Goal: Task Accomplishment & Management: Complete application form

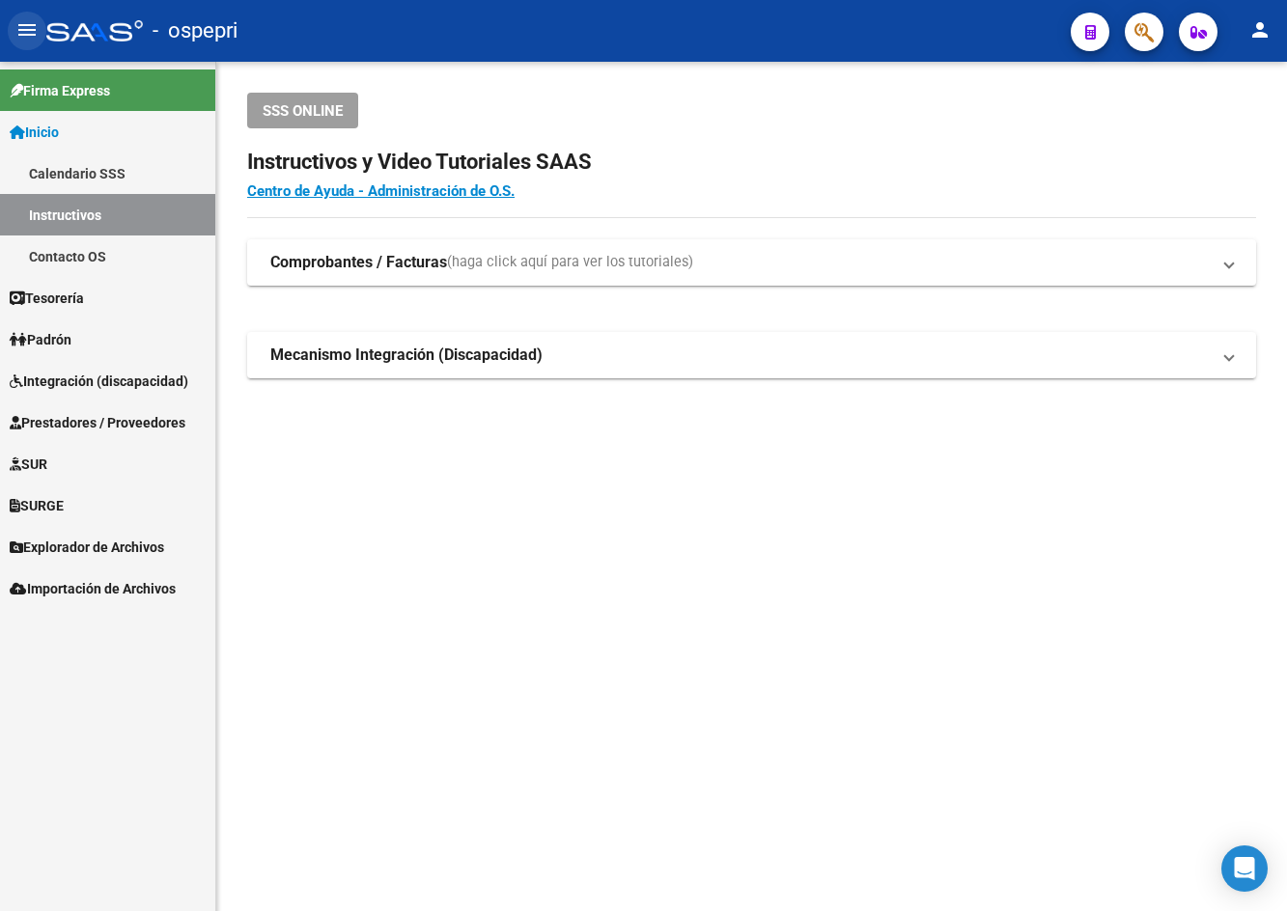
click at [27, 37] on mat-icon "menu" at bounding box center [26, 29] width 23 height 23
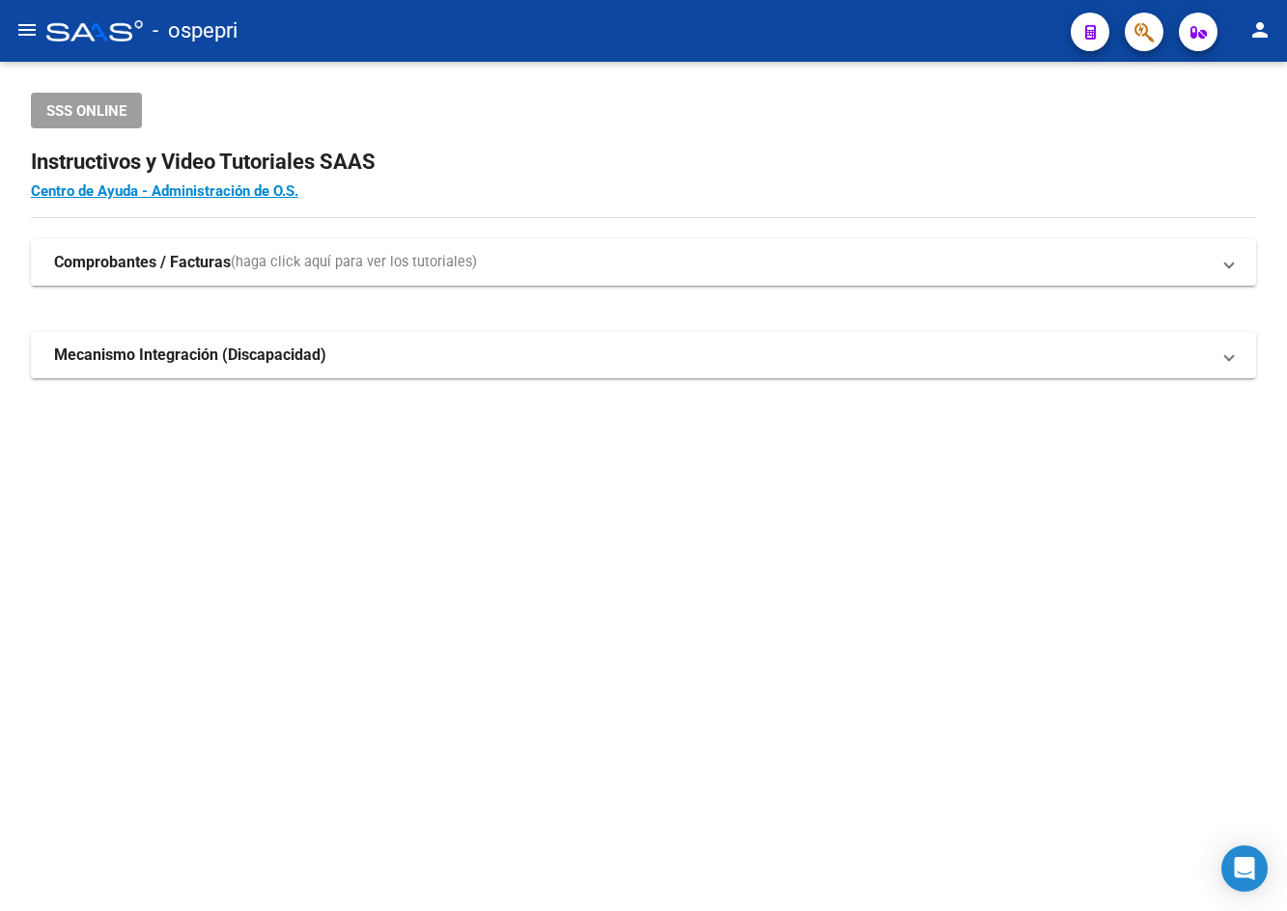
click at [29, 29] on mat-icon "menu" at bounding box center [26, 29] width 23 height 23
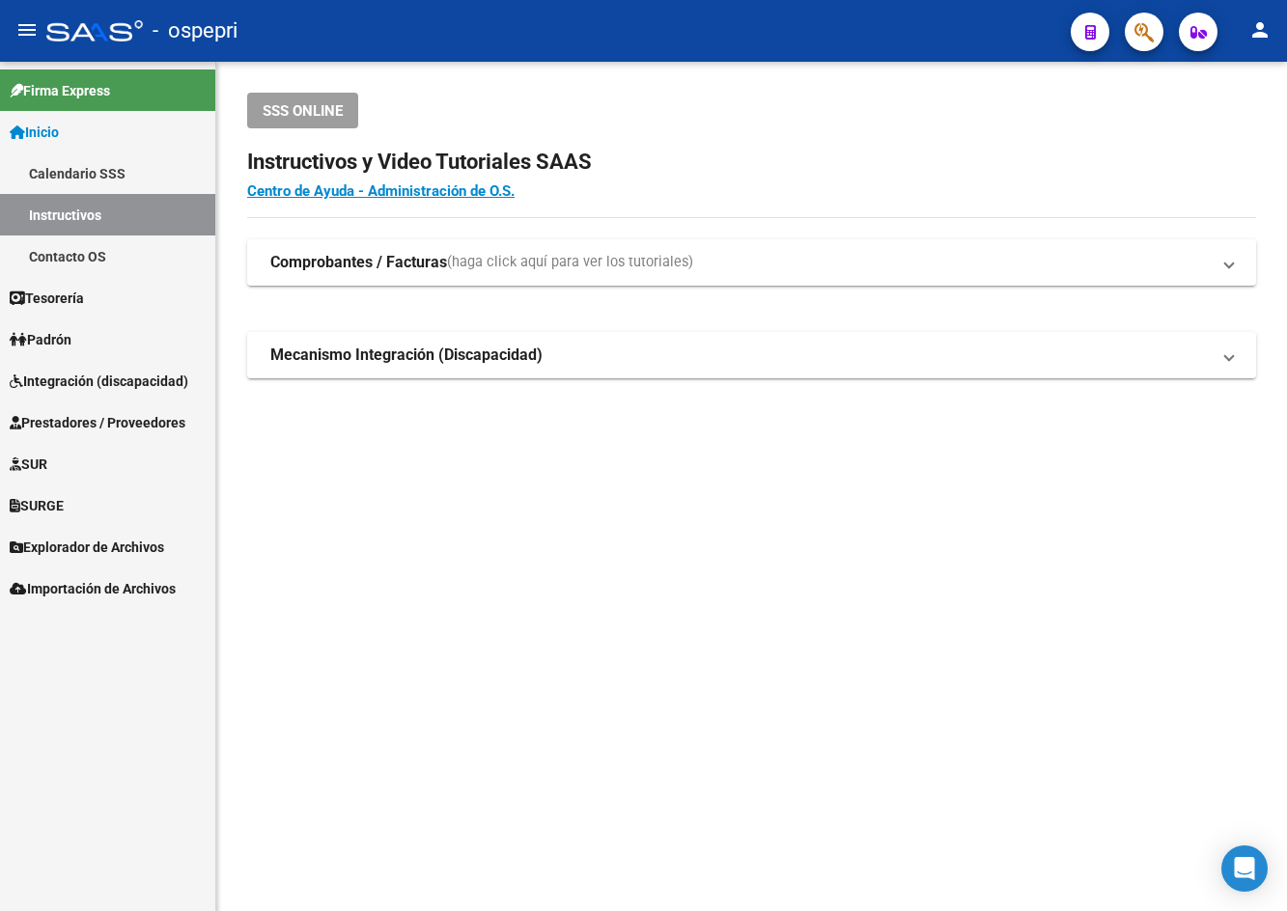
click at [105, 388] on span "Integración (discapacidad)" at bounding box center [99, 381] width 179 height 21
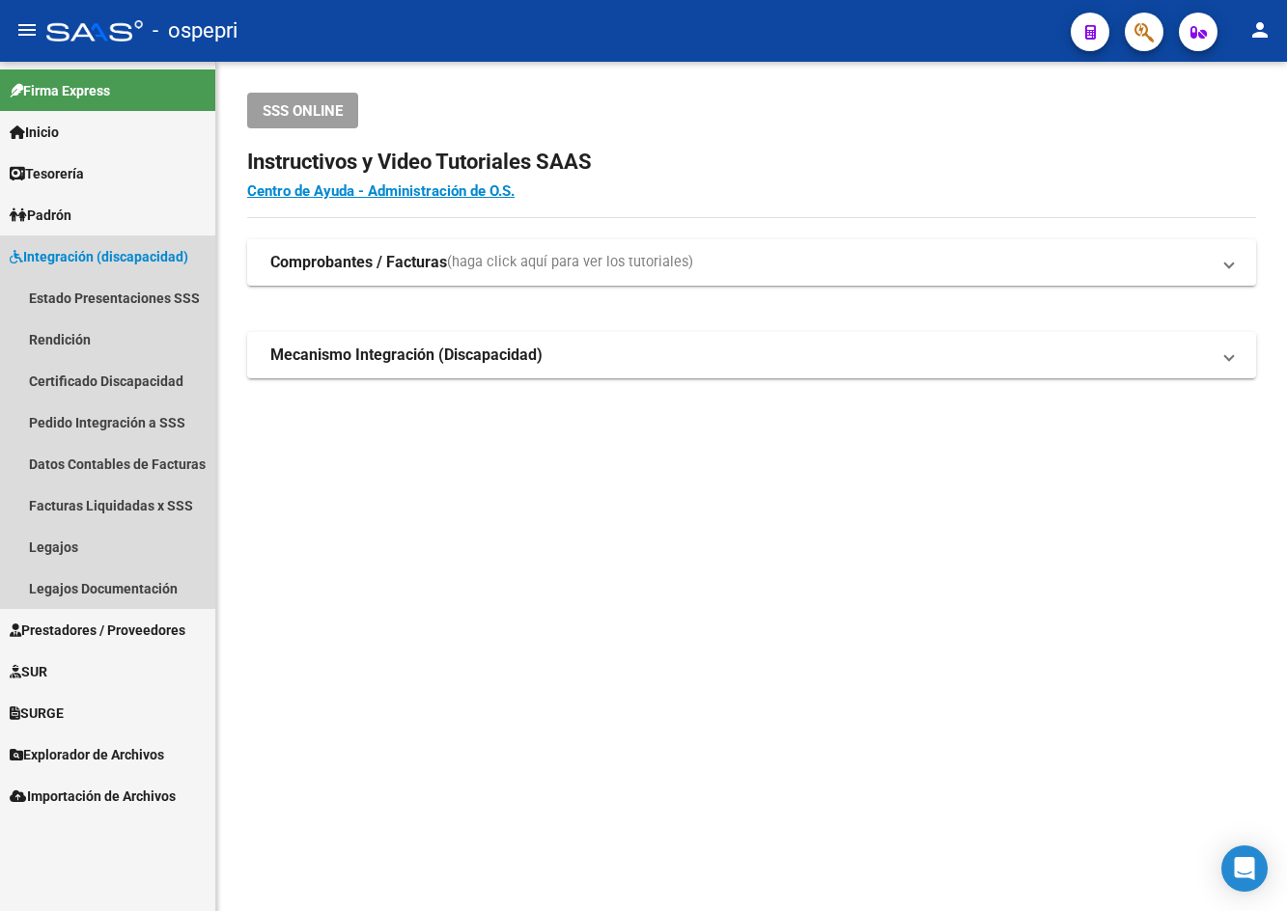
click at [74, 253] on span "Integración (discapacidad)" at bounding box center [99, 256] width 179 height 21
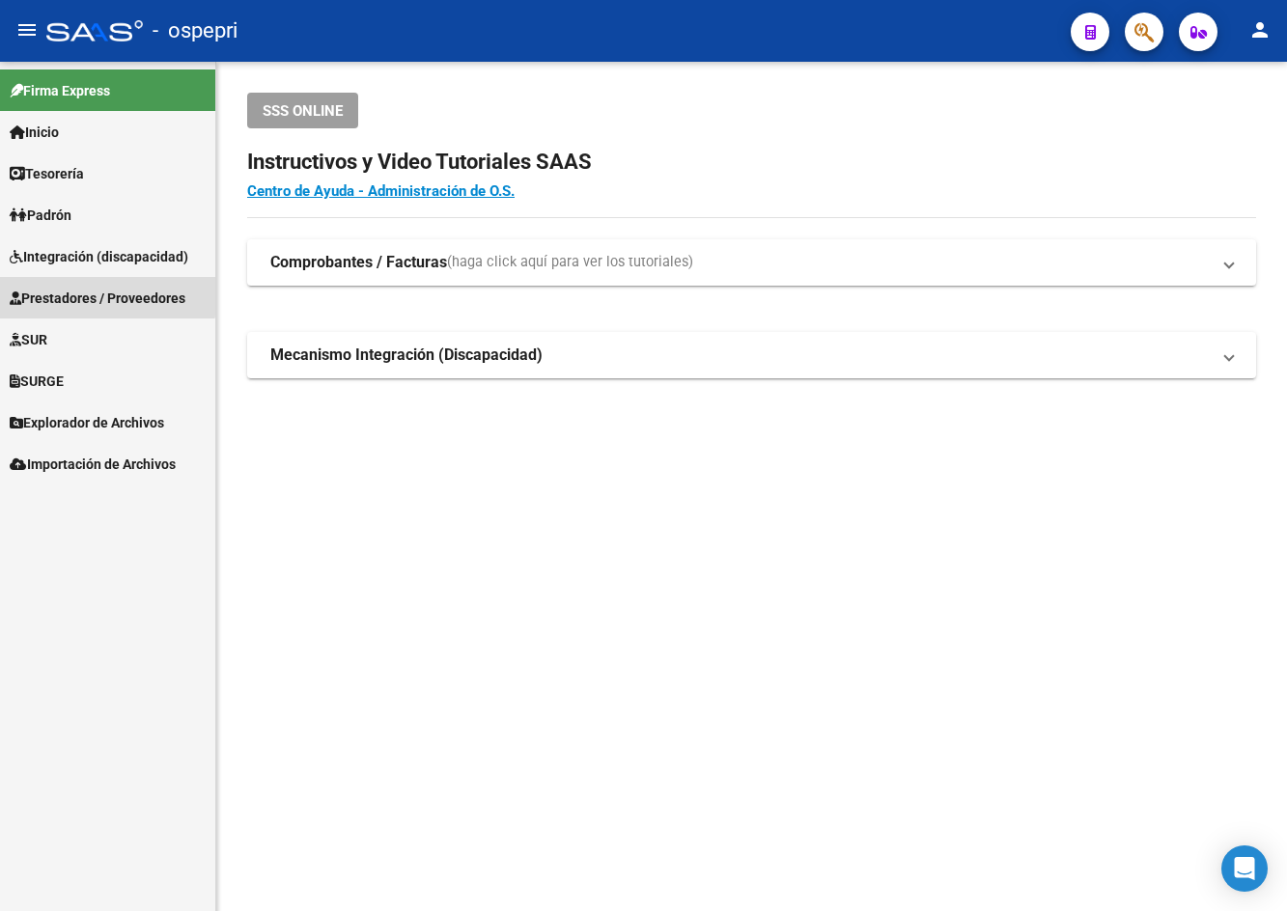
click at [75, 293] on span "Prestadores / Proveedores" at bounding box center [98, 298] width 176 height 21
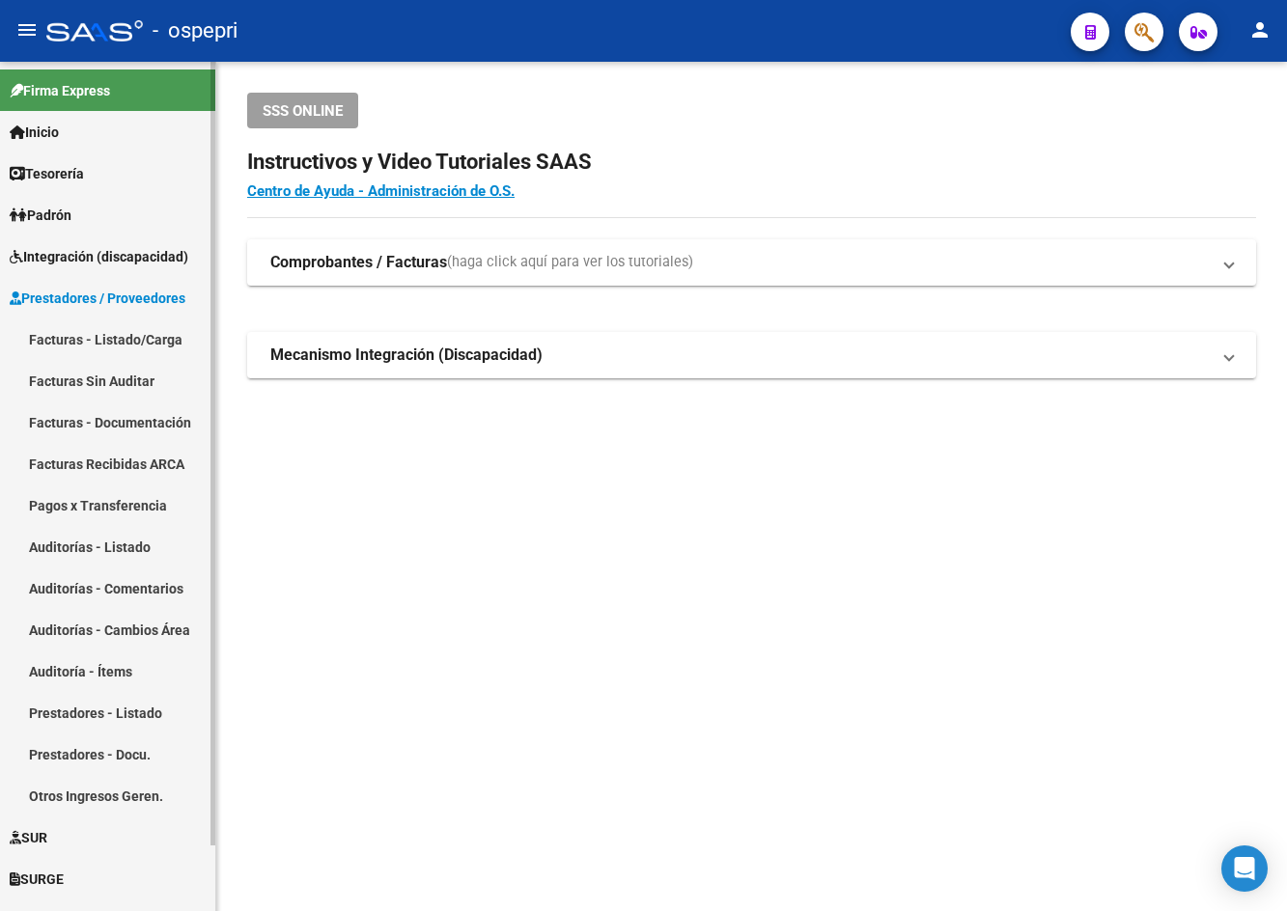
click at [78, 338] on link "Facturas - Listado/Carga" at bounding box center [107, 340] width 215 height 42
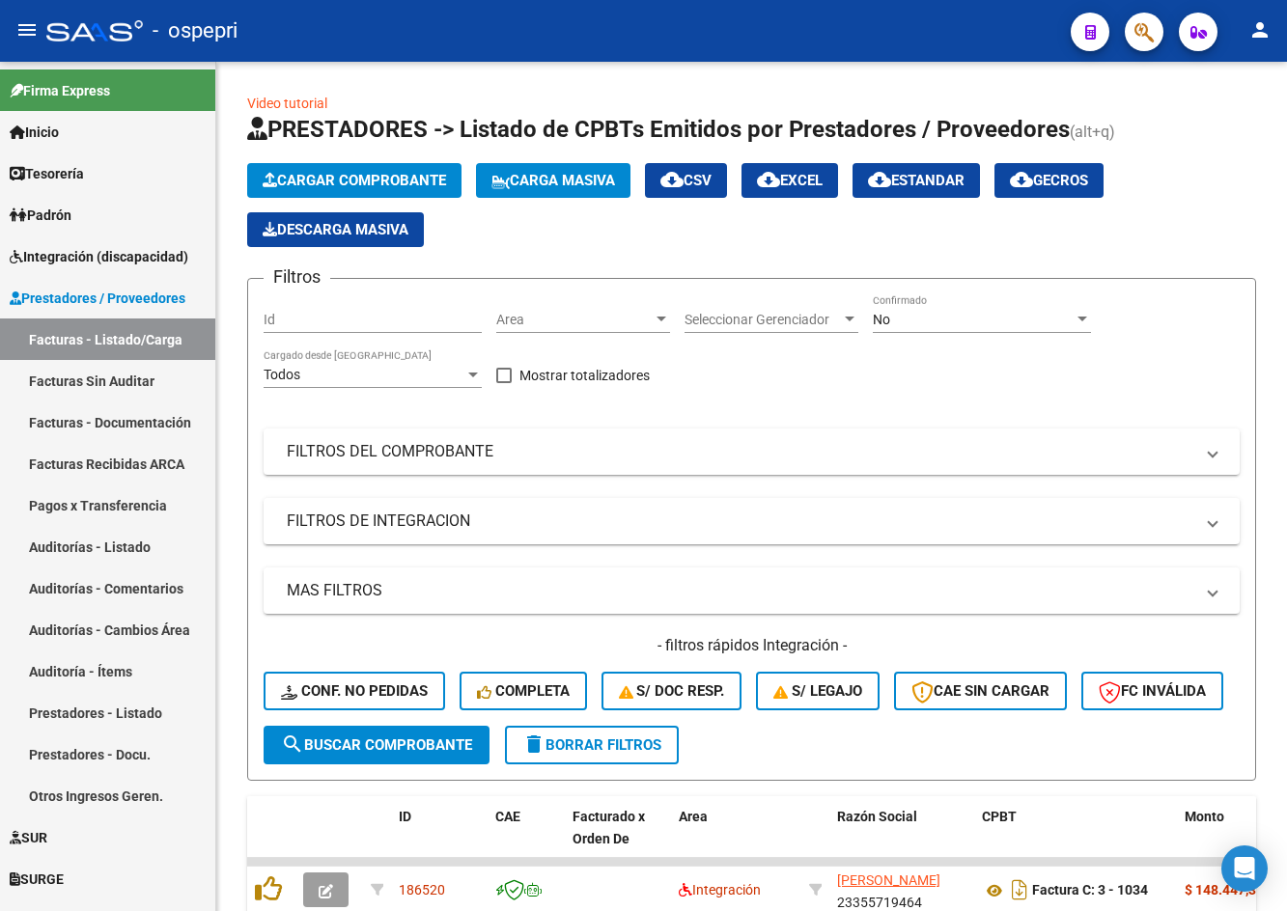
click at [26, 31] on mat-icon "menu" at bounding box center [26, 29] width 23 height 23
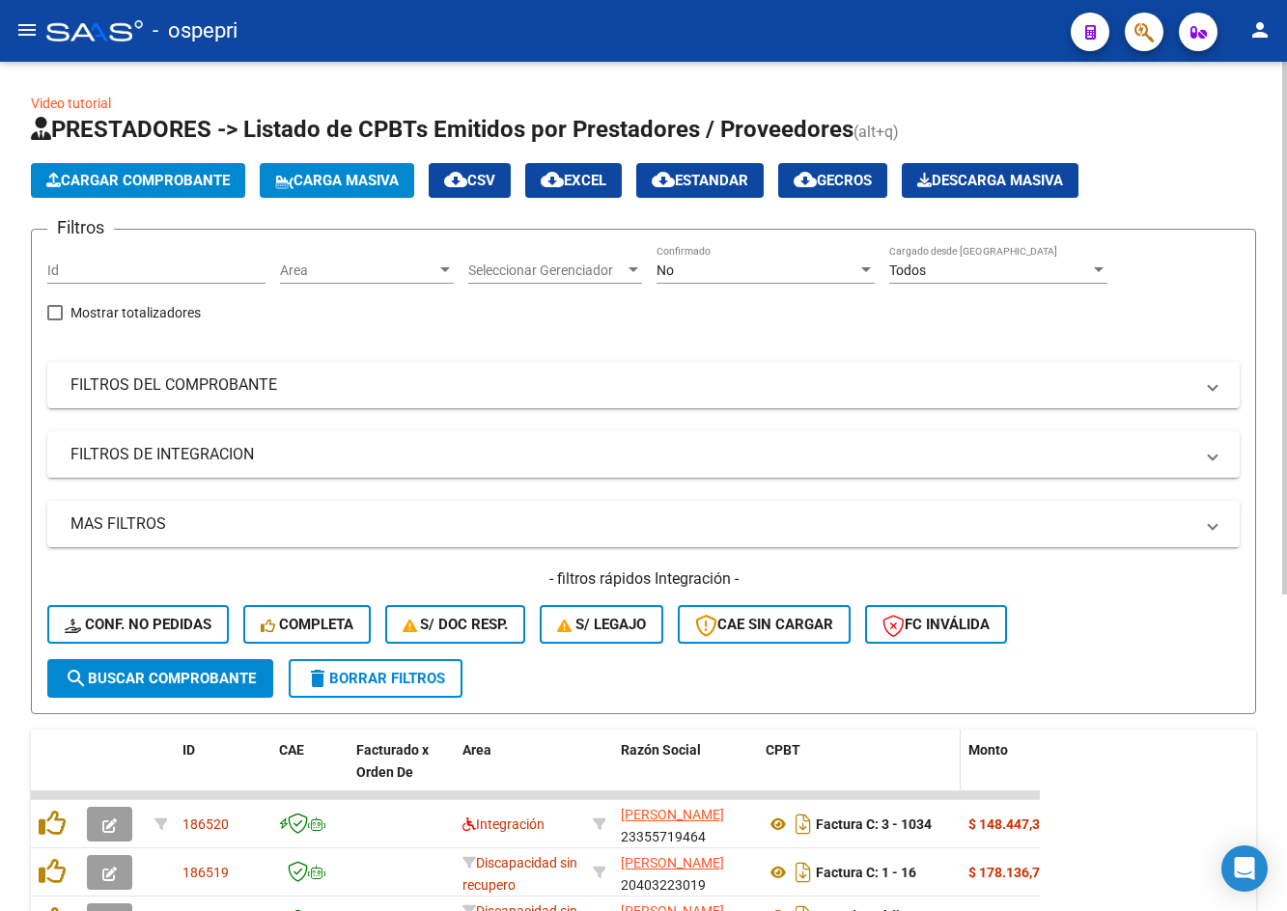
click at [924, 765] on span at bounding box center [956, 772] width 9 height 85
drag, startPoint x: 957, startPoint y: 753, endPoint x: 943, endPoint y: 754, distance: 13.5
click at [924, 754] on span at bounding box center [942, 772] width 9 height 85
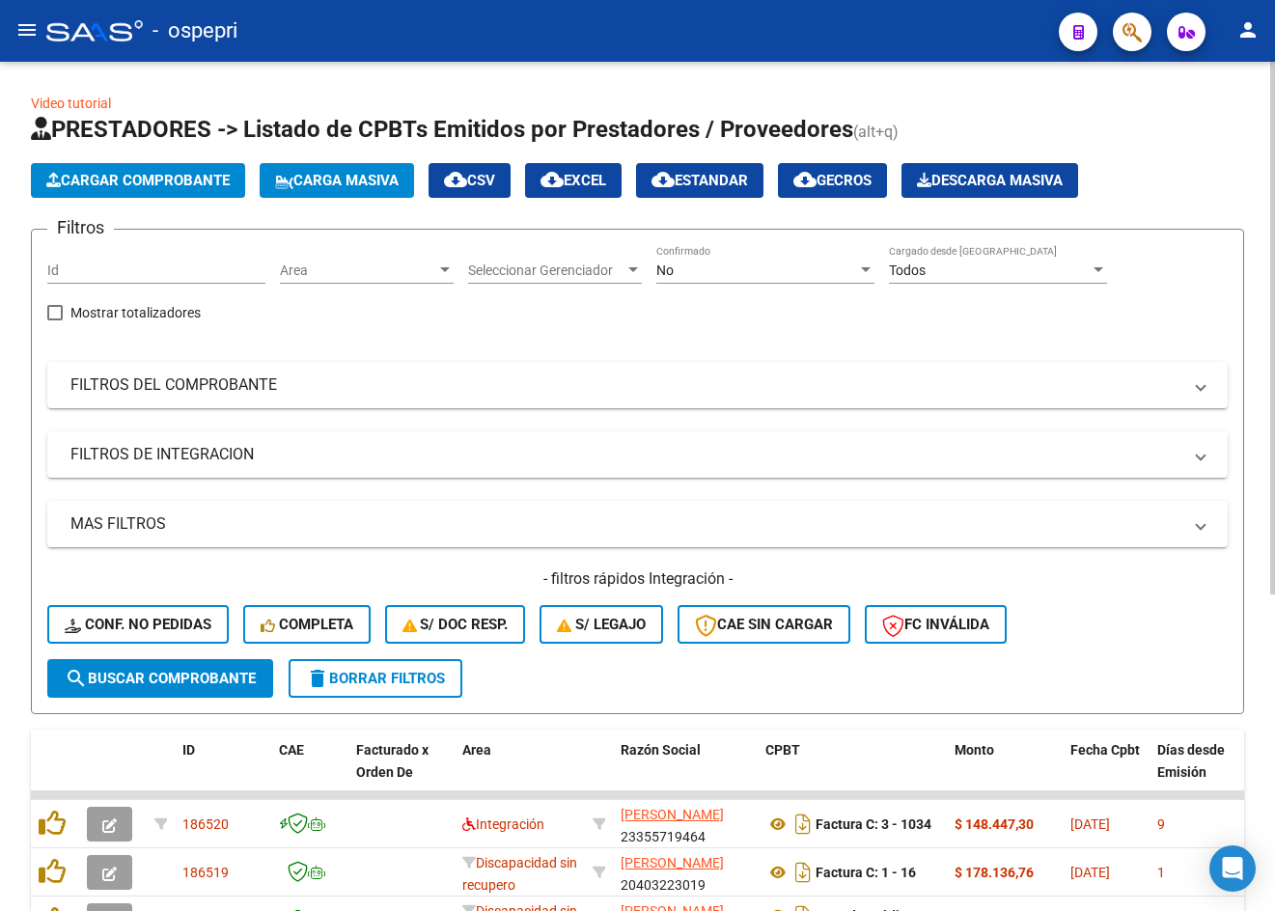
click at [755, 279] on div "No Confirmado" at bounding box center [765, 264] width 218 height 39
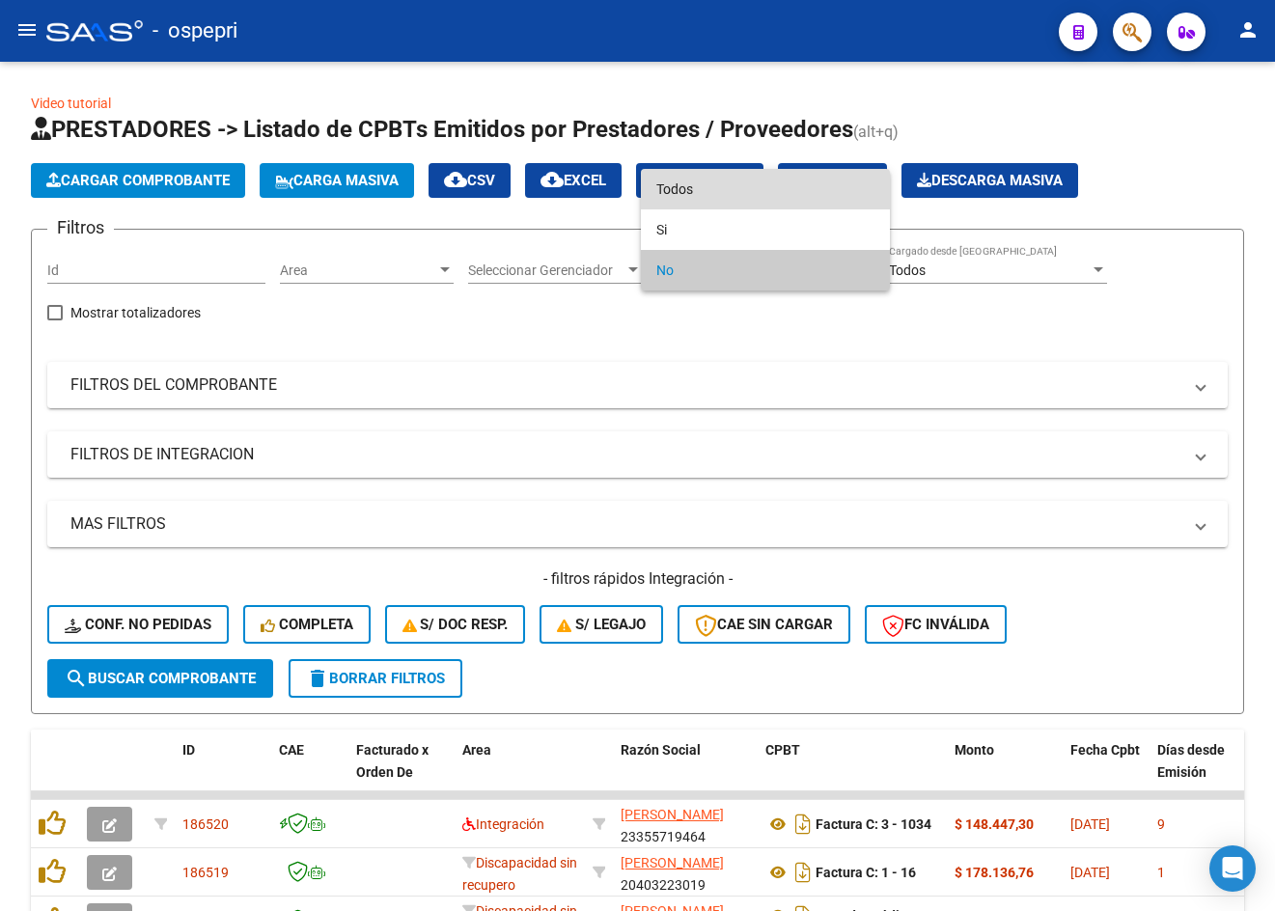
click at [765, 202] on span "Todos" at bounding box center [765, 189] width 218 height 41
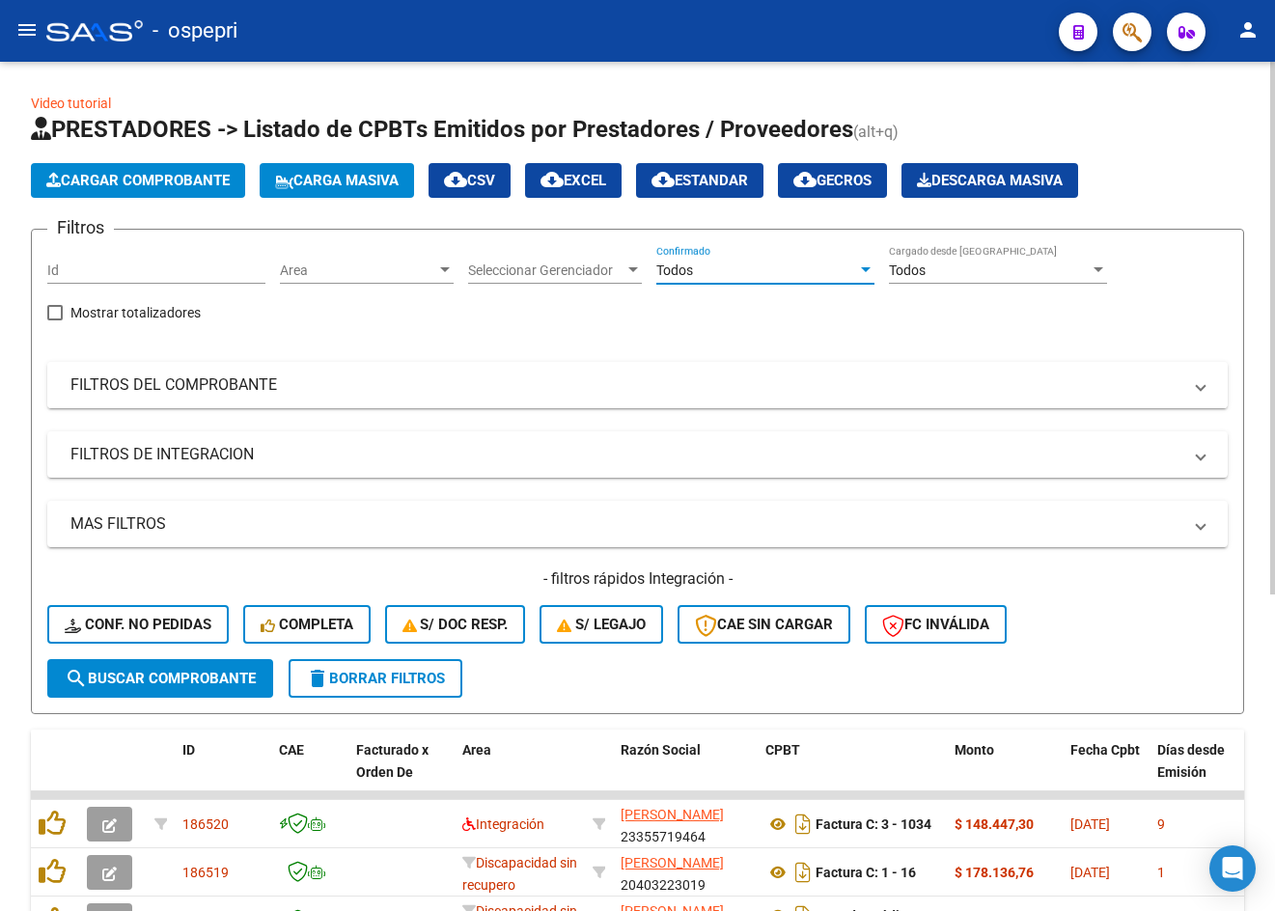
click at [797, 378] on mat-panel-title "FILTROS DEL COMPROBANTE" at bounding box center [625, 385] width 1111 height 21
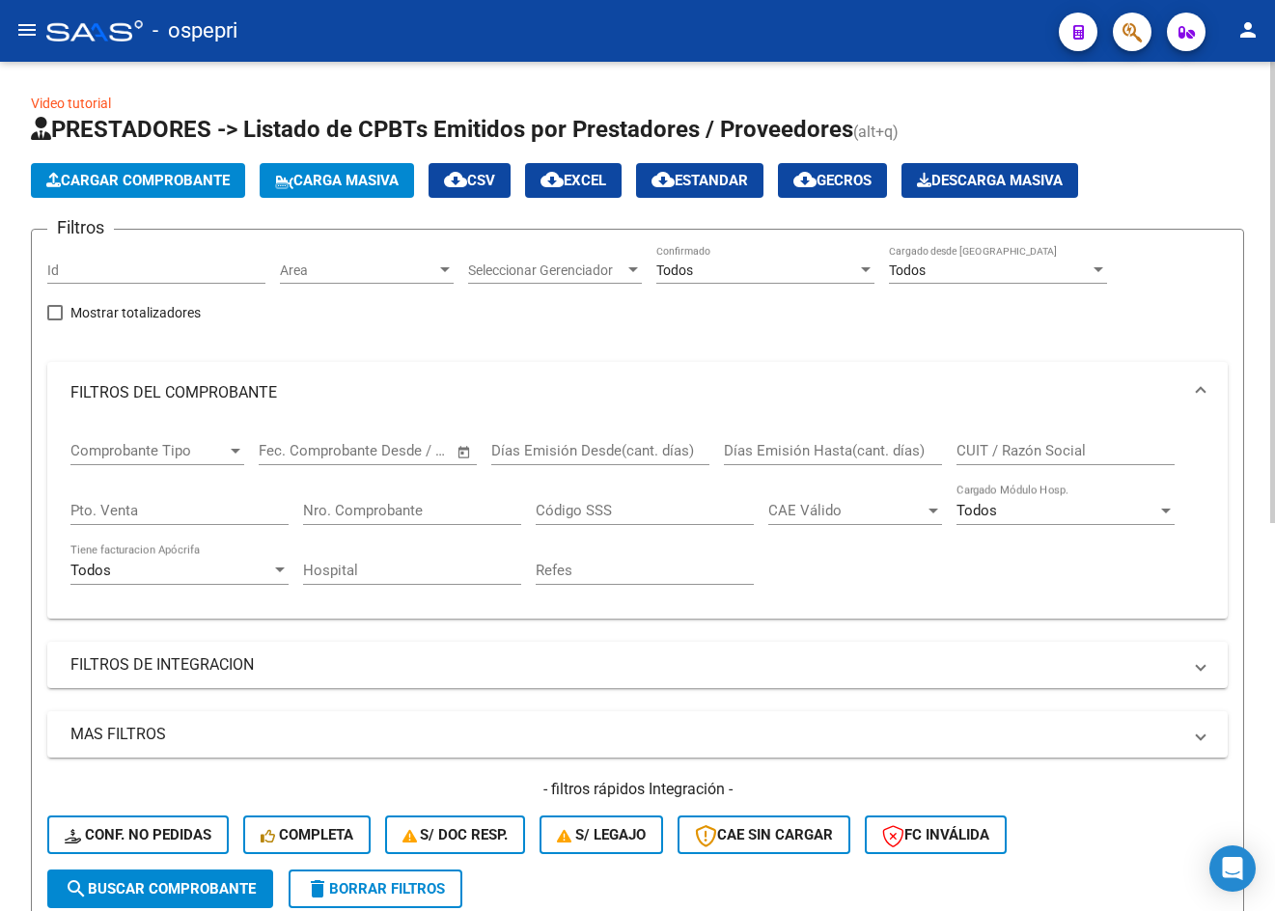
click at [924, 451] on input "CUIT / Razón Social" at bounding box center [1066, 450] width 218 height 17
paste input "27188438143"
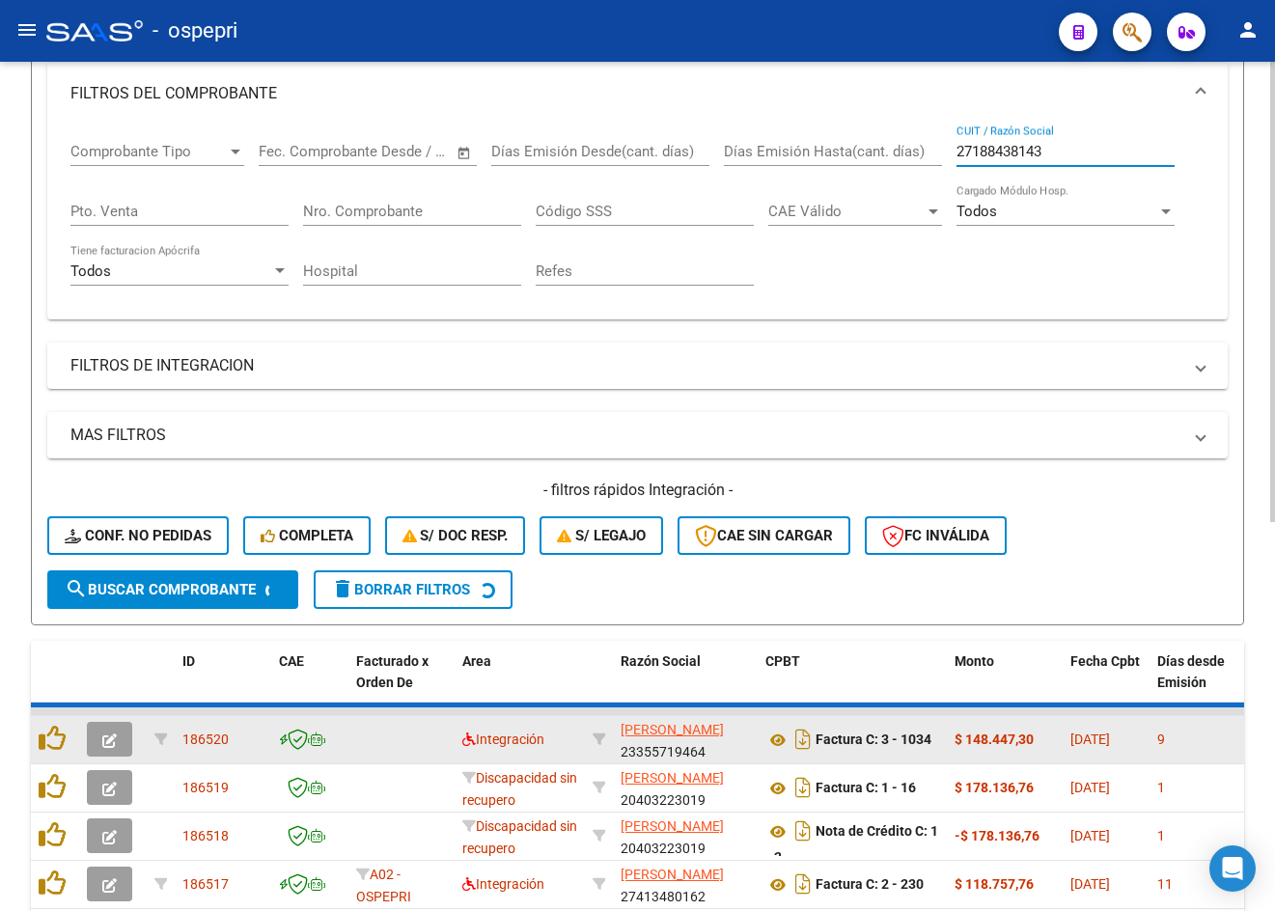
scroll to position [483, 0]
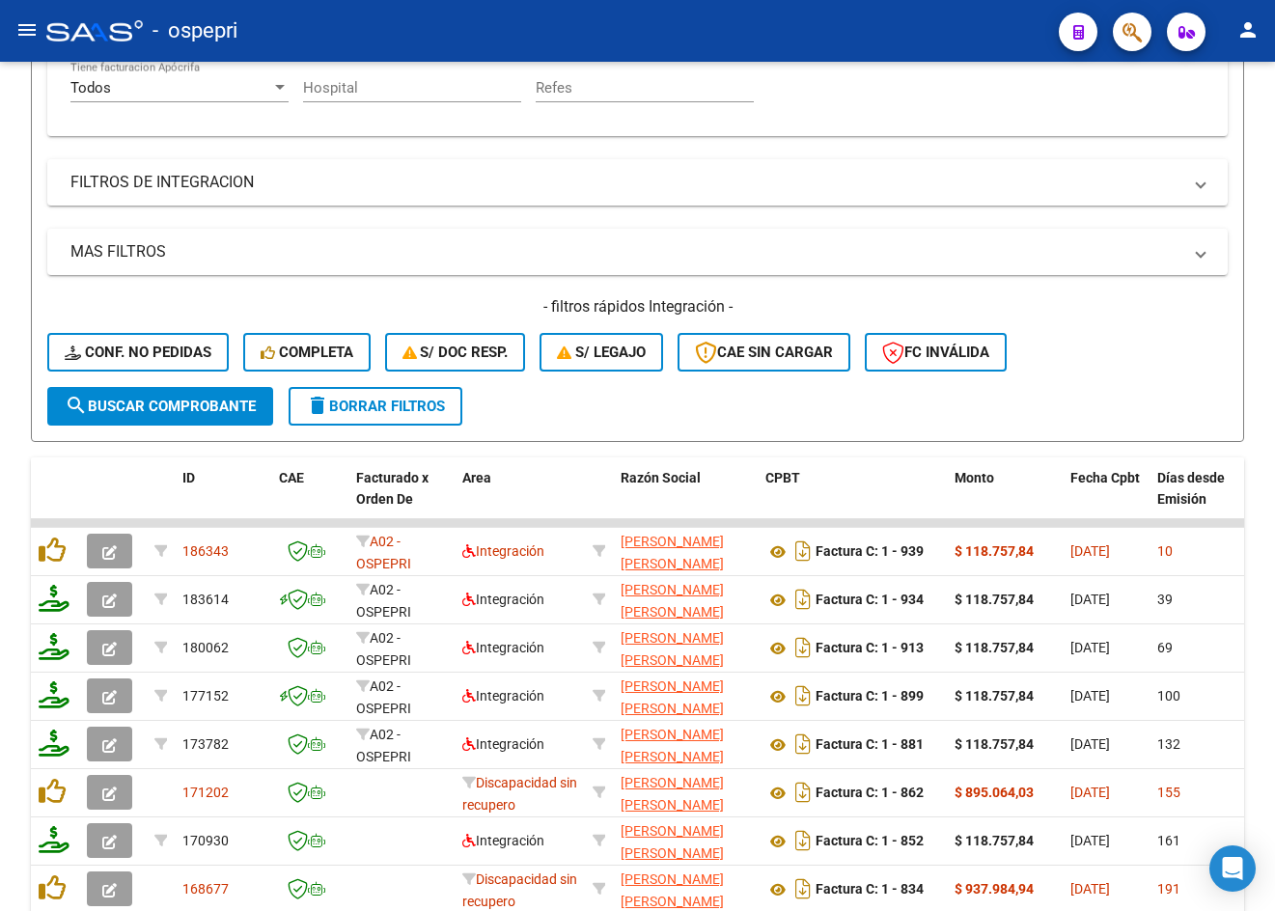
type input "27188438143"
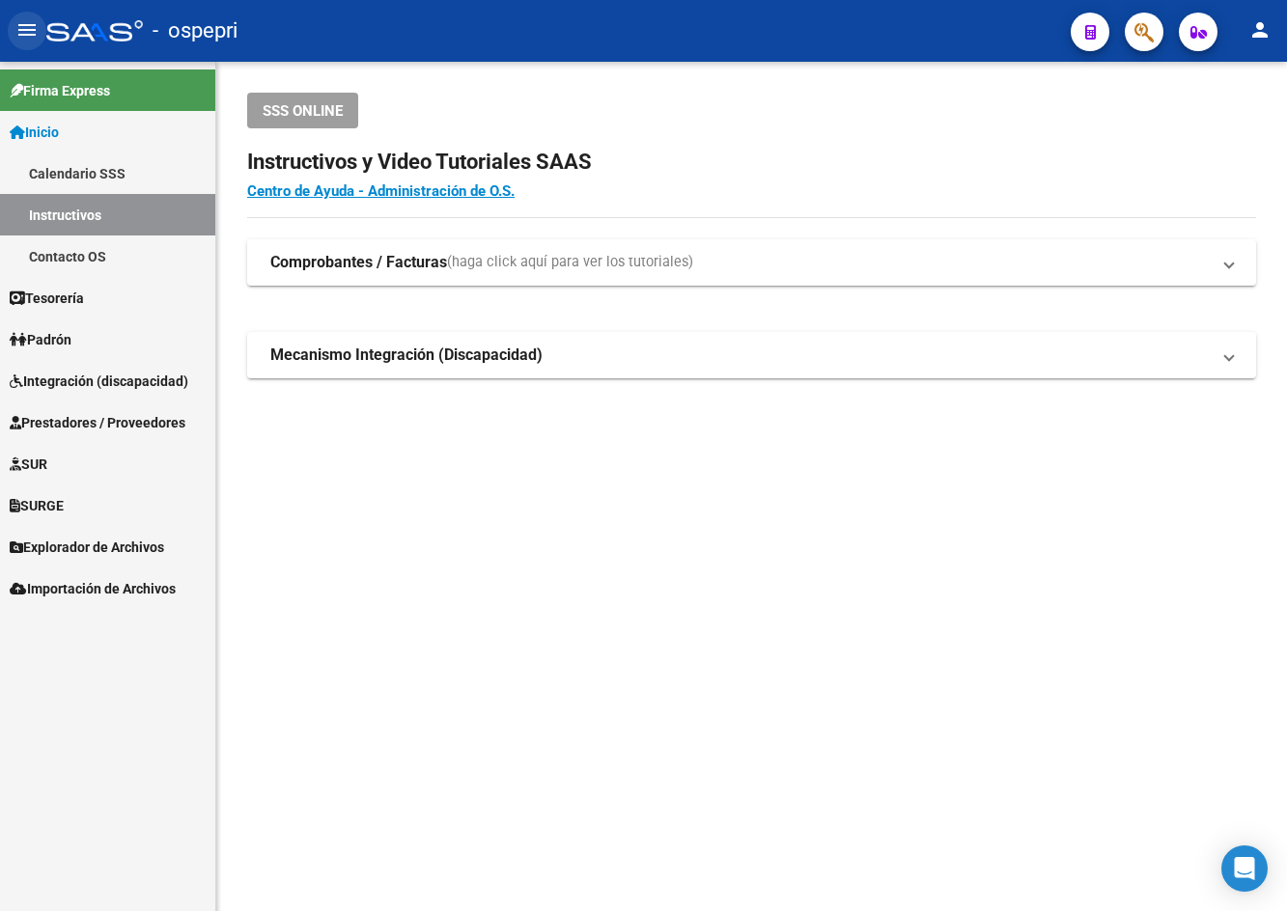
click at [30, 31] on mat-icon "menu" at bounding box center [26, 29] width 23 height 23
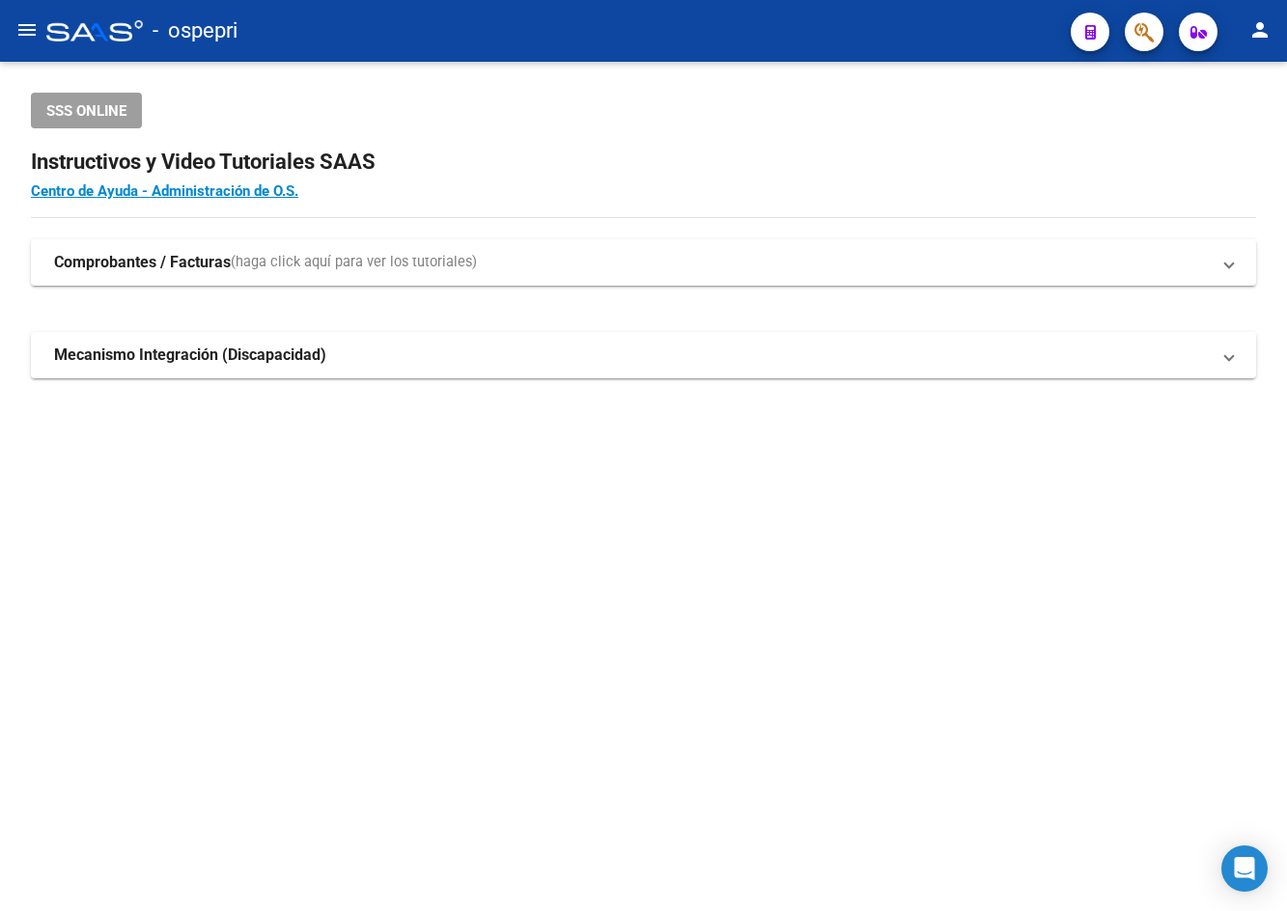
click at [29, 31] on mat-icon "menu" at bounding box center [26, 29] width 23 height 23
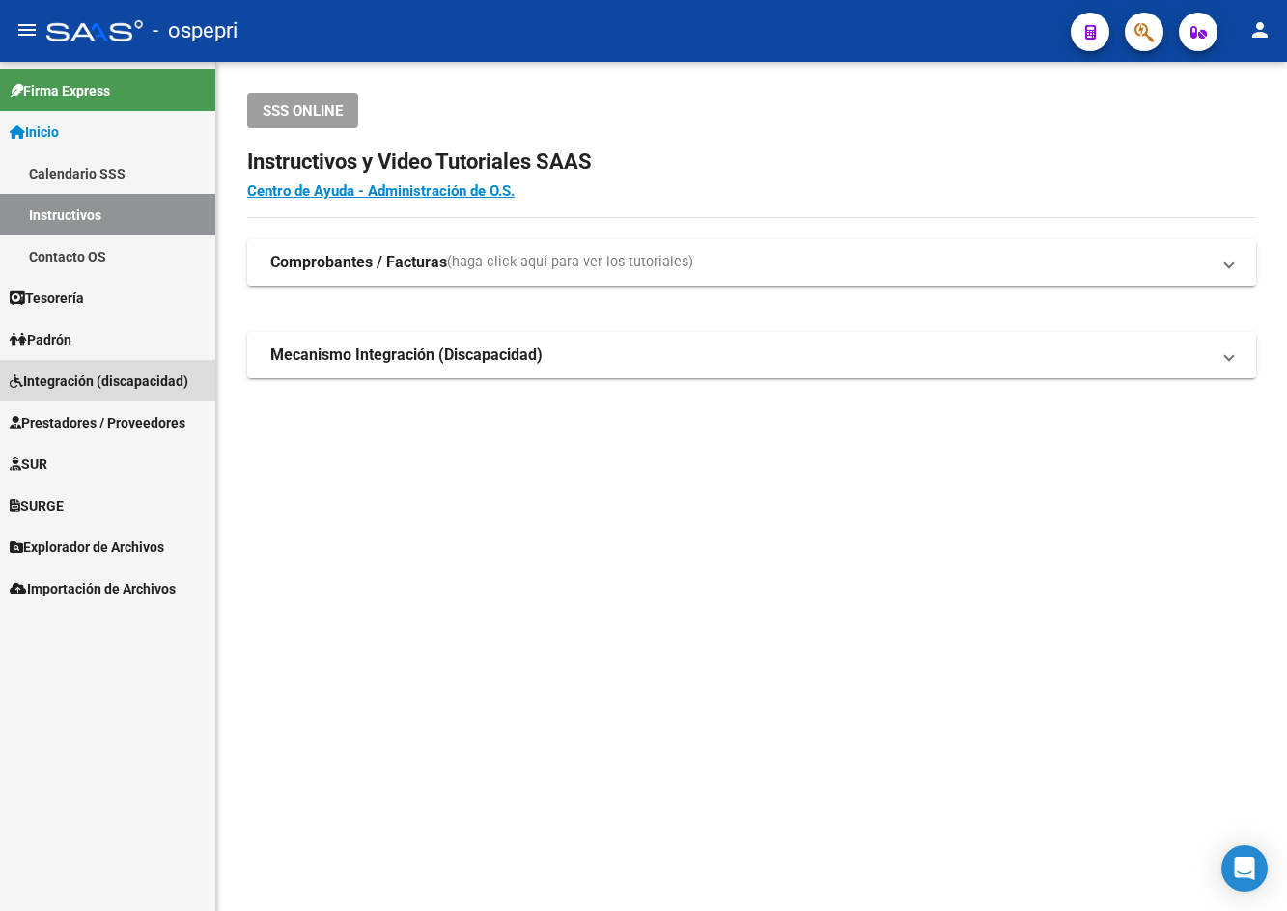
click at [70, 379] on span "Integración (discapacidad)" at bounding box center [99, 381] width 179 height 21
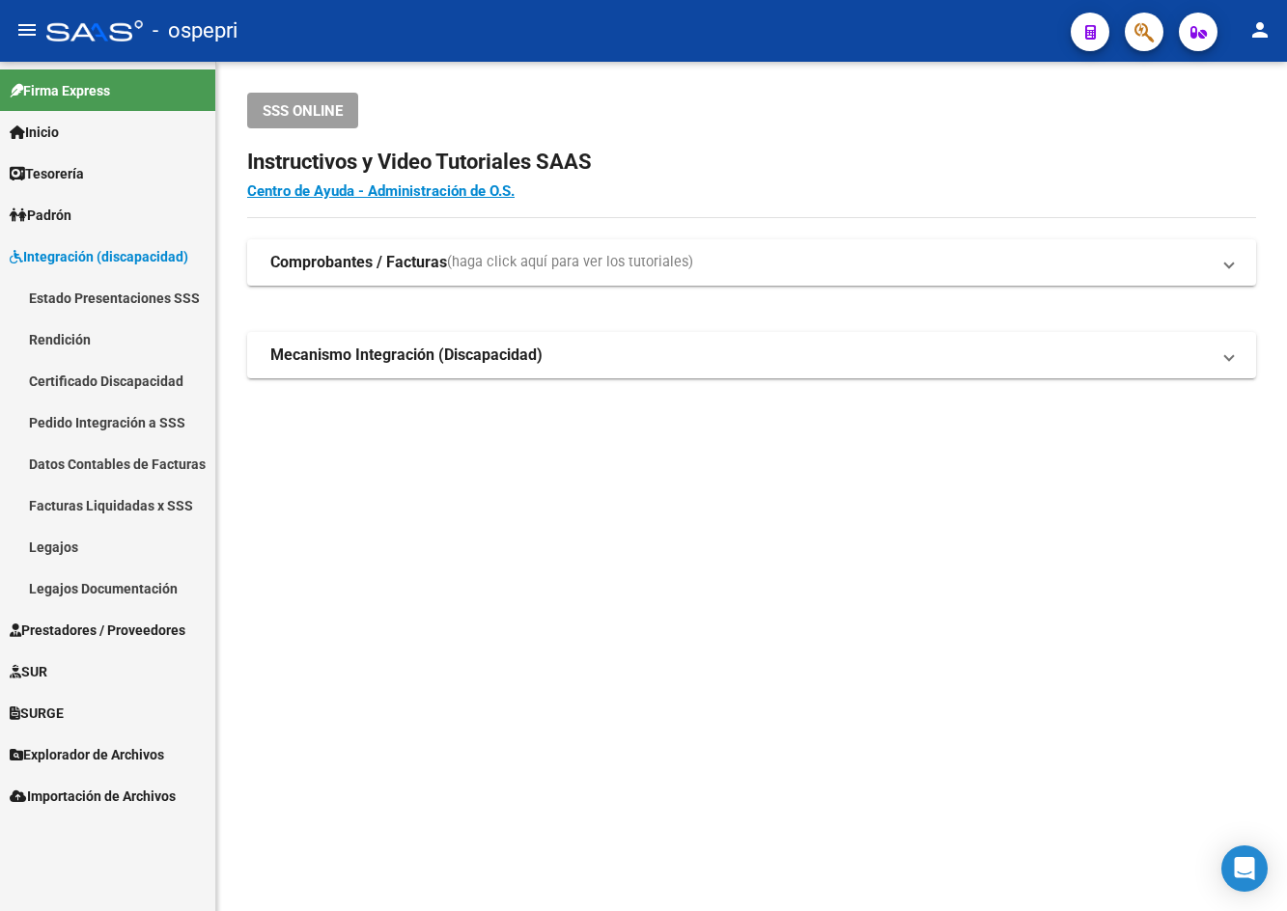
click at [74, 543] on link "Legajos" at bounding box center [107, 547] width 215 height 42
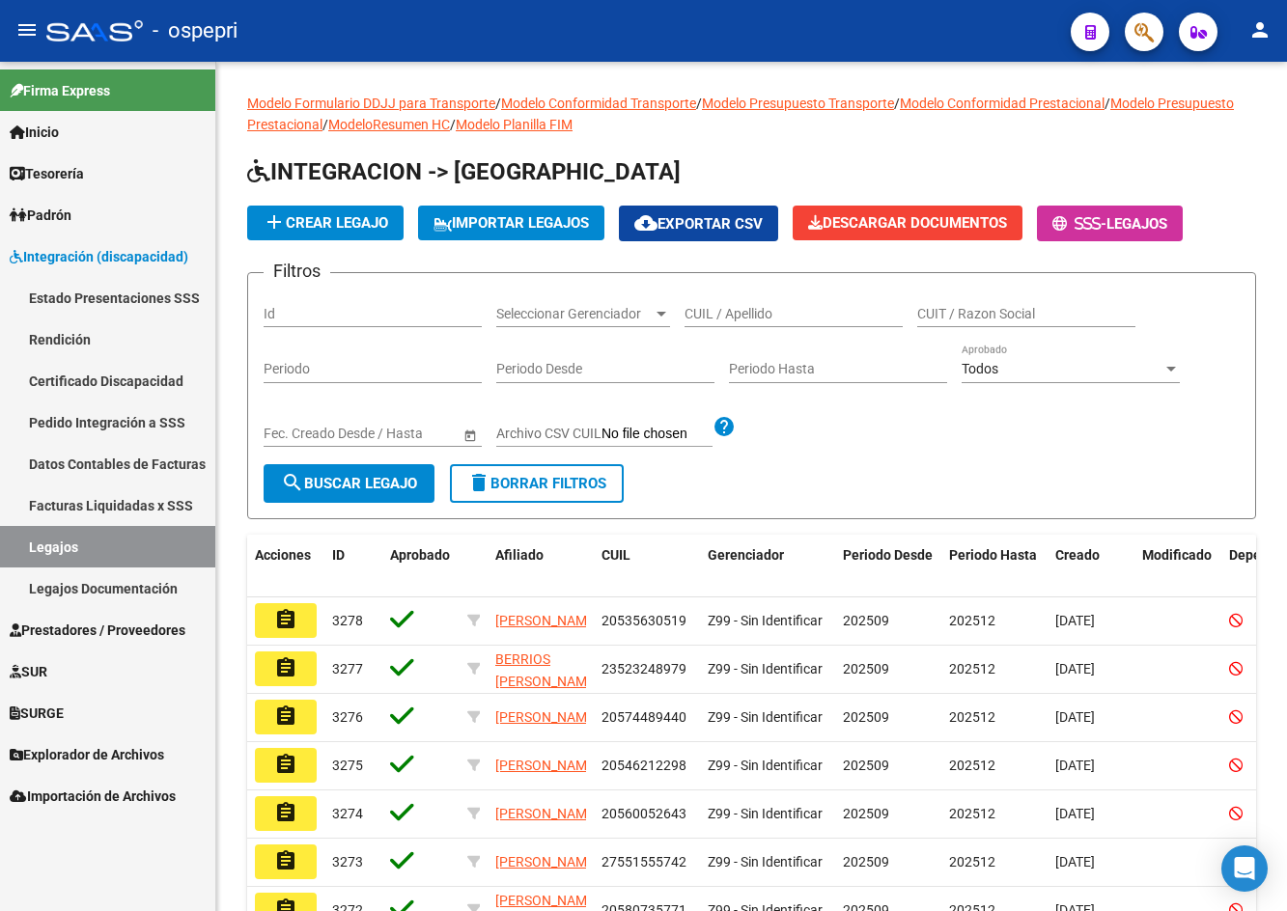
click at [25, 34] on mat-icon "menu" at bounding box center [26, 29] width 23 height 23
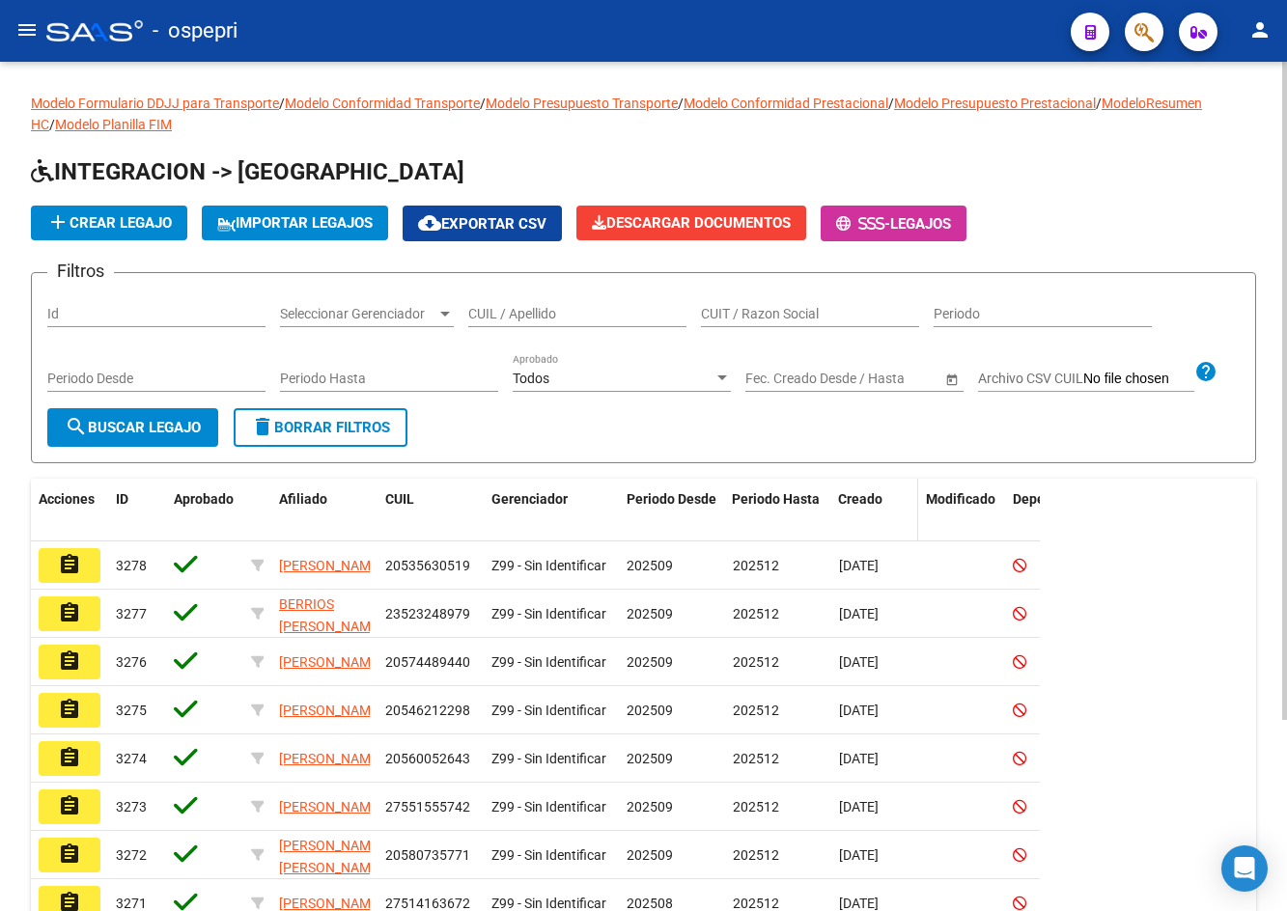
click at [917, 512] on span at bounding box center [913, 511] width 9 height 64
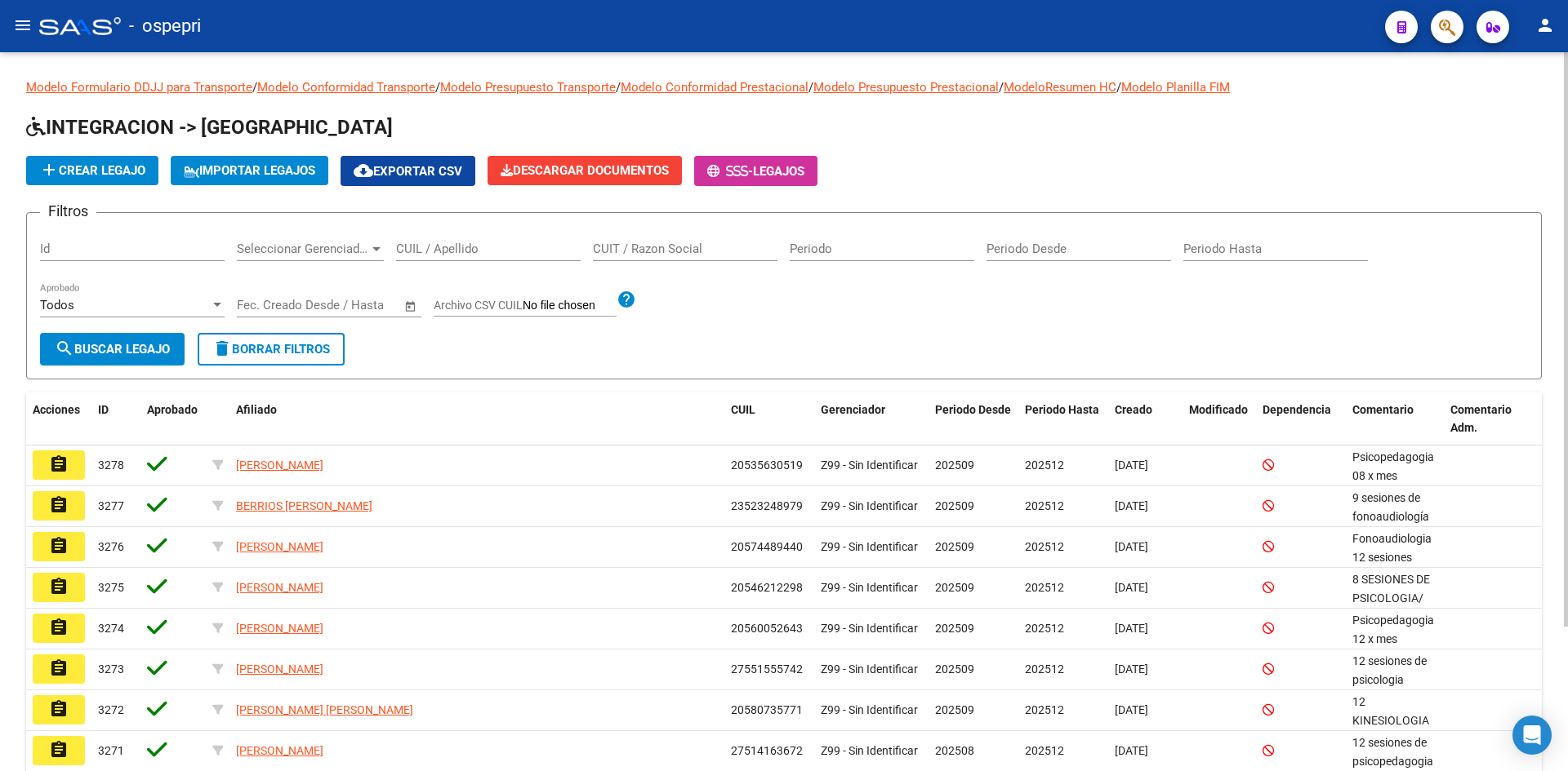
click at [433, 243] on input "CUIL / Apellido" at bounding box center [488, 249] width 184 height 14
paste input "20484880930"
type input "20484880930"
click at [163, 344] on span "search Buscar Legajo" at bounding box center [112, 348] width 115 height 14
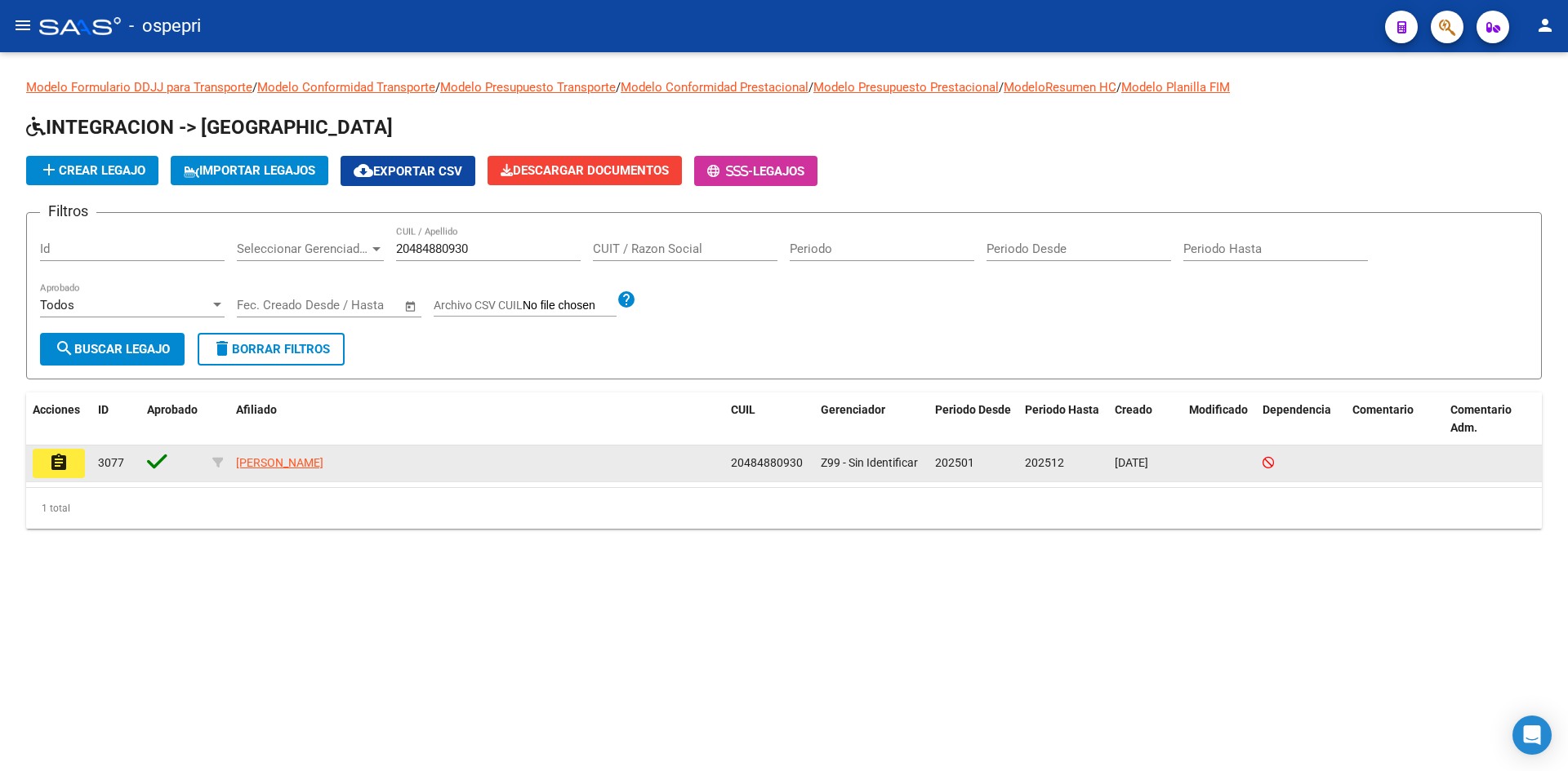
click at [63, 472] on mat-icon "assignment" at bounding box center [58, 462] width 19 height 19
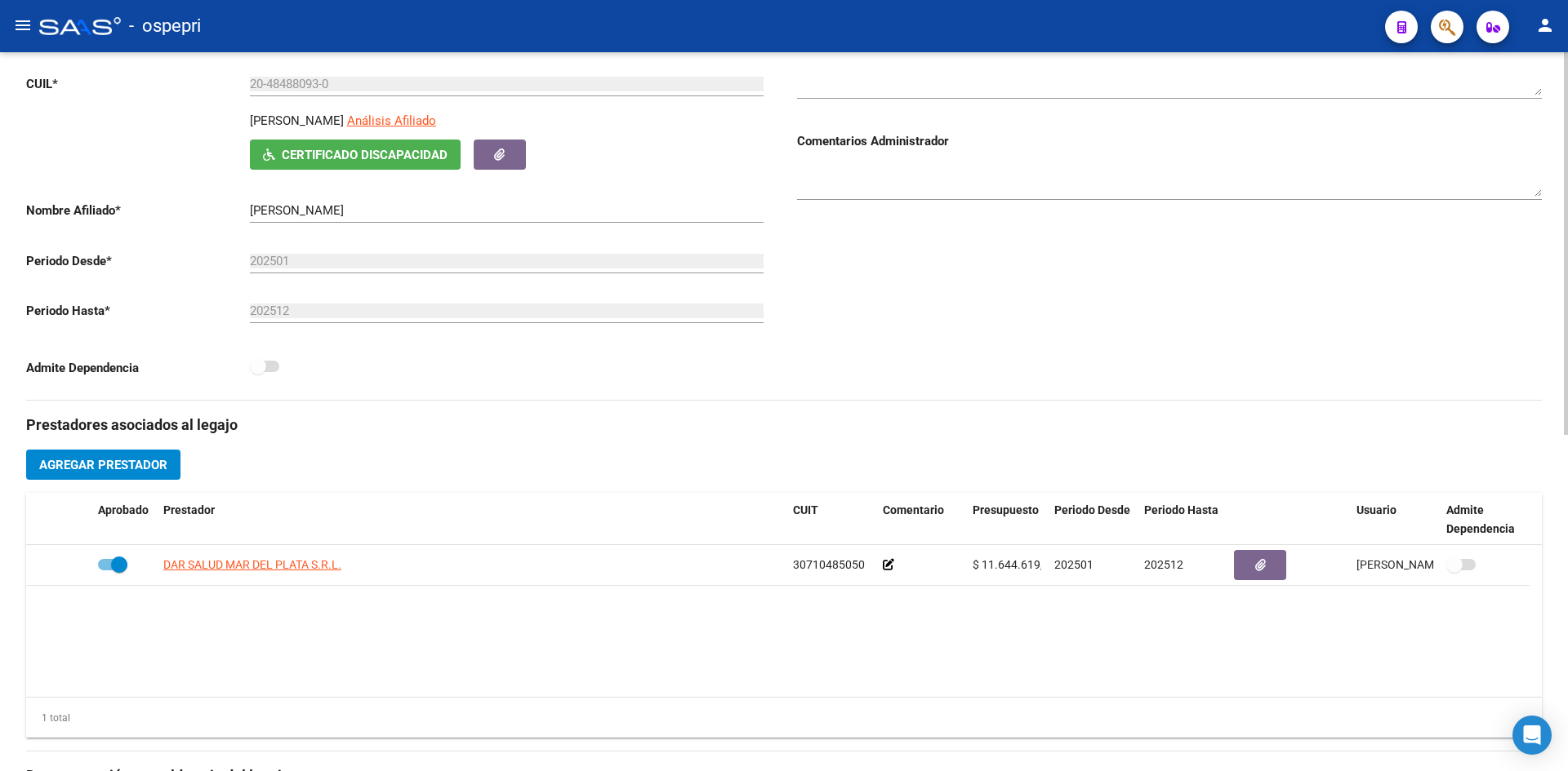
scroll to position [224, 0]
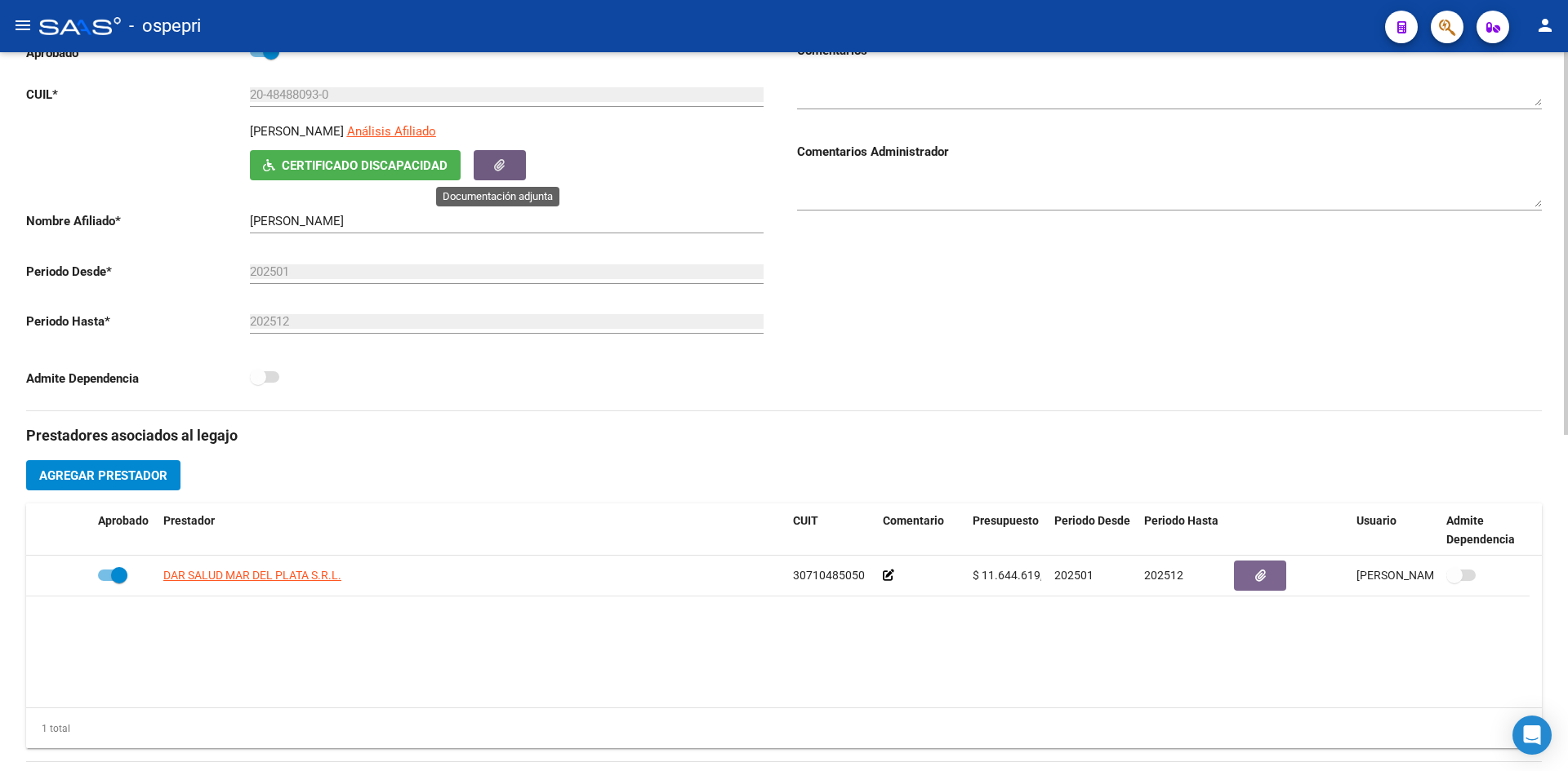
click at [496, 165] on icon "button" at bounding box center [499, 165] width 11 height 12
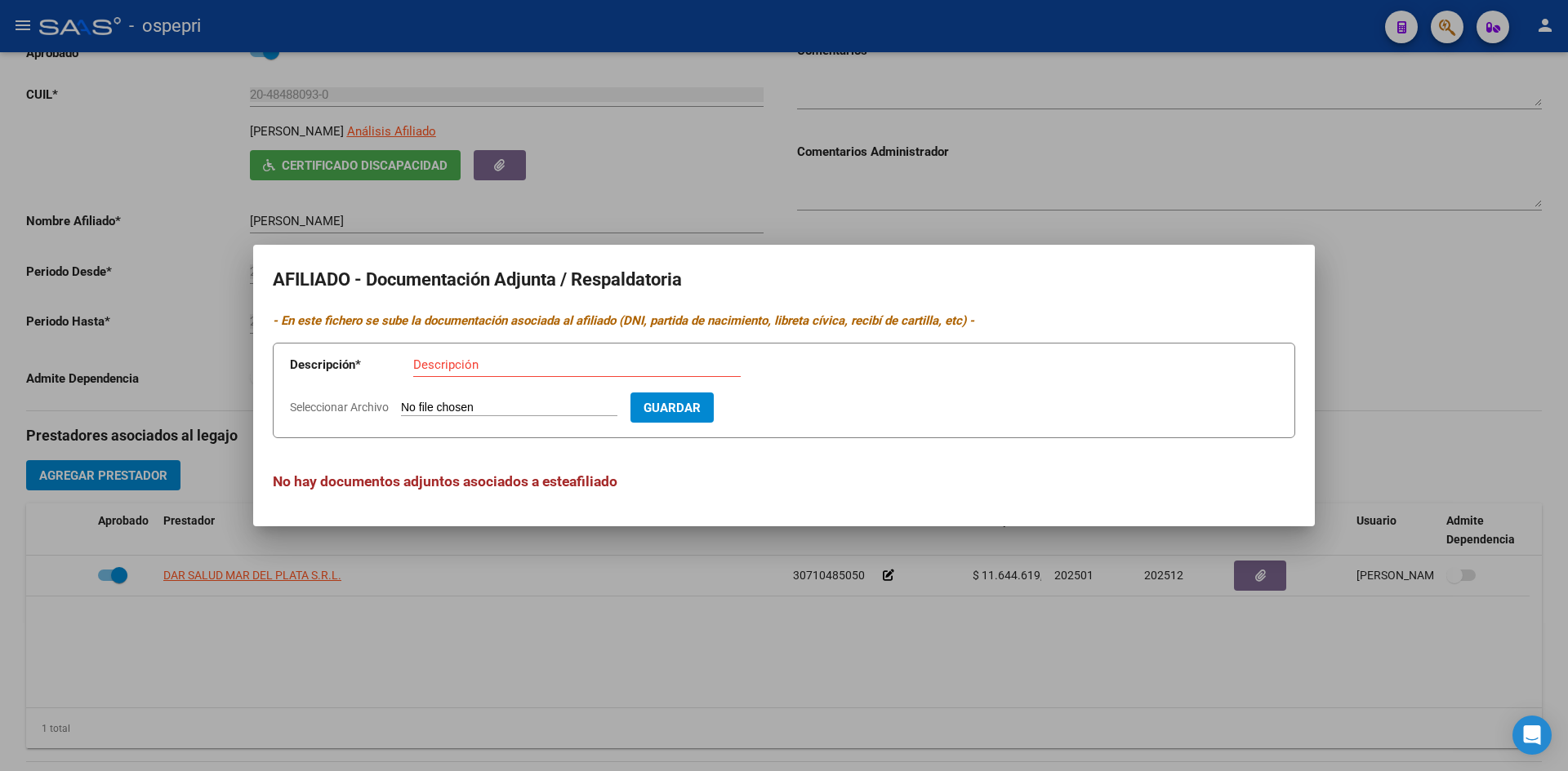
click at [584, 588] on div at bounding box center [784, 386] width 1568 height 771
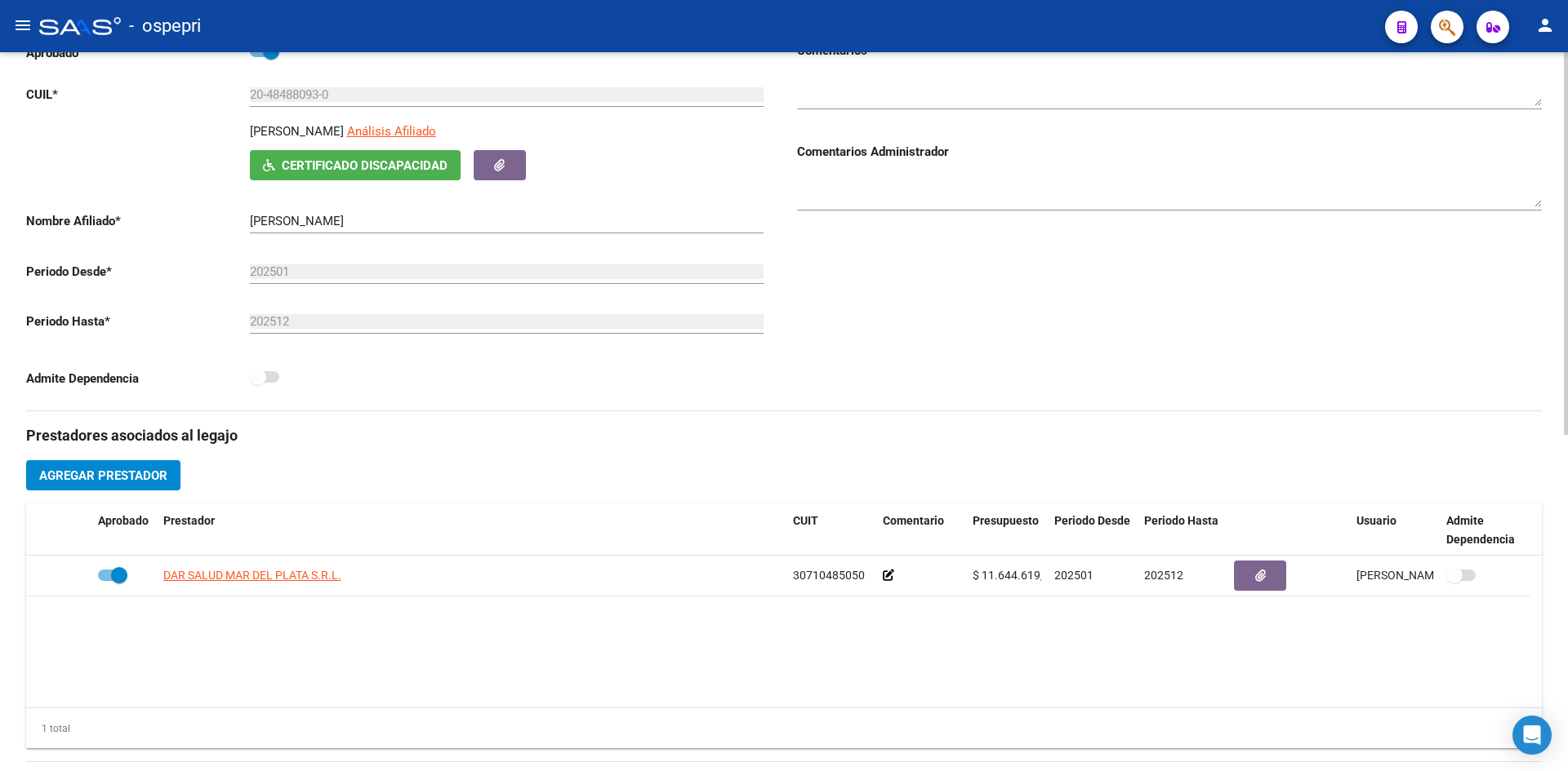
click at [405, 158] on span "Certificado Discapacidad" at bounding box center [365, 165] width 166 height 14
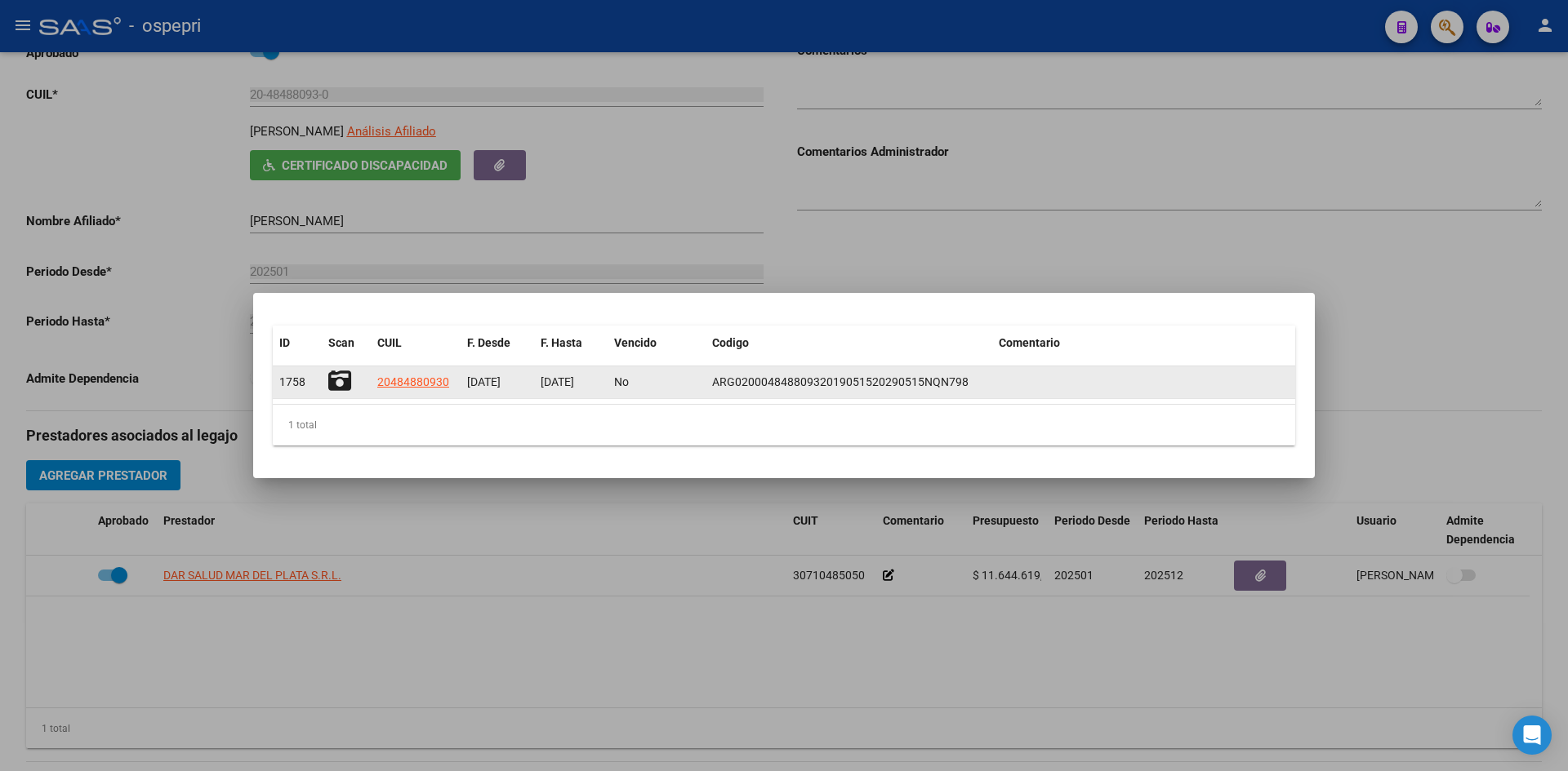
click at [342, 382] on icon at bounding box center [339, 380] width 23 height 23
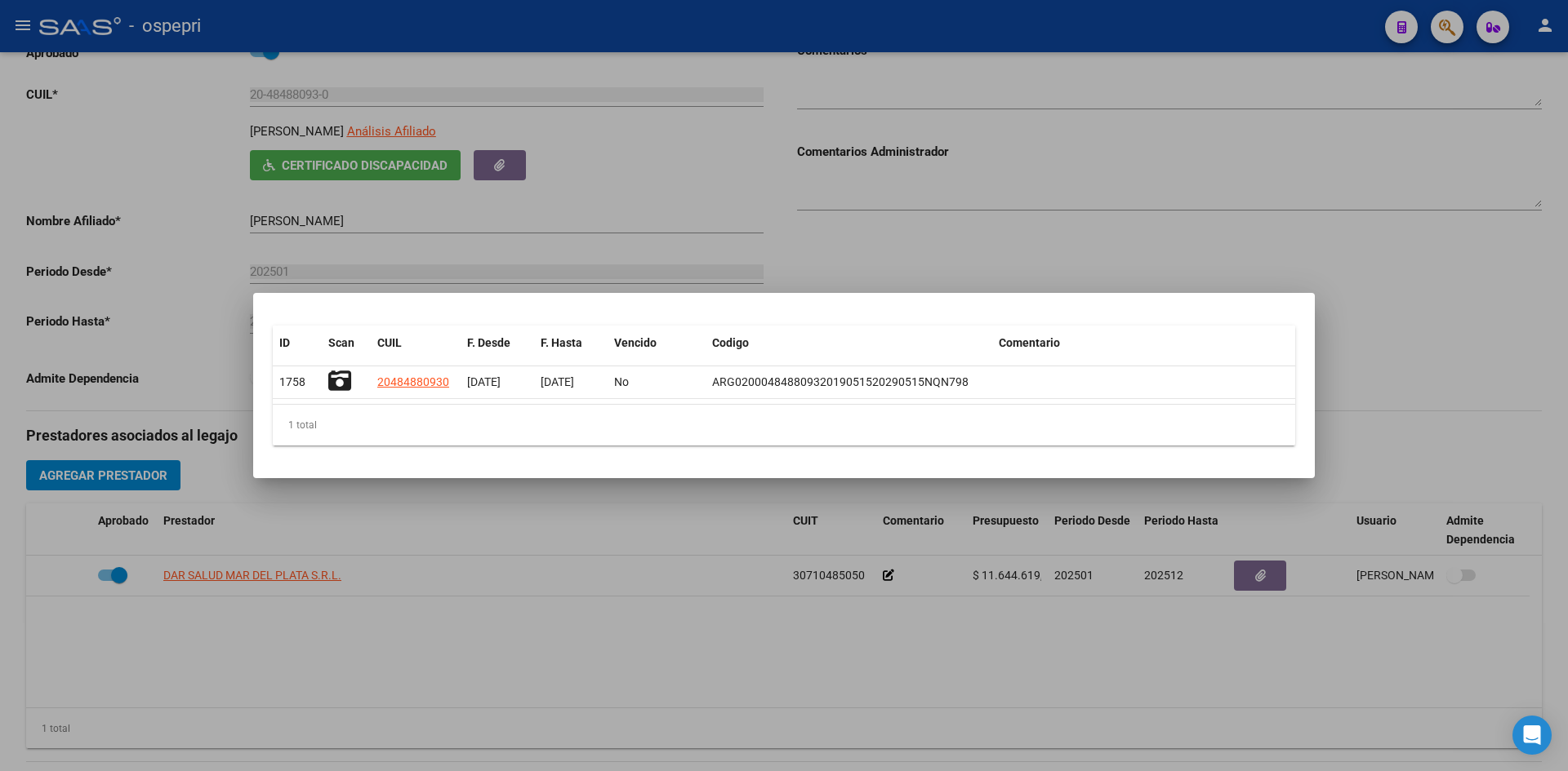
click at [924, 201] on div at bounding box center [784, 386] width 1568 height 771
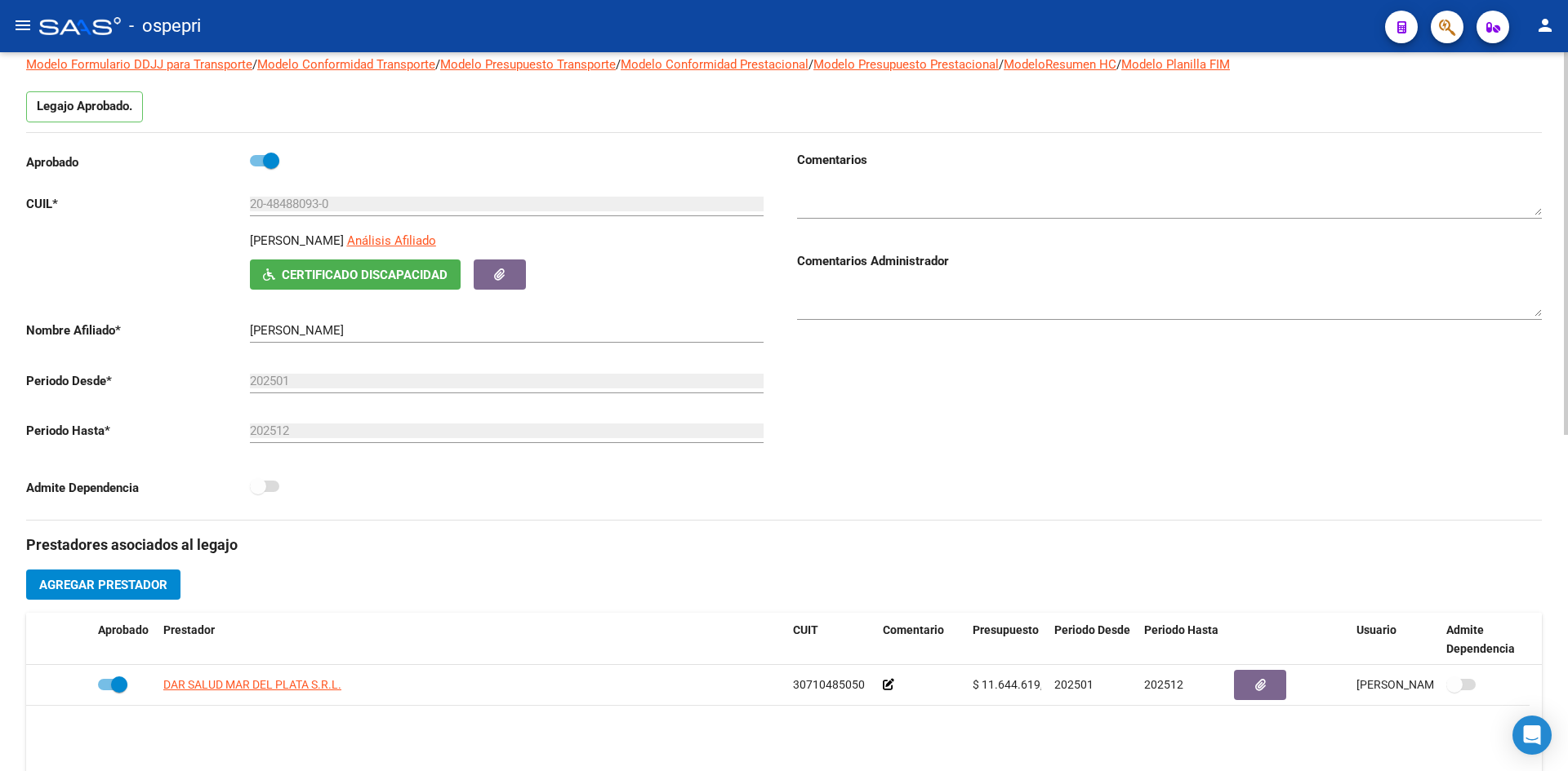
scroll to position [0, 0]
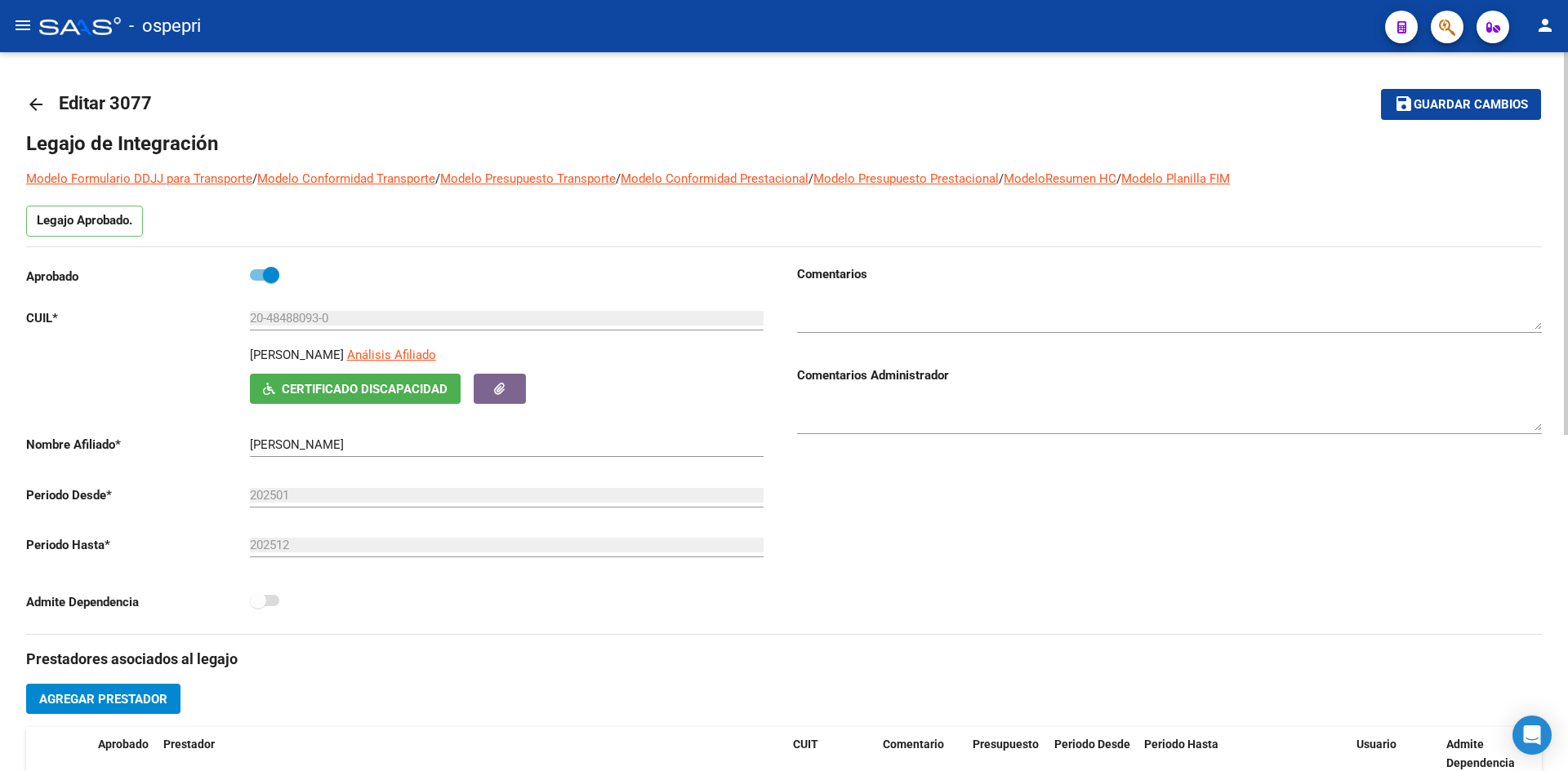
click at [27, 97] on mat-icon "arrow_back" at bounding box center [36, 104] width 19 height 19
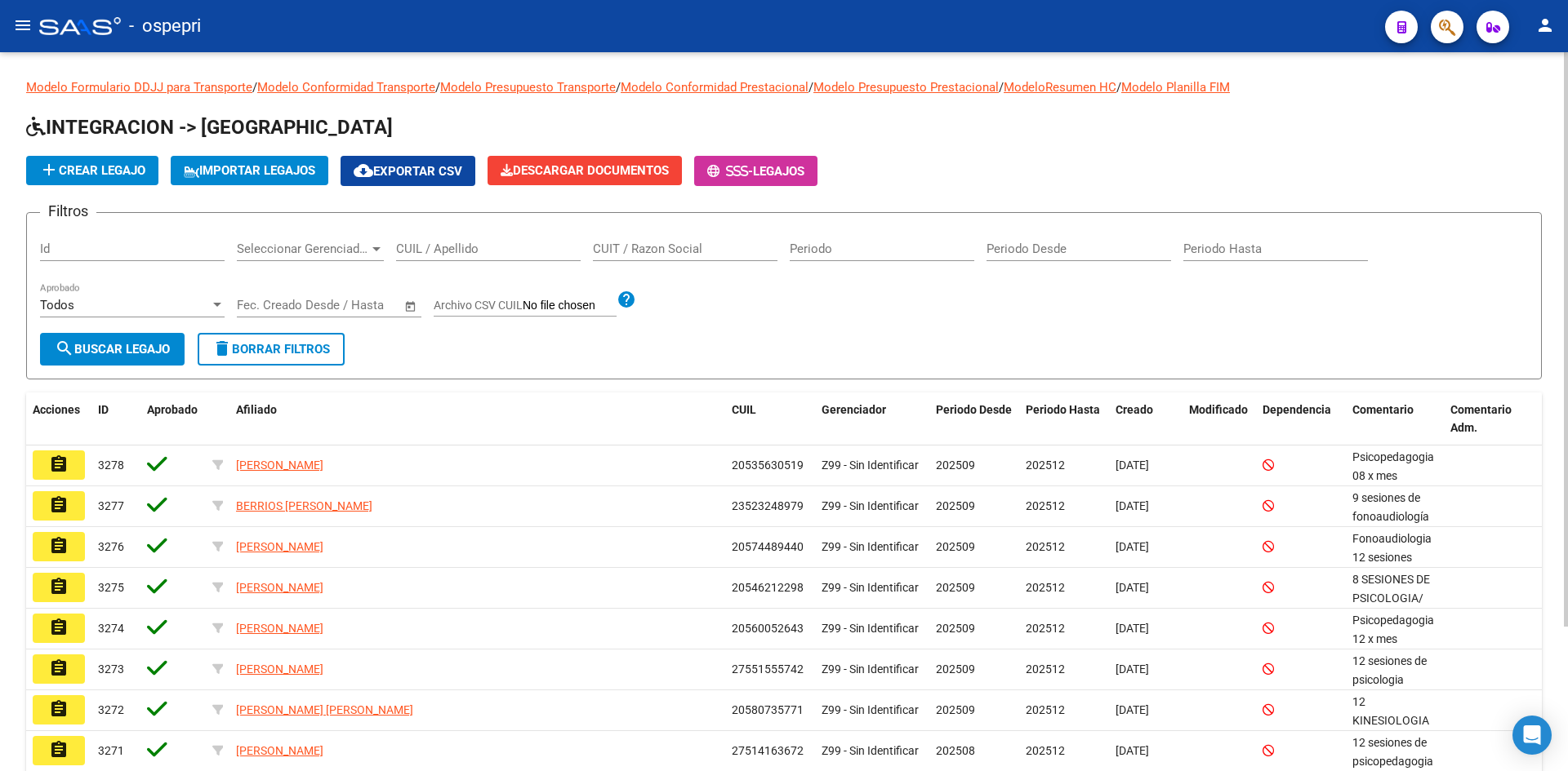
click at [443, 251] on input "CUIL / Apellido" at bounding box center [488, 249] width 184 height 14
paste input "20425173376"
type input "20425173376"
click at [153, 347] on span "search Buscar Legajo" at bounding box center [112, 348] width 115 height 14
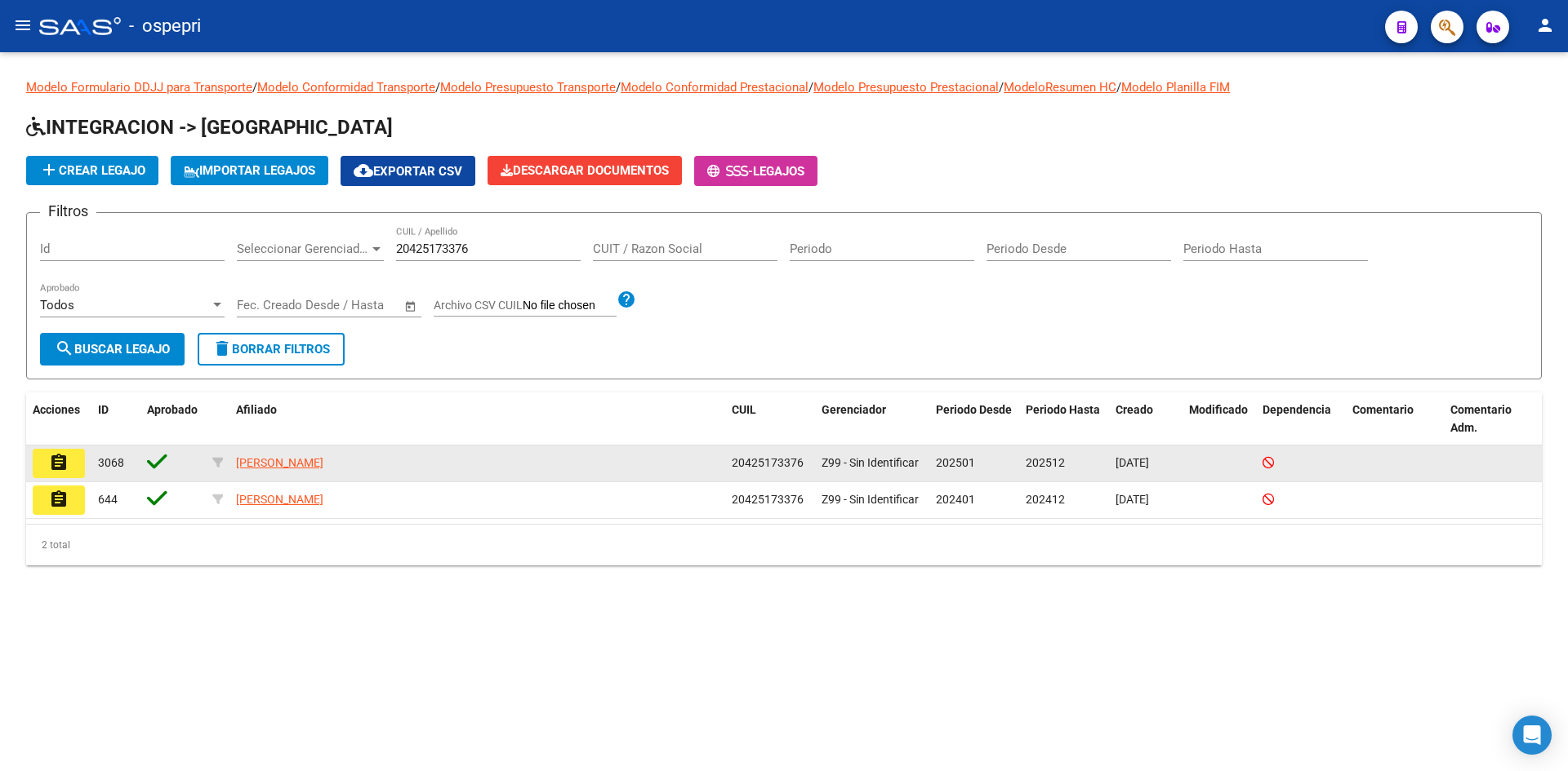
click at [58, 469] on mat-icon "assignment" at bounding box center [58, 462] width 19 height 19
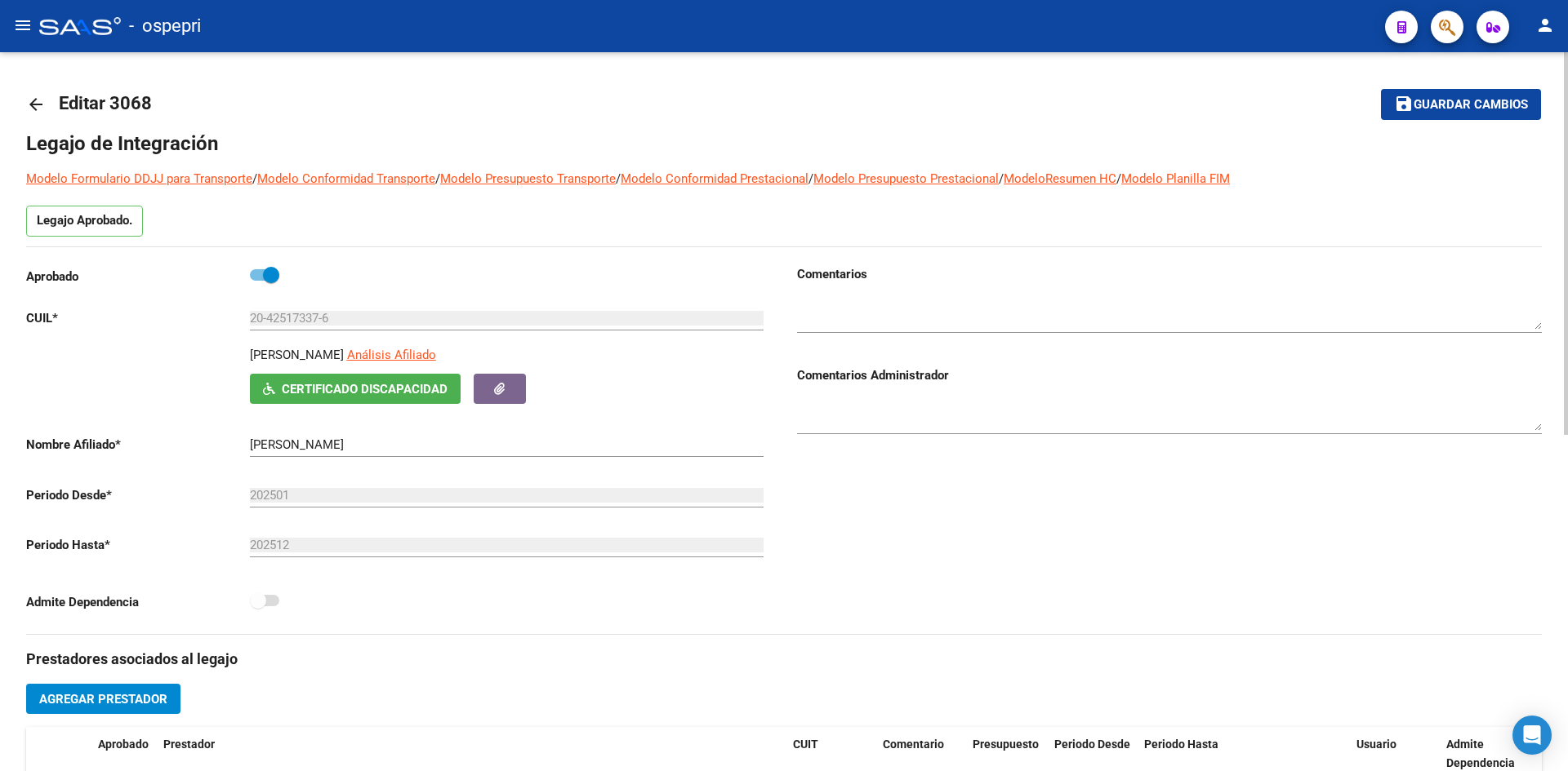
click at [35, 101] on mat-icon "arrow_back" at bounding box center [36, 104] width 19 height 19
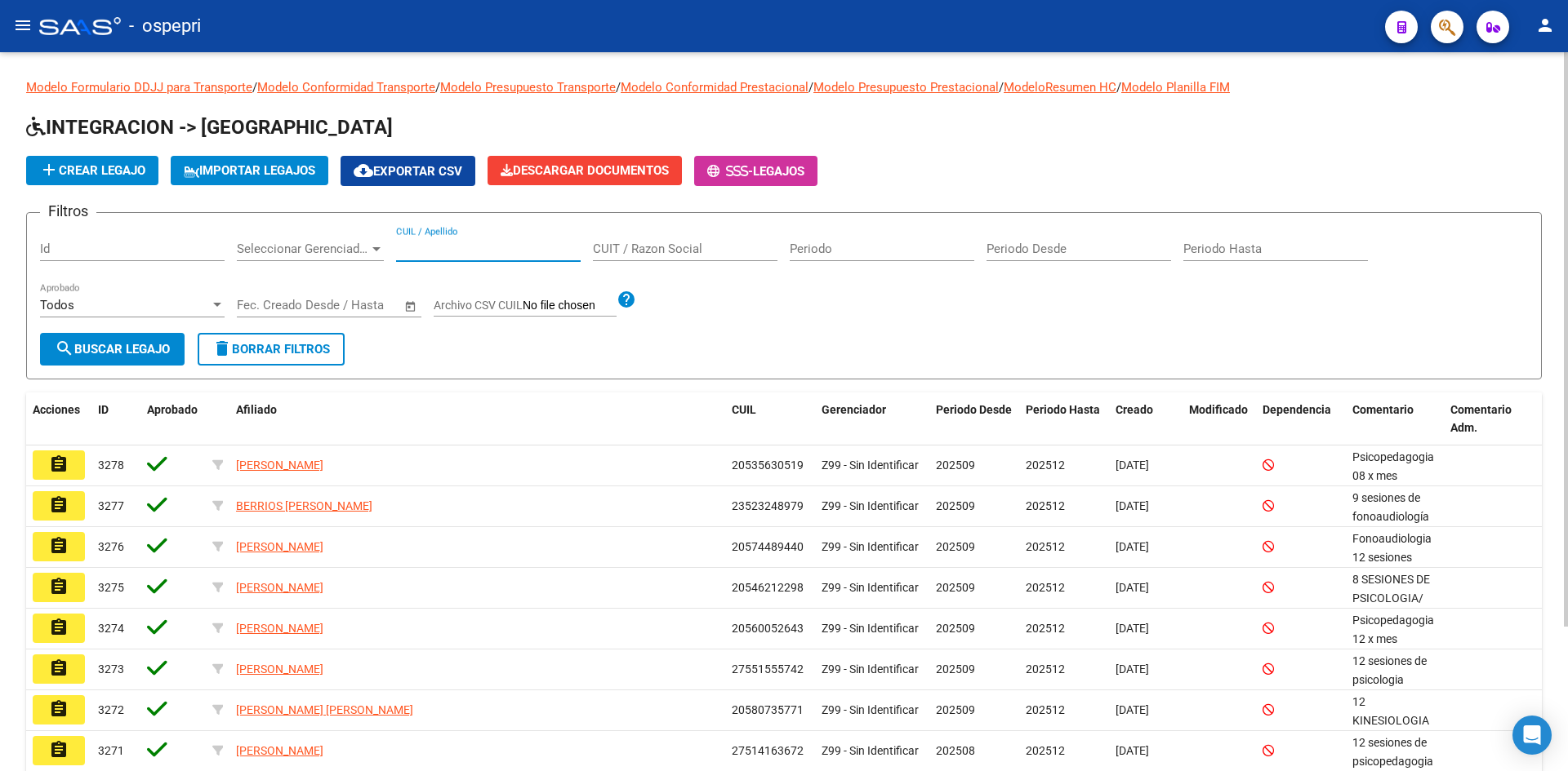
paste input "20425173376"
type input "20425173376"
click at [170, 342] on span "search Buscar Legajo" at bounding box center [112, 348] width 115 height 14
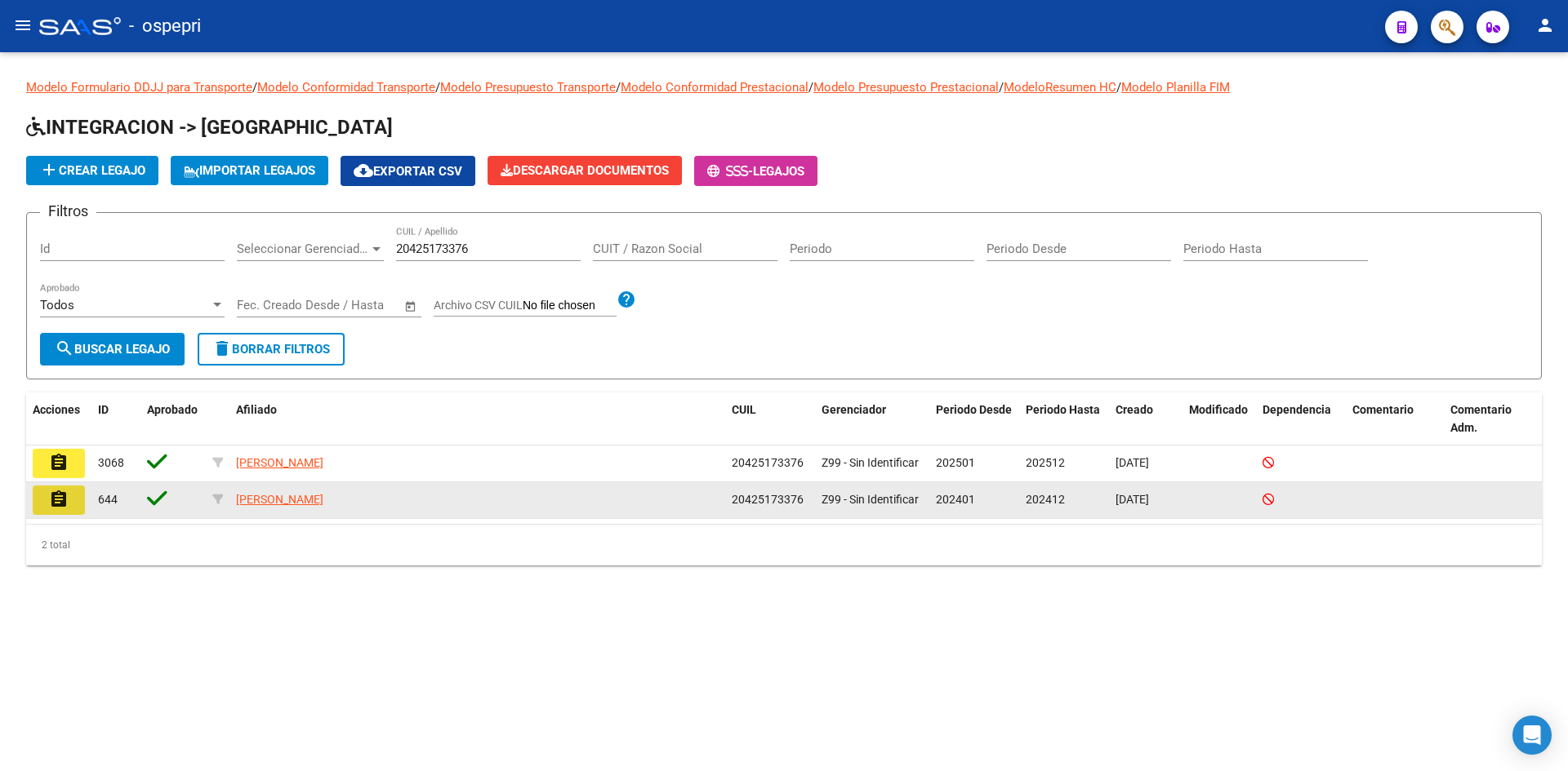
click at [54, 499] on mat-icon "assignment" at bounding box center [58, 499] width 19 height 19
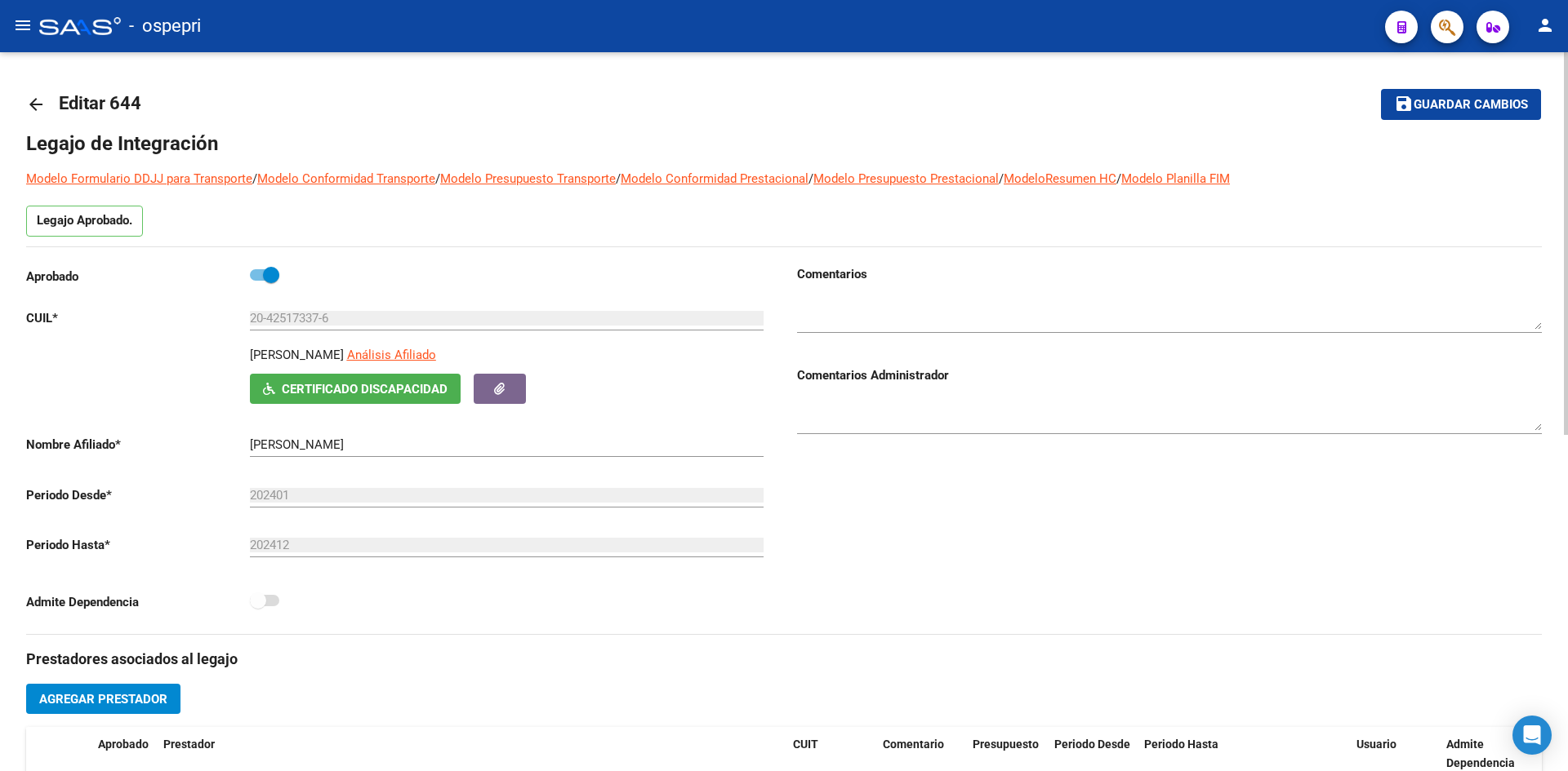
type input "ALARCON PABLO AGUSTIN"
click at [32, 104] on mat-icon "arrow_back" at bounding box center [36, 104] width 19 height 19
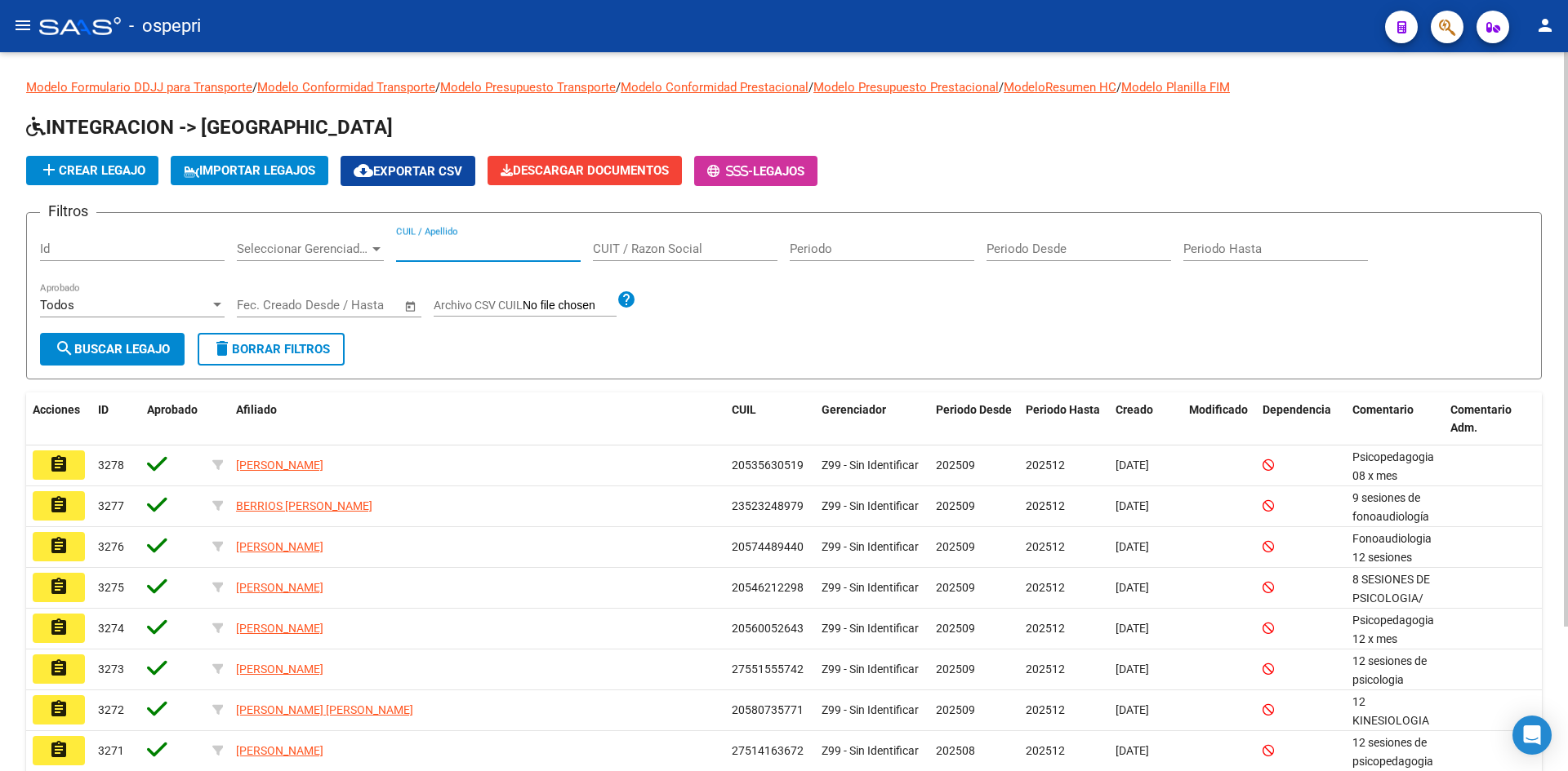
paste input "20425173376"
type input "20425173376"
click at [140, 347] on span "search Buscar Legajo" at bounding box center [112, 348] width 115 height 14
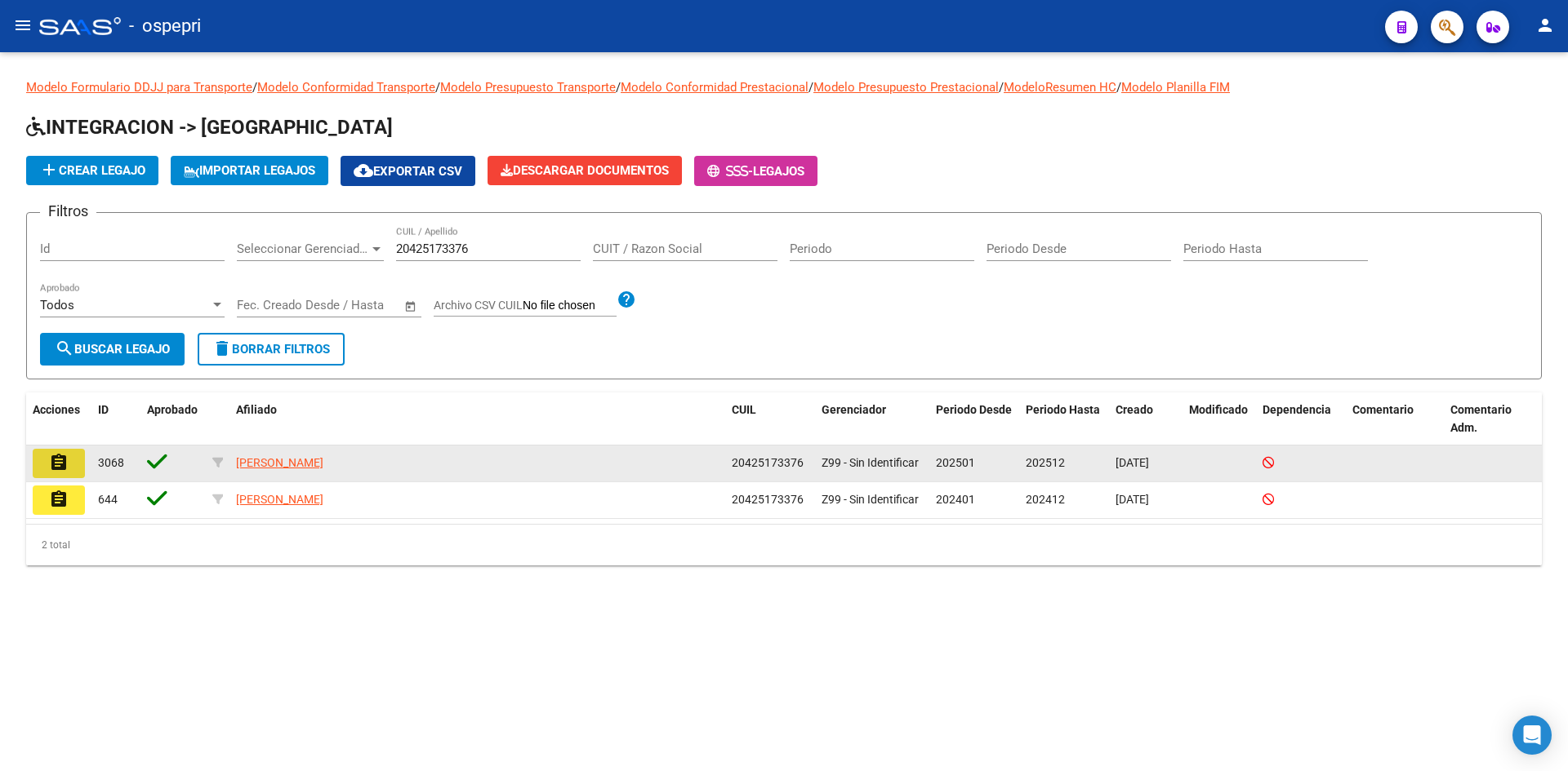
click at [63, 462] on mat-icon "assignment" at bounding box center [58, 462] width 19 height 19
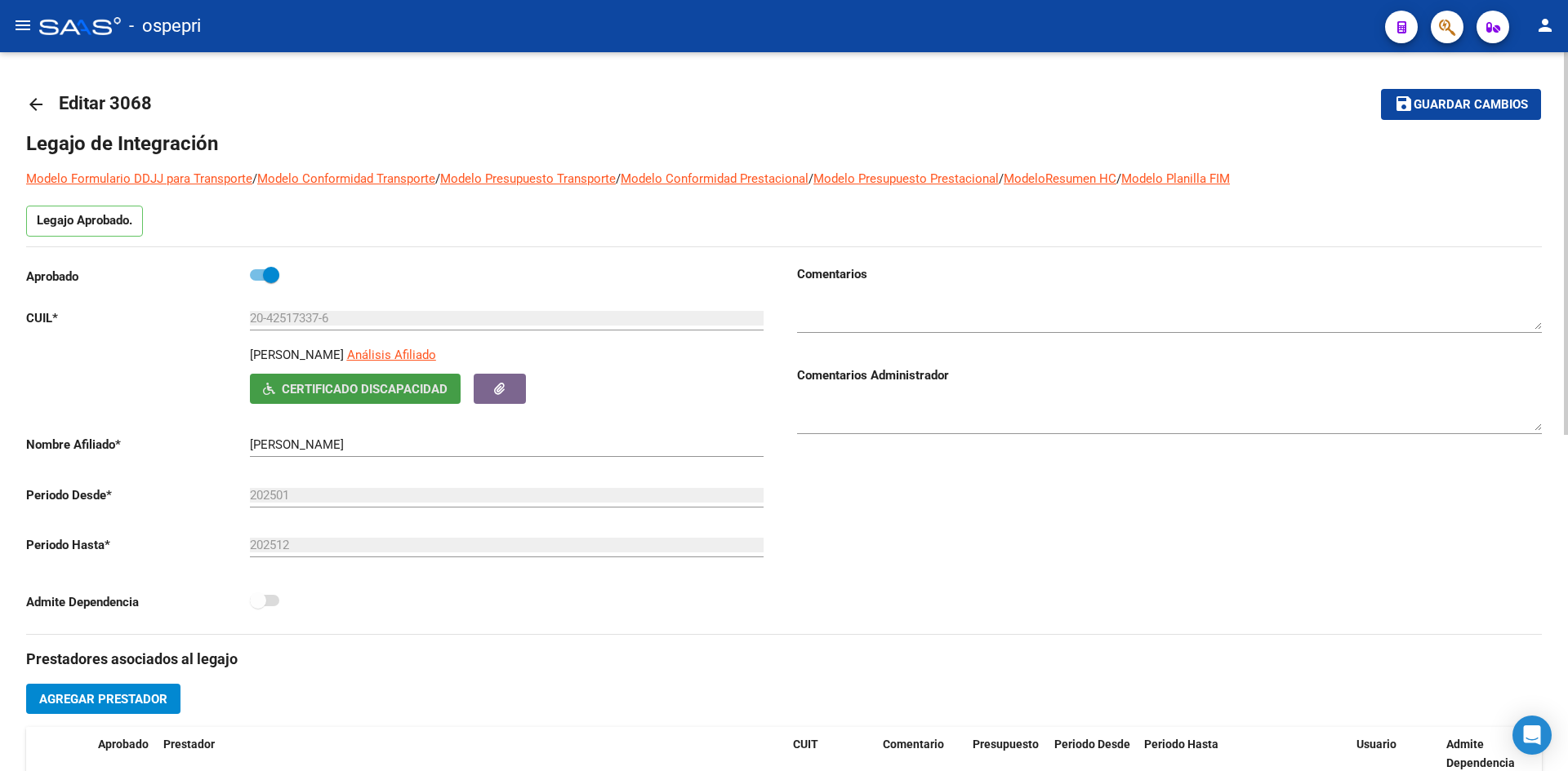
click at [295, 393] on span "Certificado Discapacidad" at bounding box center [365, 389] width 166 height 14
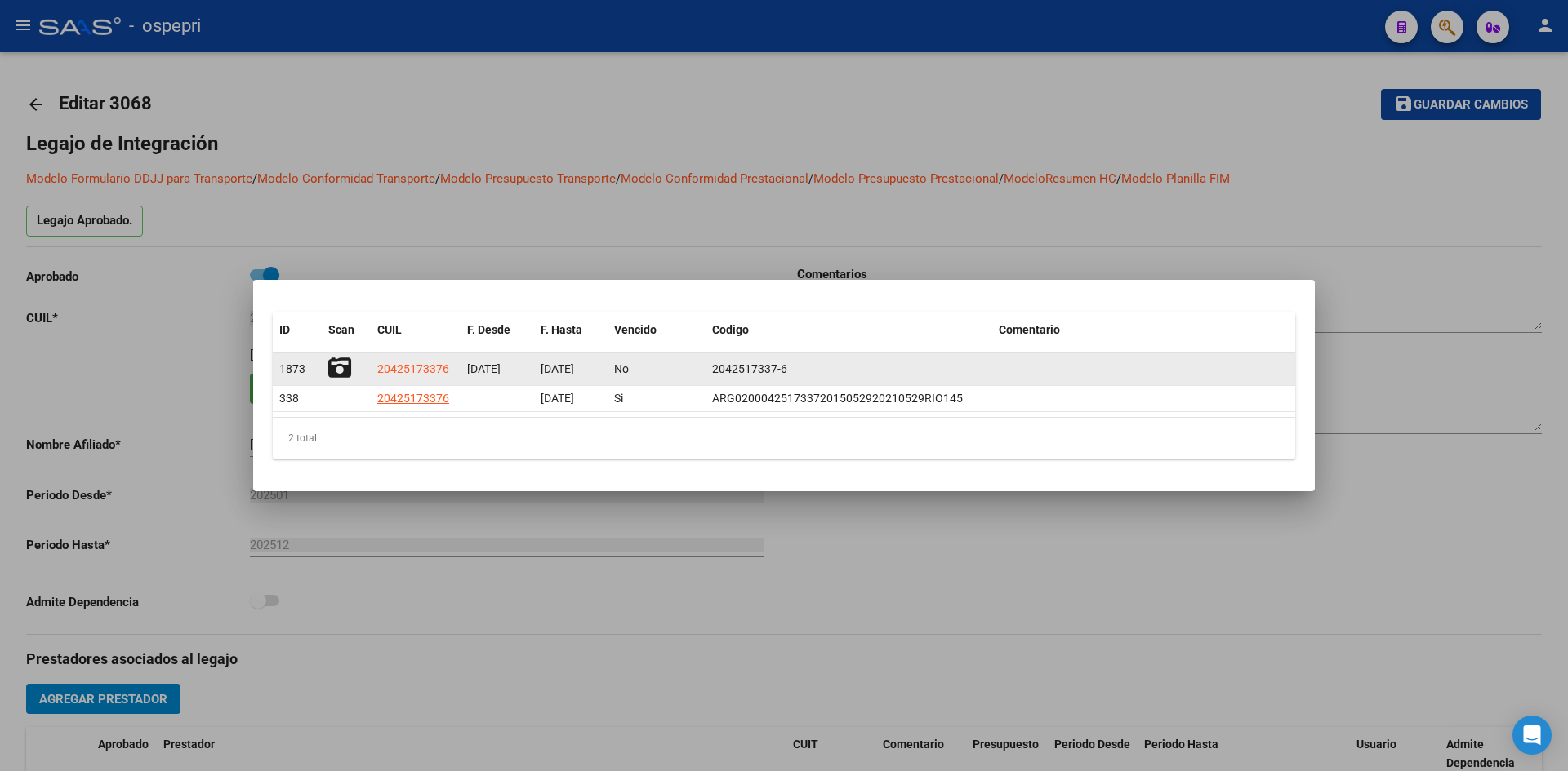
click at [343, 369] on icon at bounding box center [339, 368] width 23 height 23
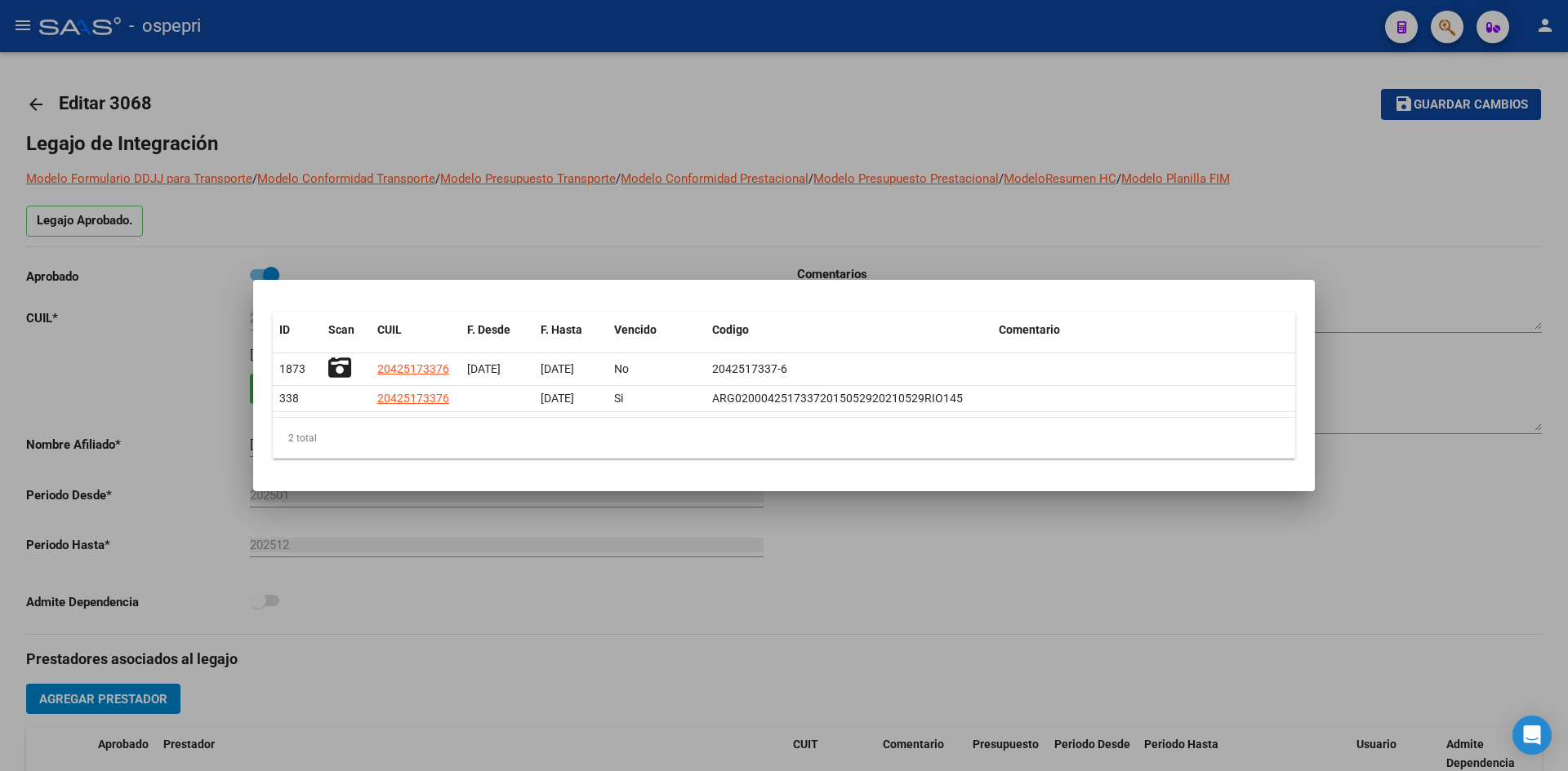
click at [389, 120] on div at bounding box center [784, 386] width 1568 height 771
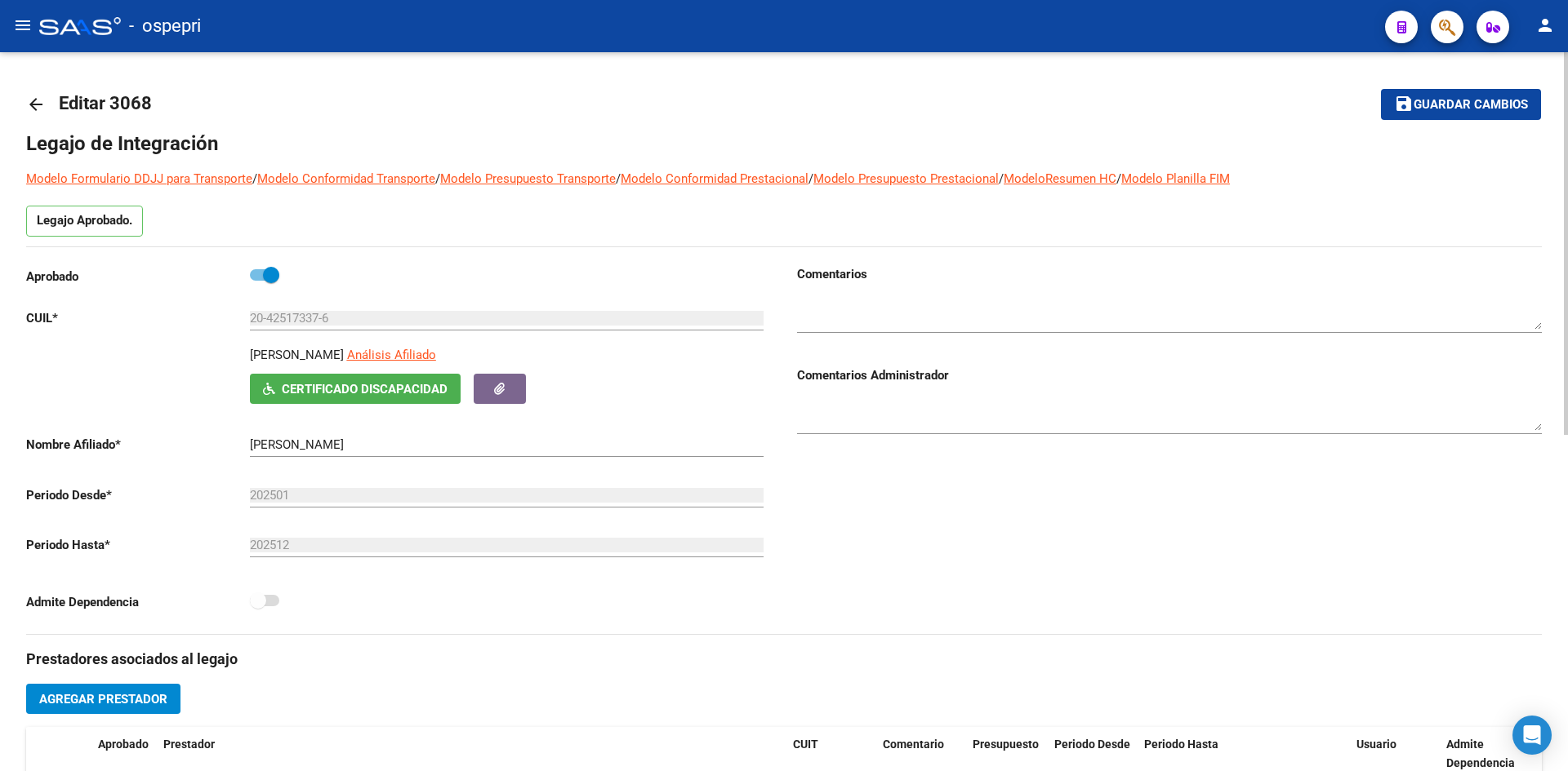
click at [35, 108] on mat-icon "arrow_back" at bounding box center [36, 104] width 19 height 19
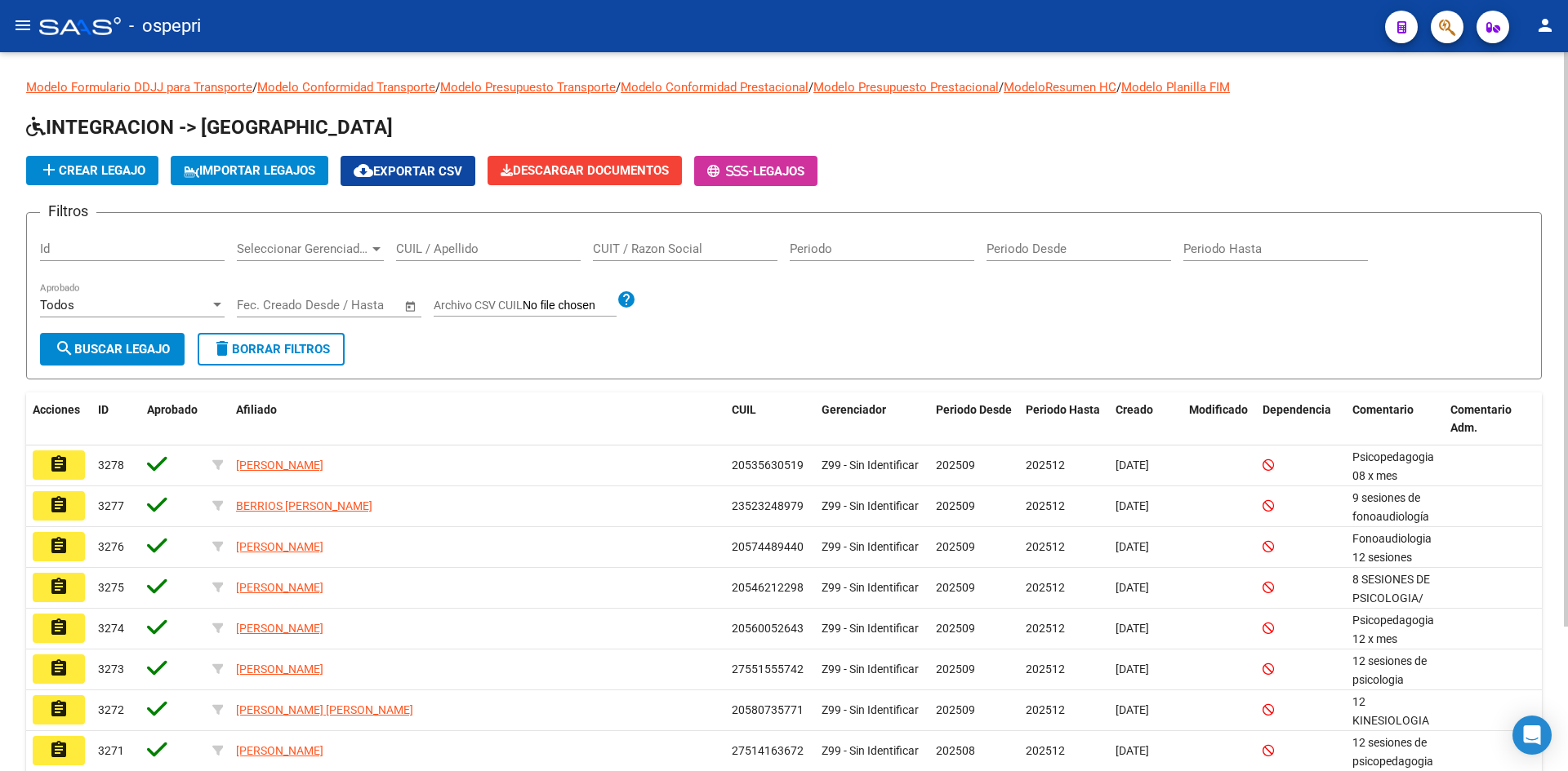
click at [482, 248] on input "CUIL / Apellido" at bounding box center [488, 249] width 184 height 14
paste input "27500020062"
type input "27500020062"
click at [151, 342] on span "search Buscar Legajo" at bounding box center [112, 348] width 115 height 14
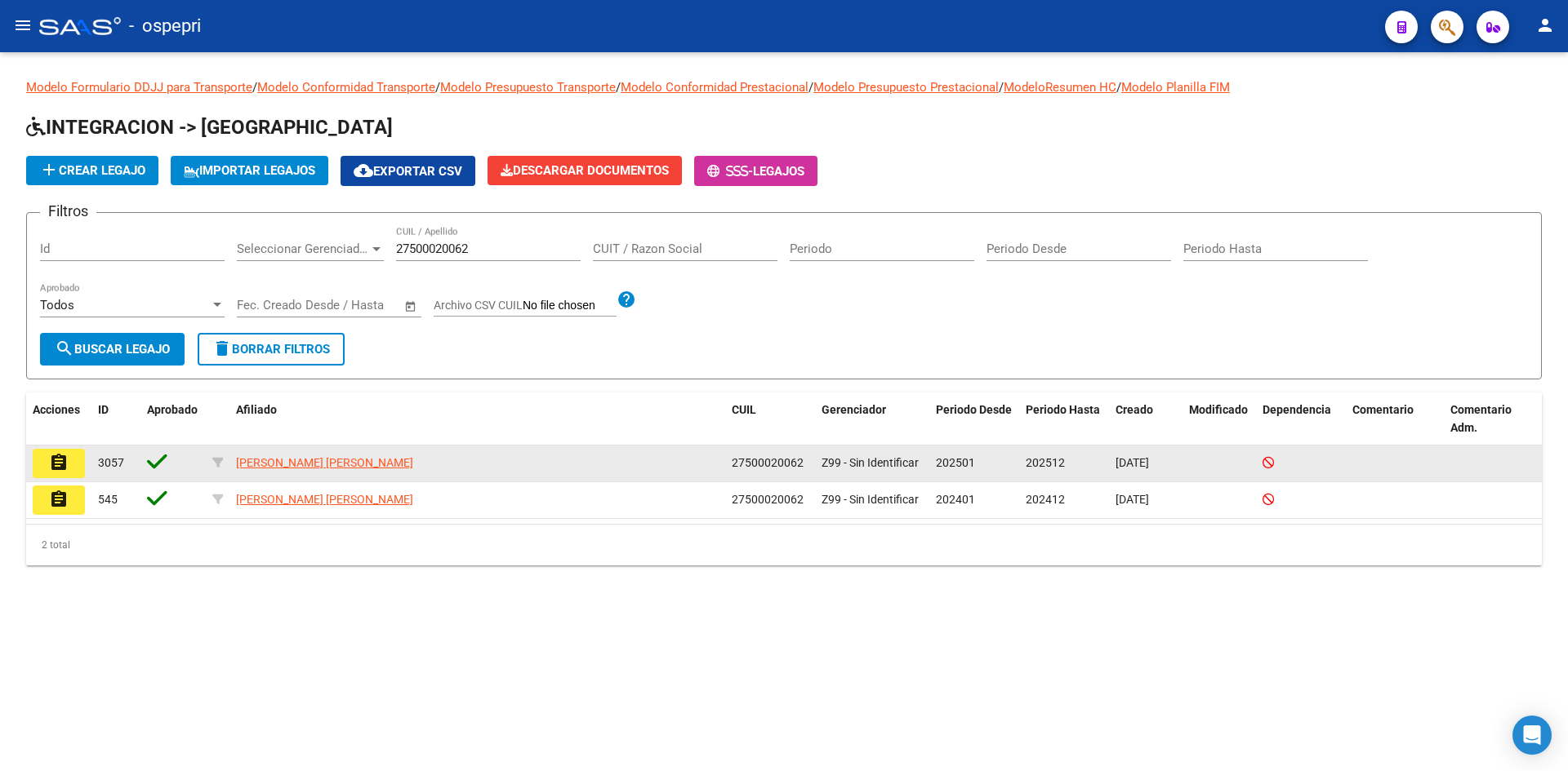
click at [58, 466] on mat-icon "assignment" at bounding box center [58, 462] width 19 height 19
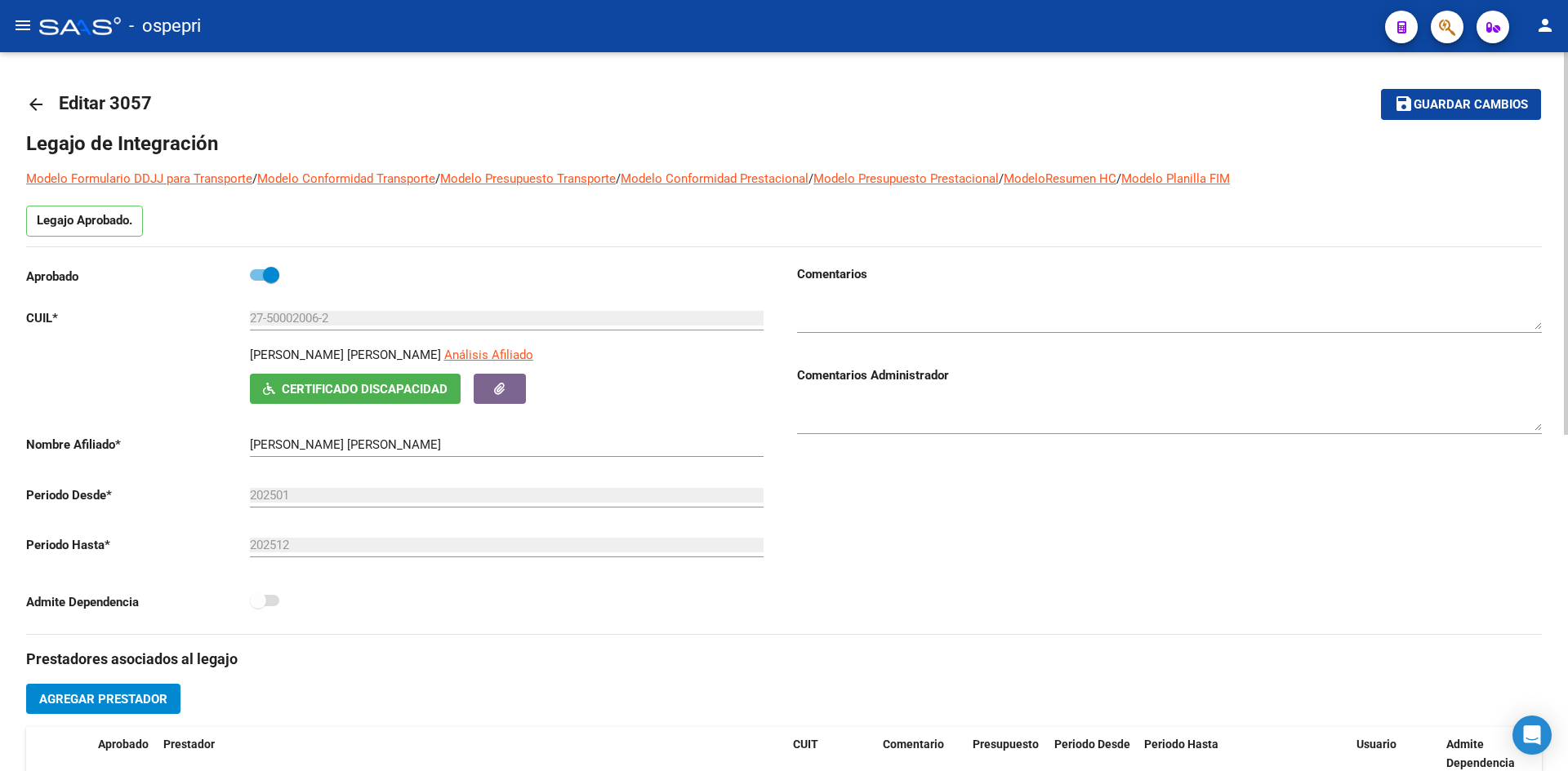
click at [34, 103] on mat-icon "arrow_back" at bounding box center [36, 104] width 19 height 19
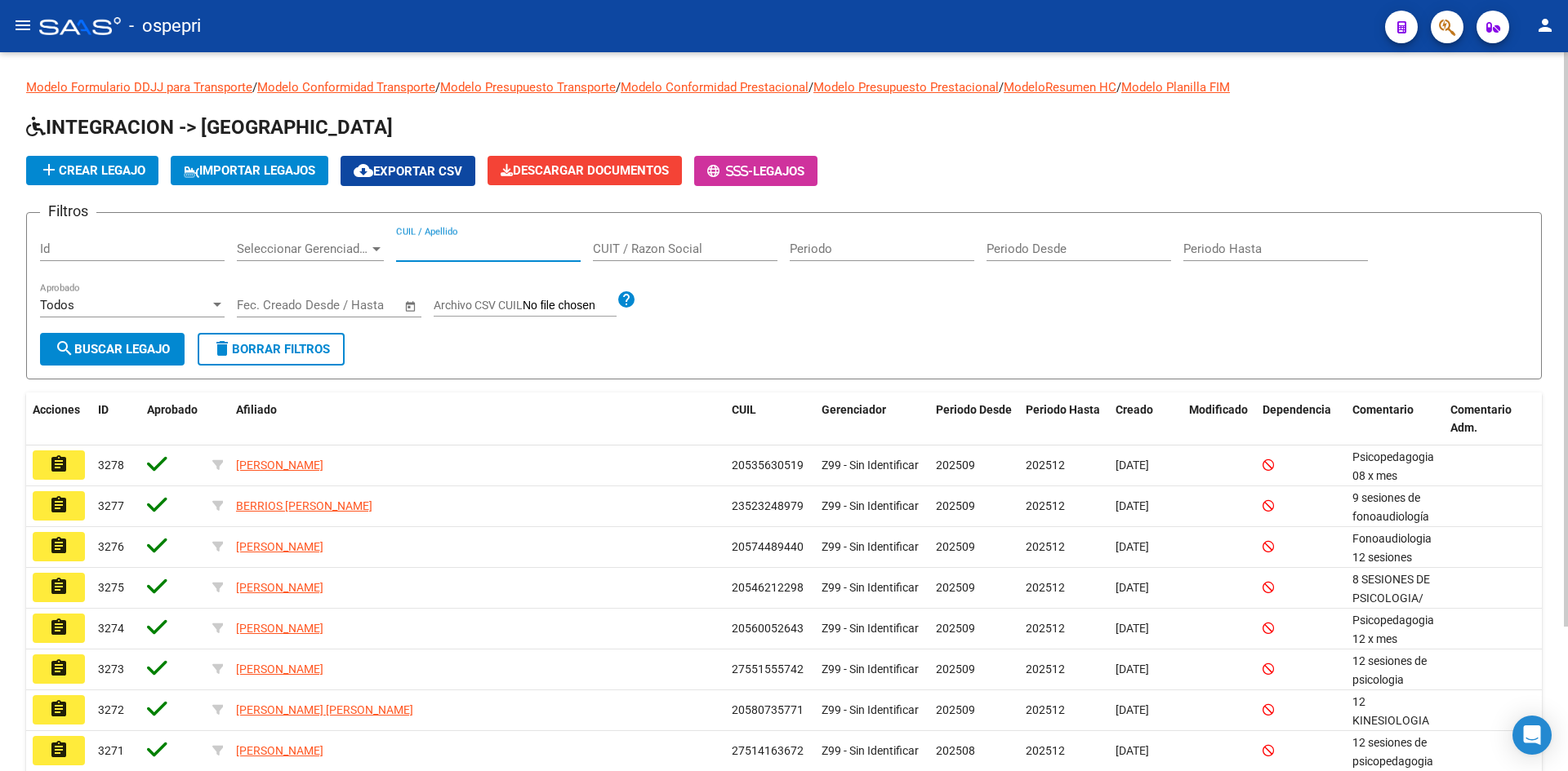
paste input "27500020062"
type input "27500020062"
click at [156, 358] on button "search Buscar Legajo" at bounding box center [112, 349] width 145 height 33
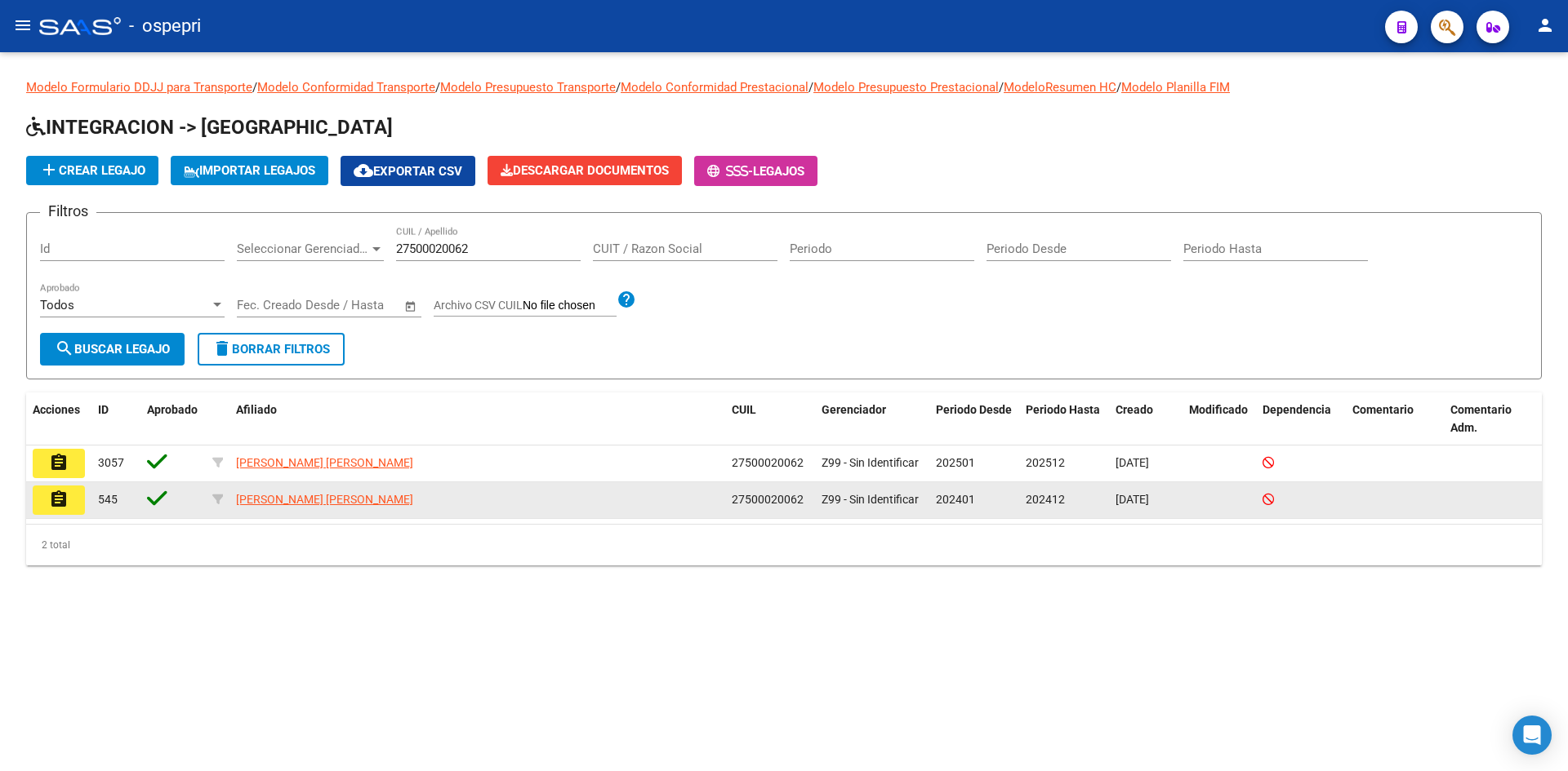
click at [67, 506] on mat-icon "assignment" at bounding box center [58, 499] width 19 height 19
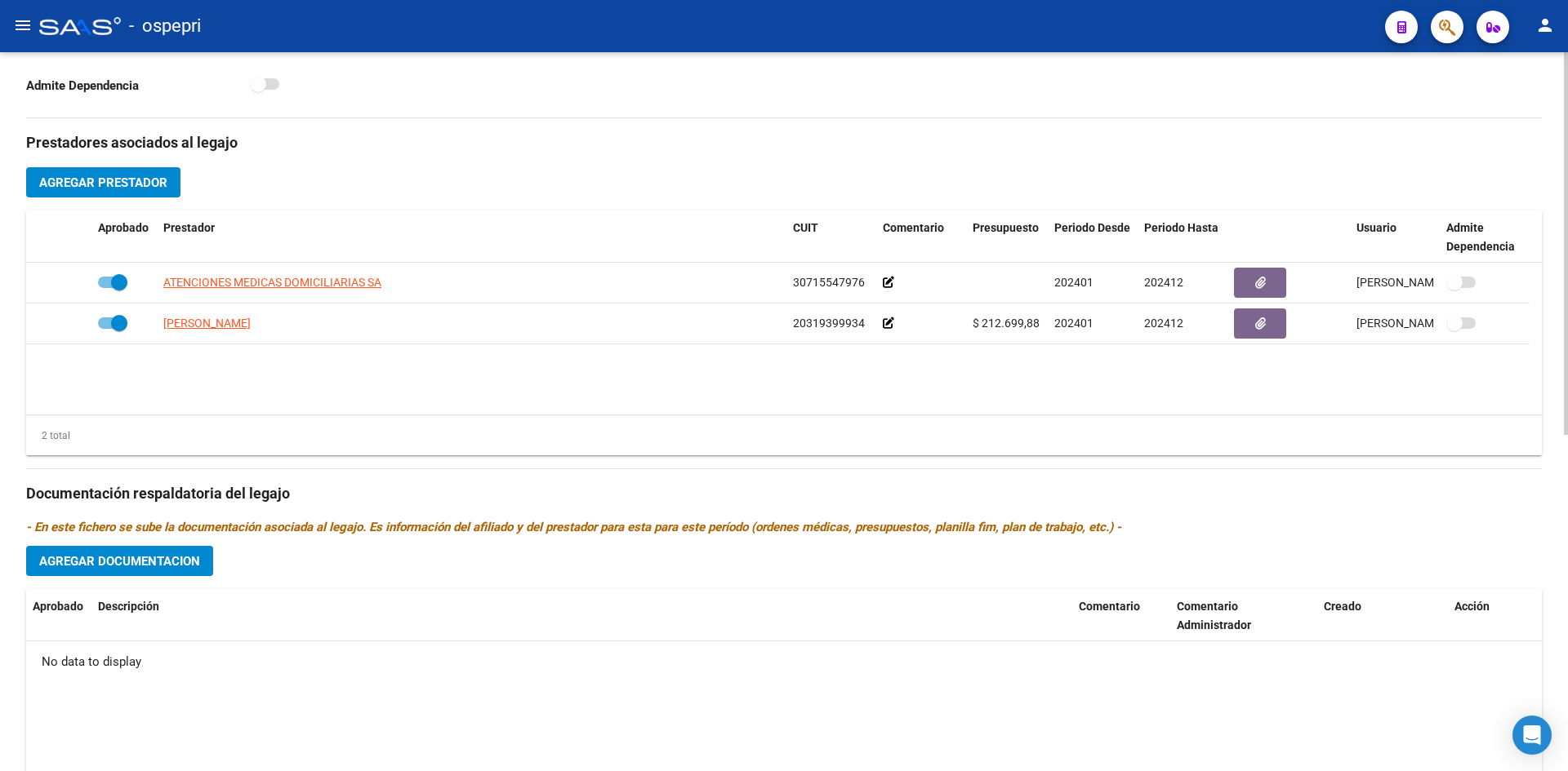
scroll to position [224, 0]
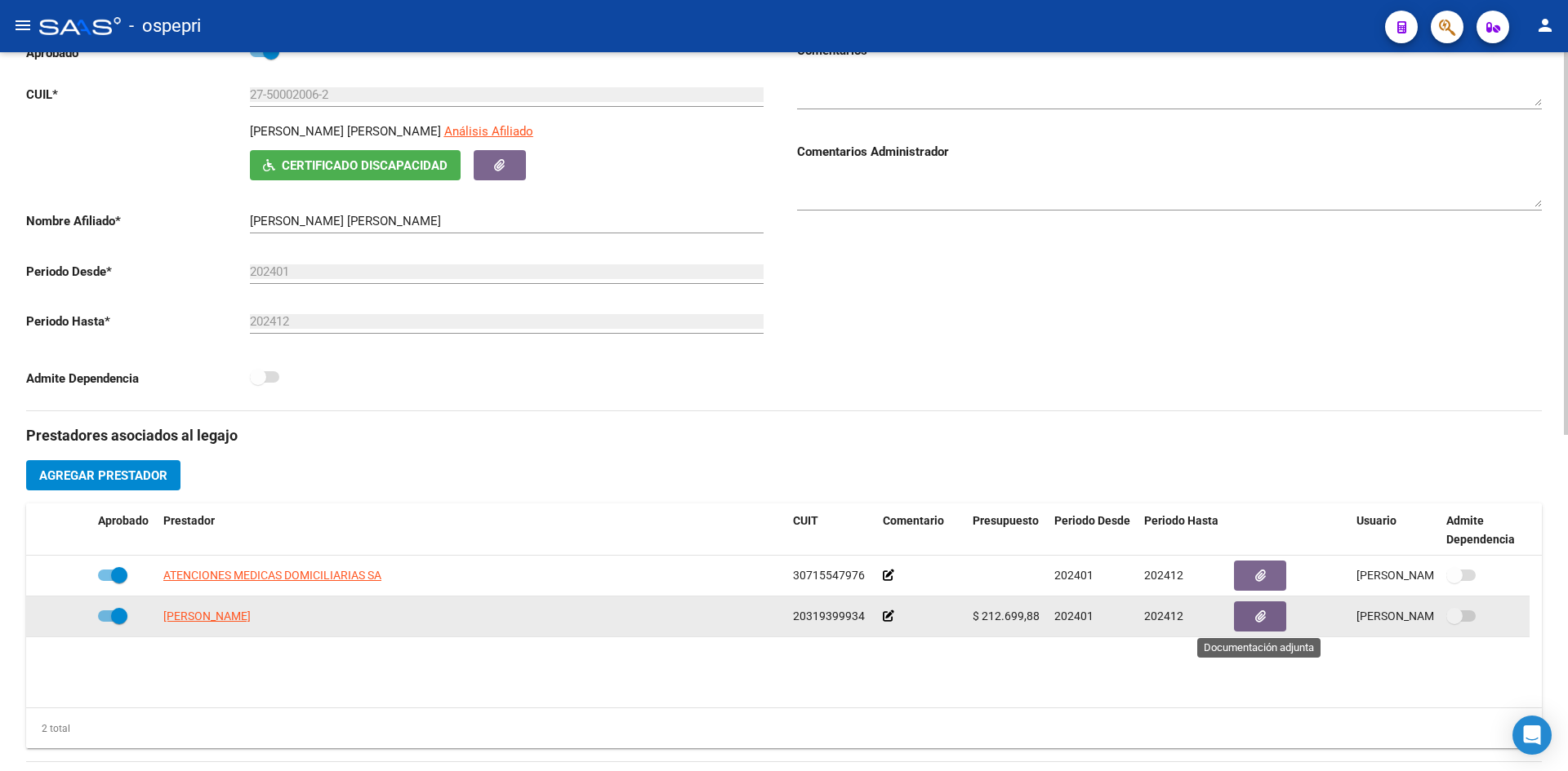
click at [1088, 619] on button "button" at bounding box center [1260, 616] width 52 height 30
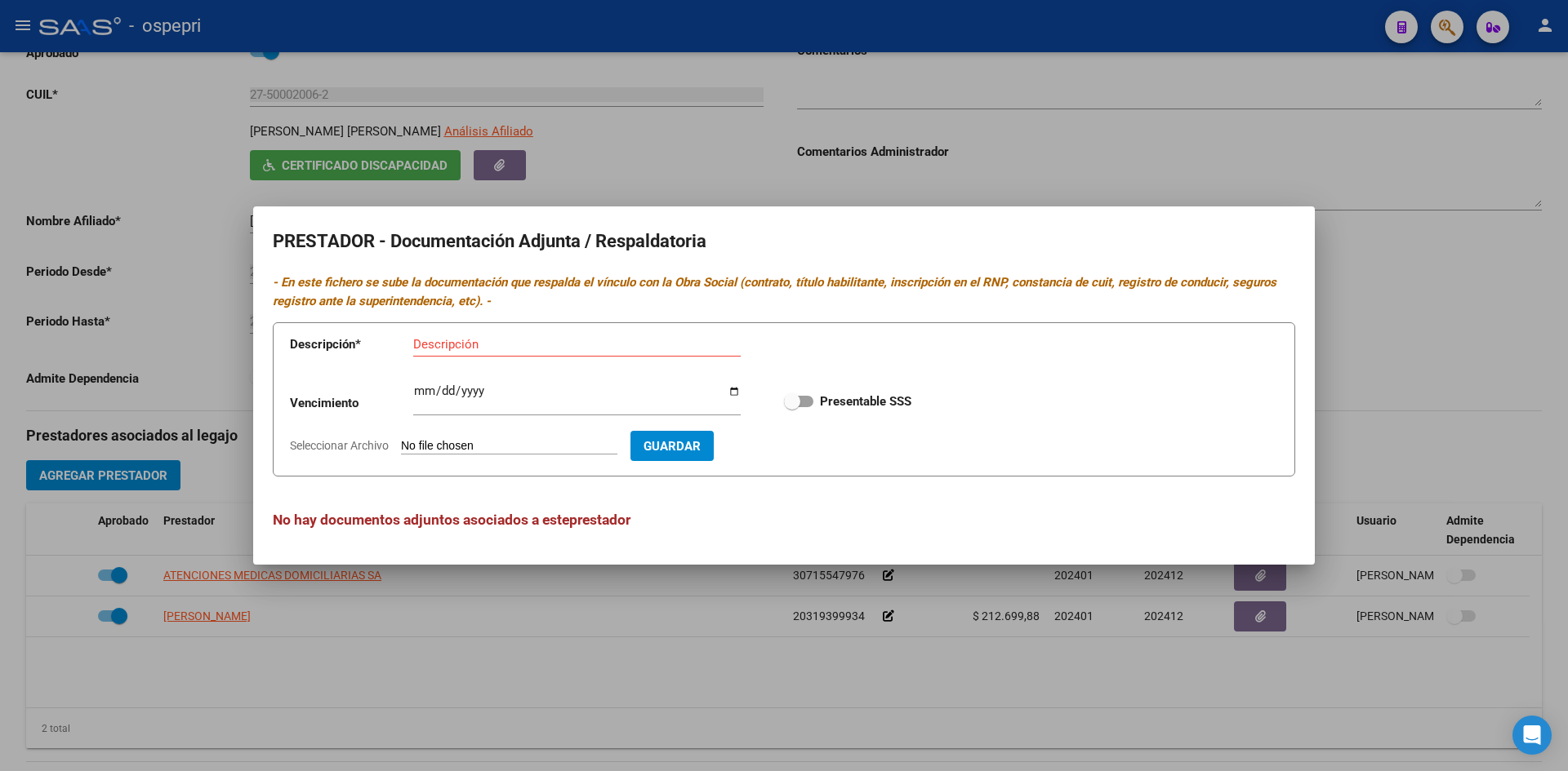
click at [1088, 697] on div at bounding box center [784, 386] width 1568 height 771
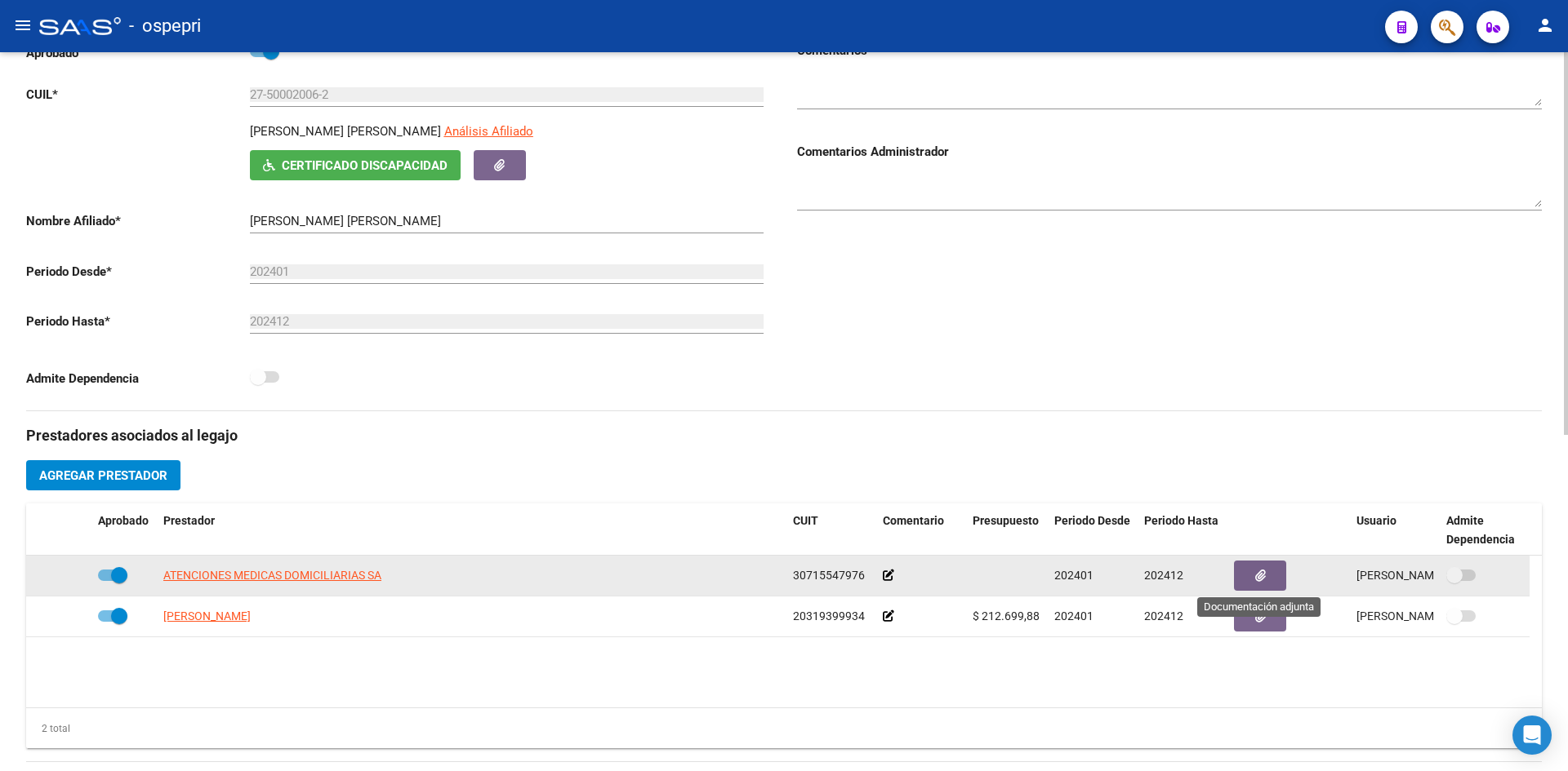
click at [1088, 572] on icon "button" at bounding box center [1260, 576] width 11 height 12
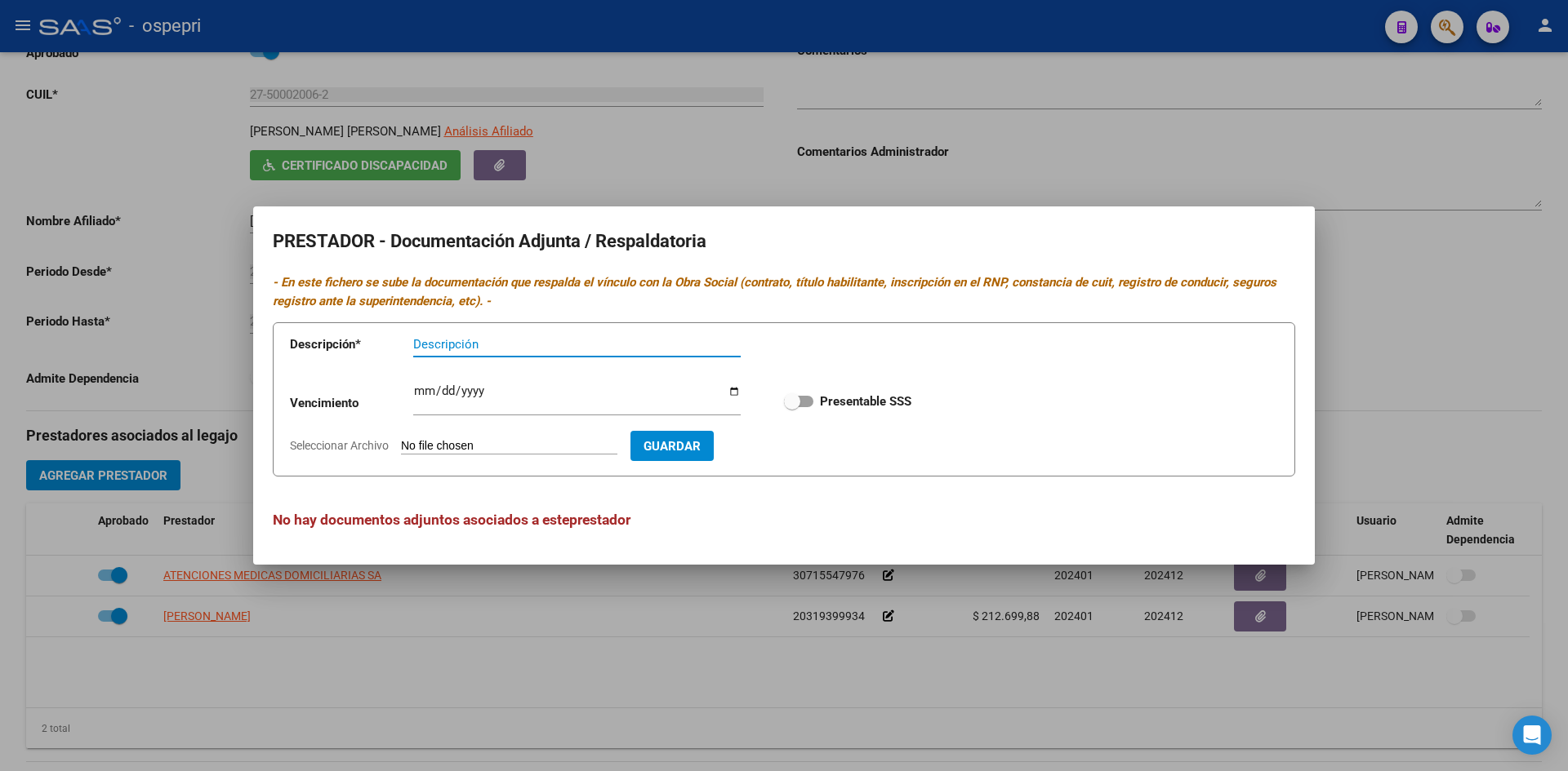
click at [1028, 657] on div at bounding box center [784, 386] width 1568 height 771
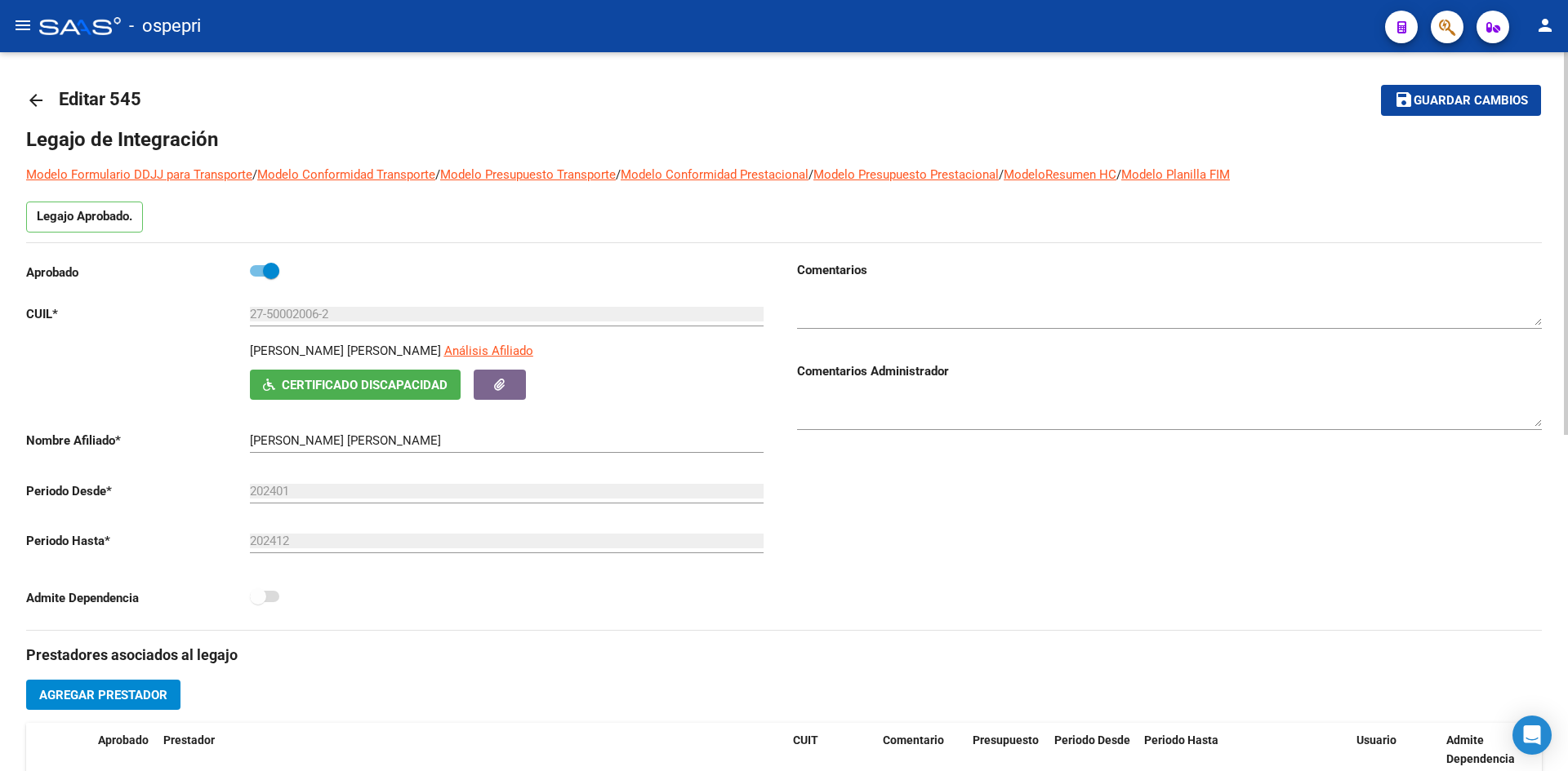
scroll to position [0, 0]
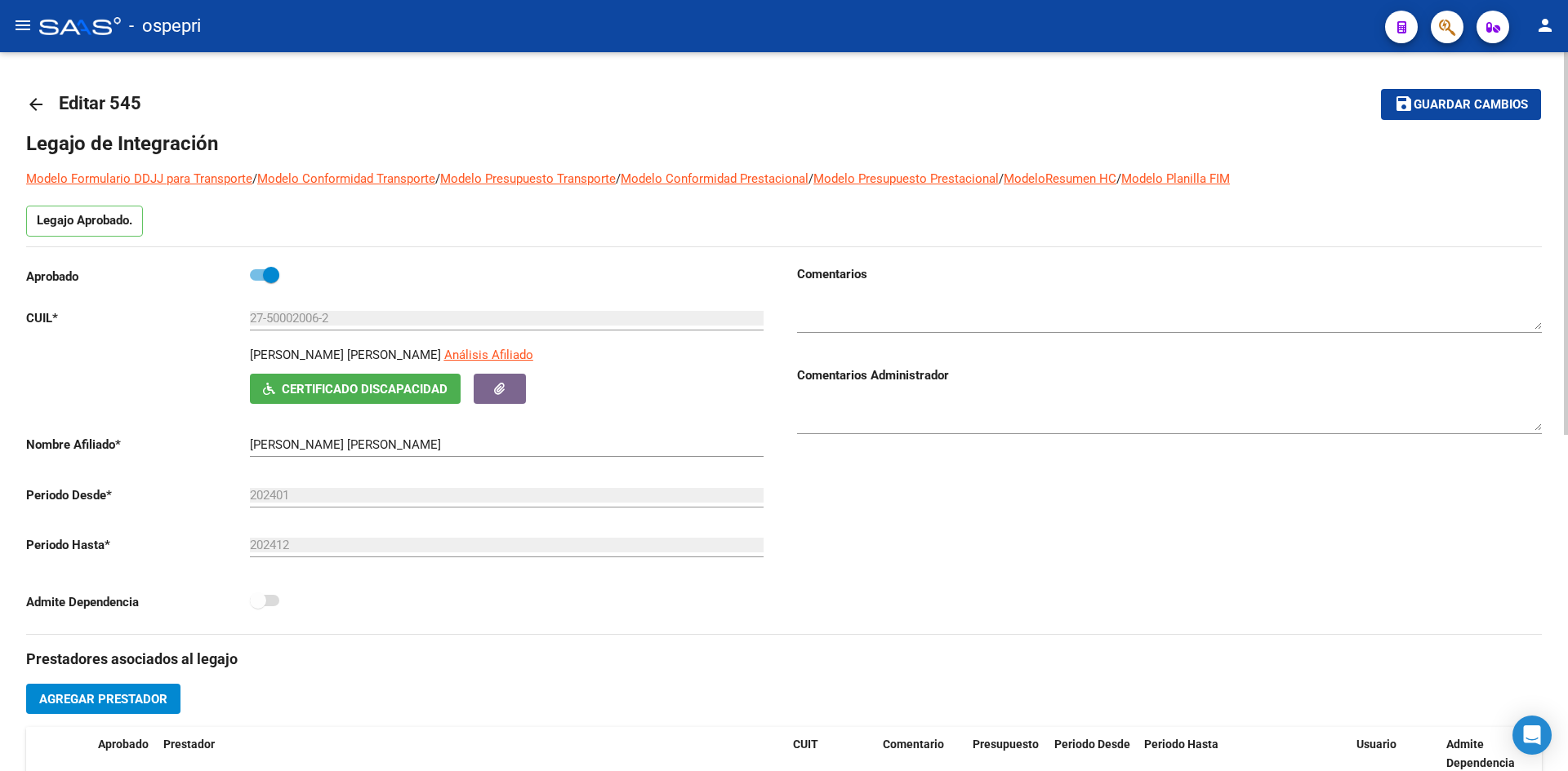
click at [32, 106] on mat-icon "arrow_back" at bounding box center [36, 104] width 19 height 19
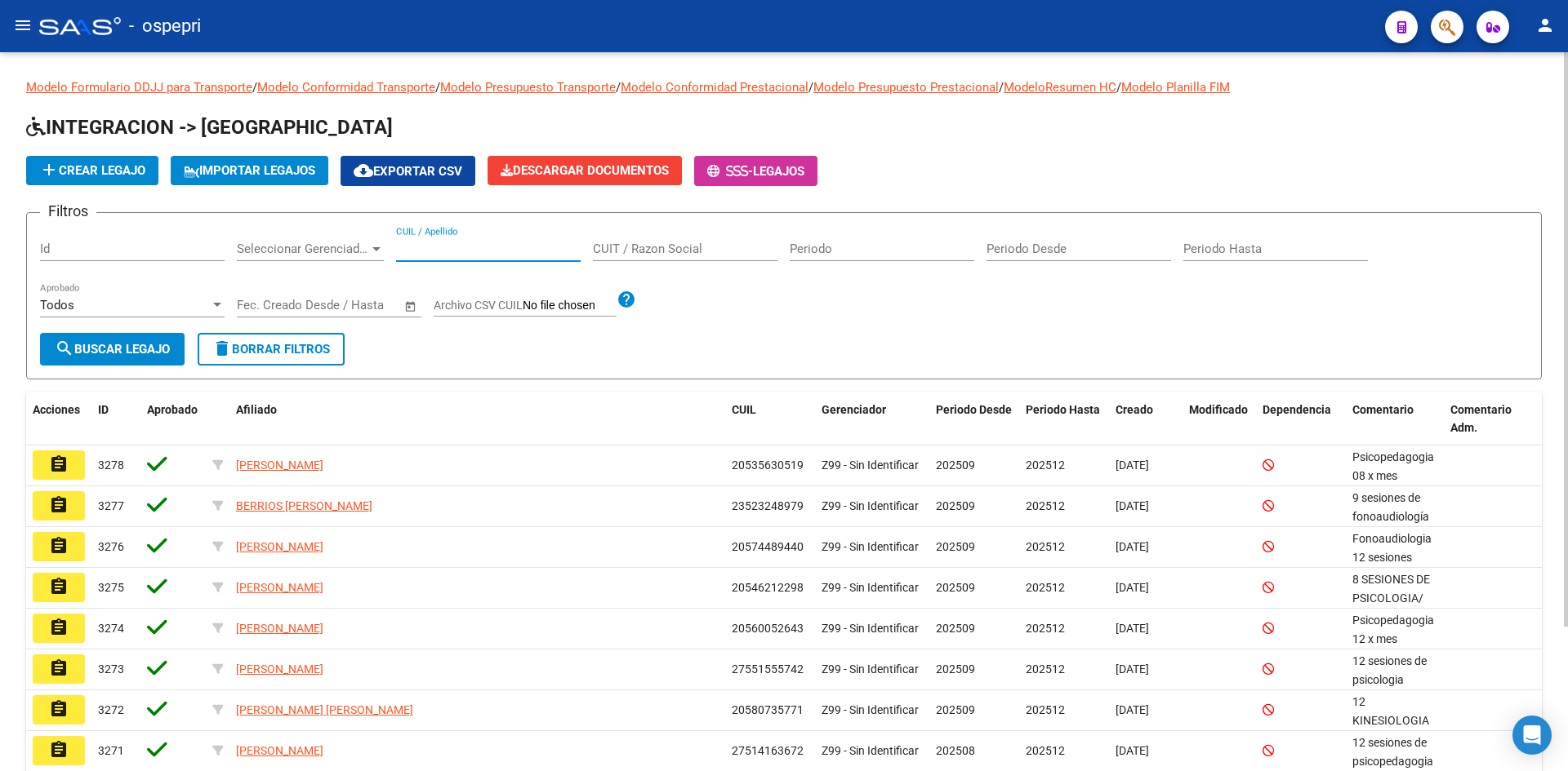
click at [464, 249] on input "CUIL / Apellido" at bounding box center [488, 249] width 184 height 14
paste input "23563199334"
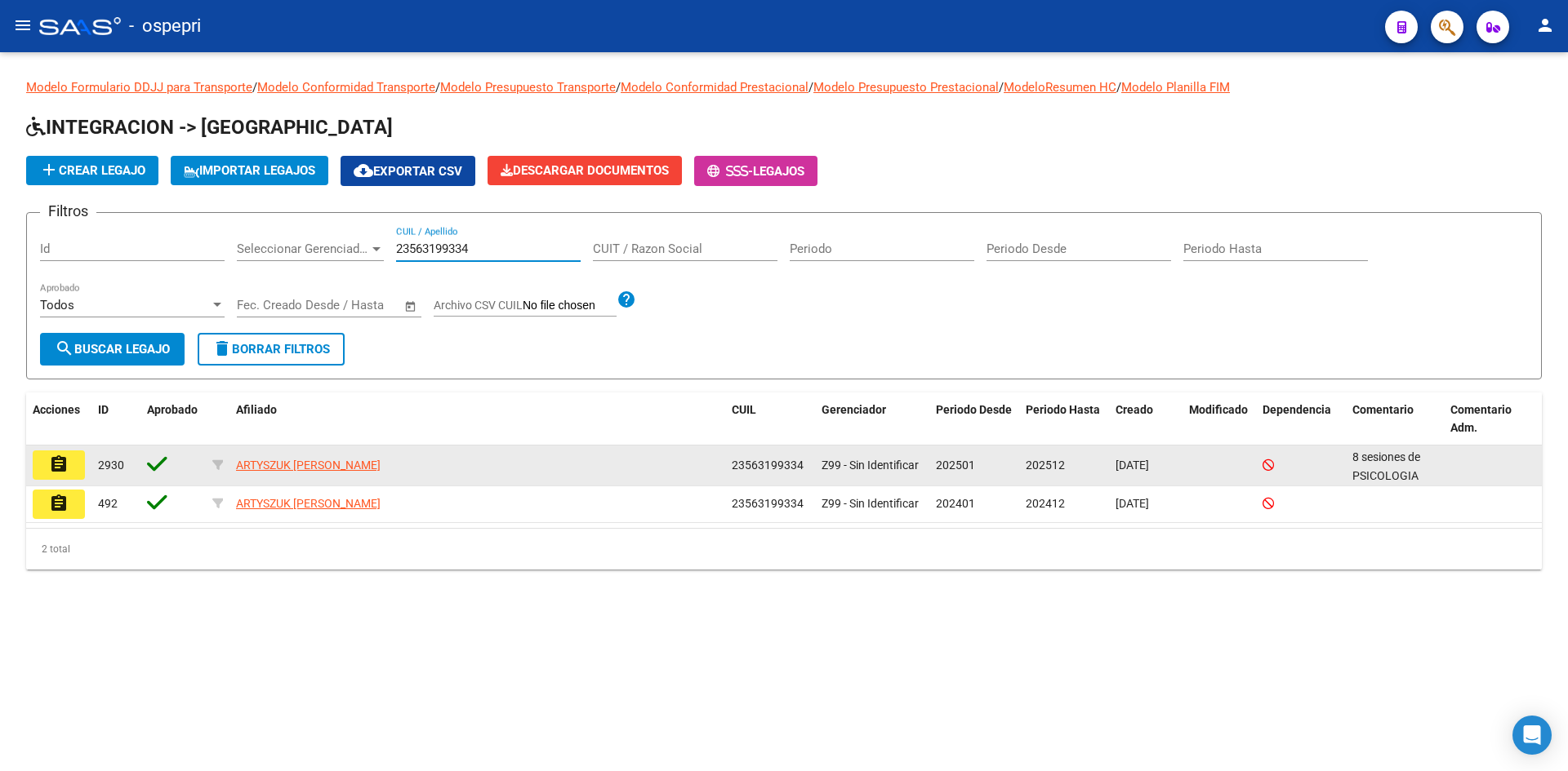
type input "23563199334"
click at [67, 460] on mat-icon "assignment" at bounding box center [58, 464] width 19 height 19
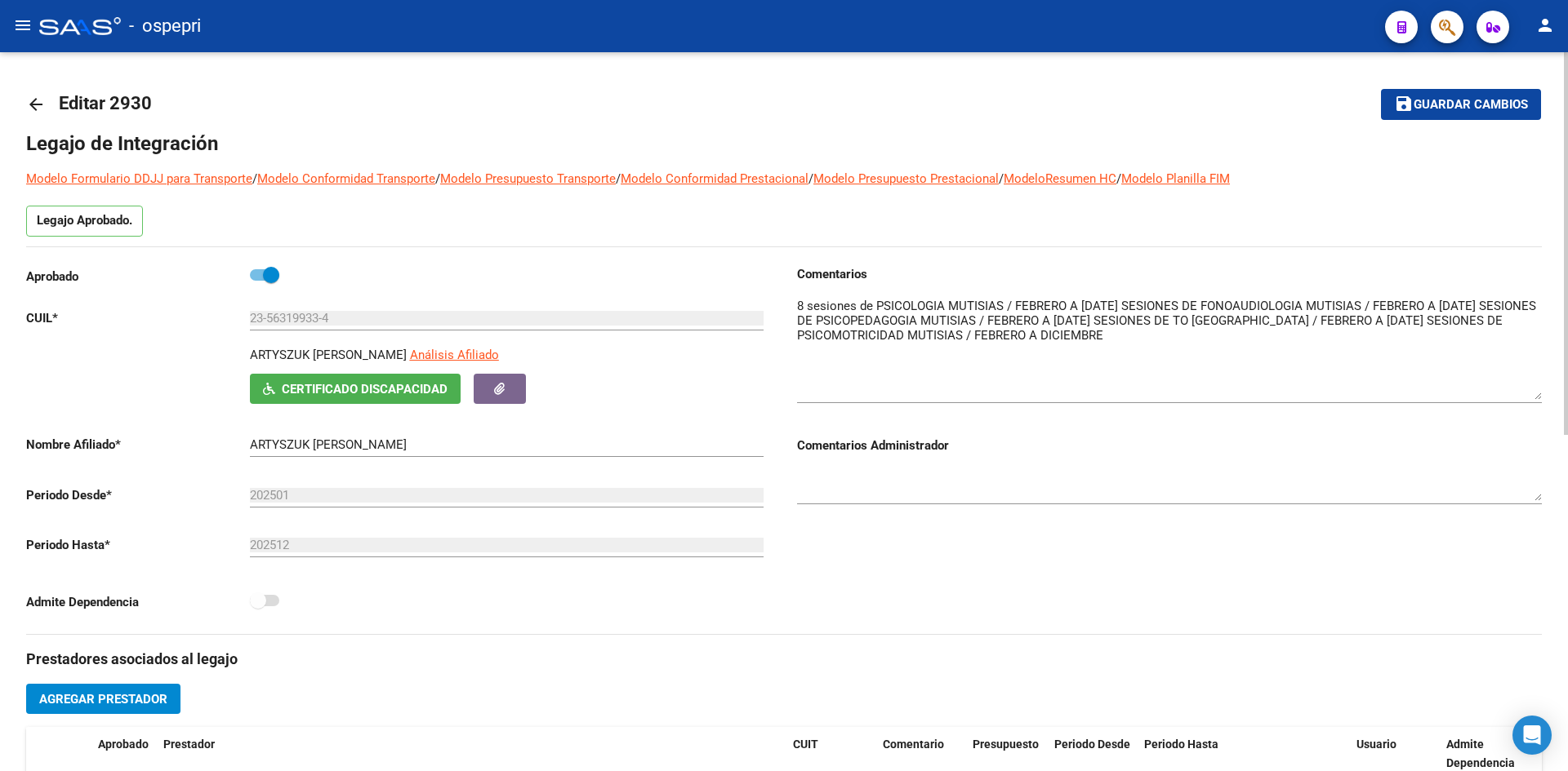
drag, startPoint x: 1540, startPoint y: 322, endPoint x: 1532, endPoint y: 392, distance: 70.5
click at [1088, 392] on textarea at bounding box center [1169, 348] width 744 height 103
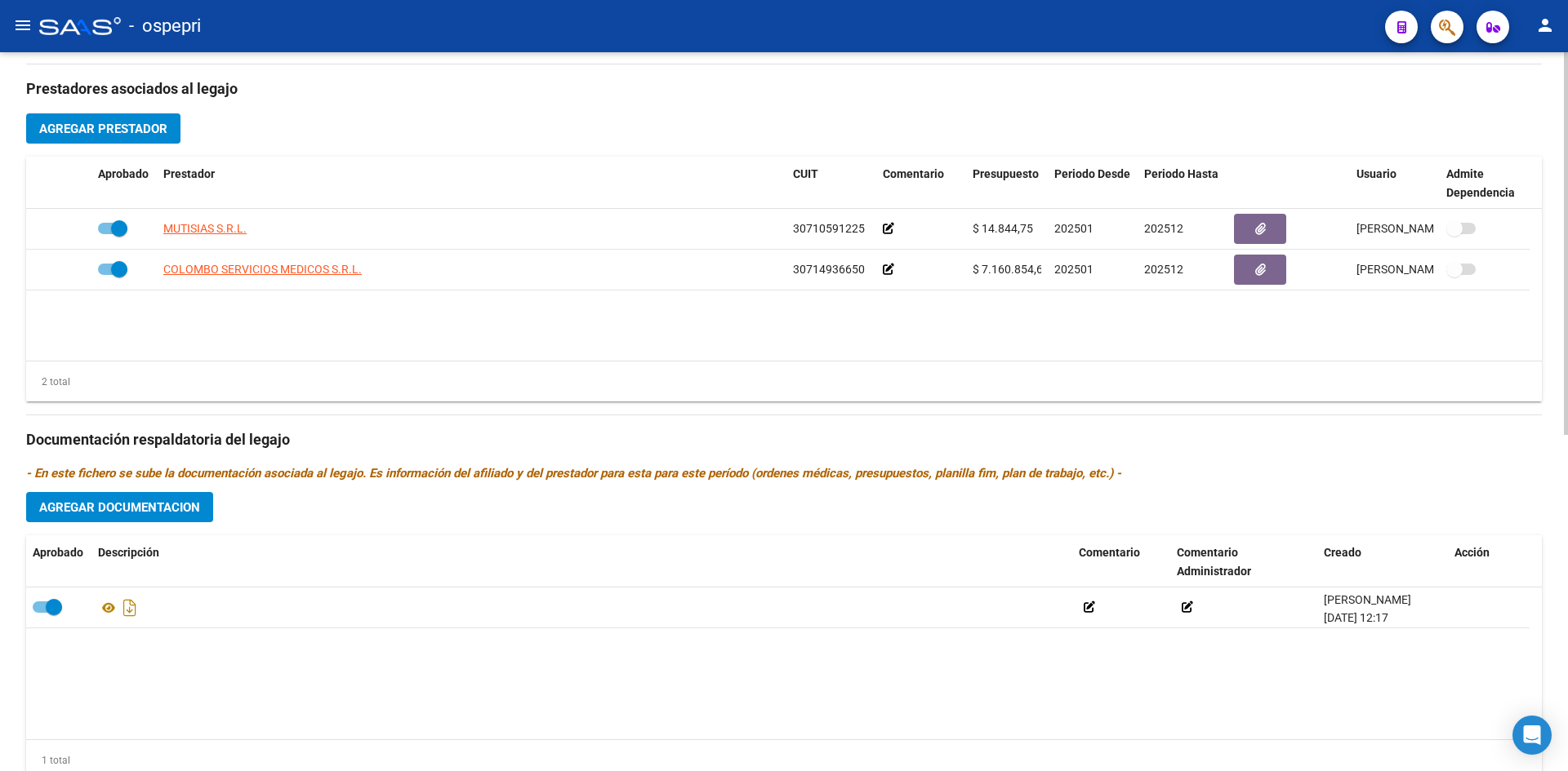
scroll to position [632, 0]
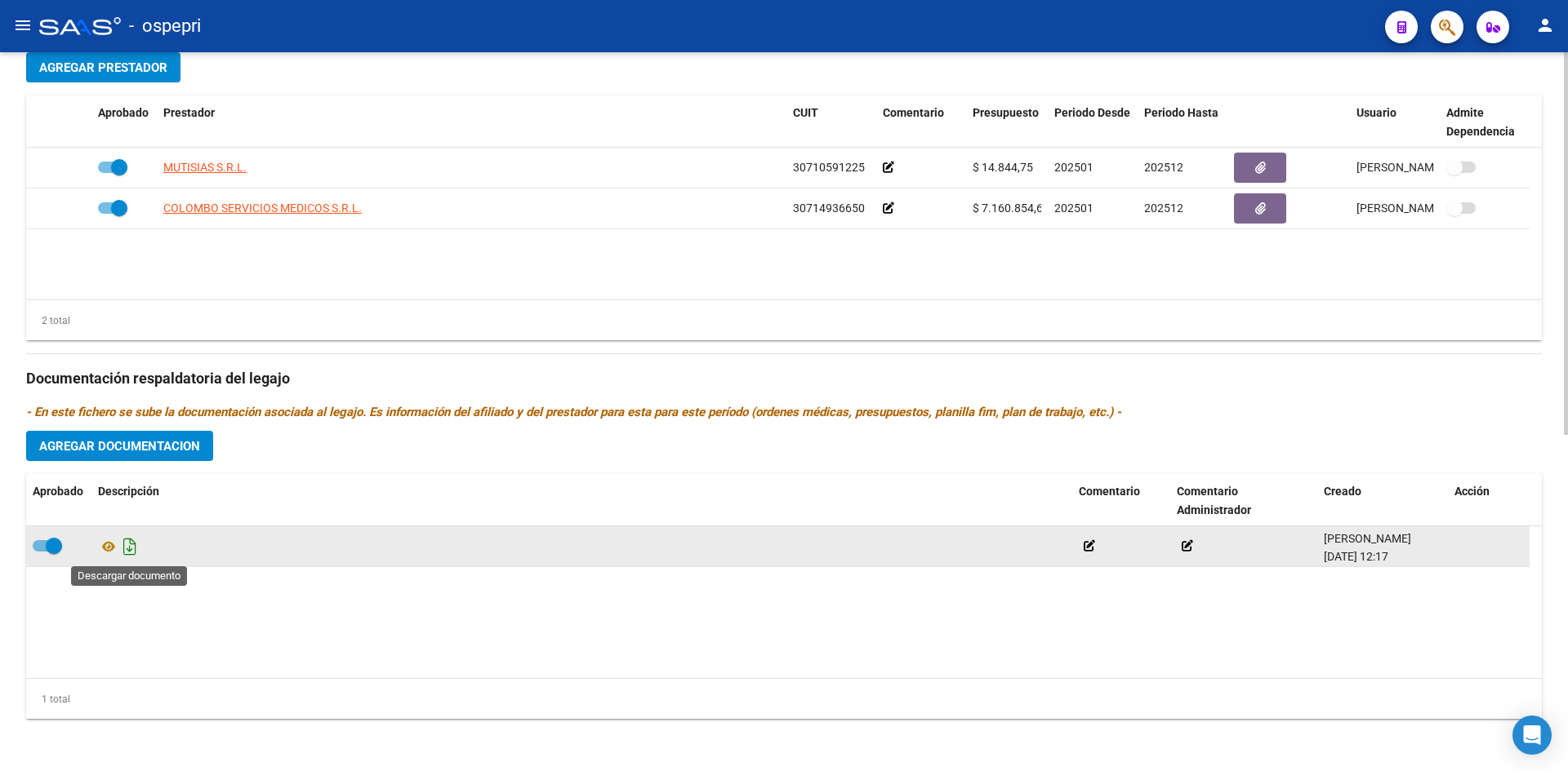
click at [130, 550] on icon "Descargar documento" at bounding box center [129, 546] width 21 height 26
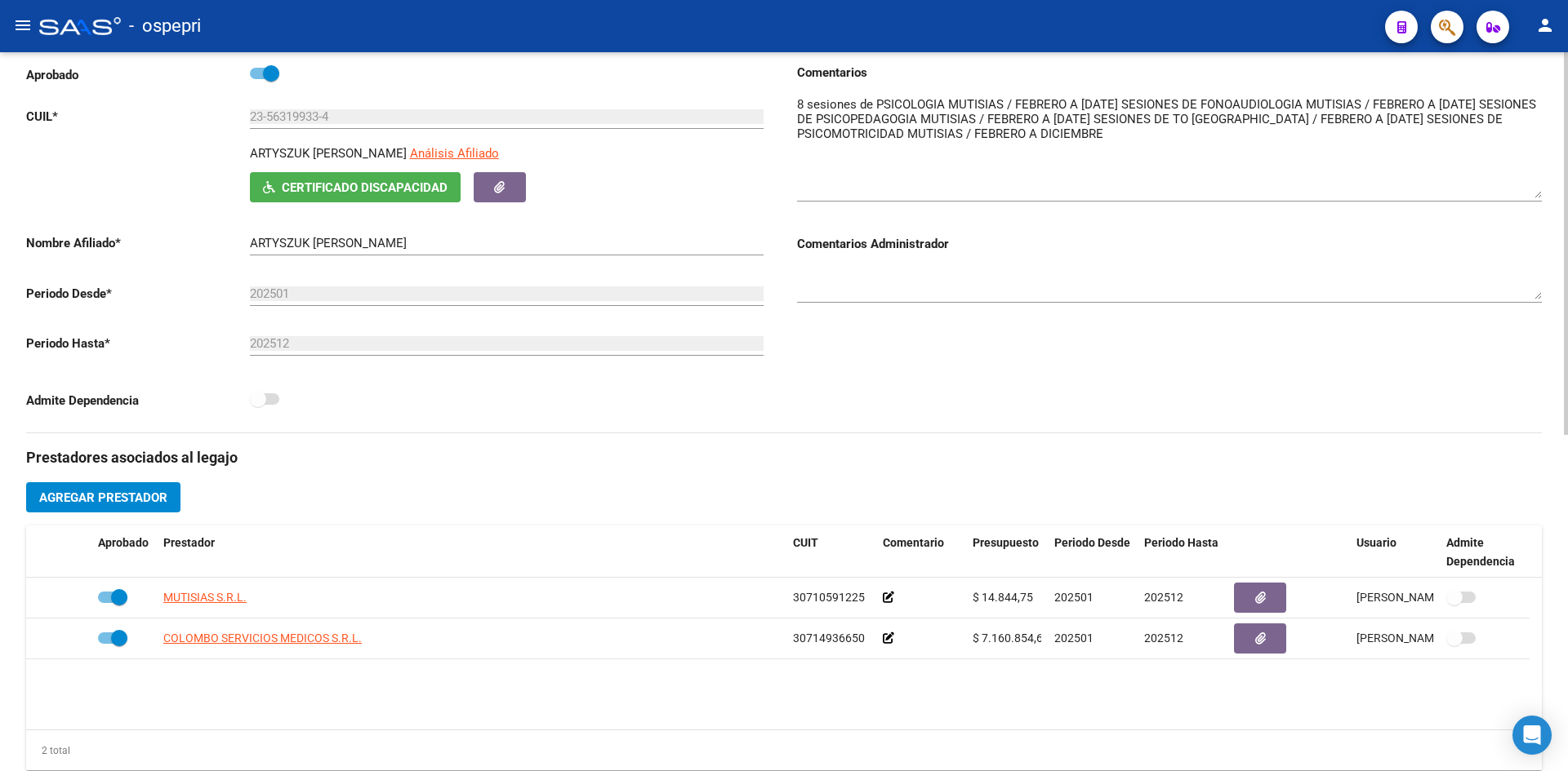
scroll to position [0, 0]
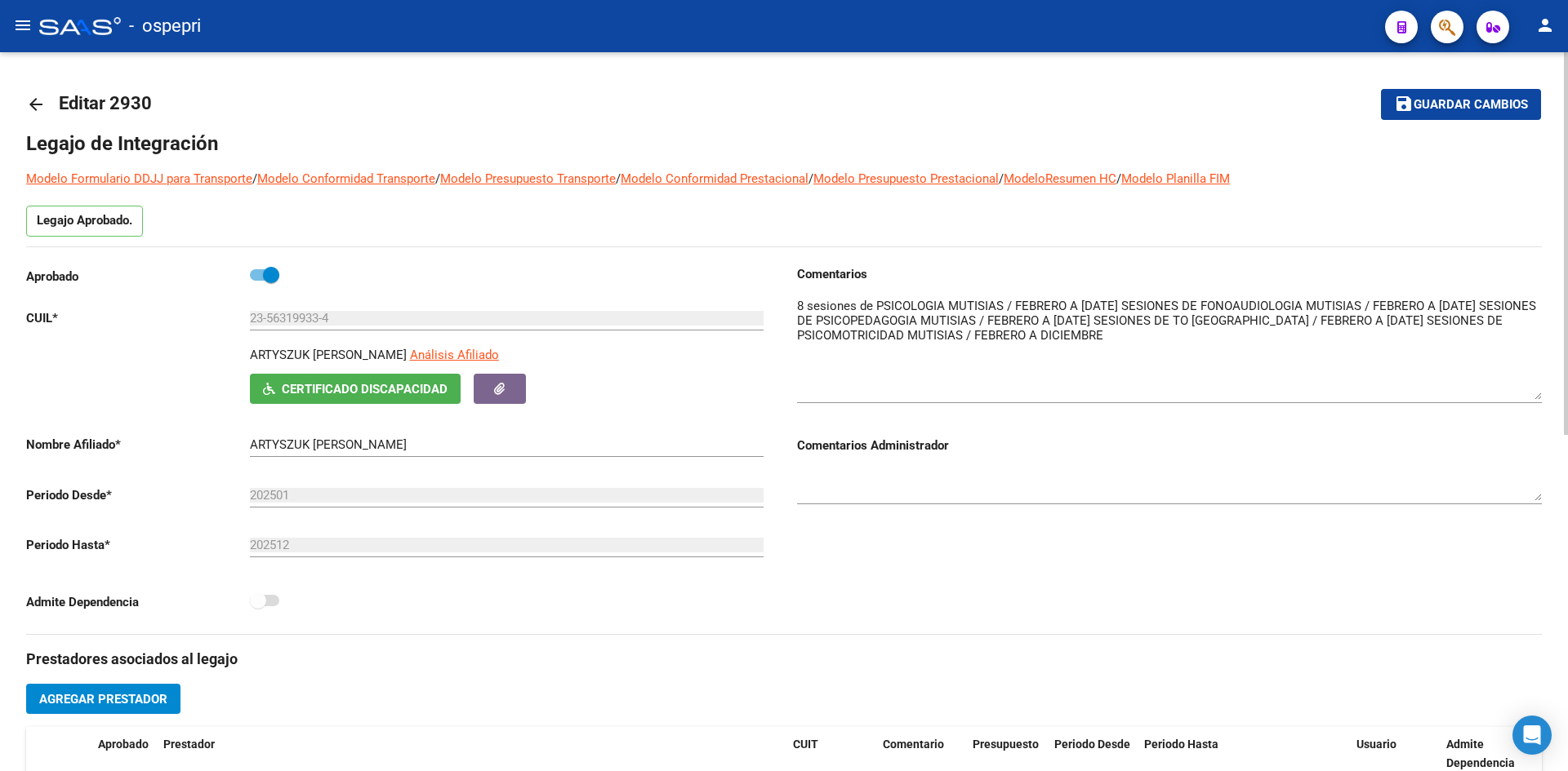
click at [36, 97] on mat-icon "arrow_back" at bounding box center [36, 104] width 19 height 19
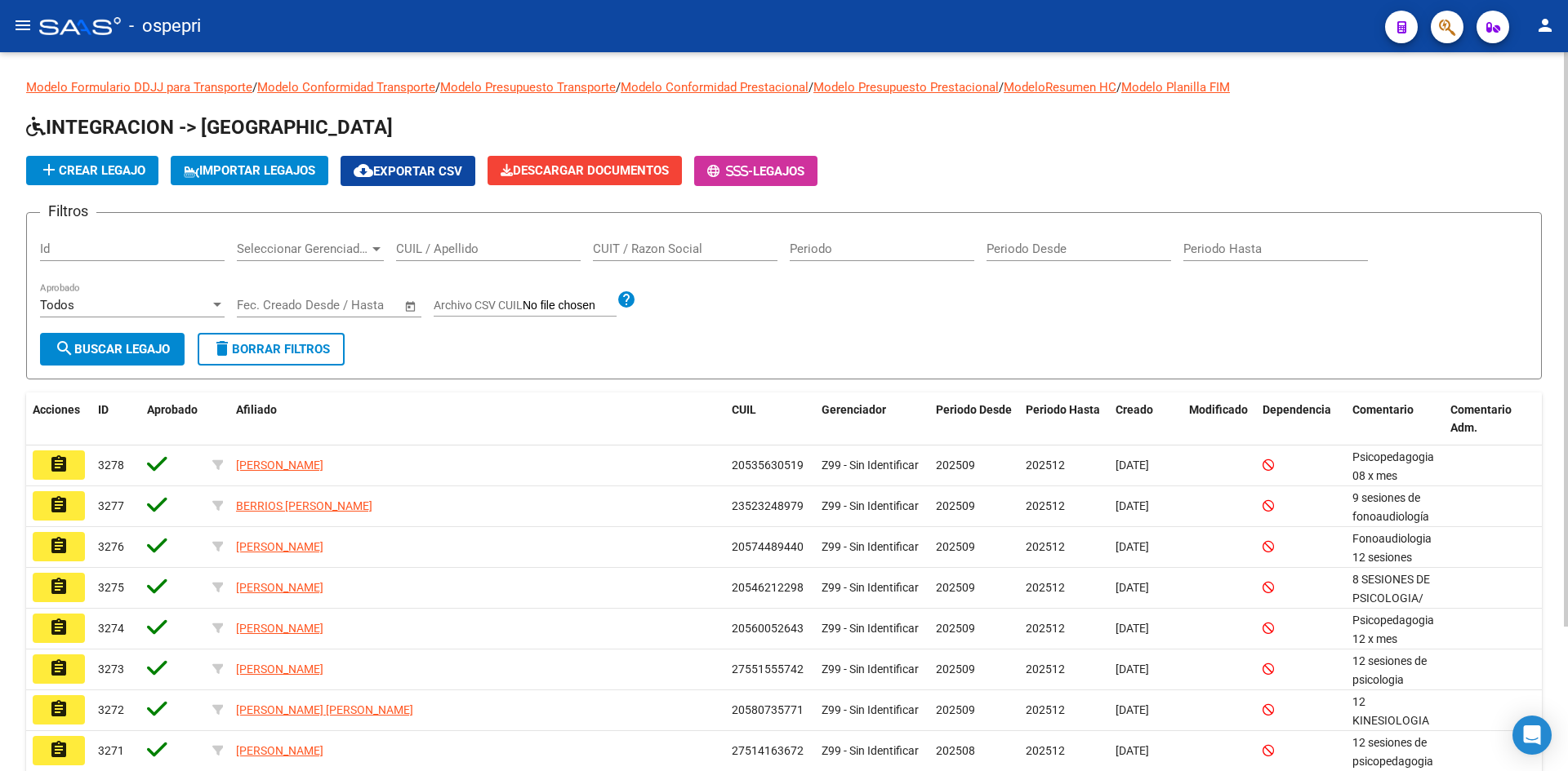
click at [448, 250] on input "CUIL / Apellido" at bounding box center [488, 249] width 184 height 14
paste input "27245814483"
type input "27245814483"
click at [130, 353] on span "search Buscar Legajo" at bounding box center [112, 348] width 115 height 14
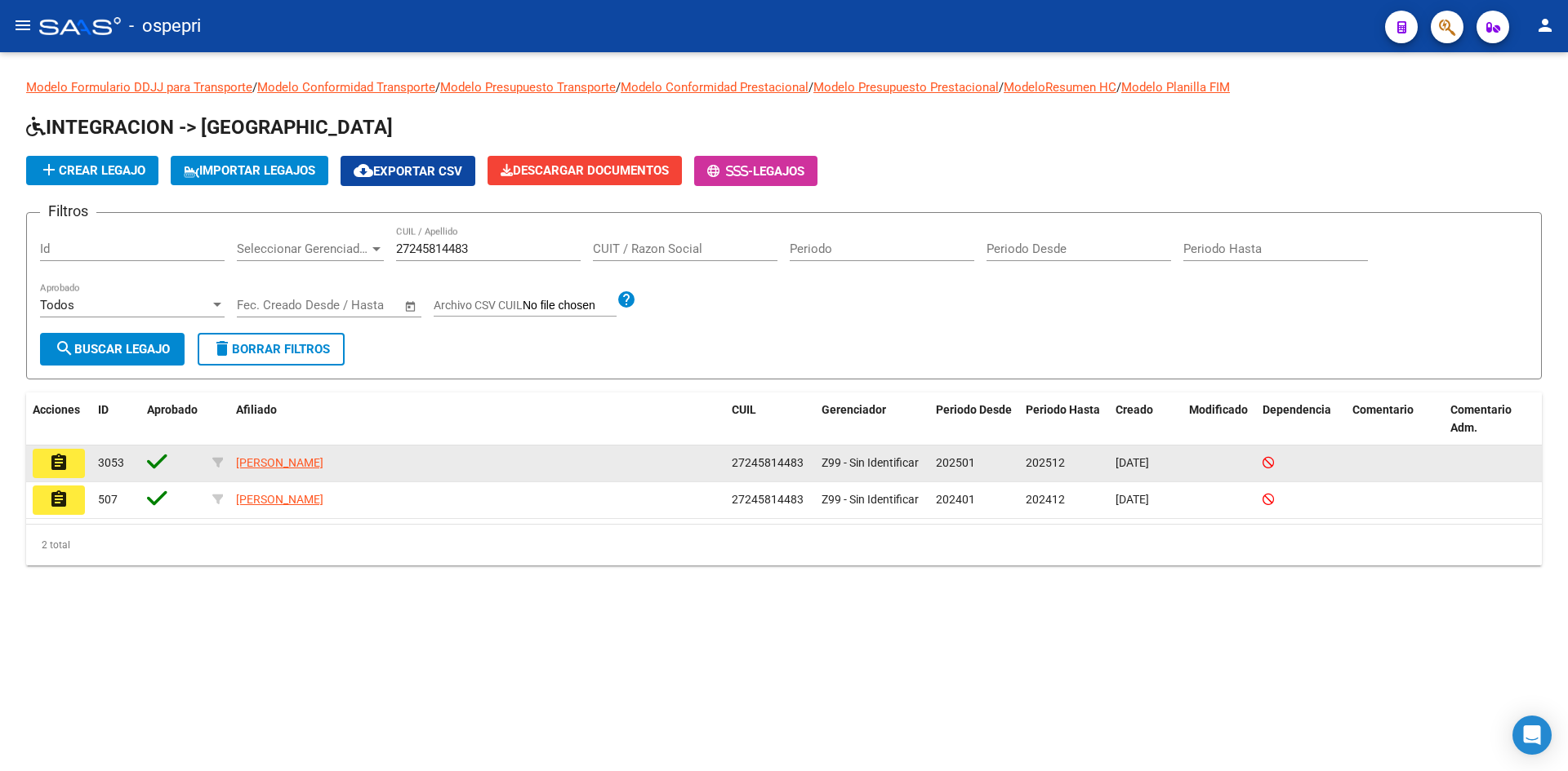
click at [59, 457] on mat-icon "assignment" at bounding box center [58, 462] width 19 height 19
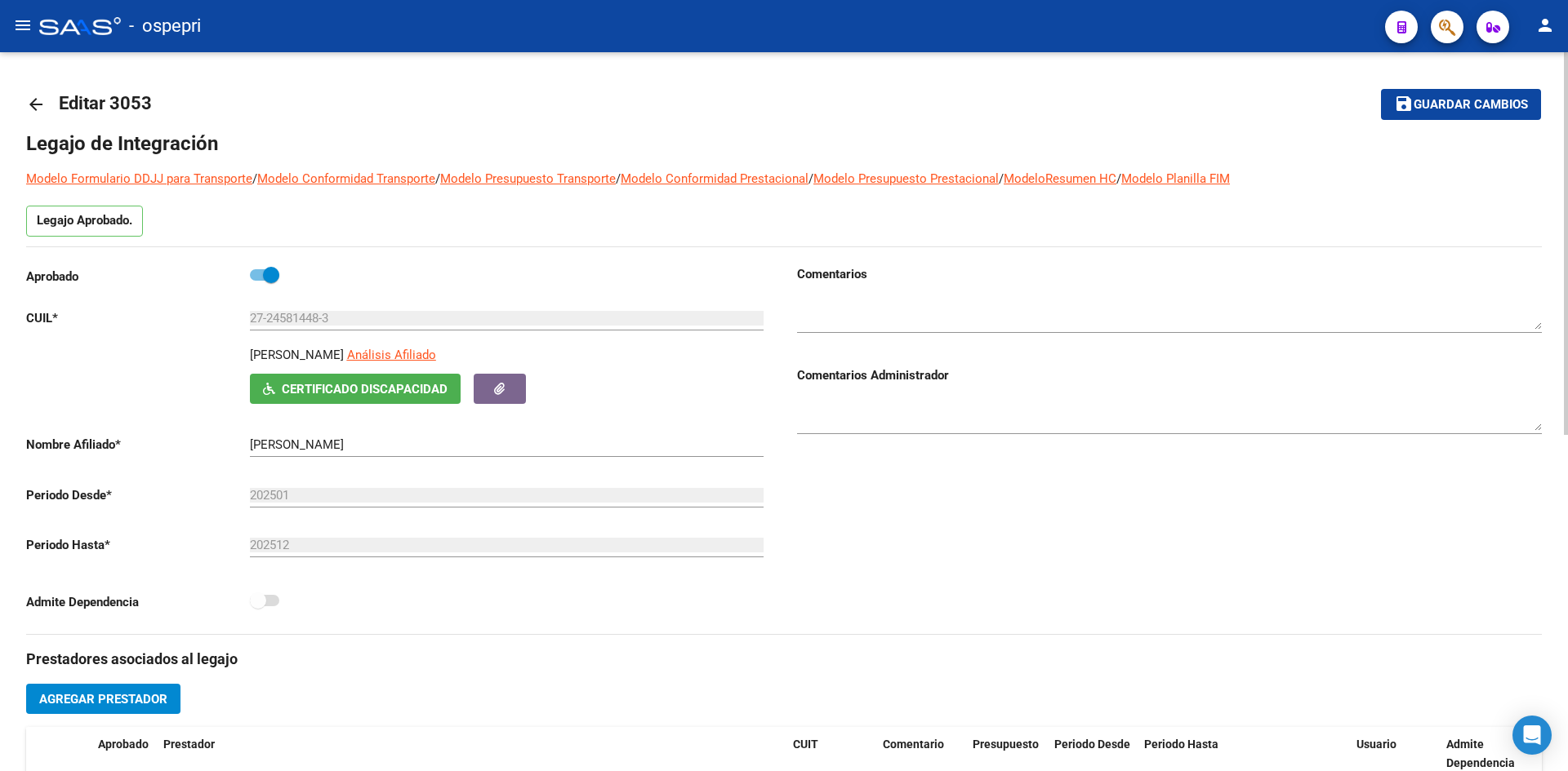
click at [36, 106] on mat-icon "arrow_back" at bounding box center [36, 104] width 19 height 19
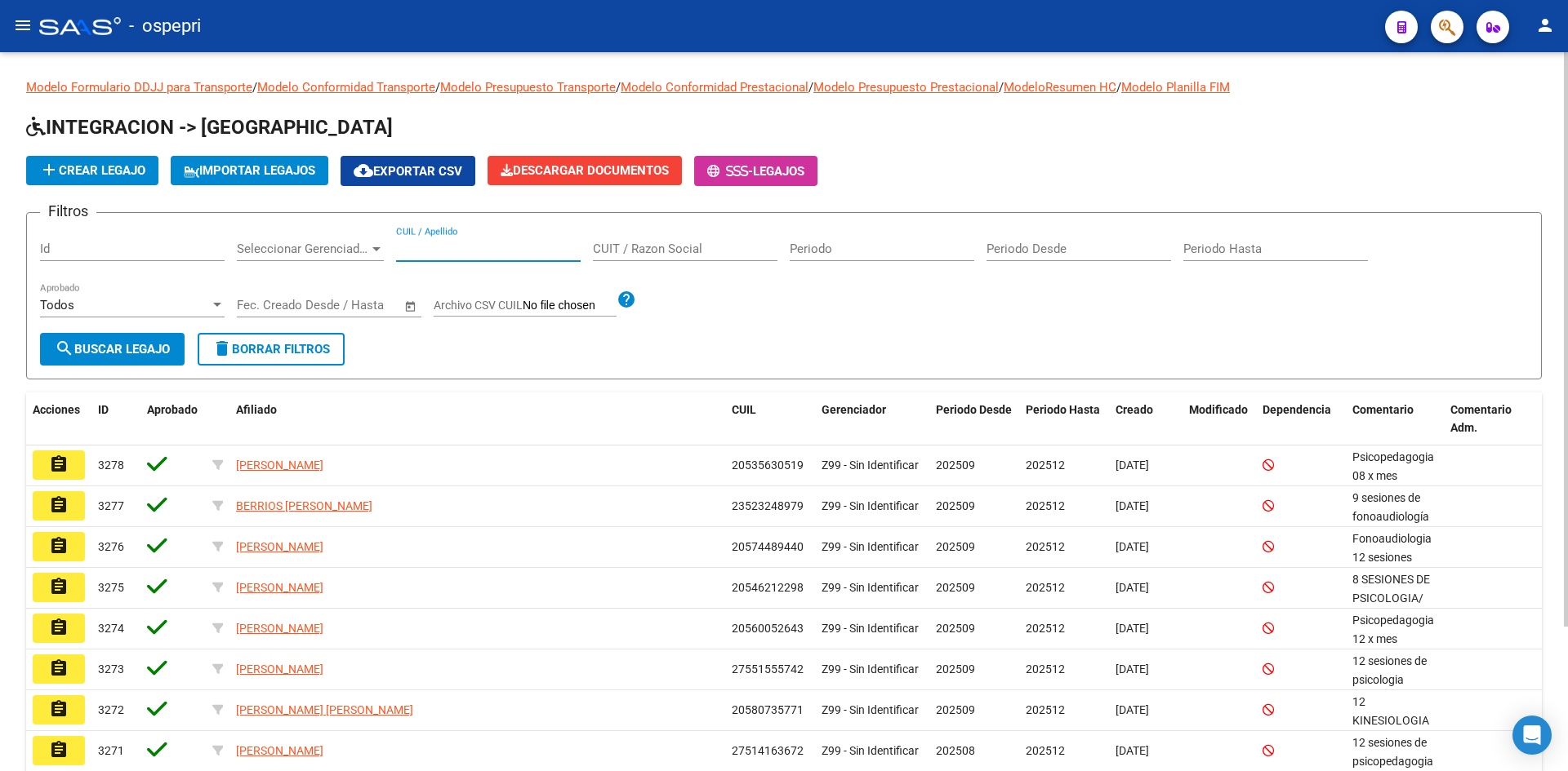
click at [496, 244] on input "CUIL / Apellido" at bounding box center [488, 249] width 184 height 14
paste input "27245814483"
type input "27245814483"
click at [174, 341] on button "search Buscar Legajo" at bounding box center [112, 349] width 145 height 33
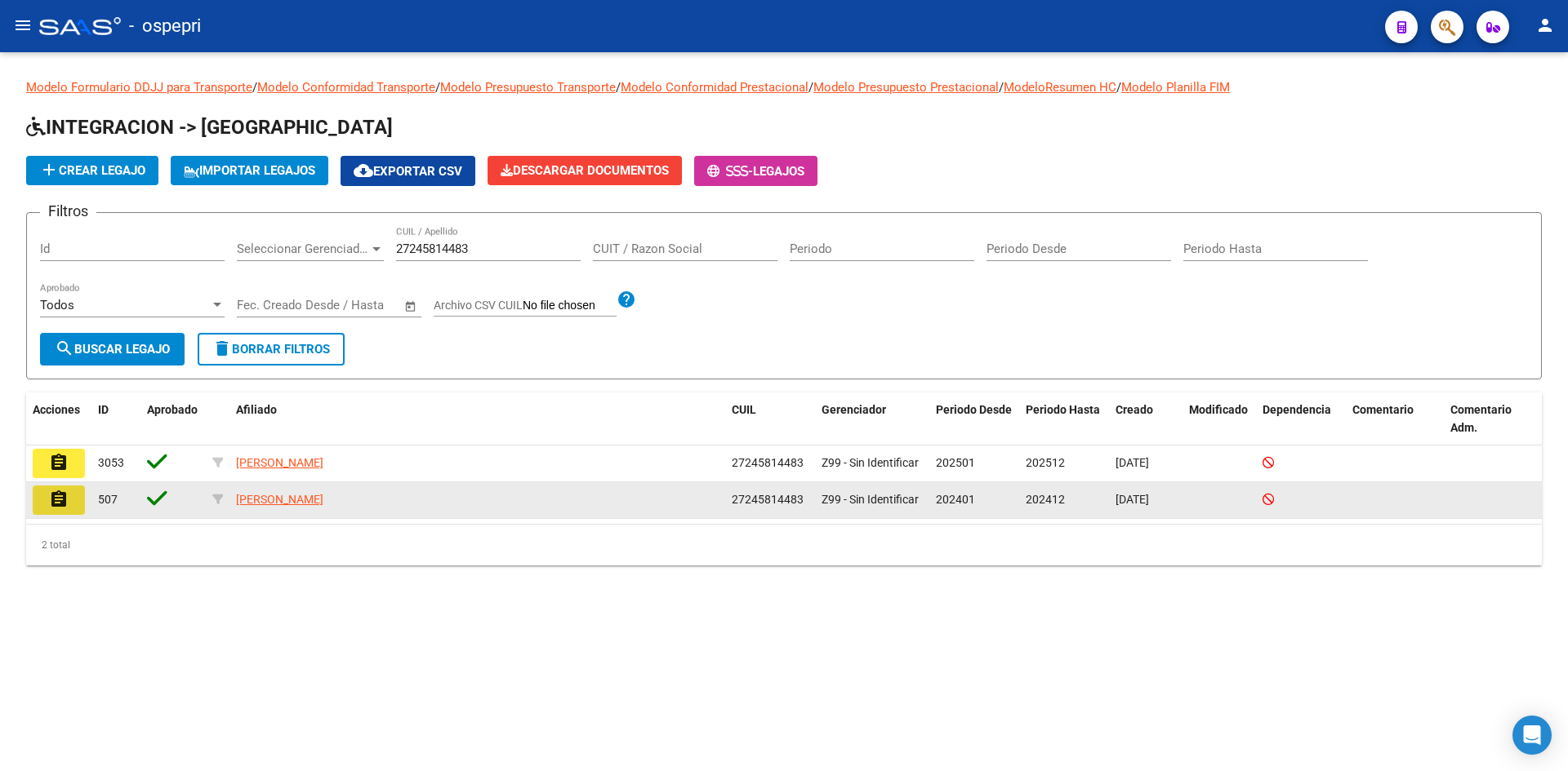
click at [55, 500] on mat-icon "assignment" at bounding box center [58, 499] width 19 height 19
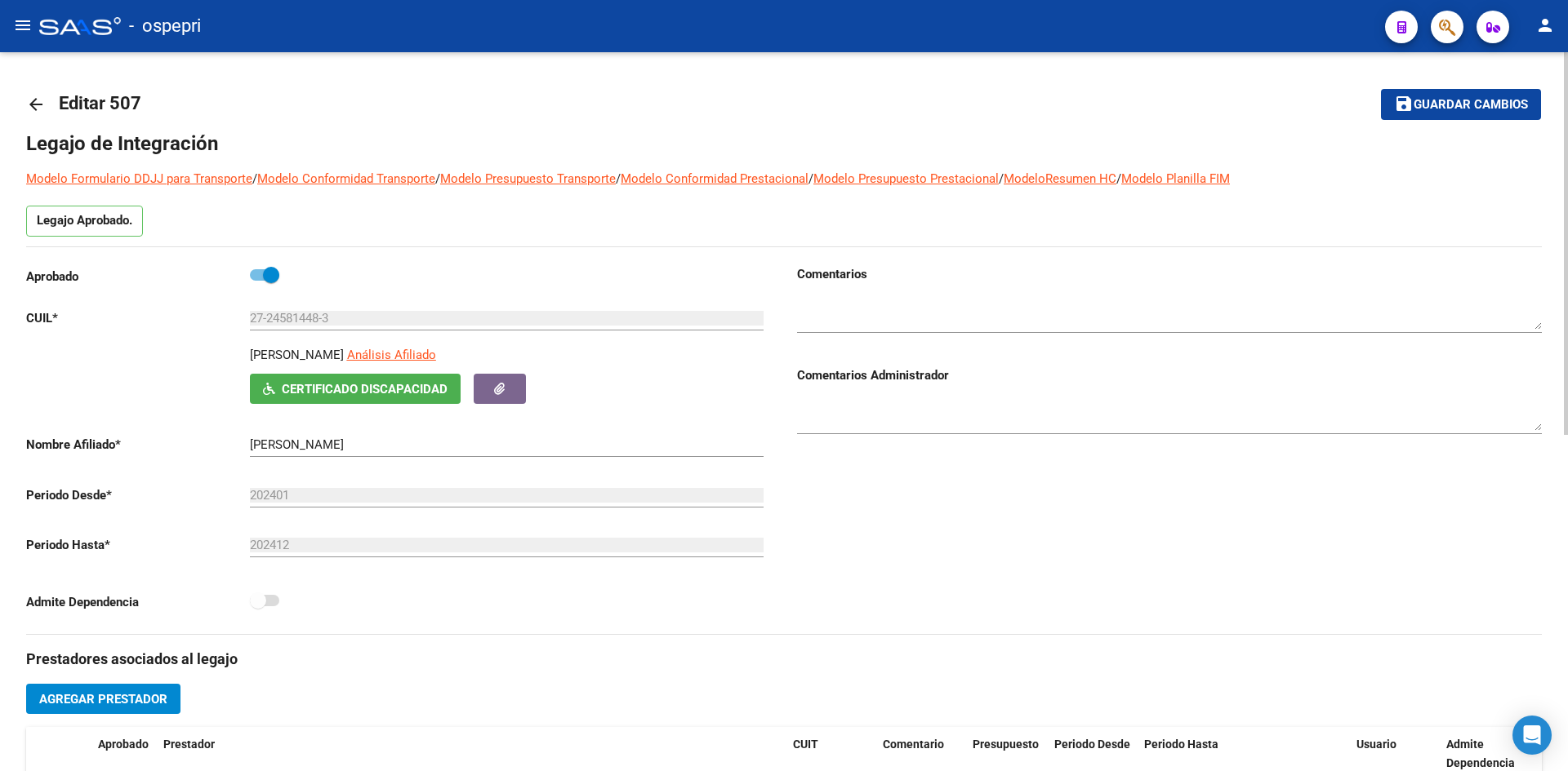
type input "AUSTIN FERNANDA LUCIANA"
click at [32, 101] on mat-icon "arrow_back" at bounding box center [36, 104] width 19 height 19
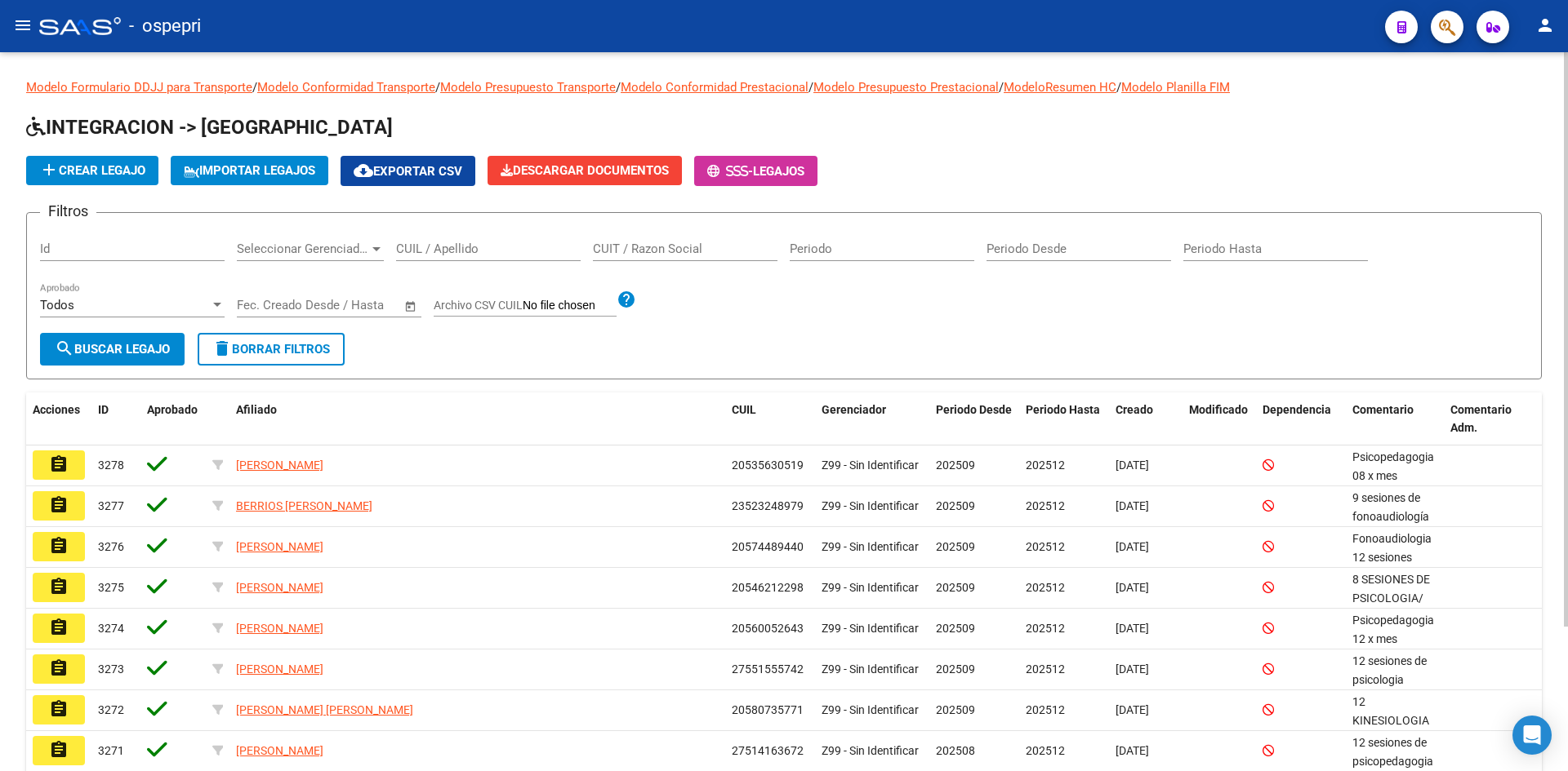
click at [427, 254] on input "CUIL / Apellido" at bounding box center [488, 249] width 184 height 14
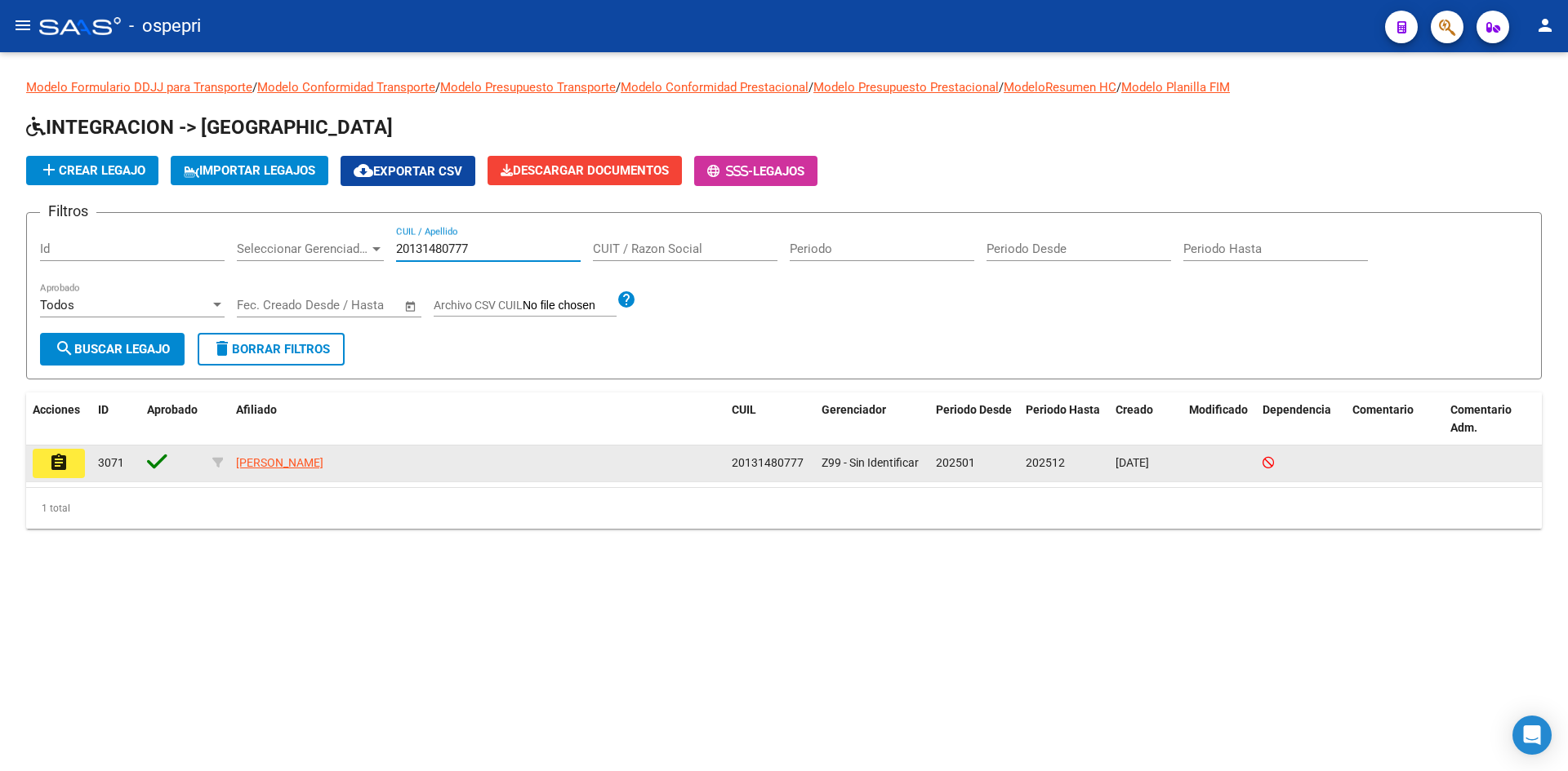
type input "20131480777"
click at [52, 467] on mat-icon "assignment" at bounding box center [58, 462] width 19 height 19
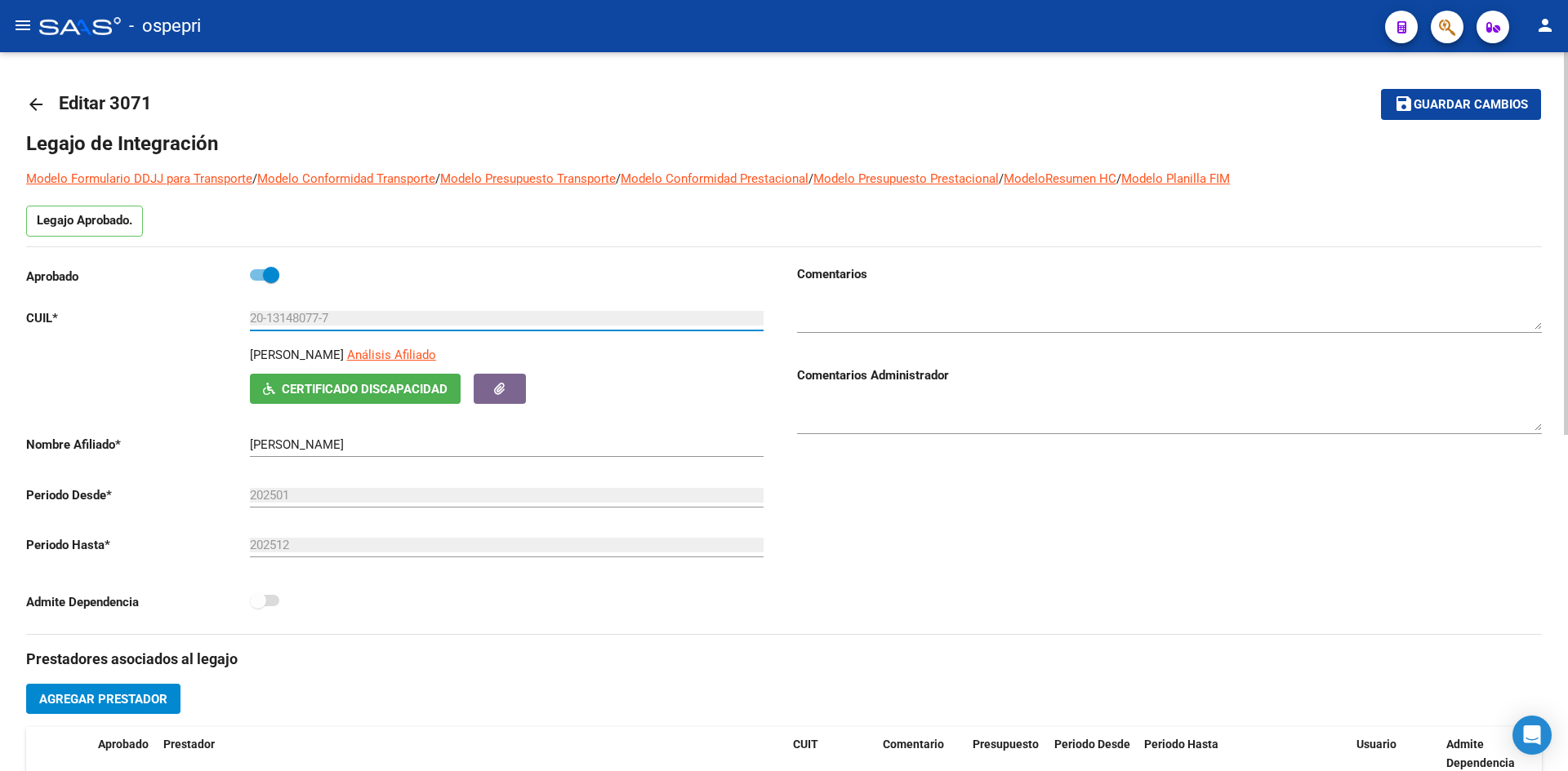
drag, startPoint x: 249, startPoint y: 315, endPoint x: 332, endPoint y: 314, distance: 83.0
click at [332, 314] on input "20-13148077-7" at bounding box center [506, 318] width 513 height 14
click at [851, 318] on textarea at bounding box center [1169, 313] width 744 height 33
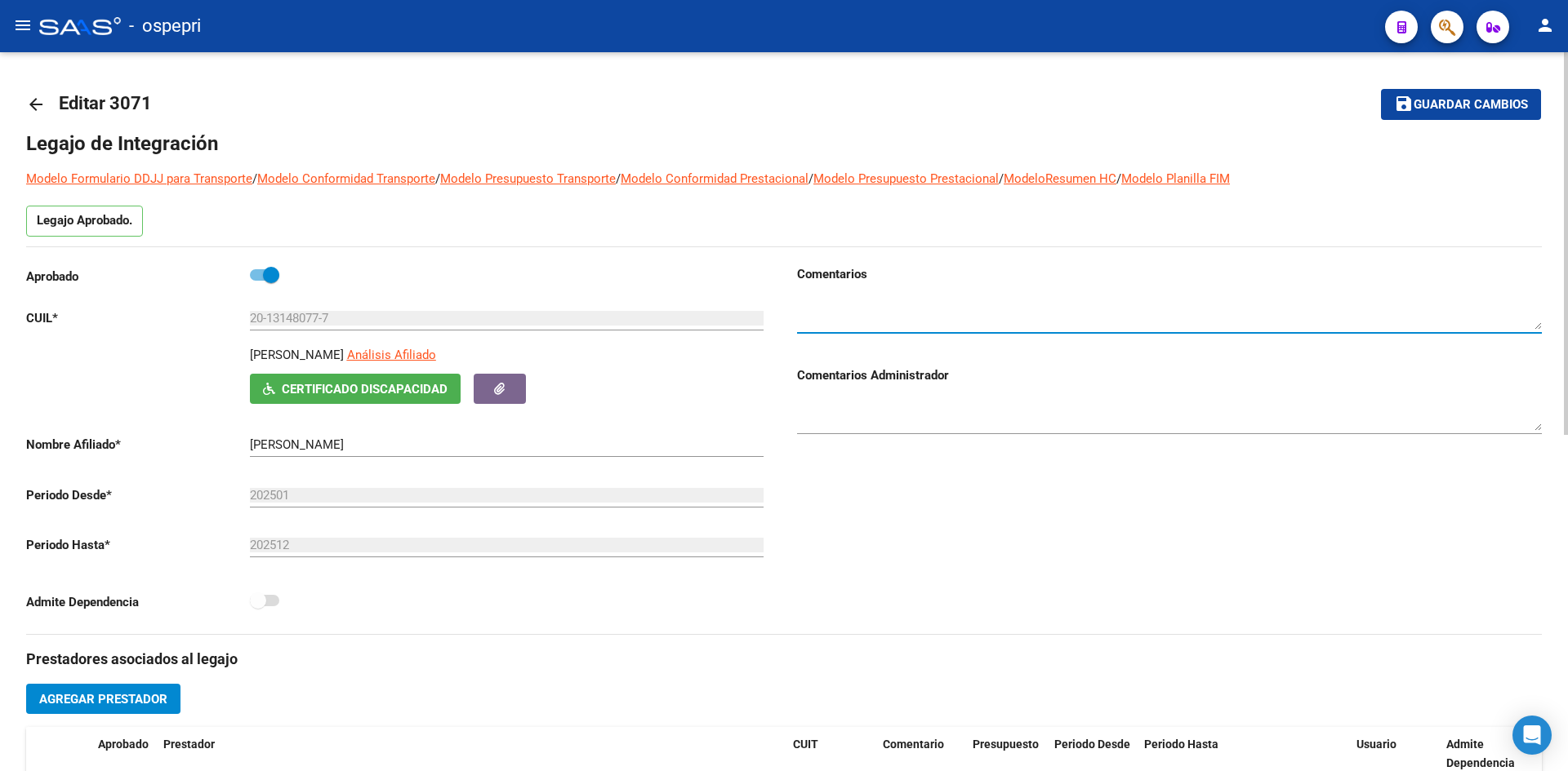
paste textarea "20-13148077-7"
click at [873, 303] on textarea at bounding box center [1169, 313] width 744 height 33
click at [814, 302] on textarea at bounding box center [1169, 313] width 744 height 33
type textarea "20131480777"
drag, startPoint x: 799, startPoint y: 306, endPoint x: 886, endPoint y: 305, distance: 87.0
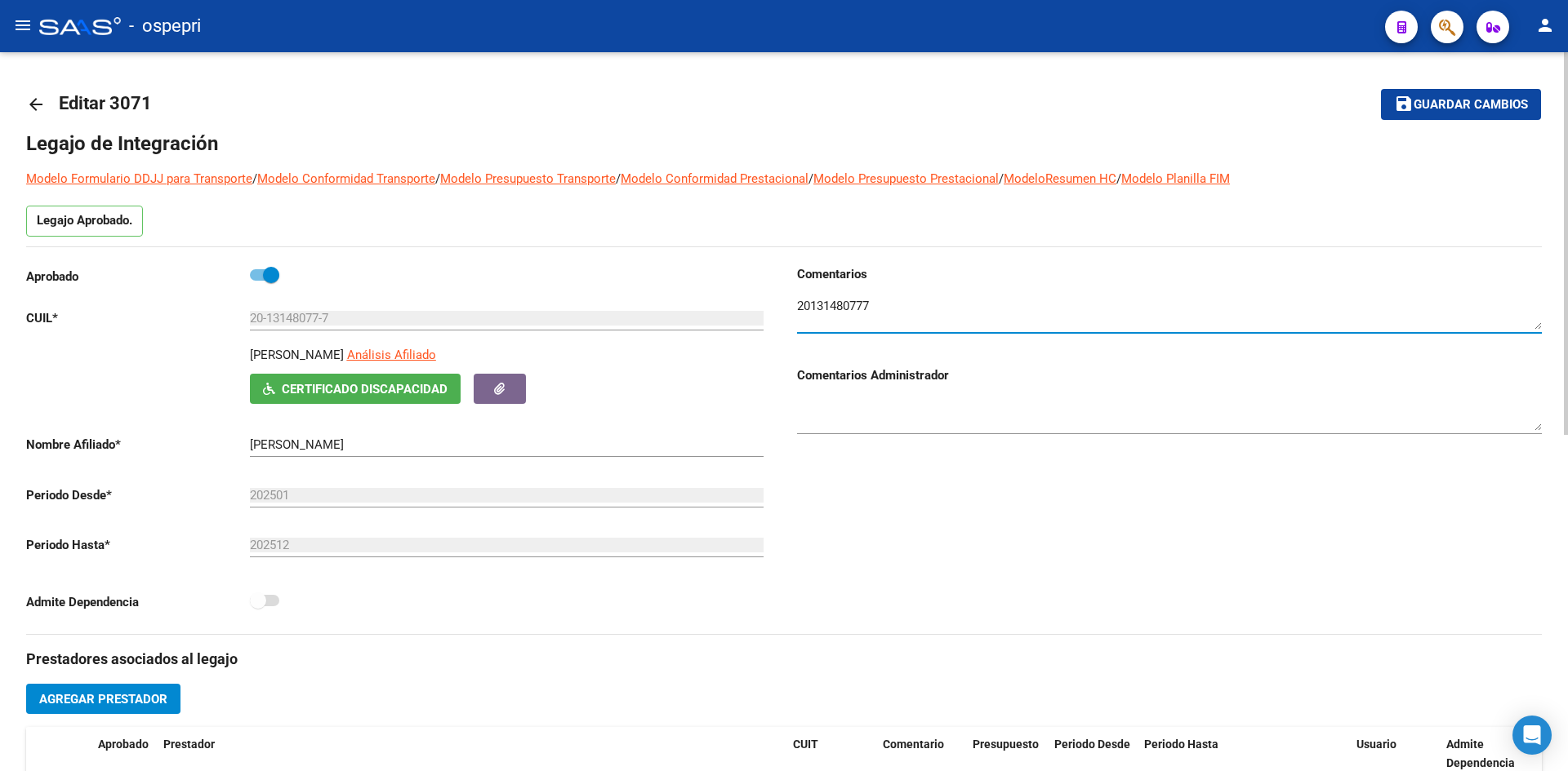
click at [886, 307] on textarea at bounding box center [1169, 313] width 744 height 33
click at [361, 382] on span "Certificado Discapacidad" at bounding box center [365, 389] width 166 height 14
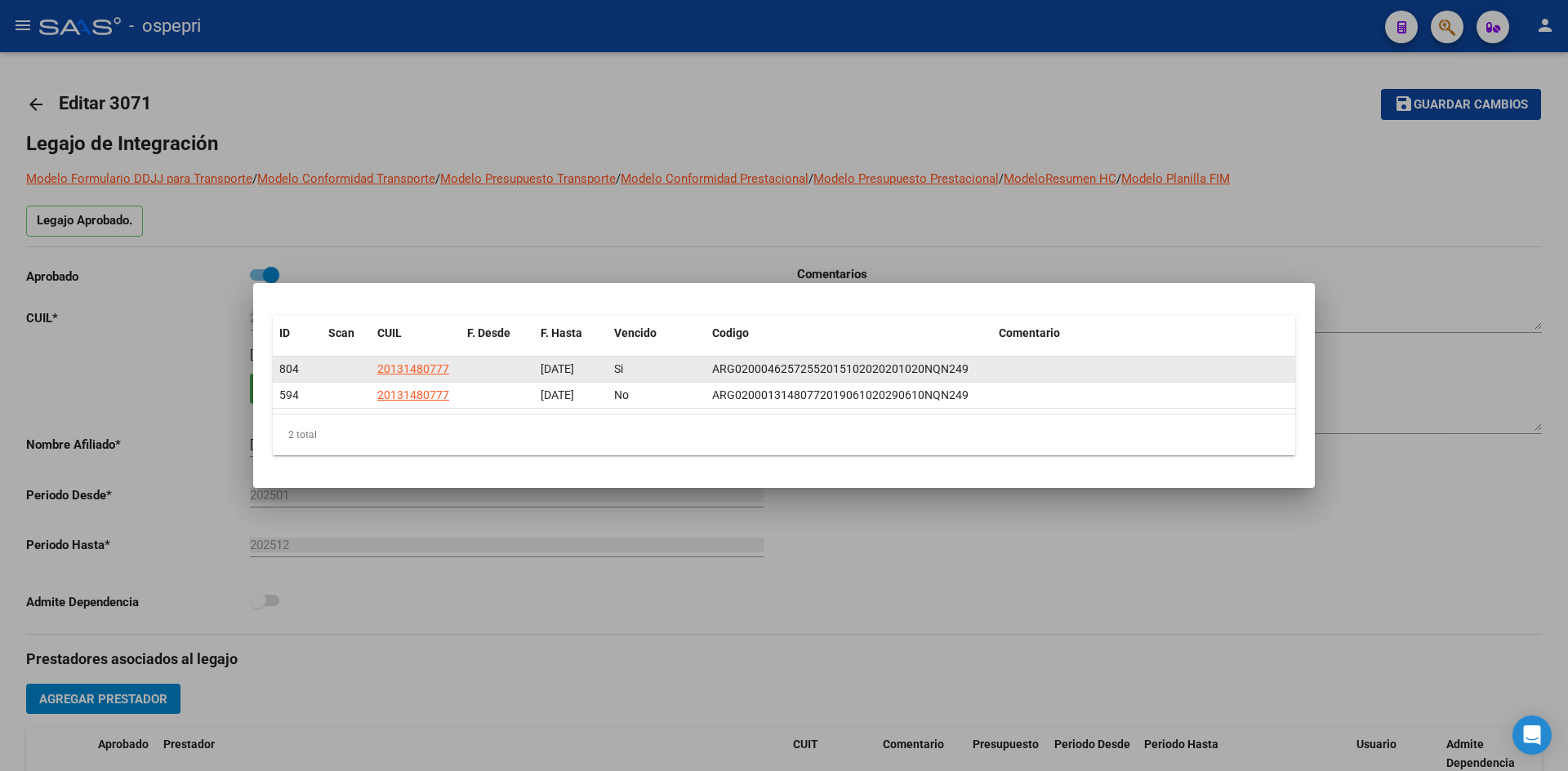
click at [341, 364] on datatable-body-cell at bounding box center [346, 369] width 49 height 25
click at [419, 369] on span "20131480777" at bounding box center [413, 369] width 72 height 13
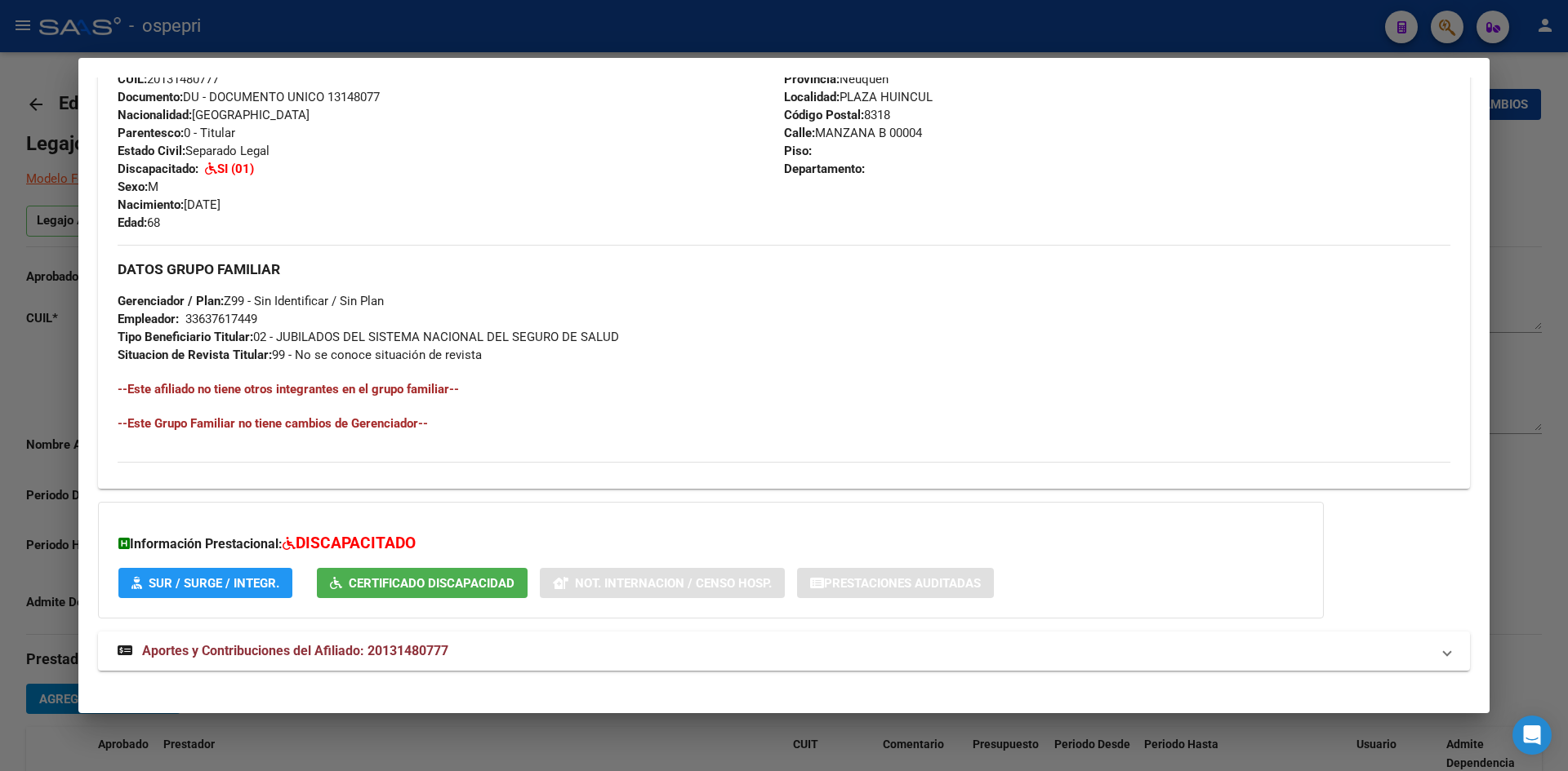
scroll to position [627, 0]
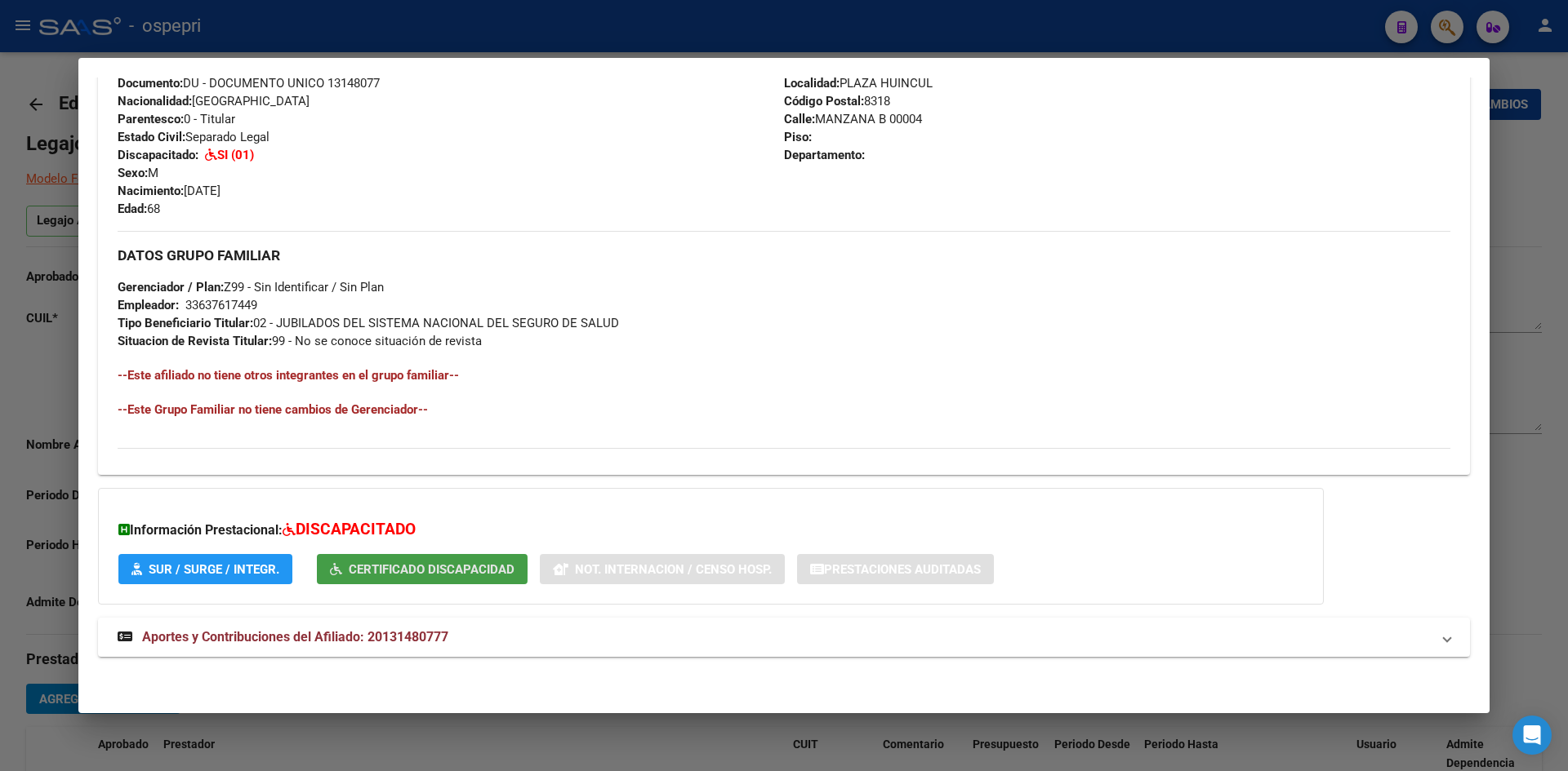
click at [384, 567] on span "Certificado Discapacidad" at bounding box center [431, 569] width 166 height 14
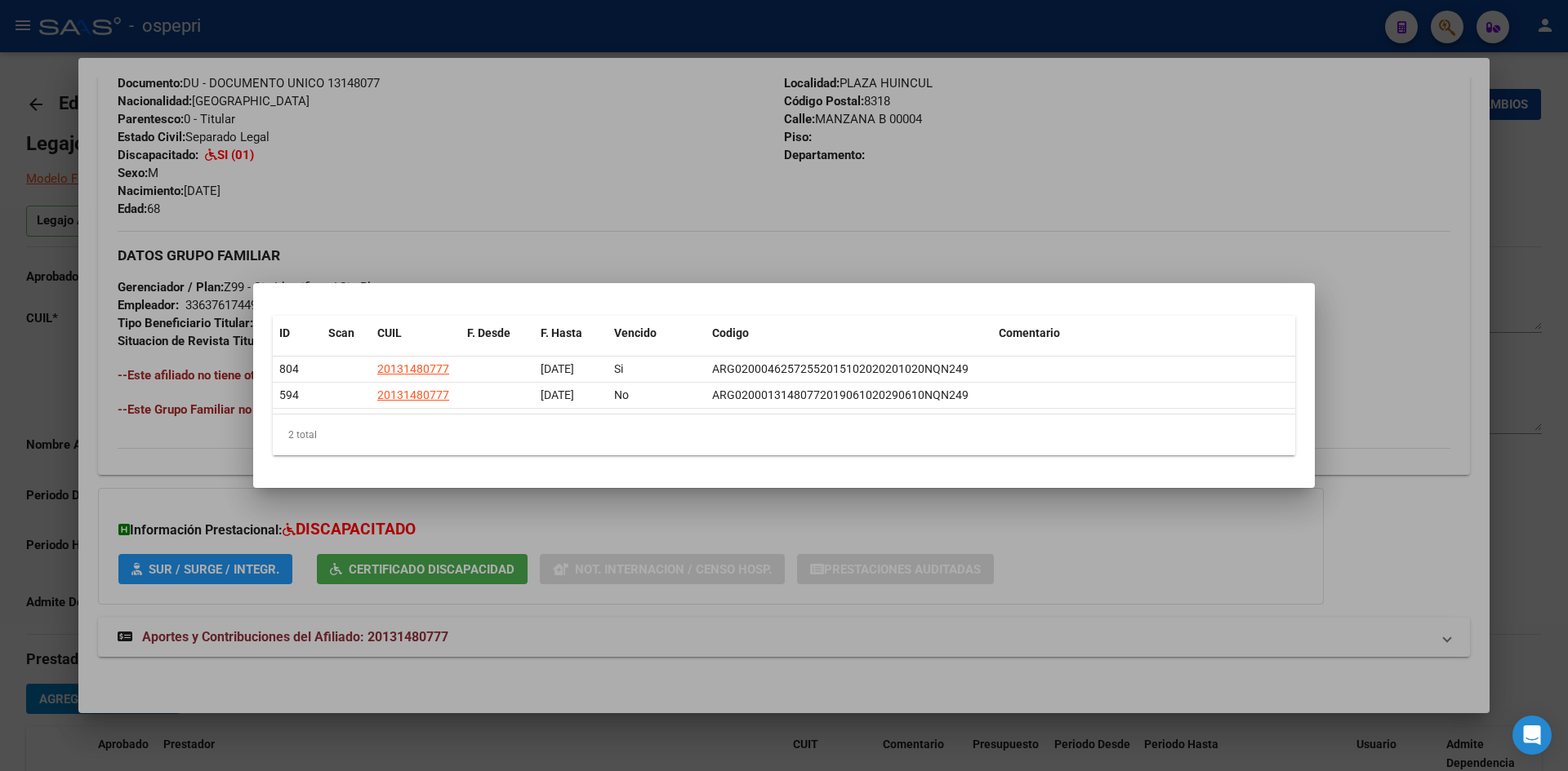
click at [389, 185] on div at bounding box center [784, 386] width 1568 height 771
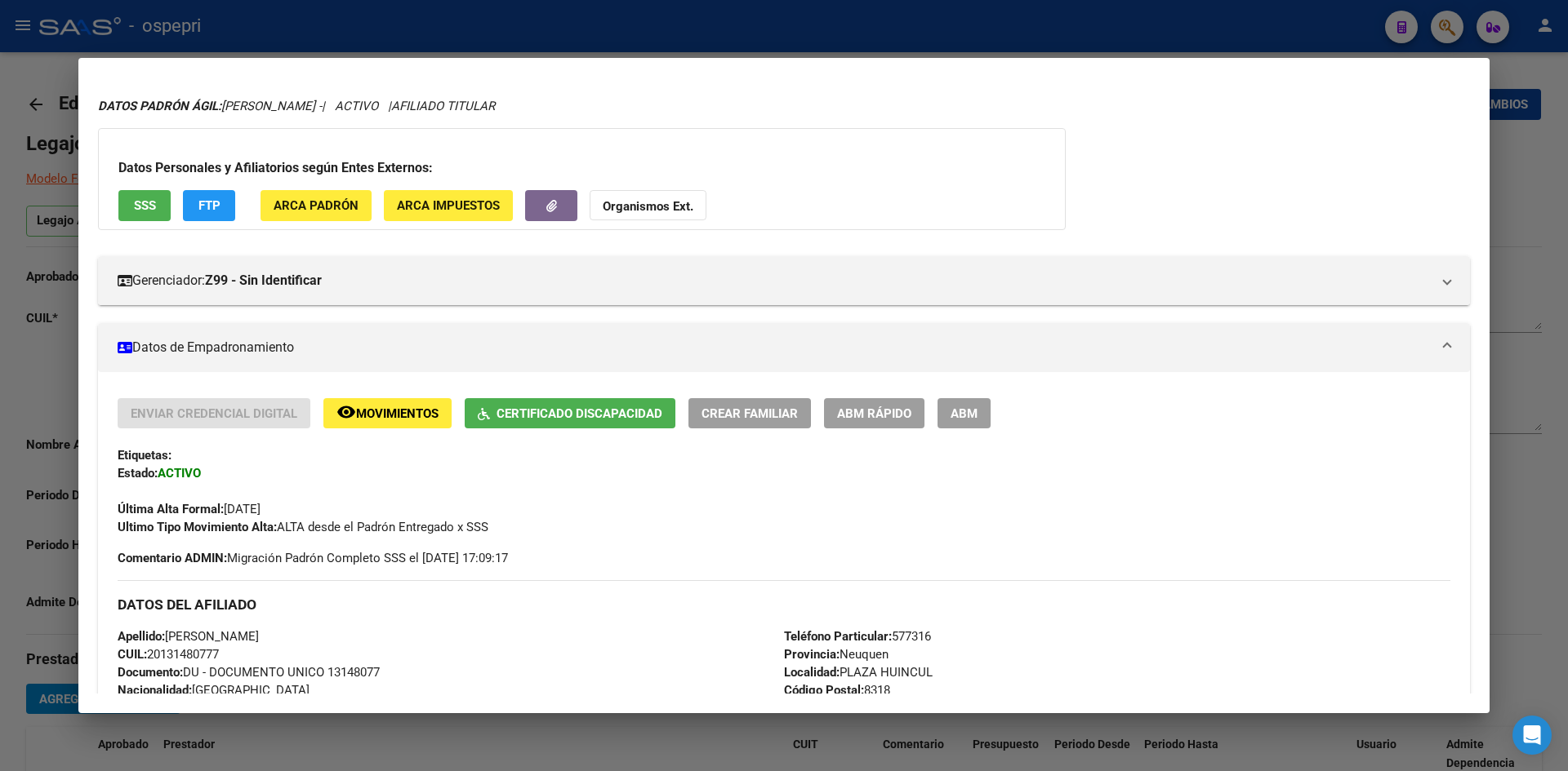
scroll to position [82, 0]
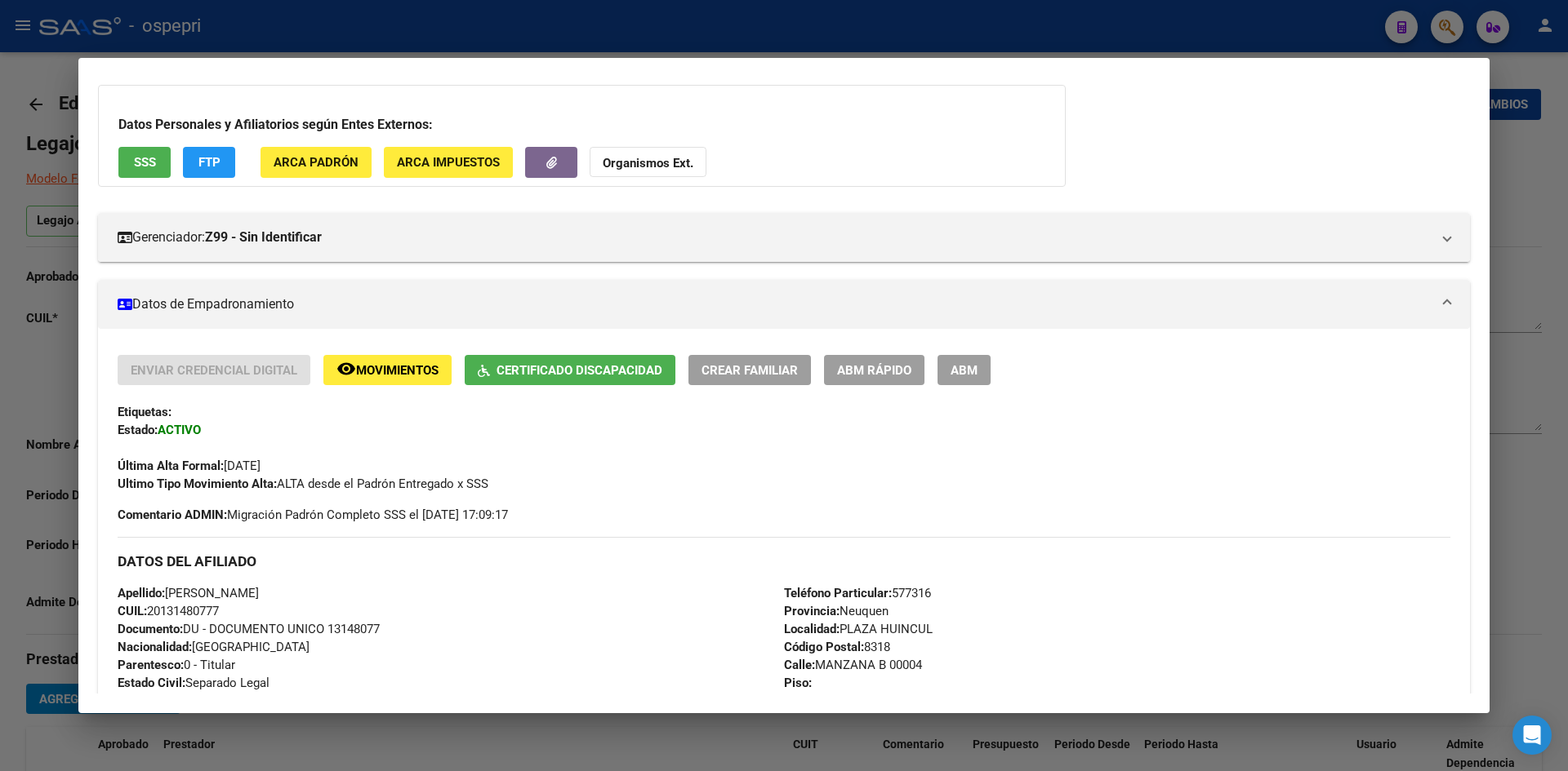
click at [581, 364] on span "Certificado Discapacidad" at bounding box center [579, 370] width 166 height 14
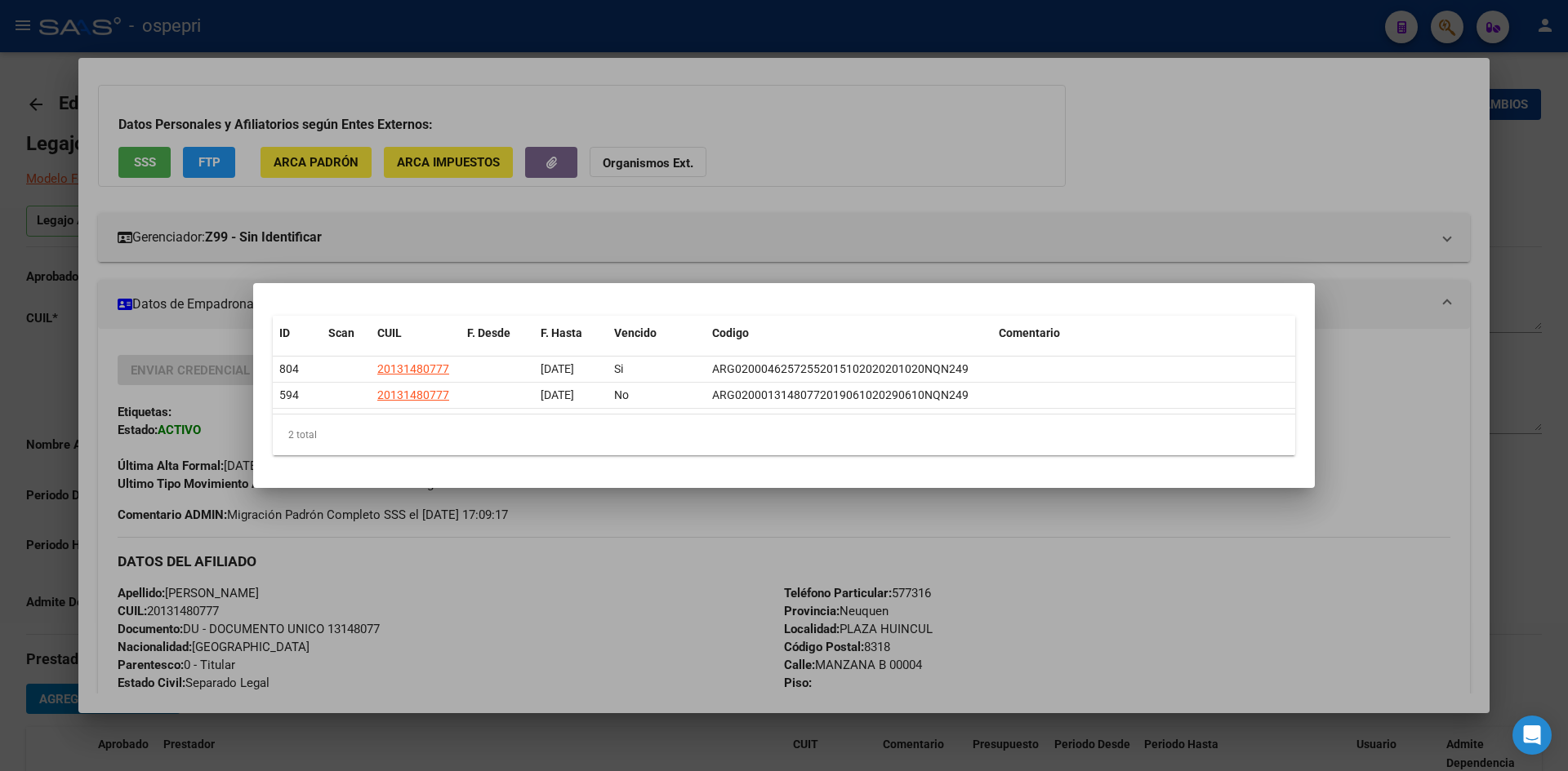
click at [1088, 146] on div at bounding box center [784, 386] width 1568 height 771
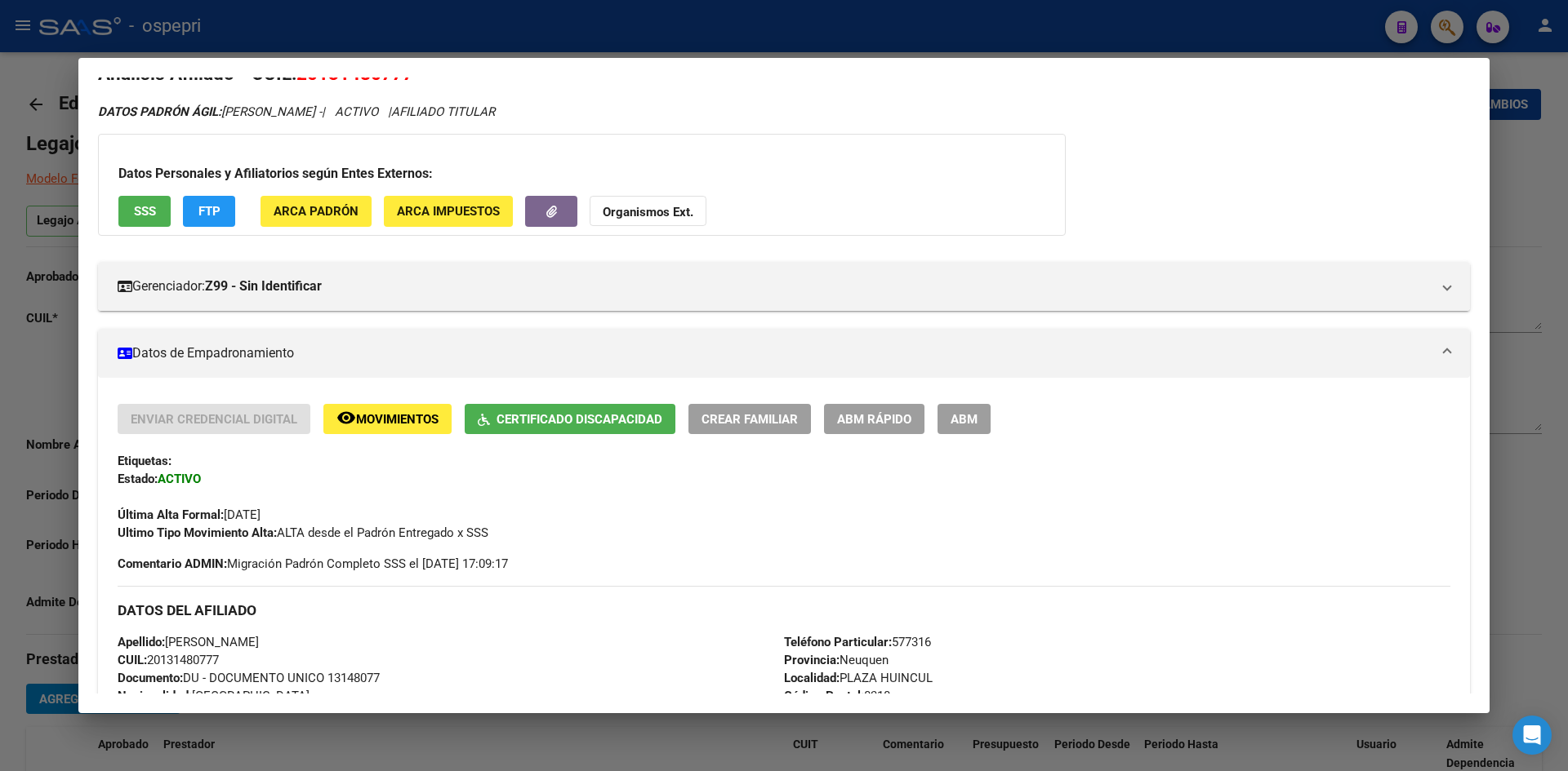
scroll to position [0, 0]
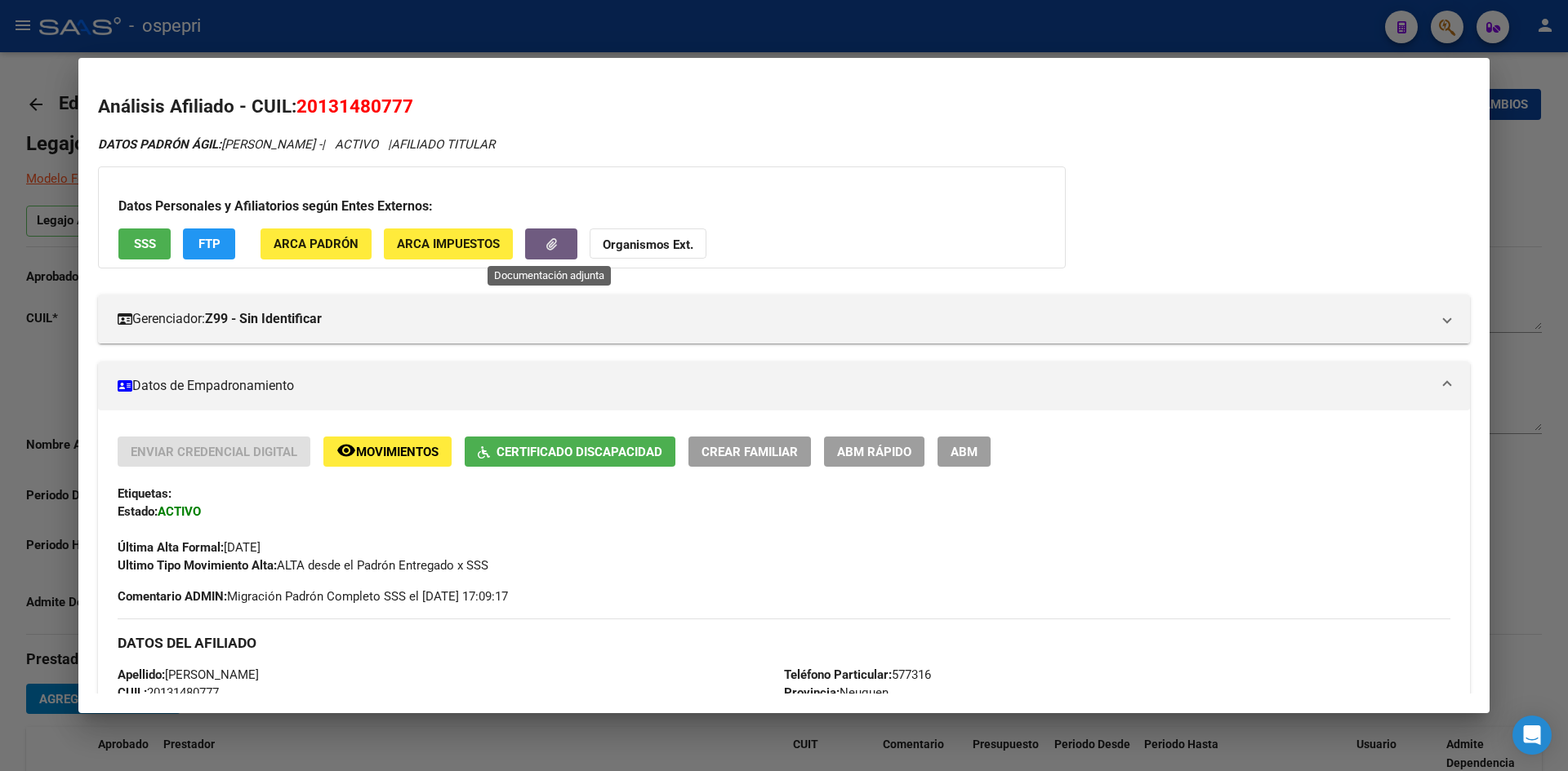
click at [556, 250] on button "button" at bounding box center [551, 243] width 52 height 30
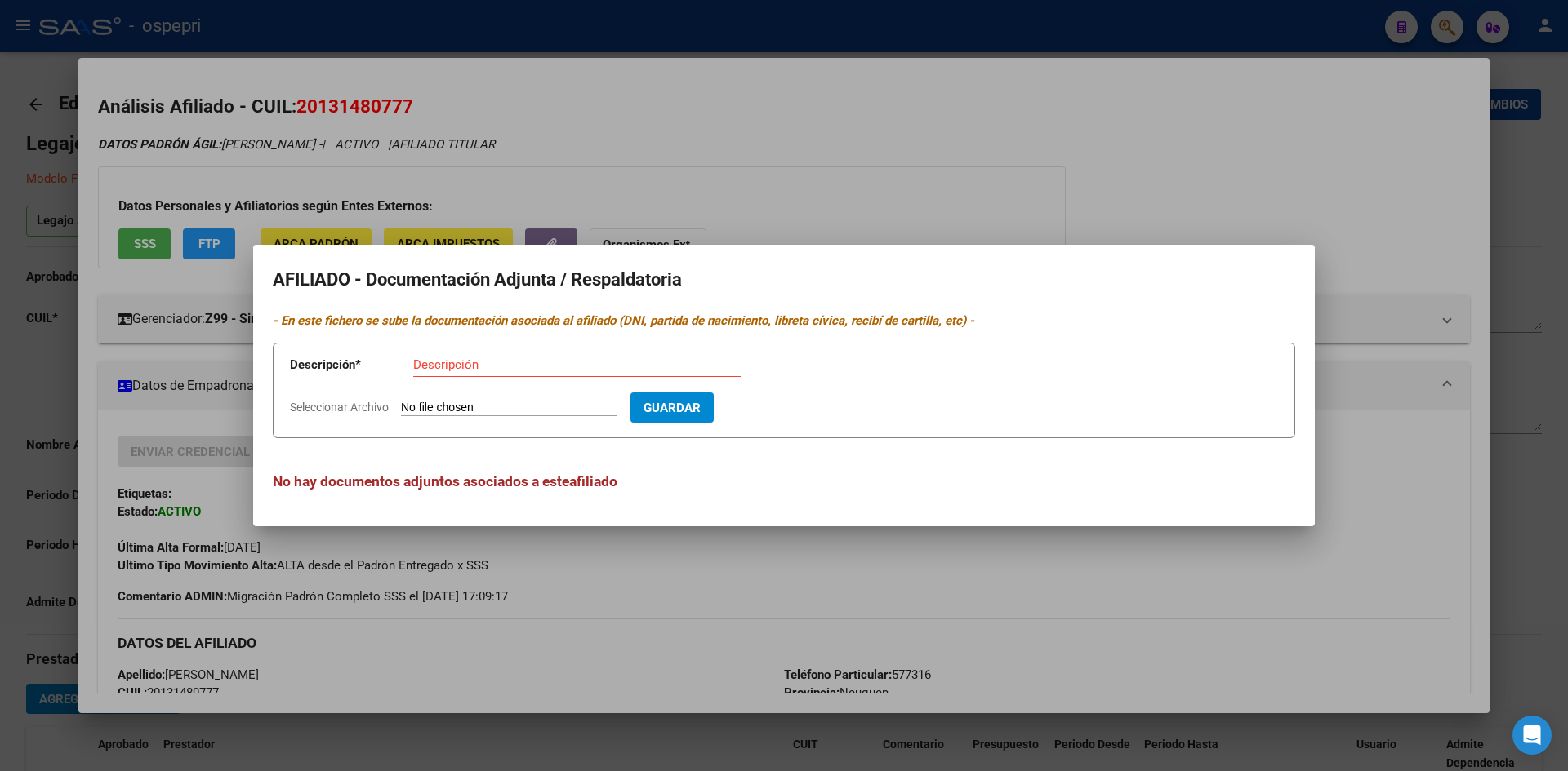
click at [1088, 164] on div at bounding box center [784, 386] width 1568 height 771
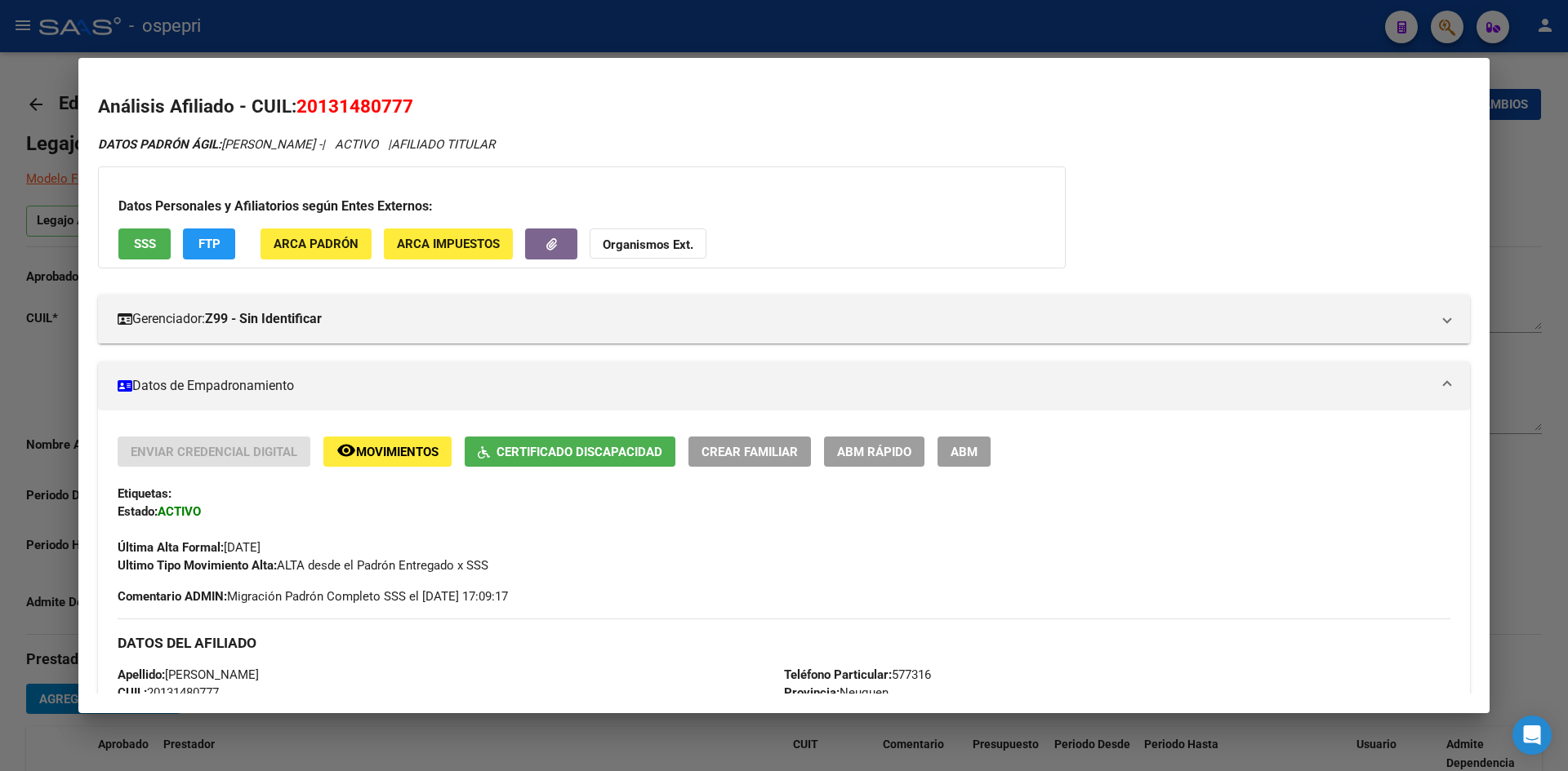
click at [1088, 211] on div at bounding box center [784, 386] width 1568 height 771
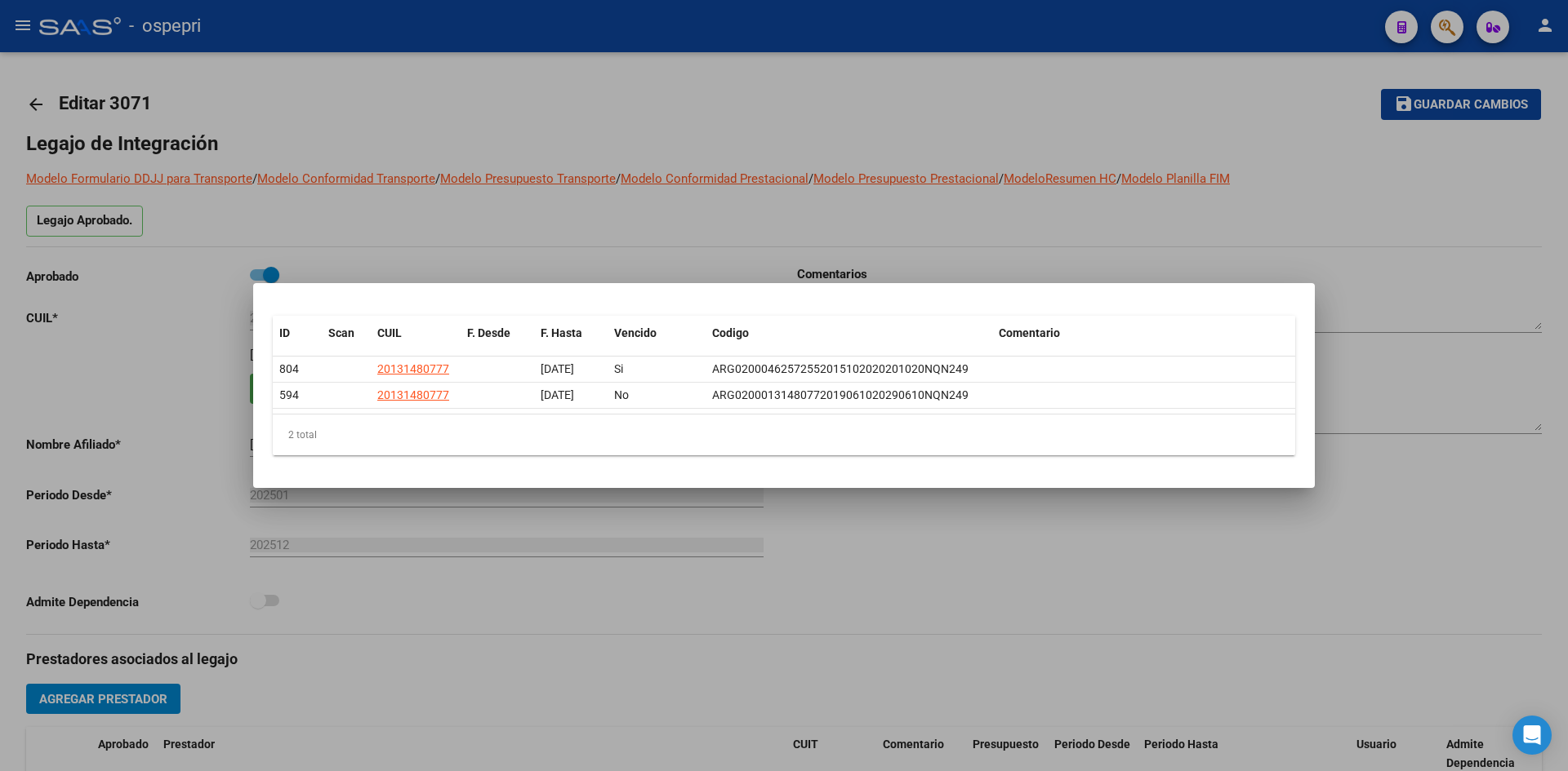
click at [725, 139] on div at bounding box center [784, 386] width 1568 height 771
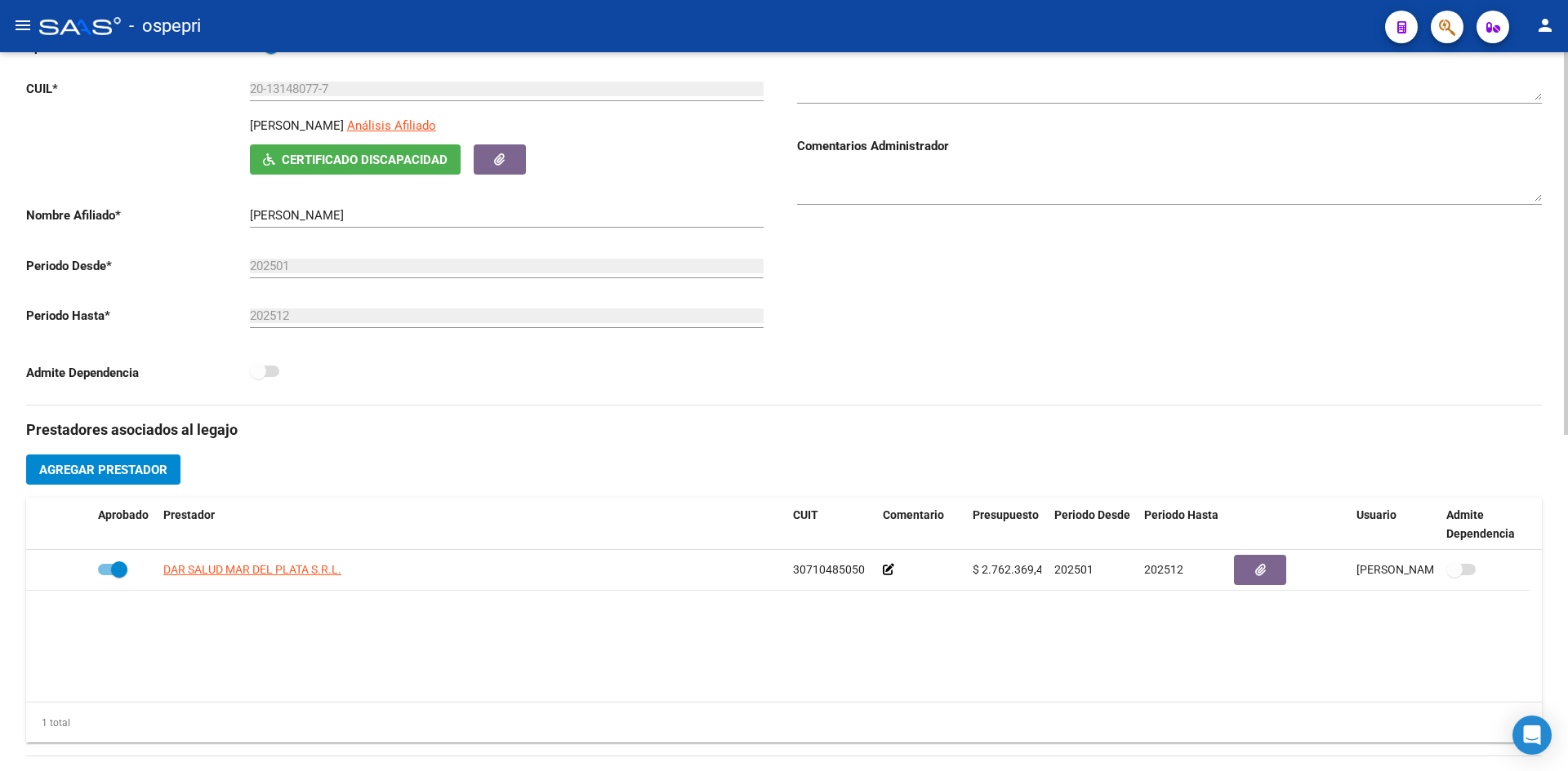
scroll to position [305, 0]
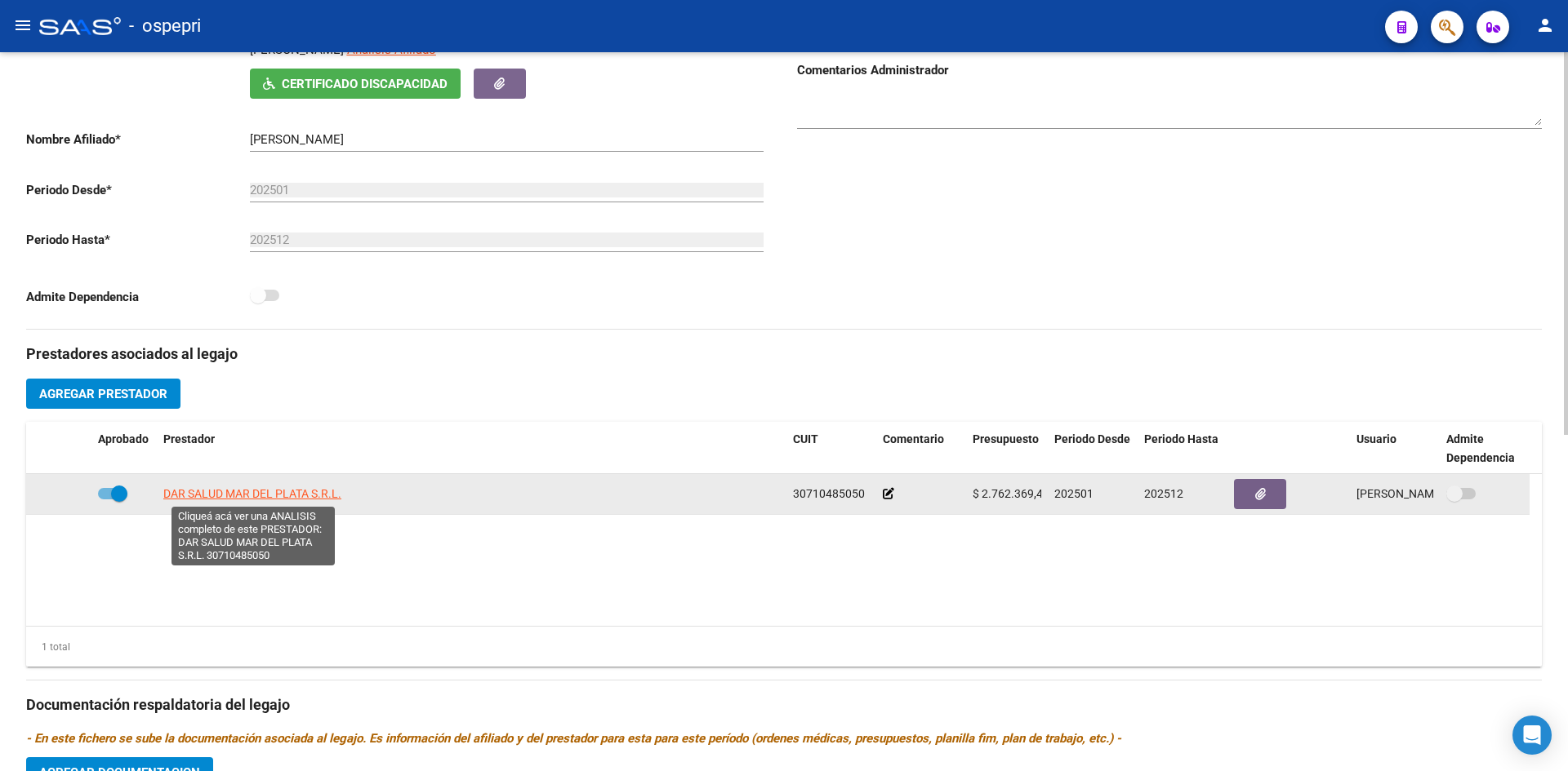
click at [236, 489] on span "DAR SALUD MAR DEL PLATA S.R.L." at bounding box center [252, 493] width 178 height 13
type textarea "30710485050"
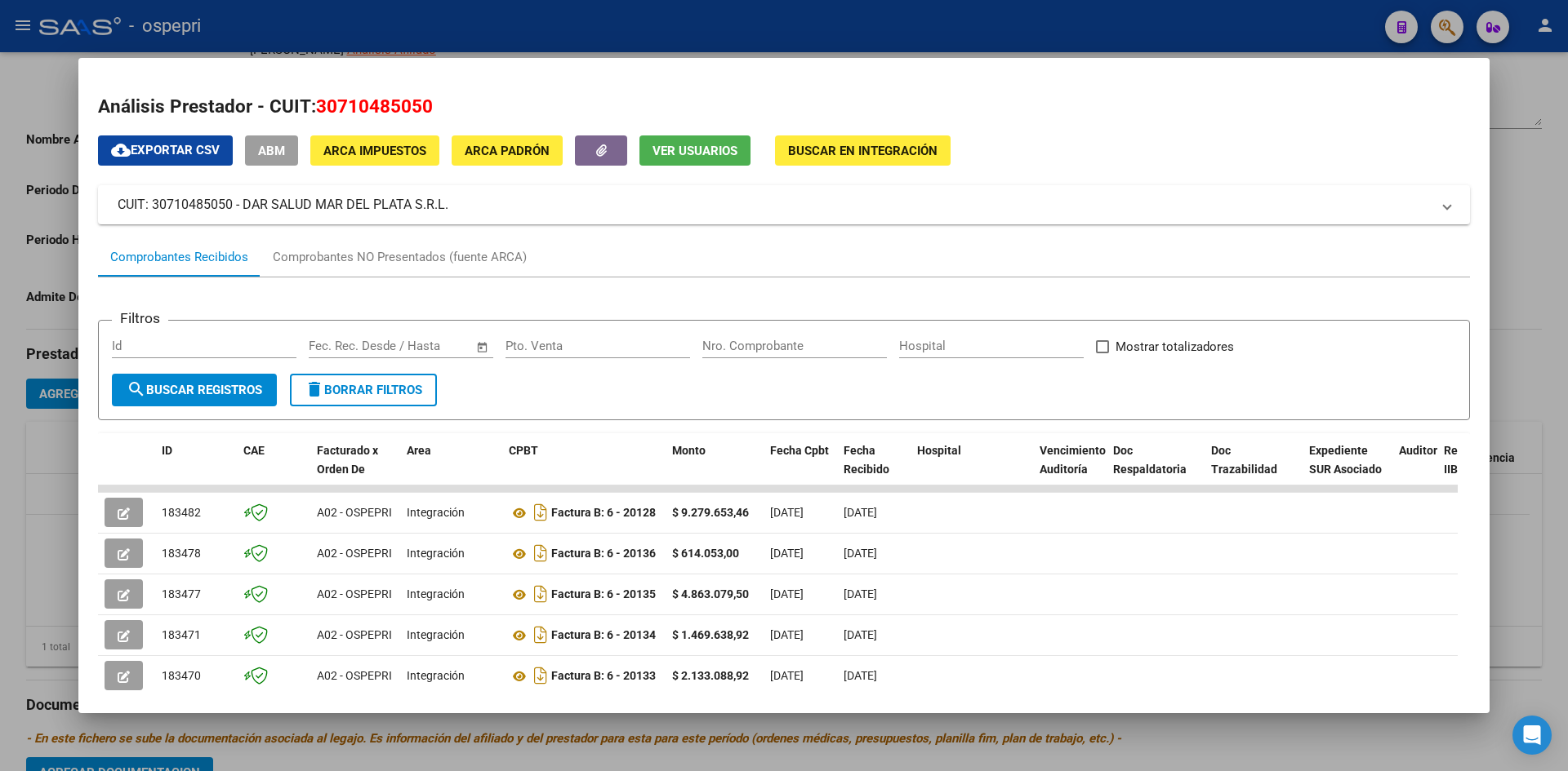
click at [1088, 155] on div at bounding box center [784, 386] width 1568 height 771
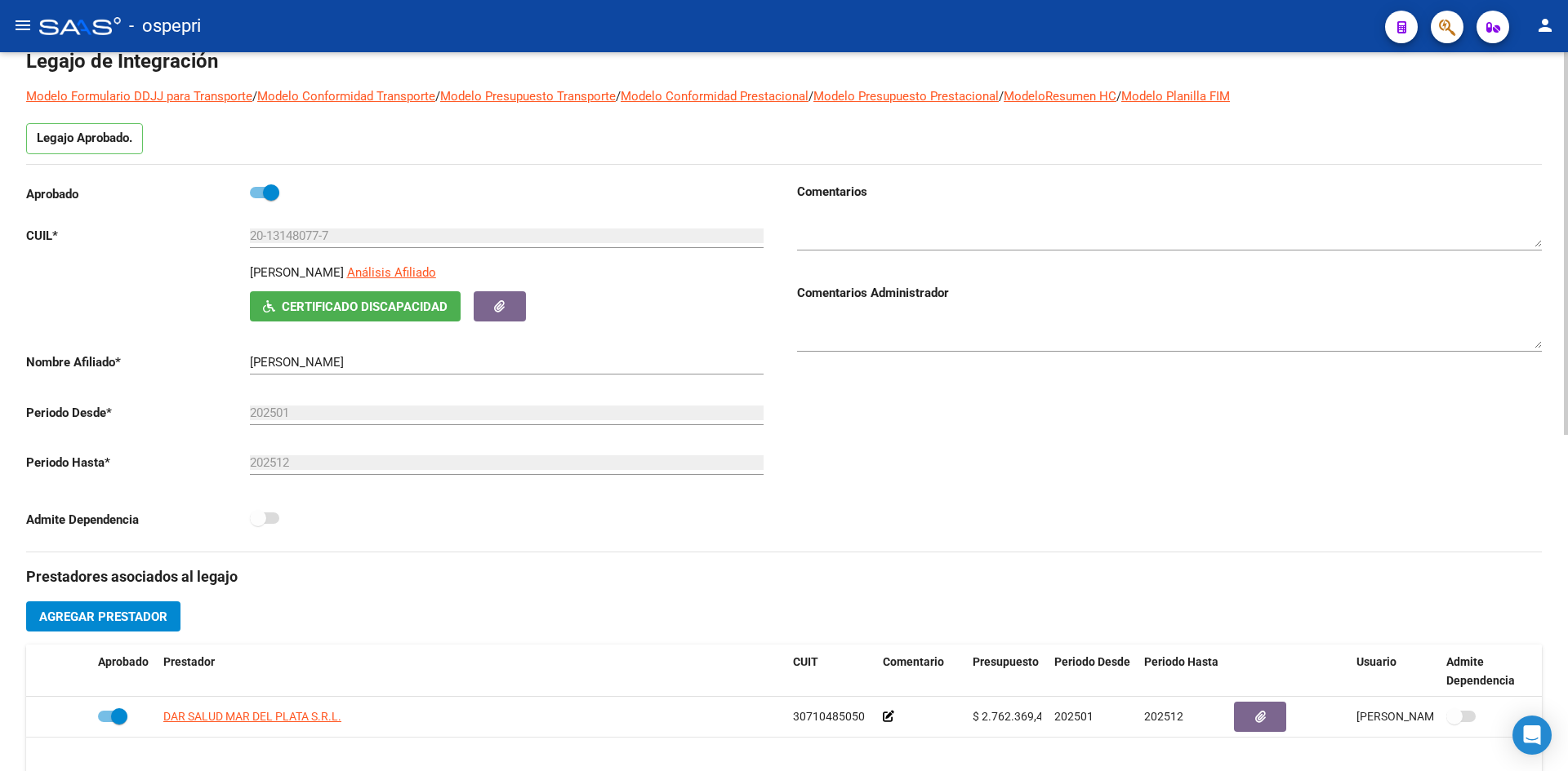
scroll to position [0, 0]
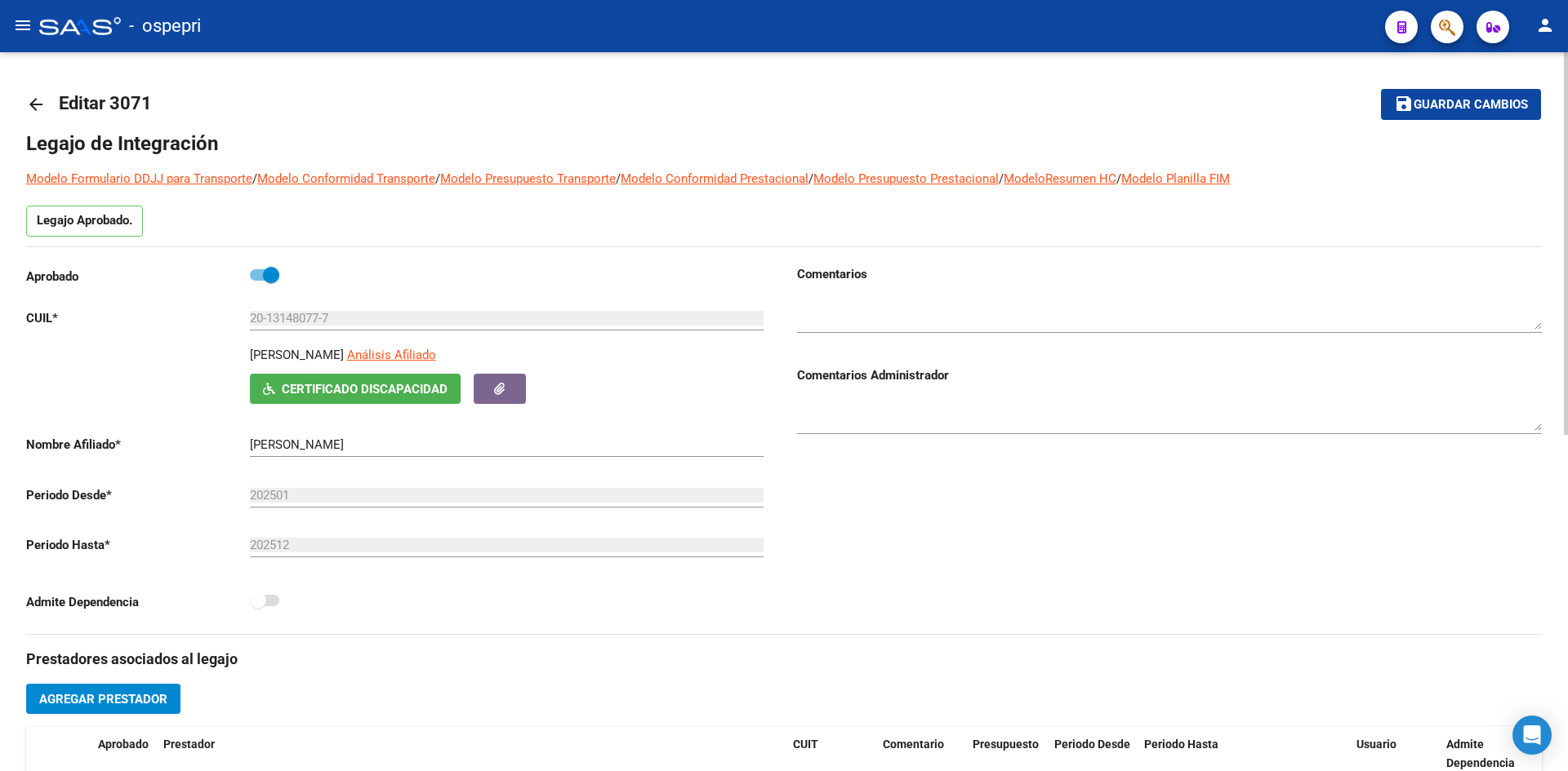
click at [29, 106] on mat-icon "arrow_back" at bounding box center [36, 104] width 19 height 19
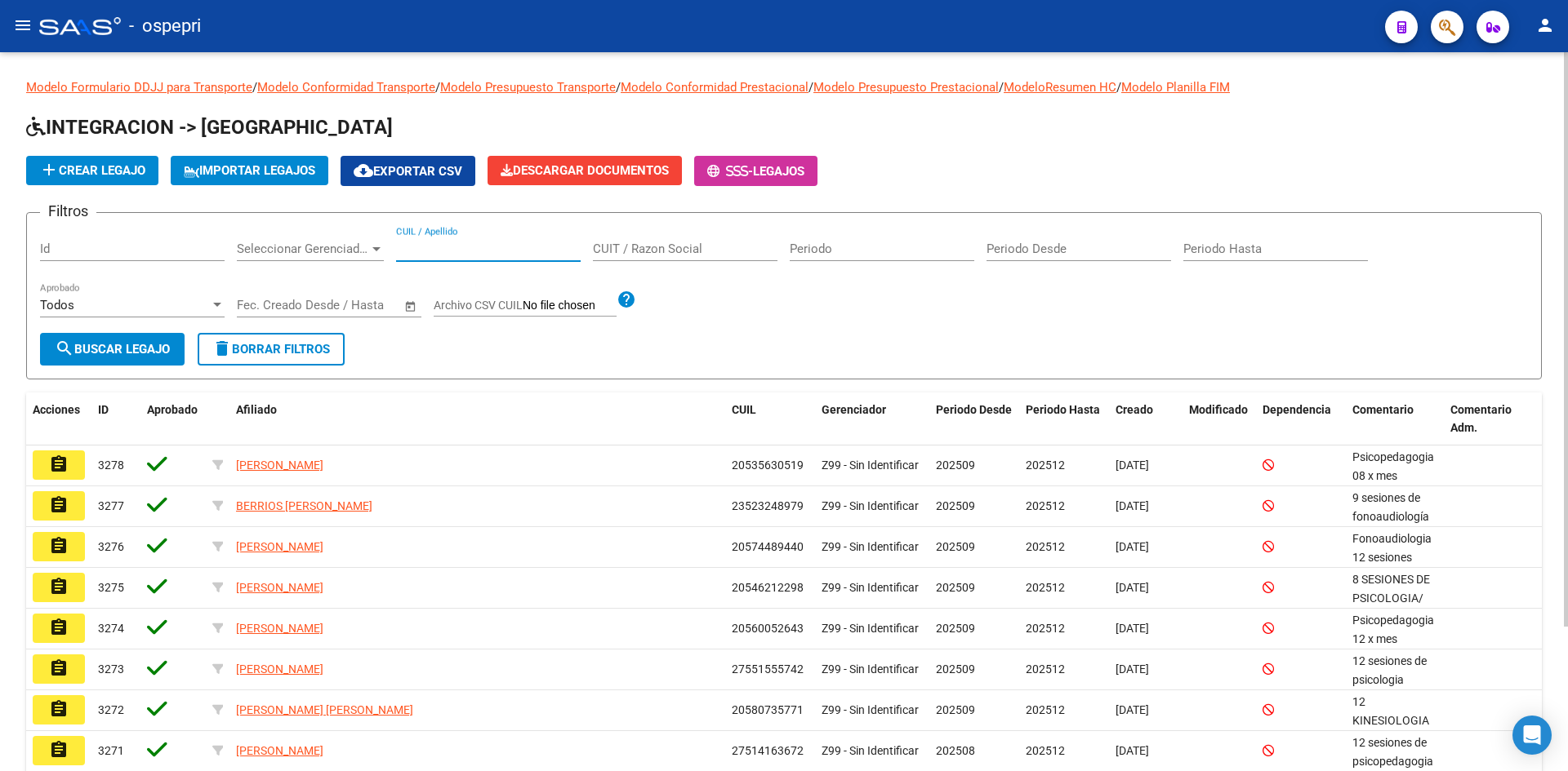
click at [496, 251] on input "CUIL / Apellido" at bounding box center [488, 249] width 184 height 14
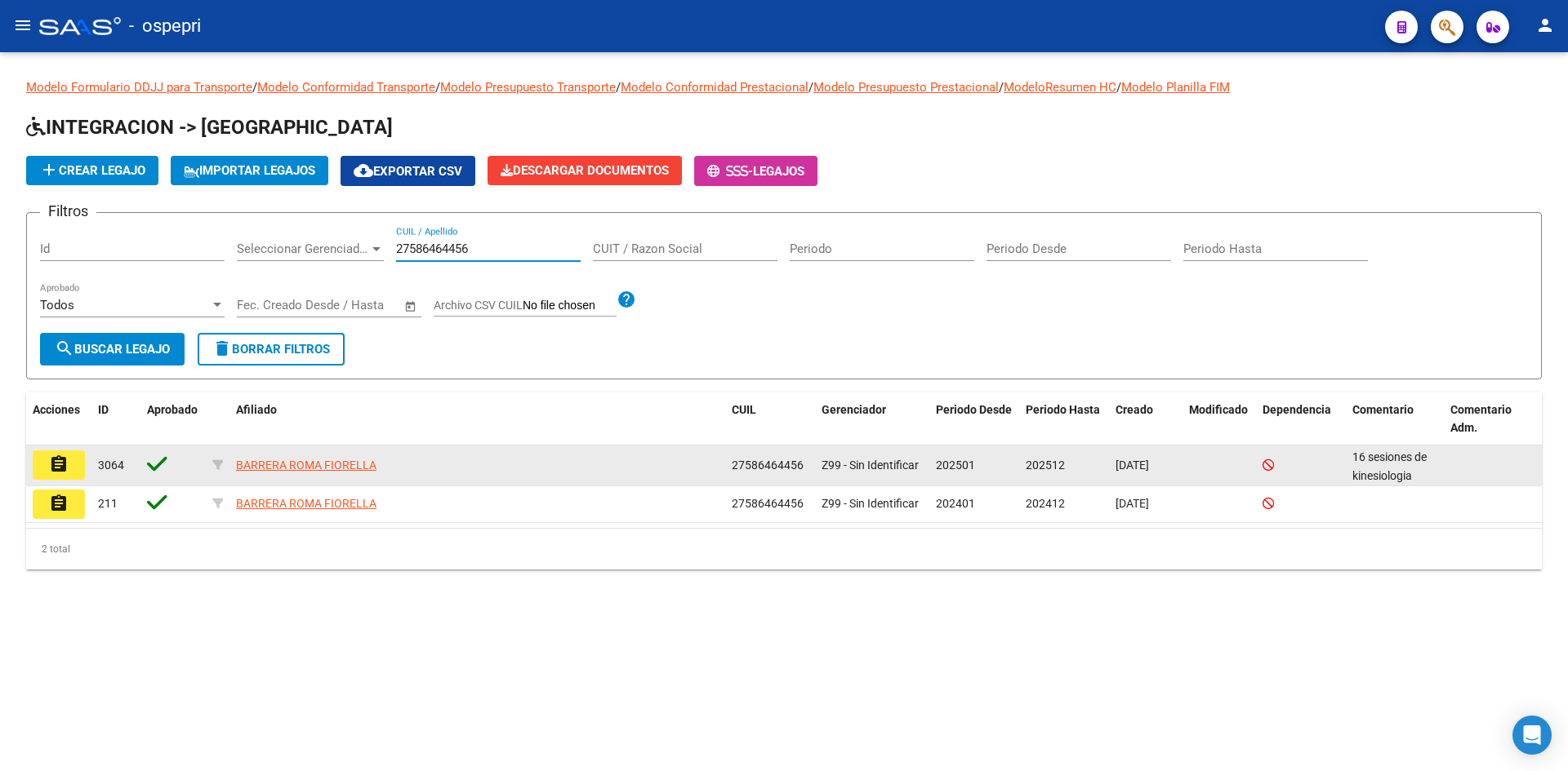
type input "27586464456"
click at [62, 461] on mat-icon "assignment" at bounding box center [58, 464] width 19 height 19
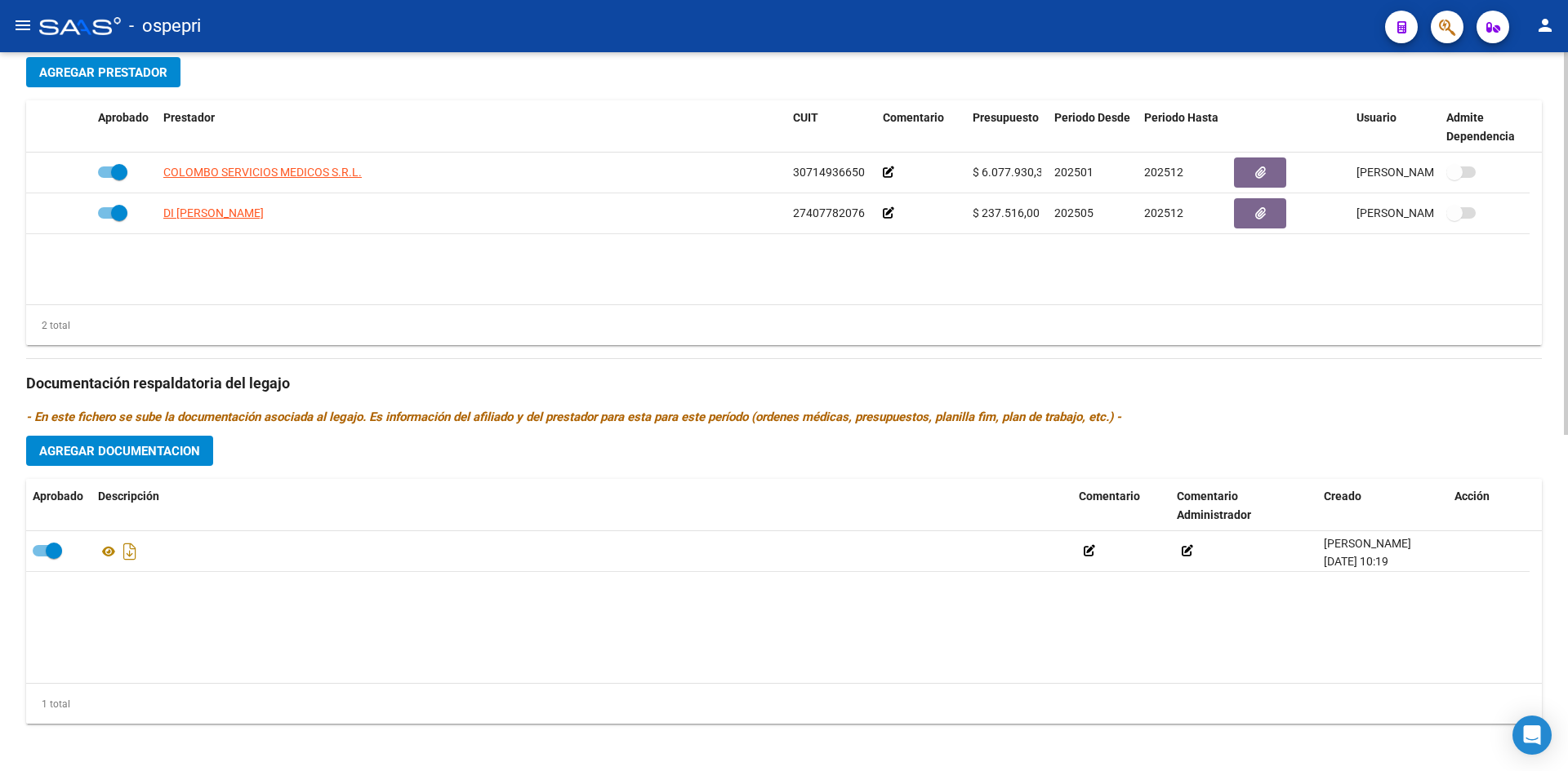
scroll to position [632, 0]
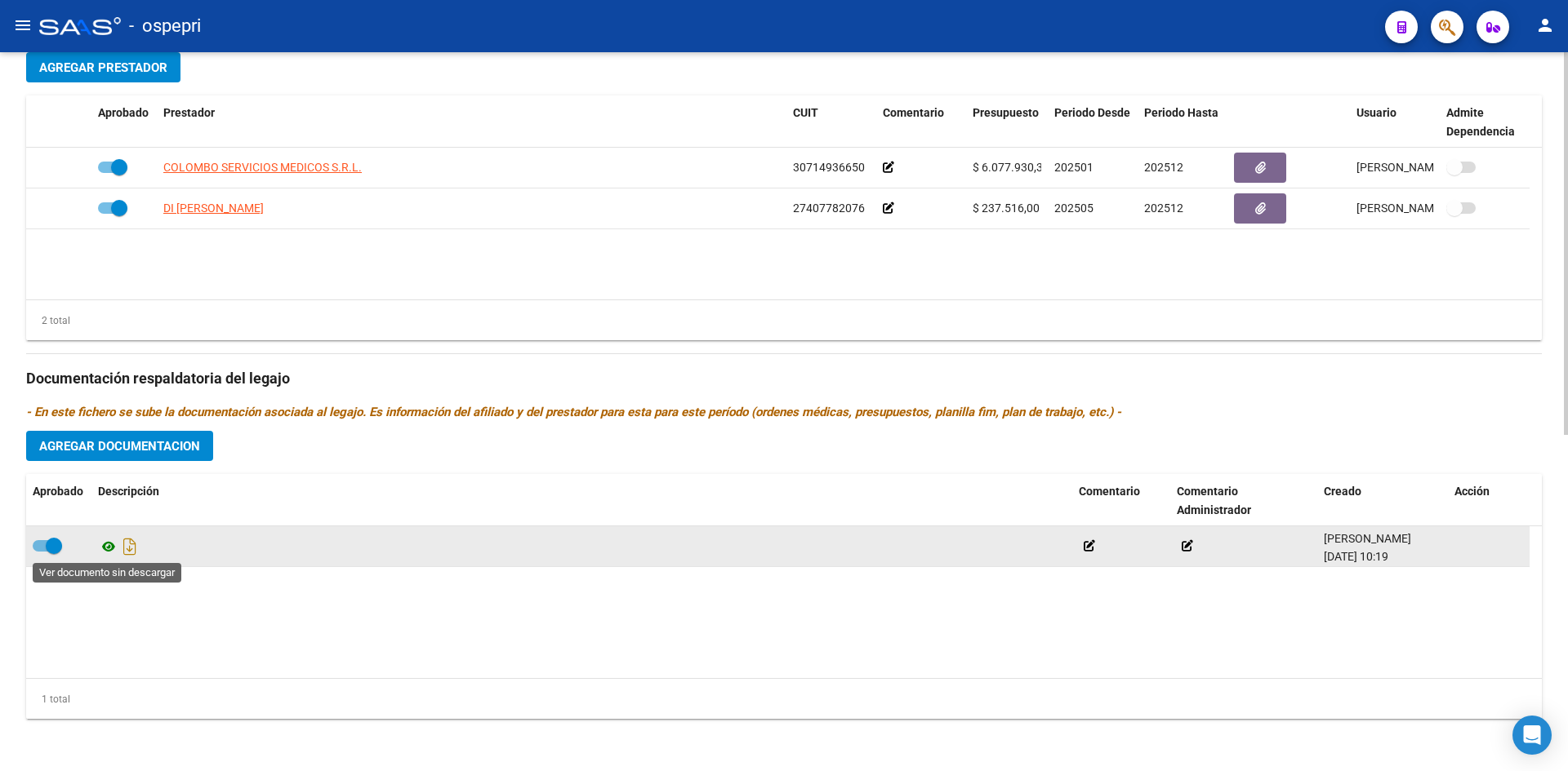
click at [104, 544] on icon at bounding box center [108, 546] width 21 height 19
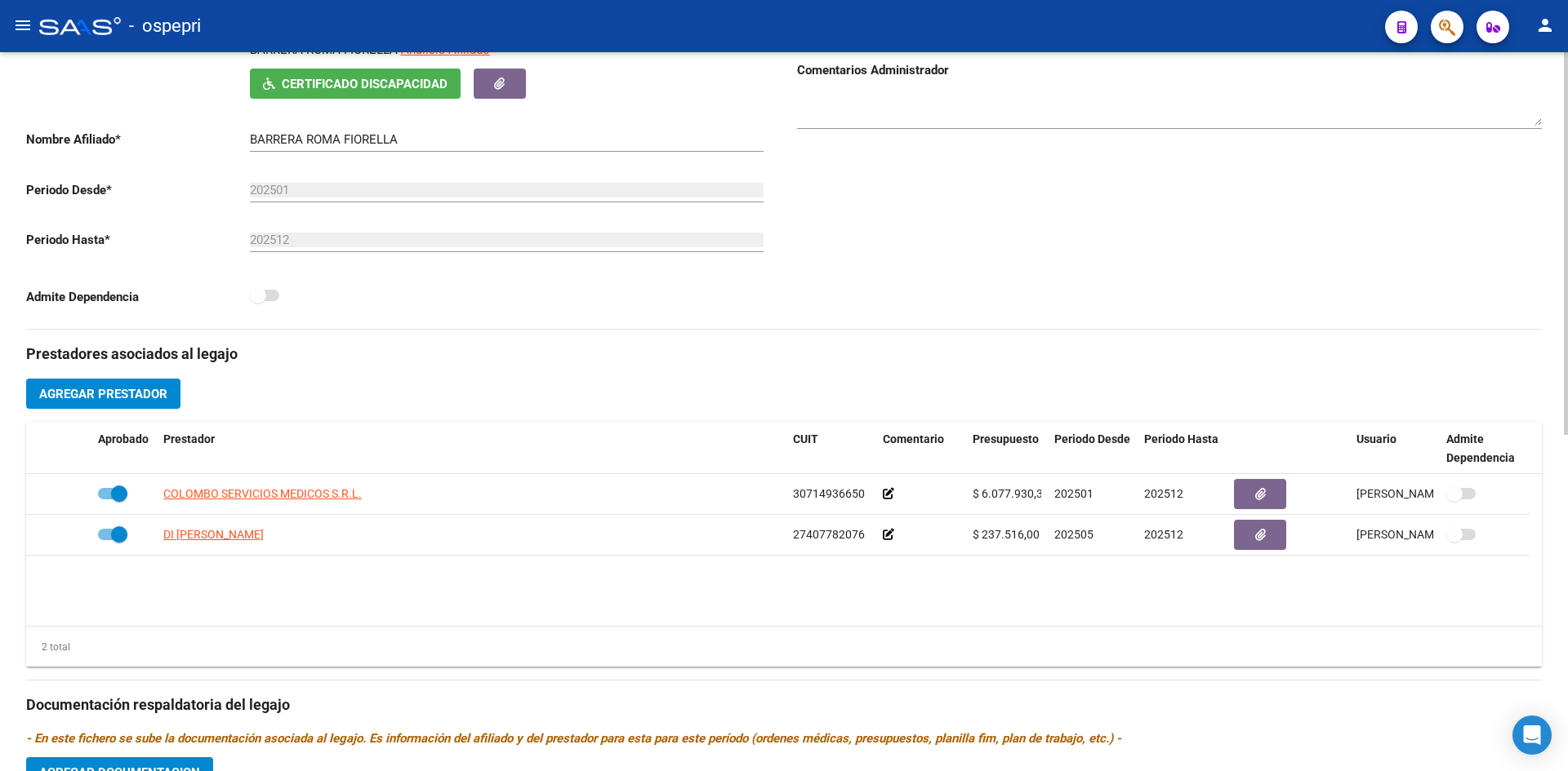
scroll to position [0, 0]
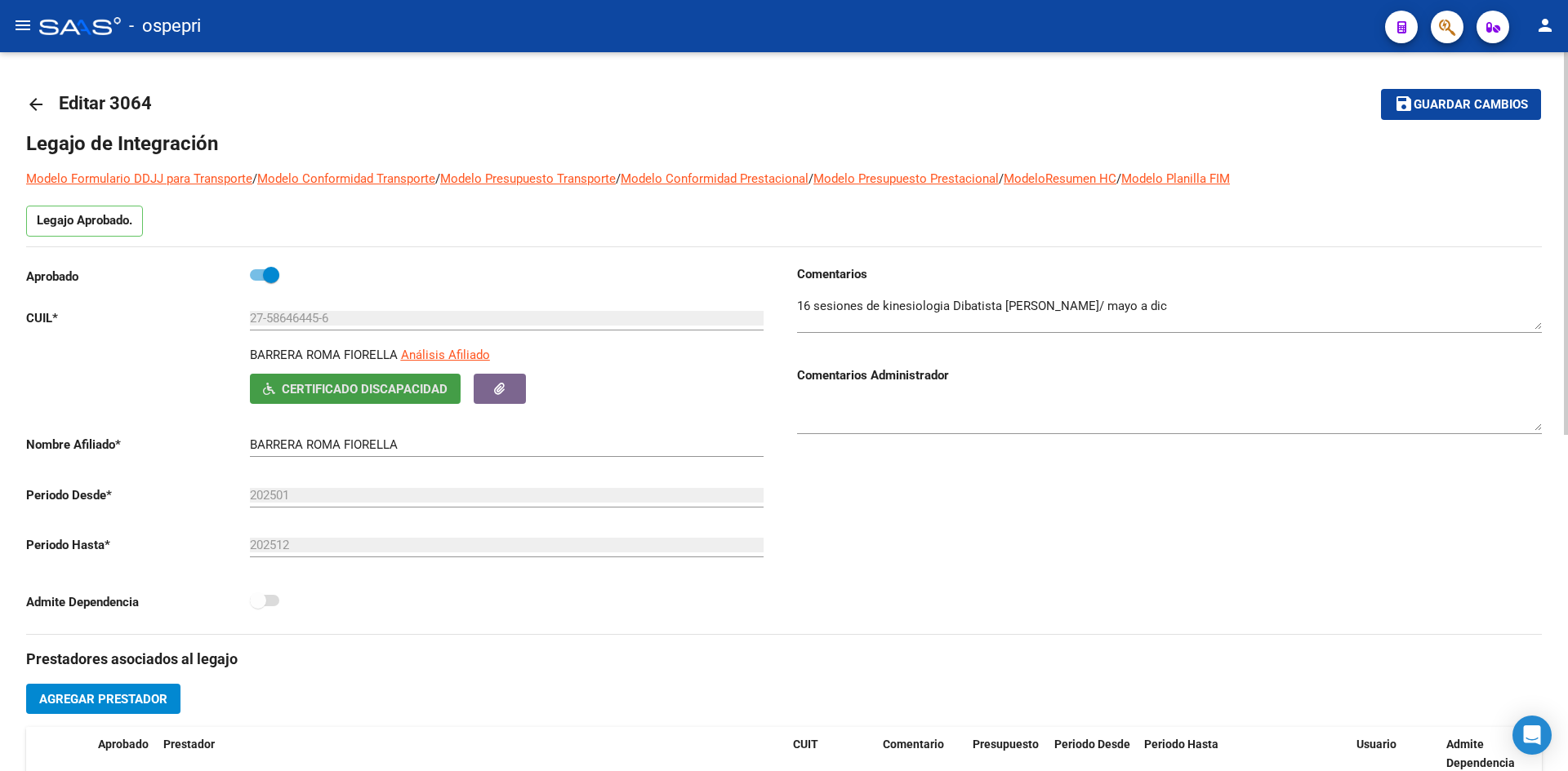
click at [333, 386] on span "Certificado Discapacidad" at bounding box center [365, 389] width 166 height 14
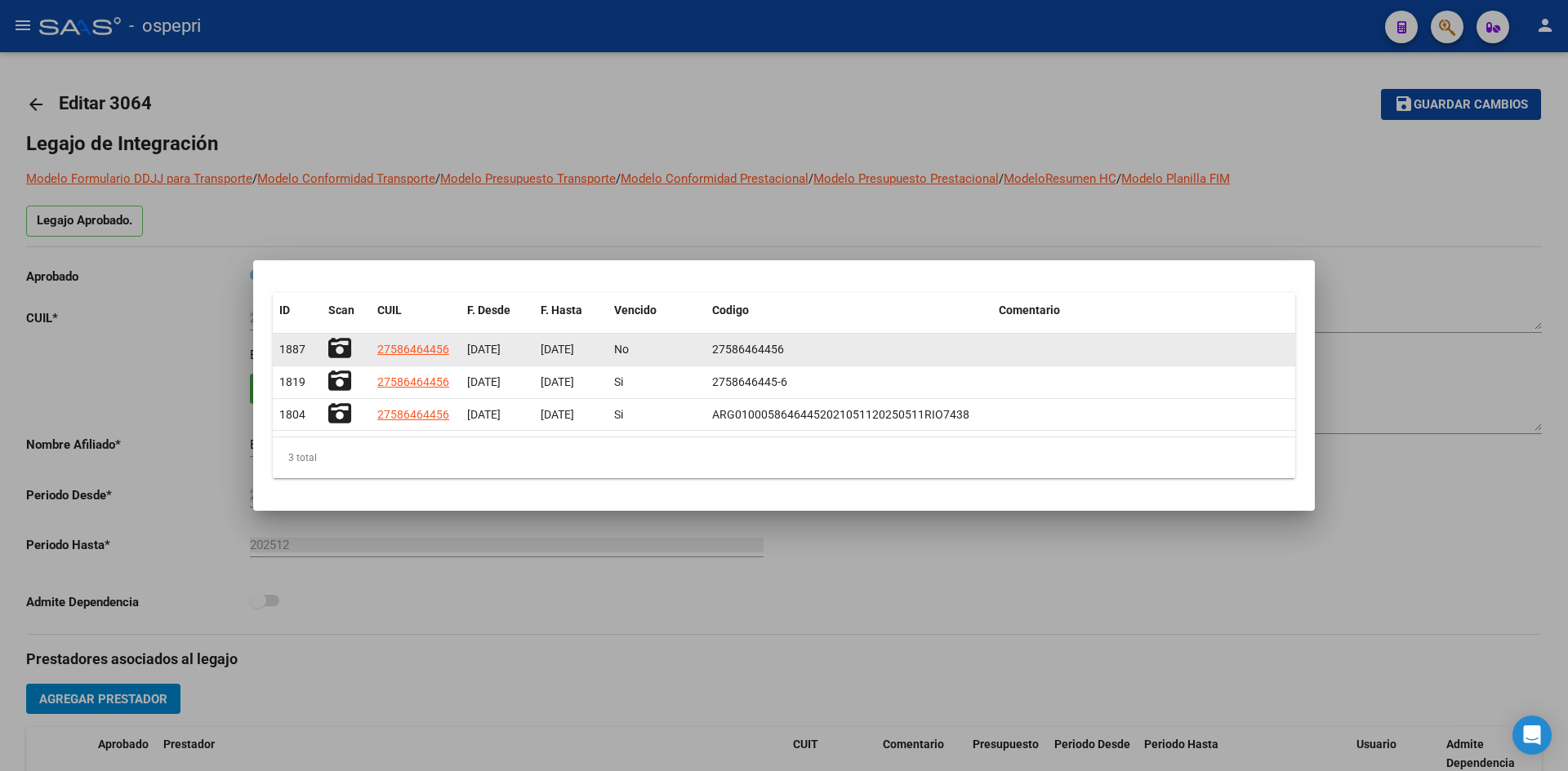
click at [342, 347] on icon at bounding box center [339, 348] width 23 height 23
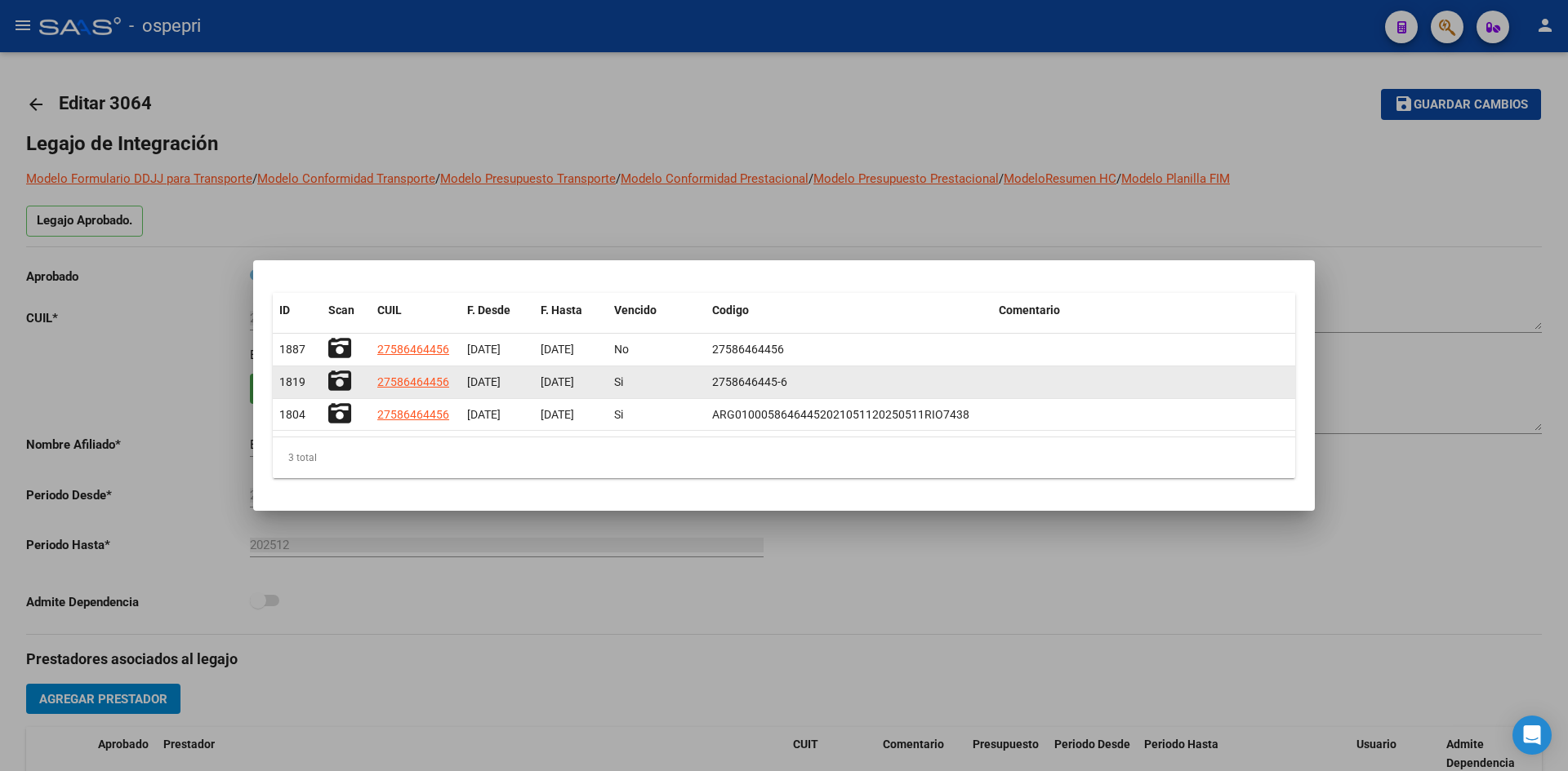
click at [341, 382] on icon at bounding box center [339, 380] width 23 height 23
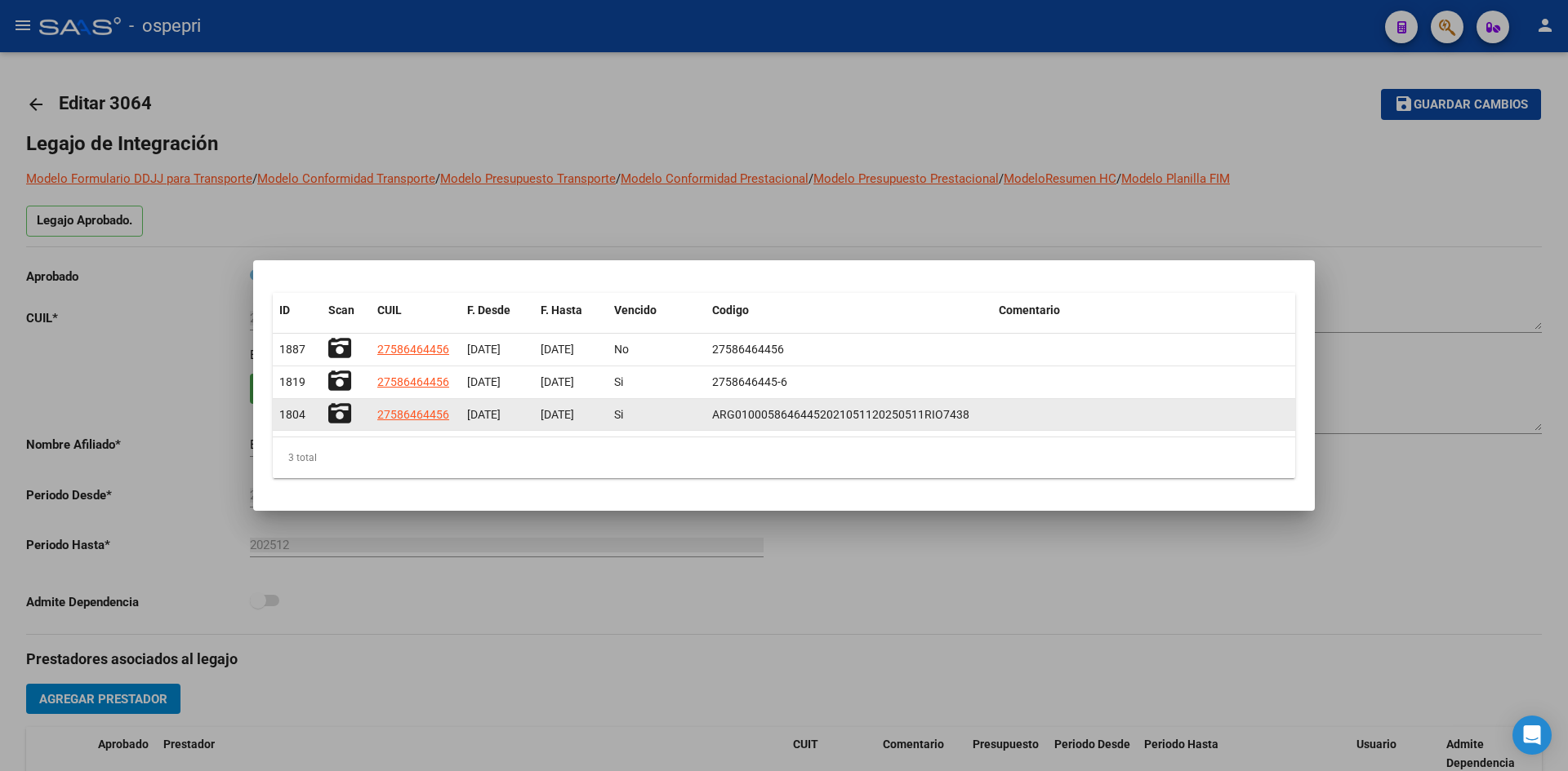
click at [342, 420] on icon at bounding box center [339, 413] width 23 height 23
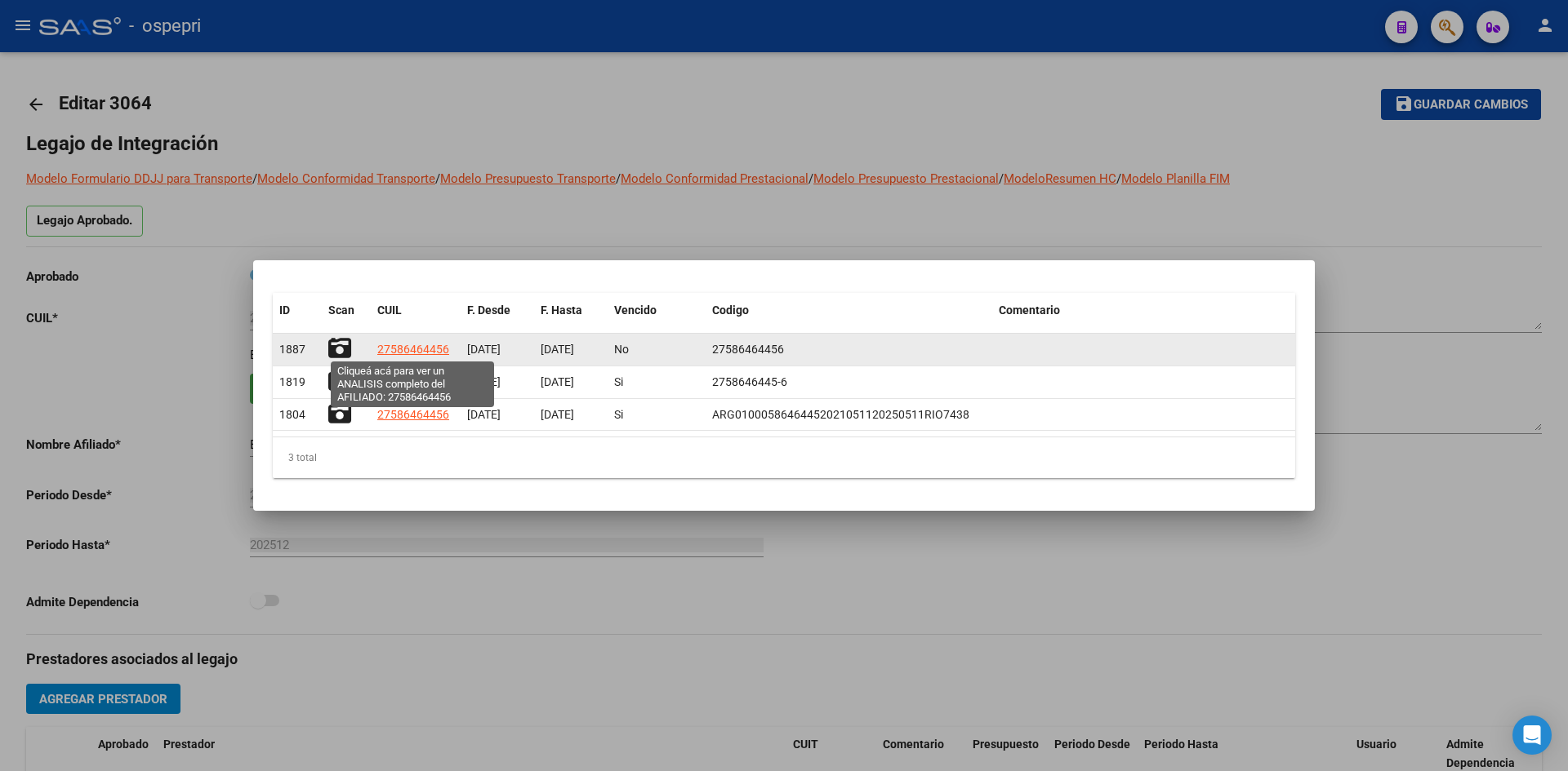
drag, startPoint x: 455, startPoint y: 348, endPoint x: 379, endPoint y: 348, distance: 76.0
click at [379, 348] on datatable-body-cell "27586464456" at bounding box center [415, 350] width 90 height 32
copy span "27586464456"
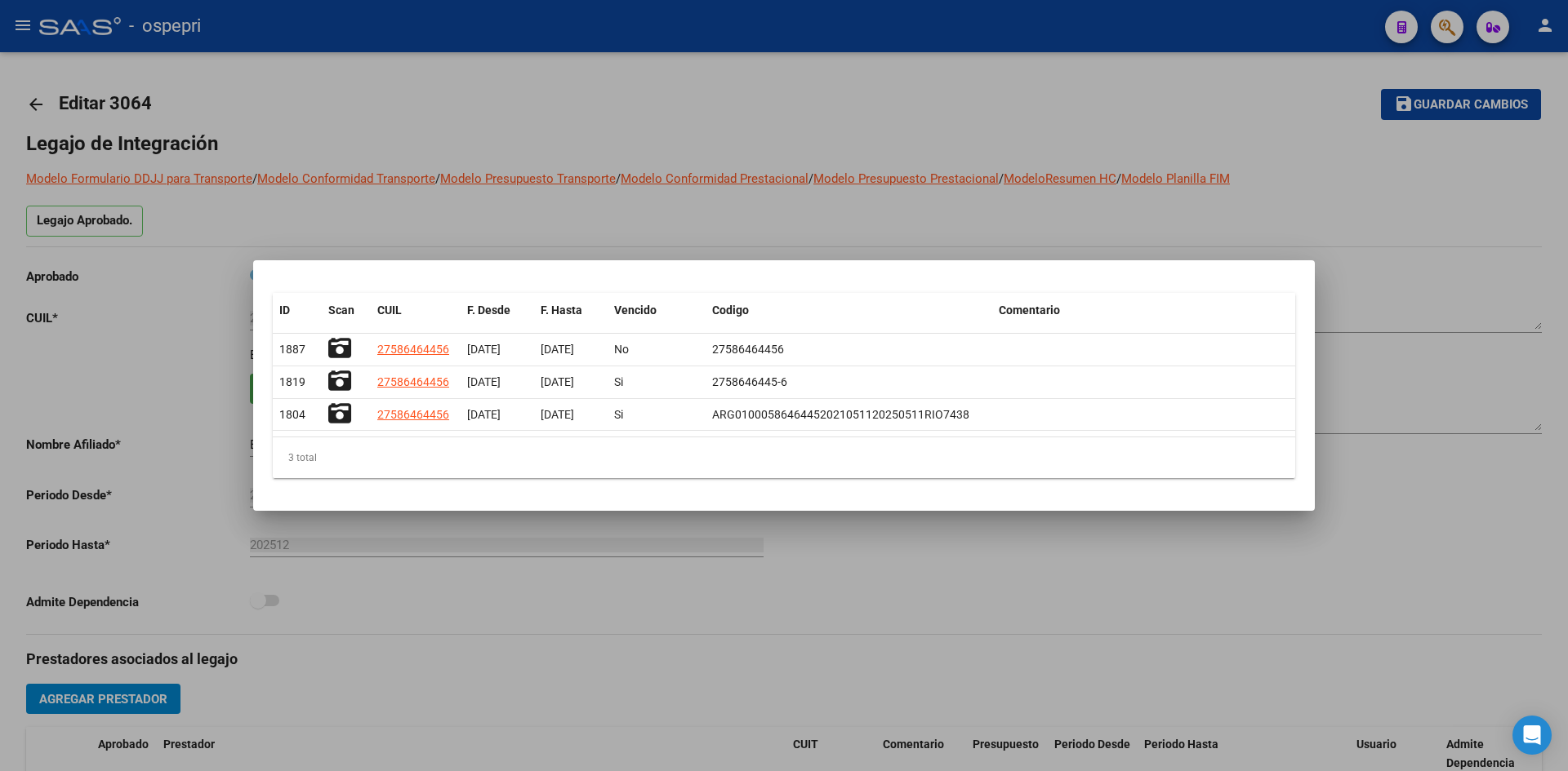
click at [493, 628] on div at bounding box center [784, 386] width 1568 height 771
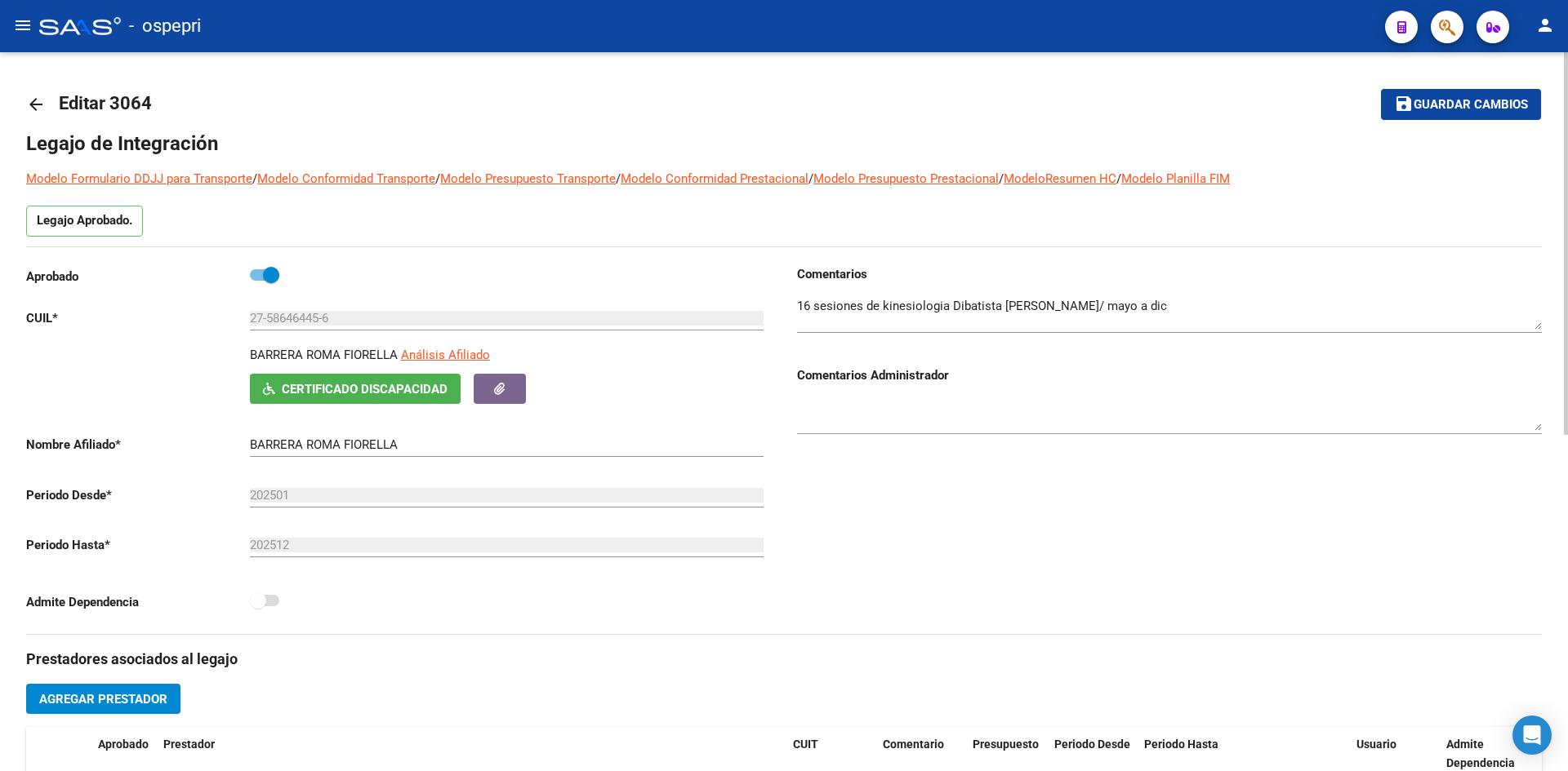
click at [30, 102] on mat-icon "arrow_back" at bounding box center [36, 104] width 19 height 19
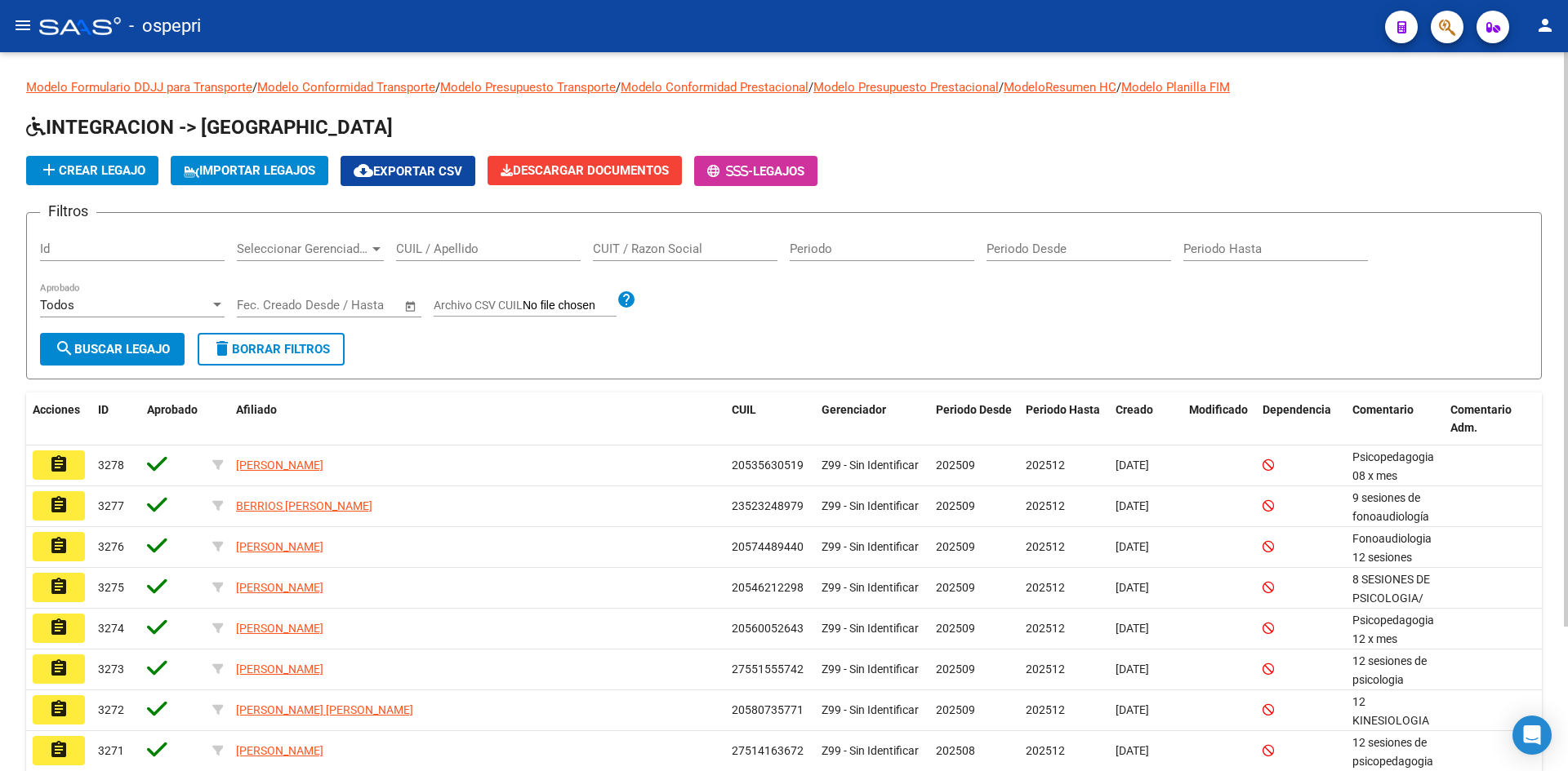
click at [526, 238] on div "CUIL / Apellido" at bounding box center [488, 243] width 184 height 36
paste input "27224730735"
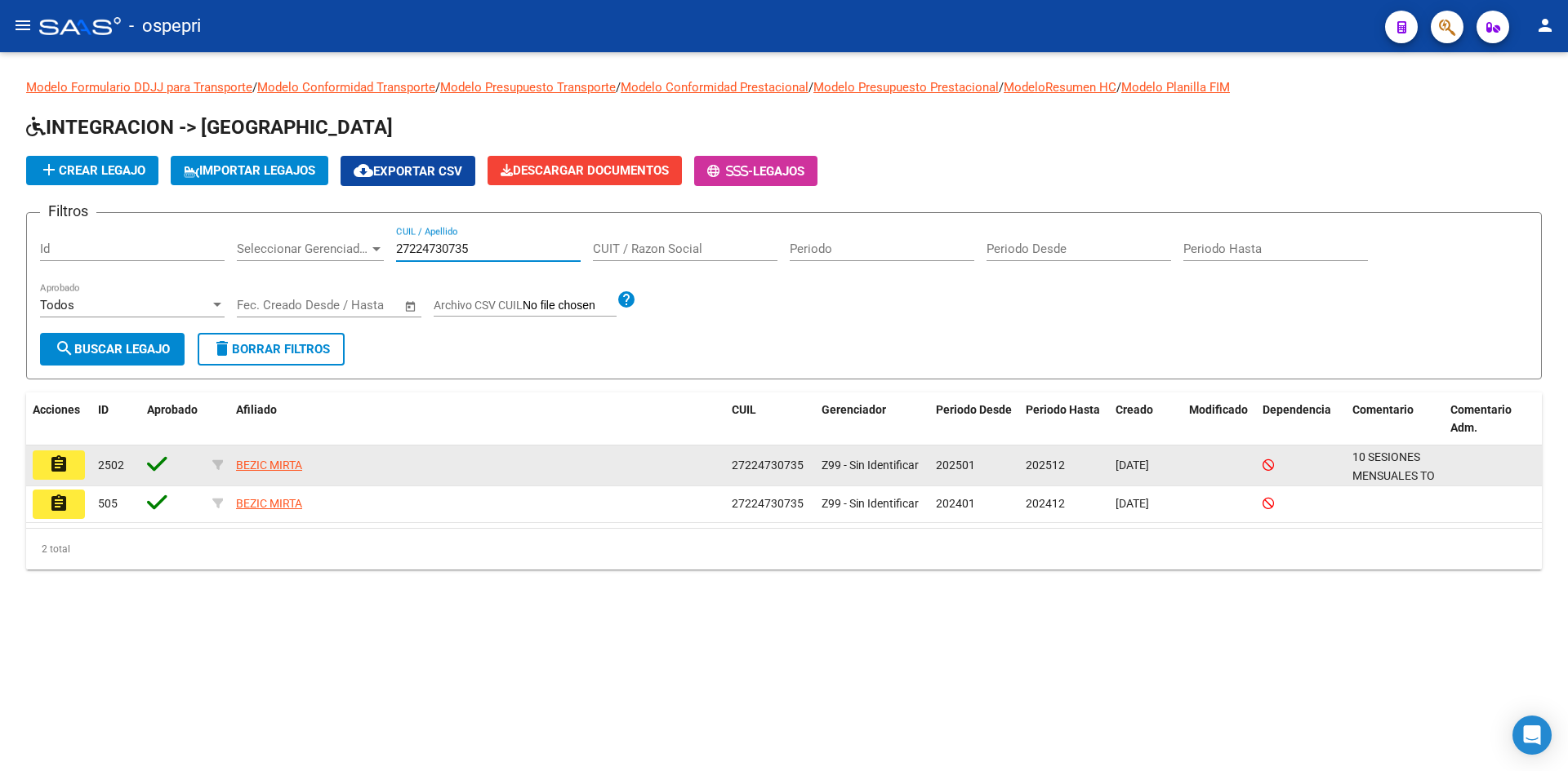
type input "27224730735"
click at [64, 458] on mat-icon "assignment" at bounding box center [58, 464] width 19 height 19
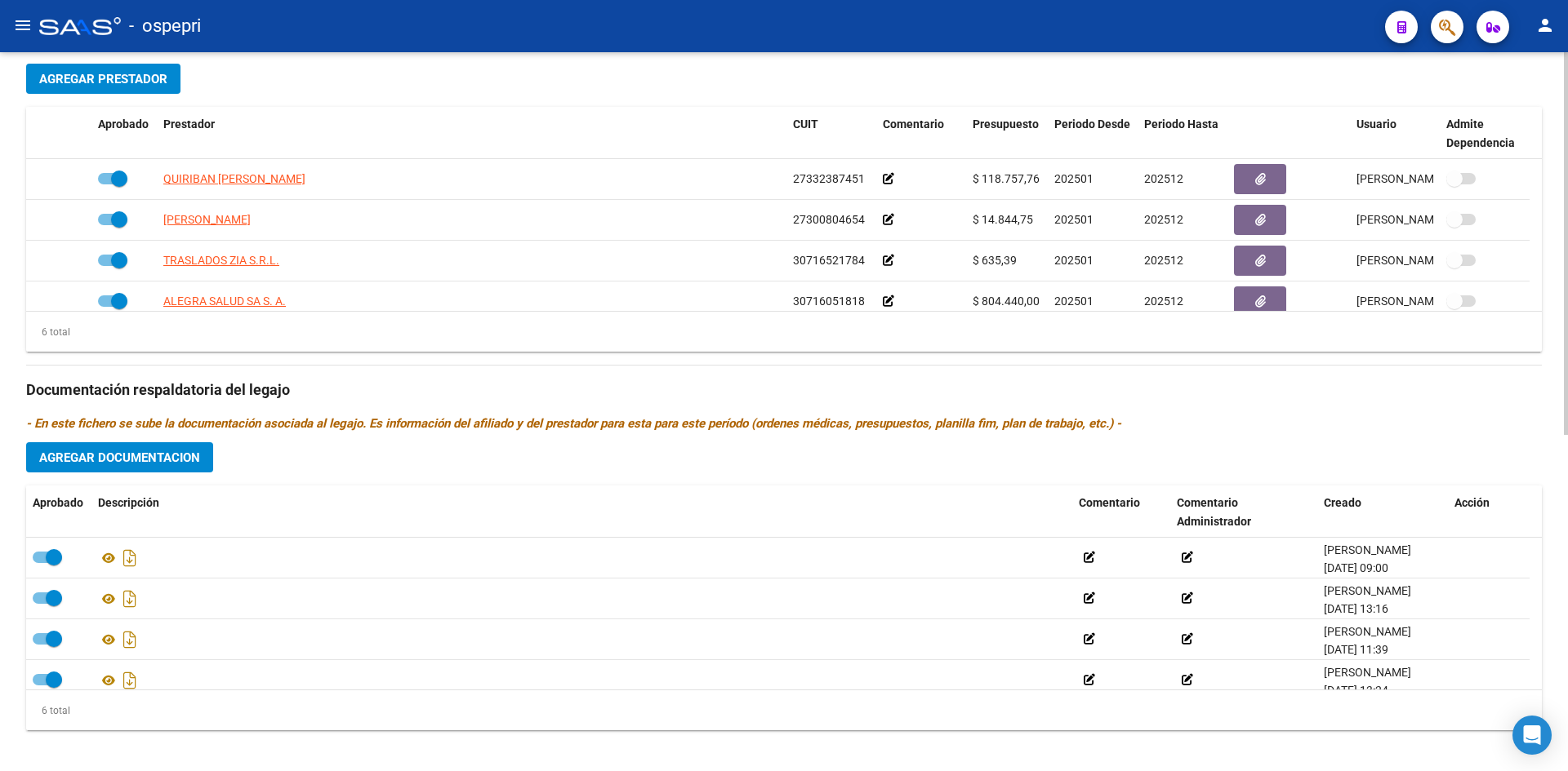
scroll to position [632, 0]
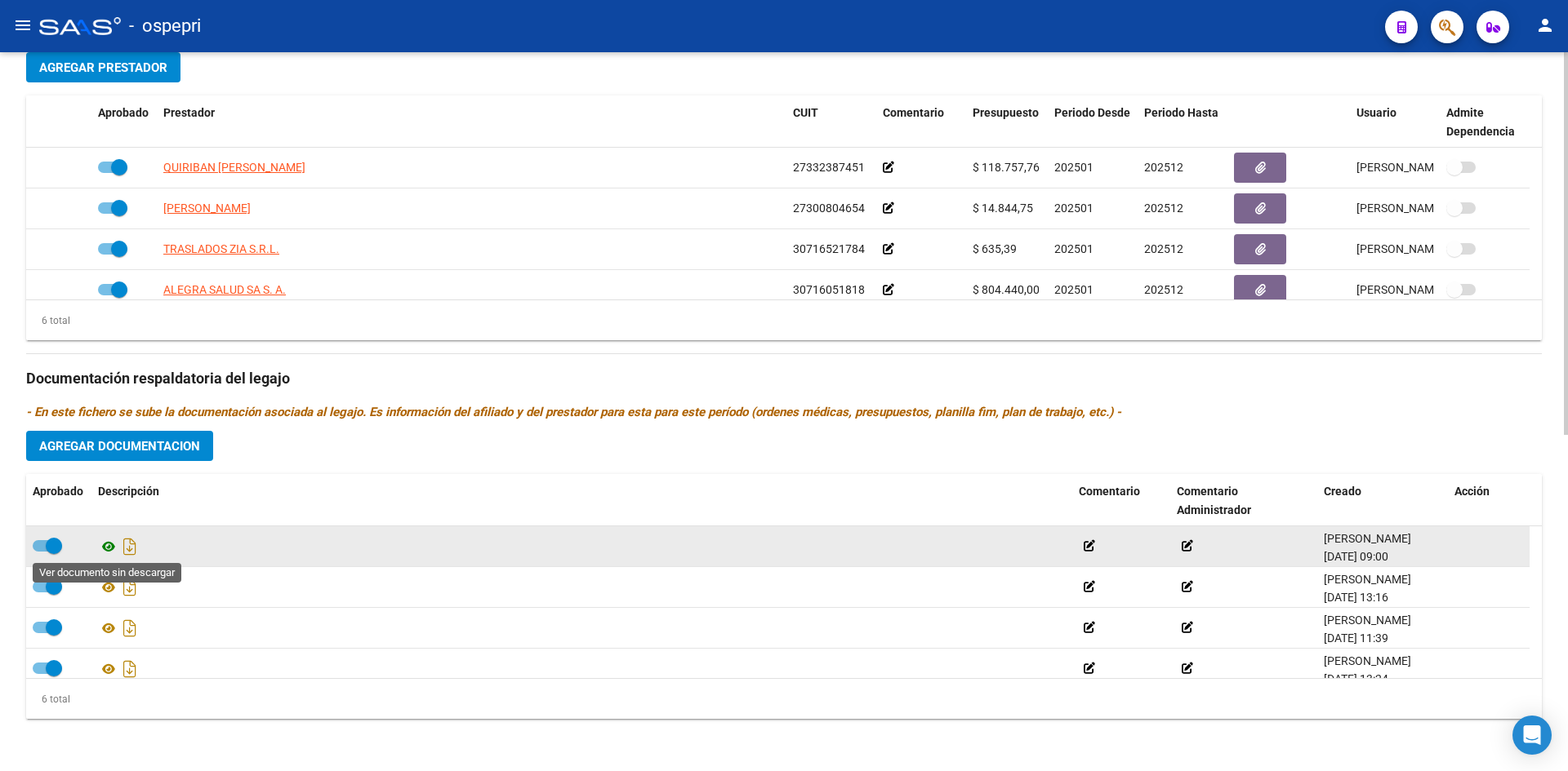
click at [111, 546] on icon at bounding box center [108, 546] width 21 height 19
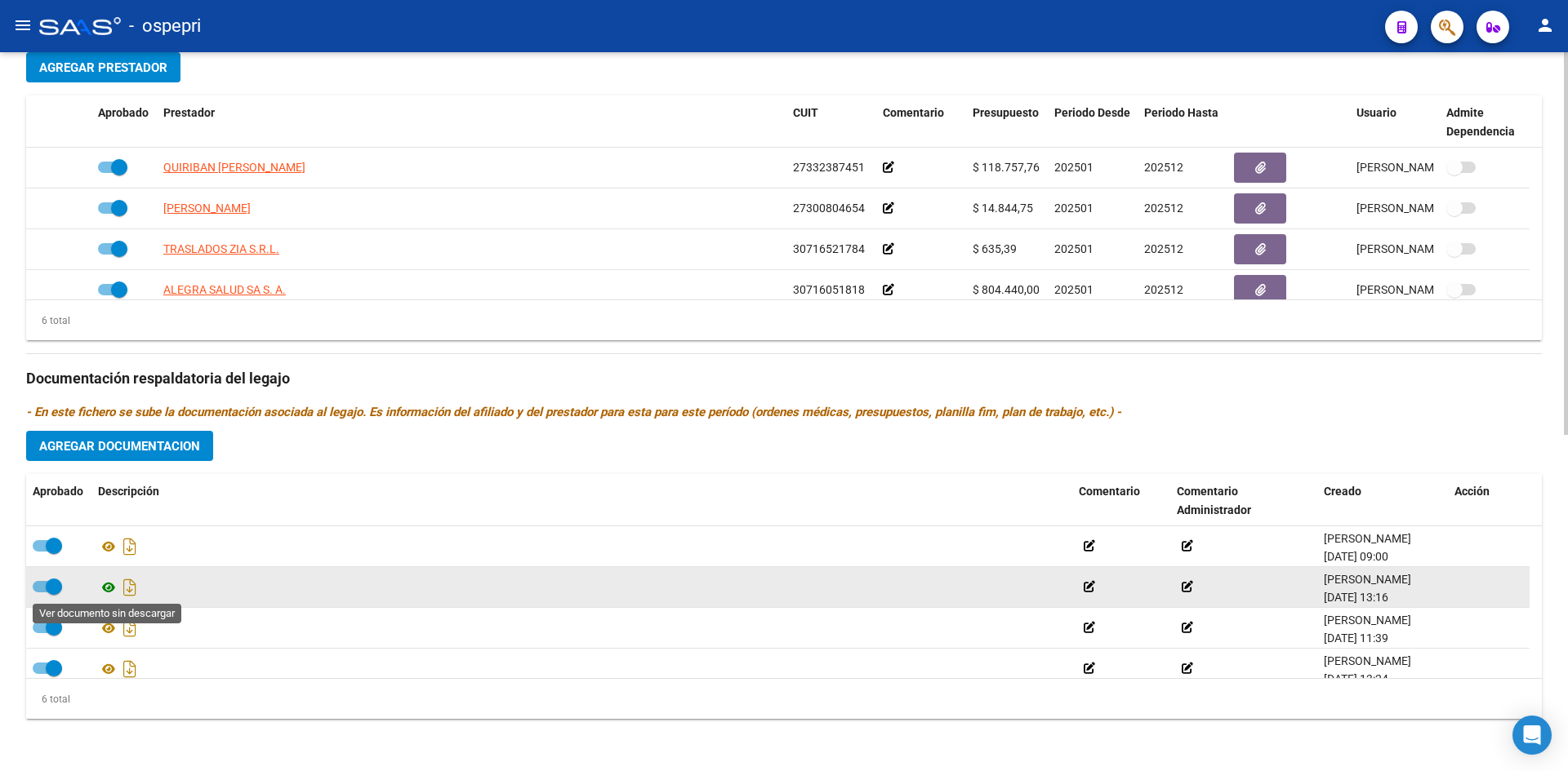
click at [108, 585] on icon at bounding box center [108, 587] width 21 height 19
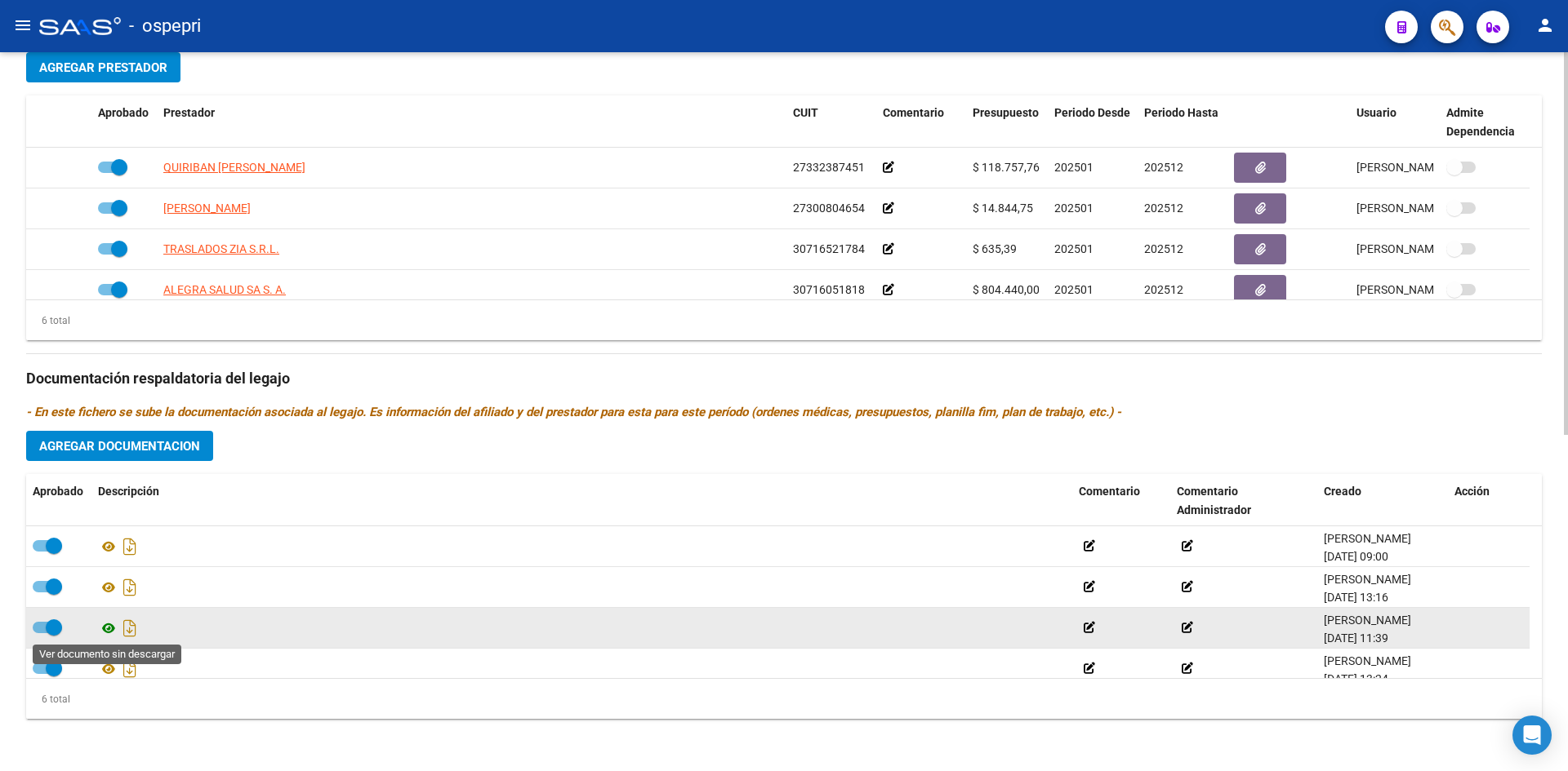
click at [105, 628] on icon at bounding box center [108, 628] width 21 height 19
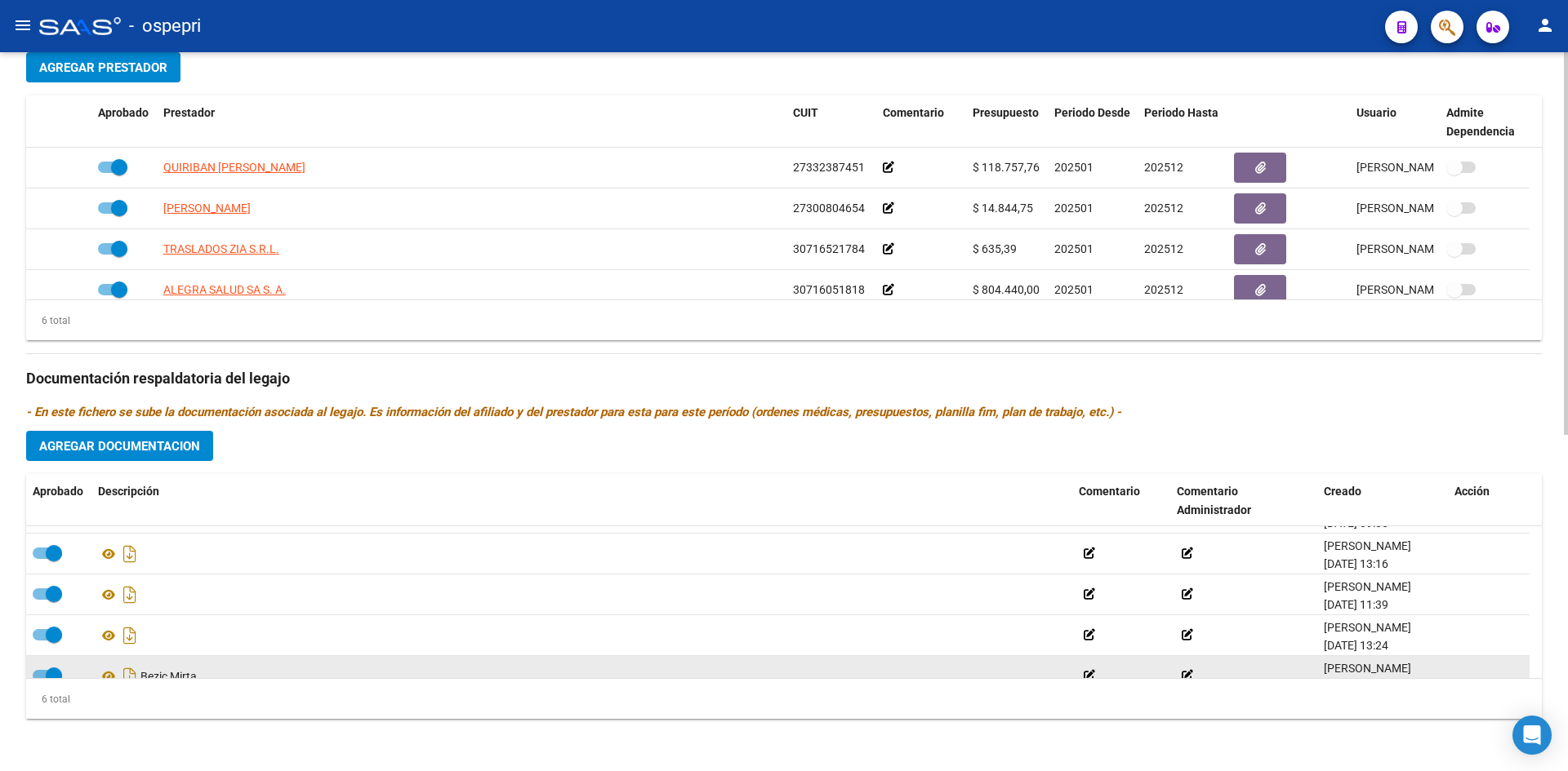
scroll to position [98, 0]
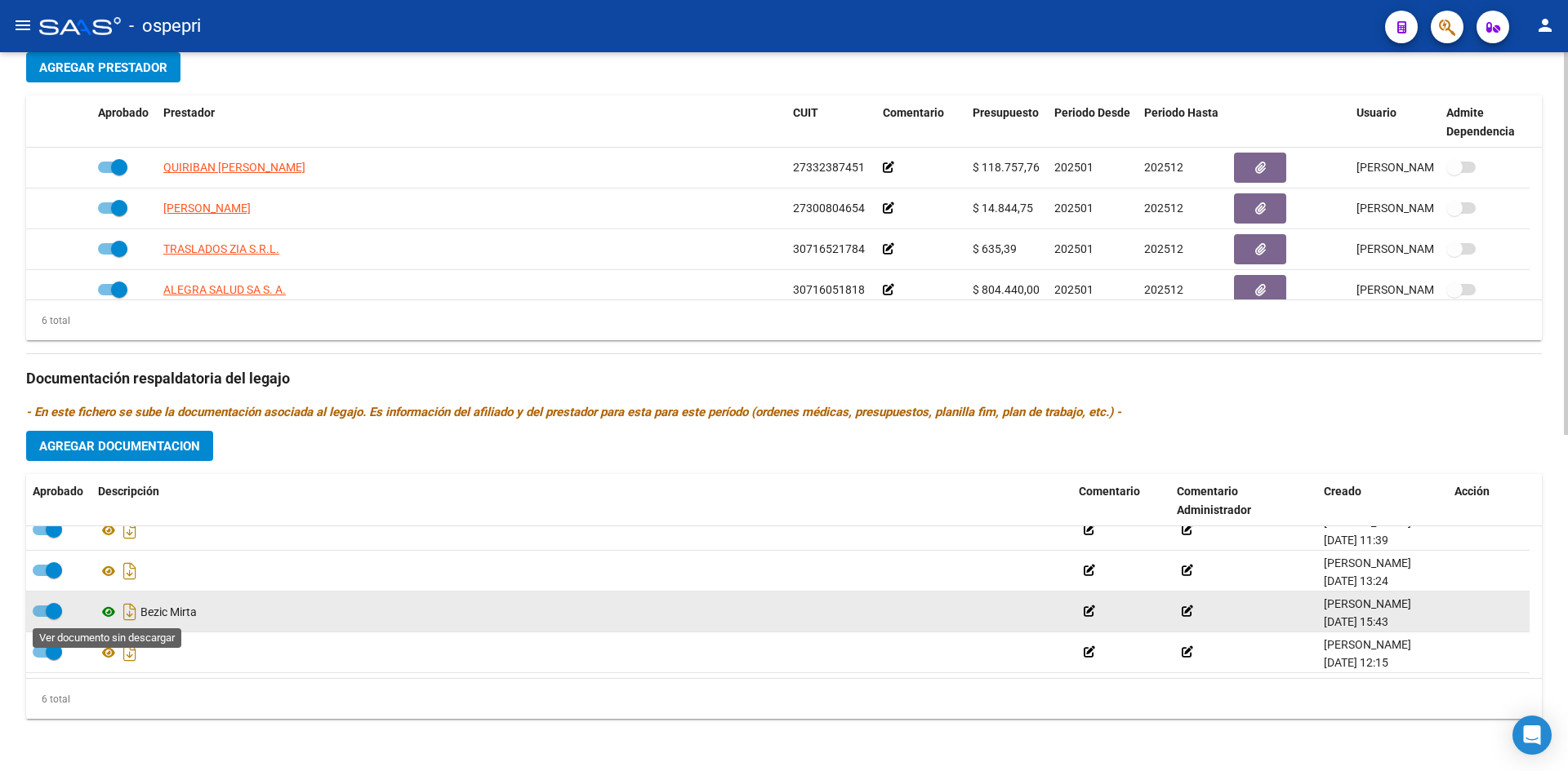
click at [106, 611] on icon at bounding box center [108, 611] width 21 height 19
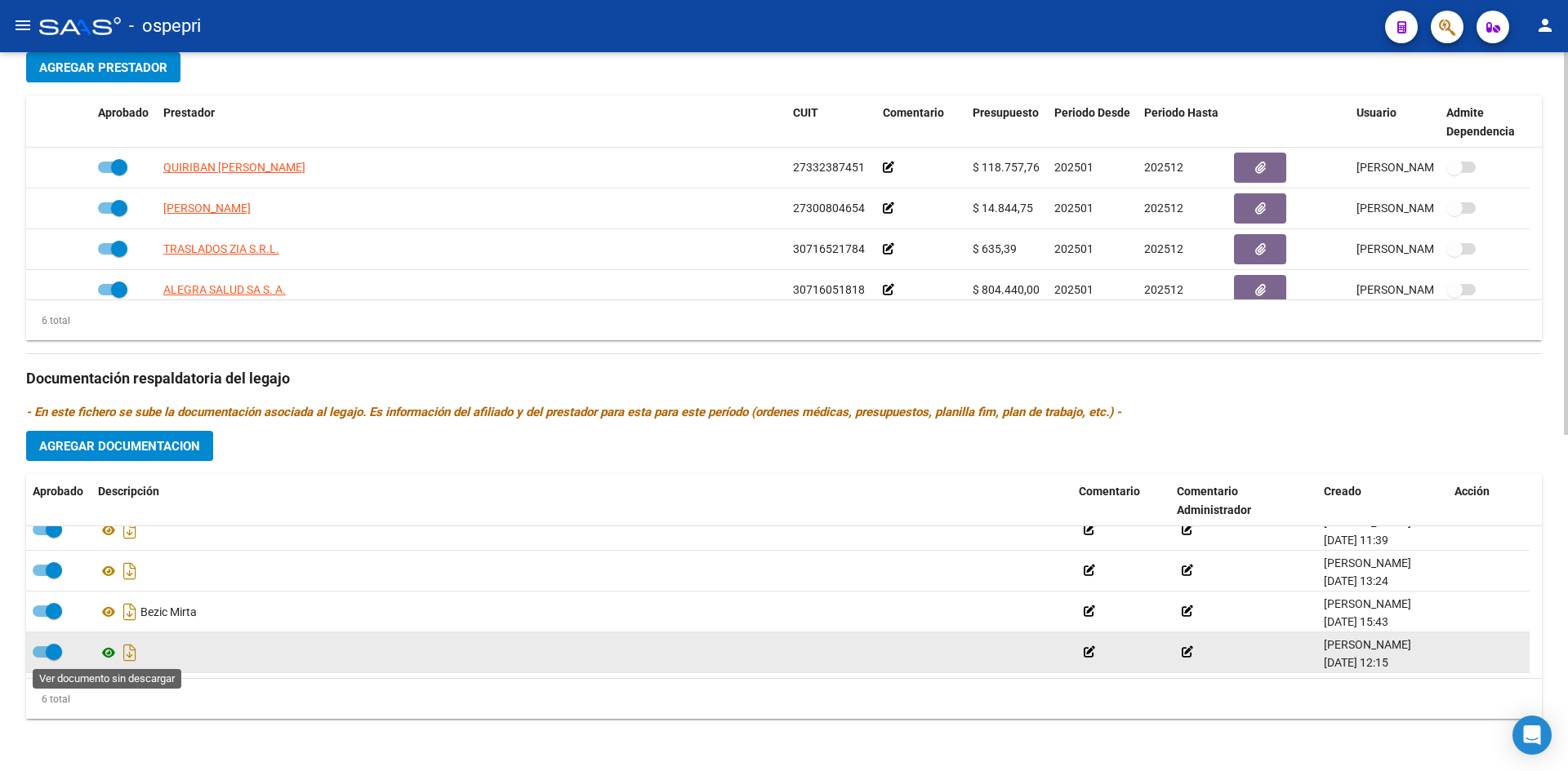
click at [107, 653] on icon at bounding box center [108, 653] width 21 height 19
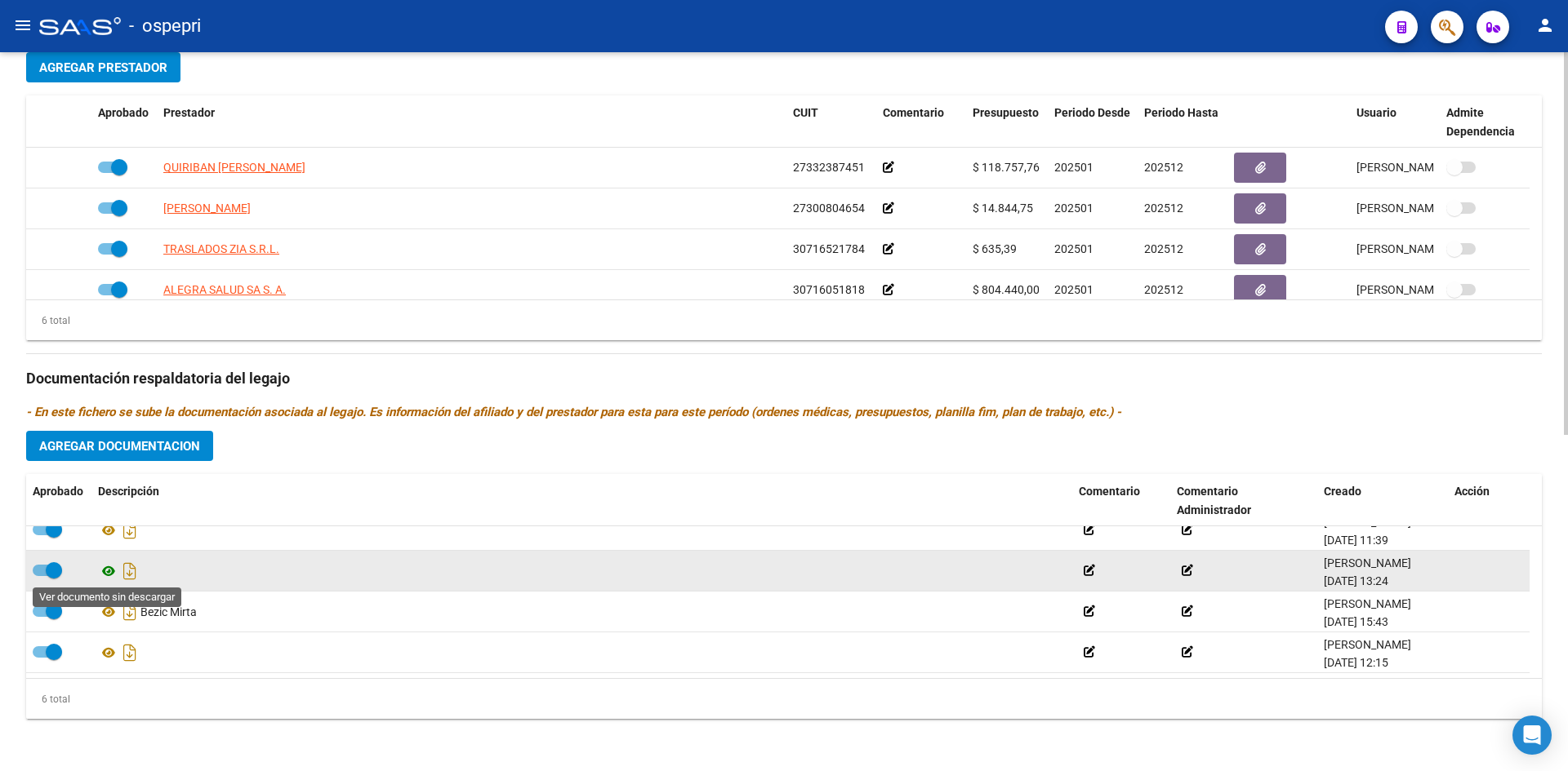
click at [105, 568] on icon at bounding box center [108, 571] width 21 height 19
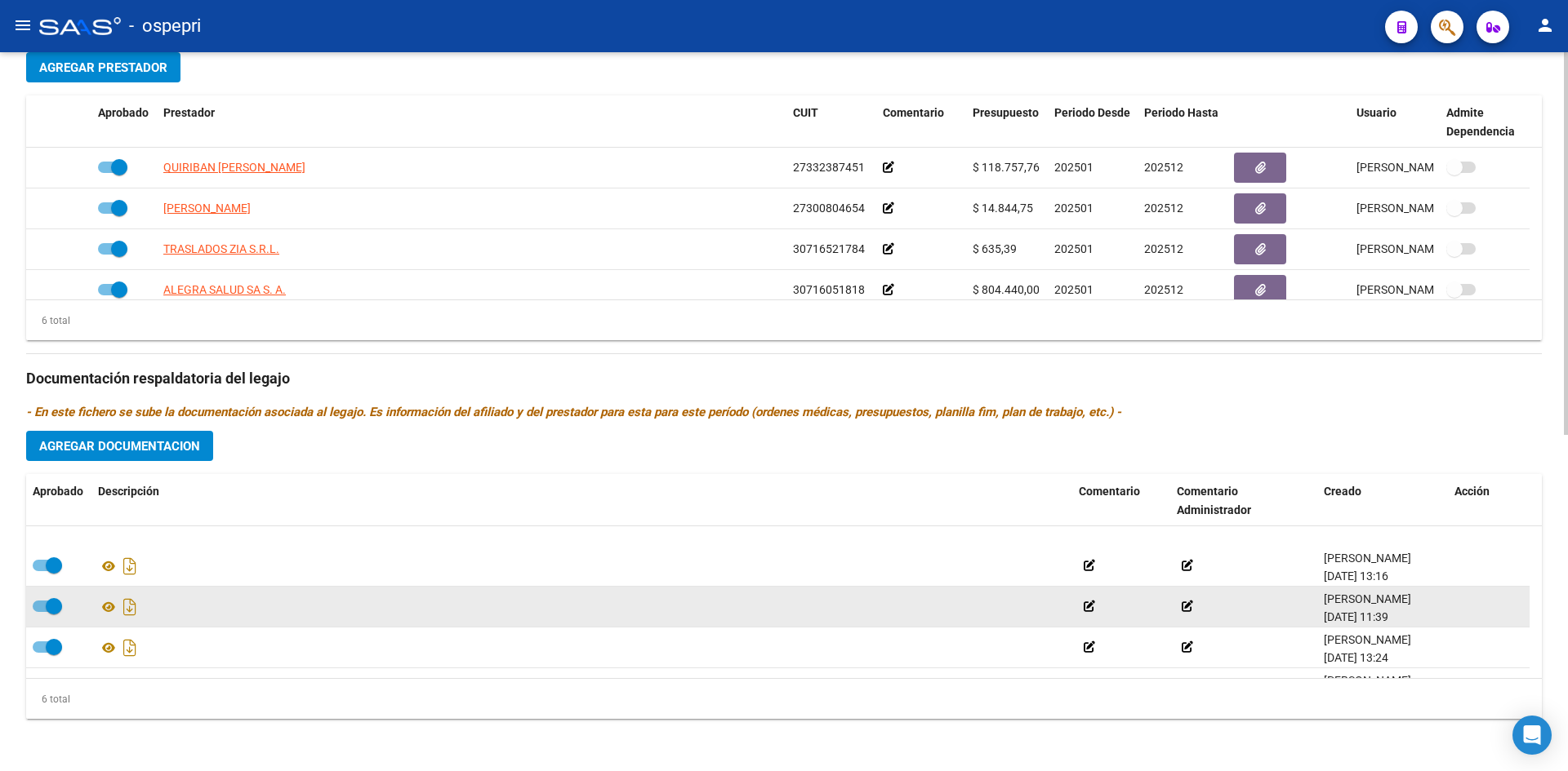
scroll to position [16, 0]
click at [105, 610] on icon at bounding box center [108, 611] width 21 height 19
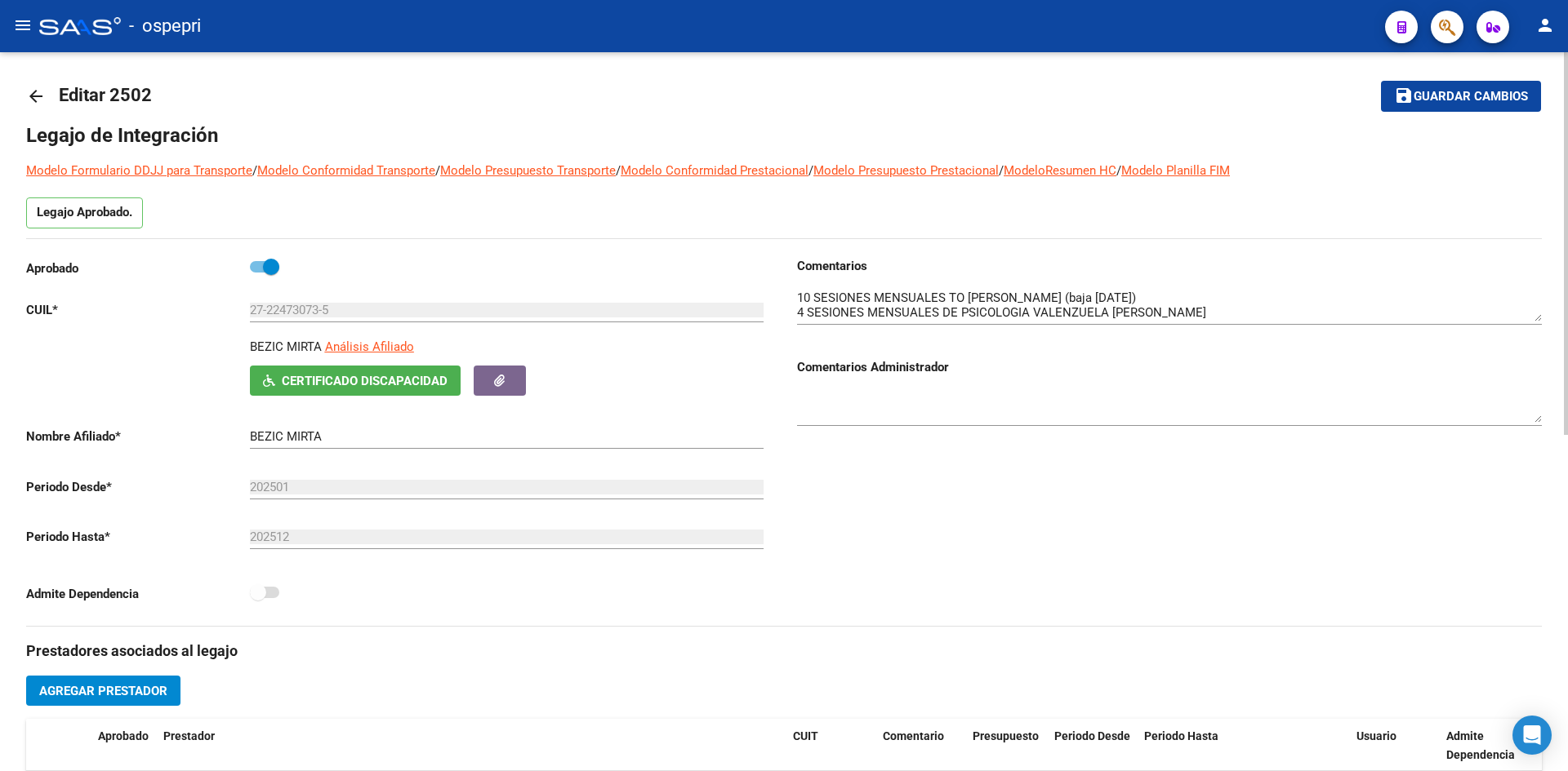
scroll to position [0, 0]
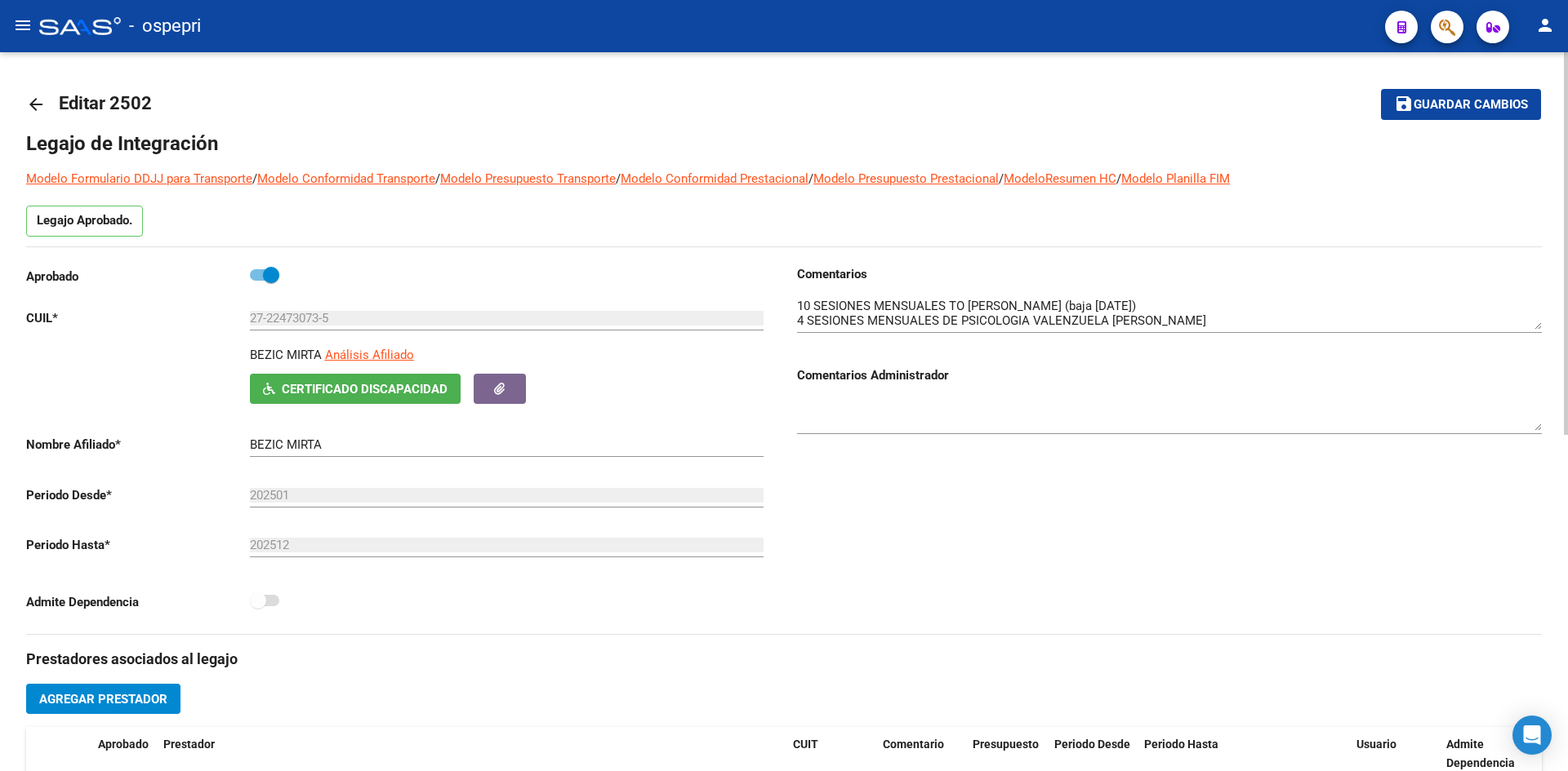
click at [36, 95] on mat-icon "arrow_back" at bounding box center [36, 104] width 19 height 19
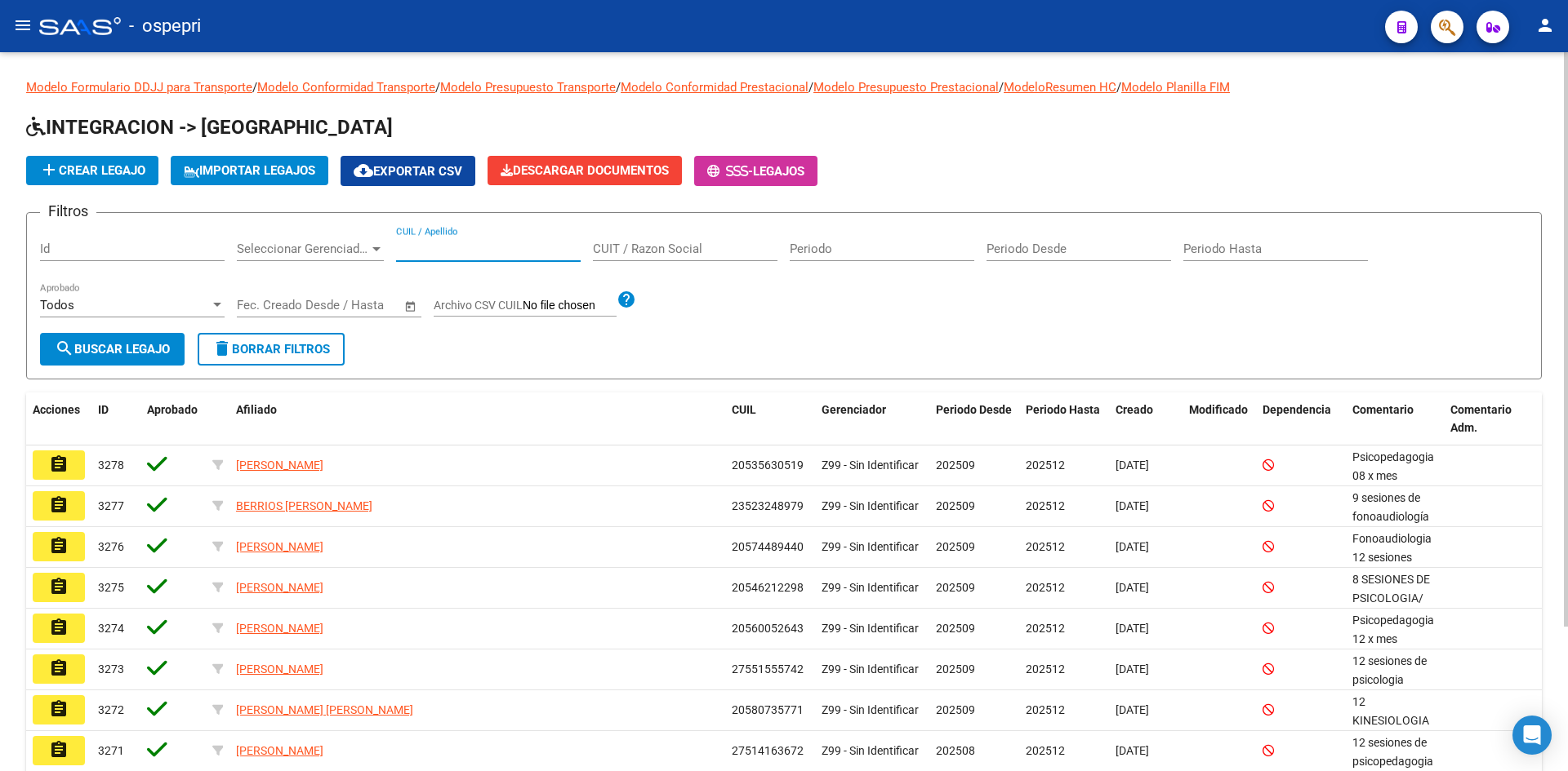
paste input "27224730735"
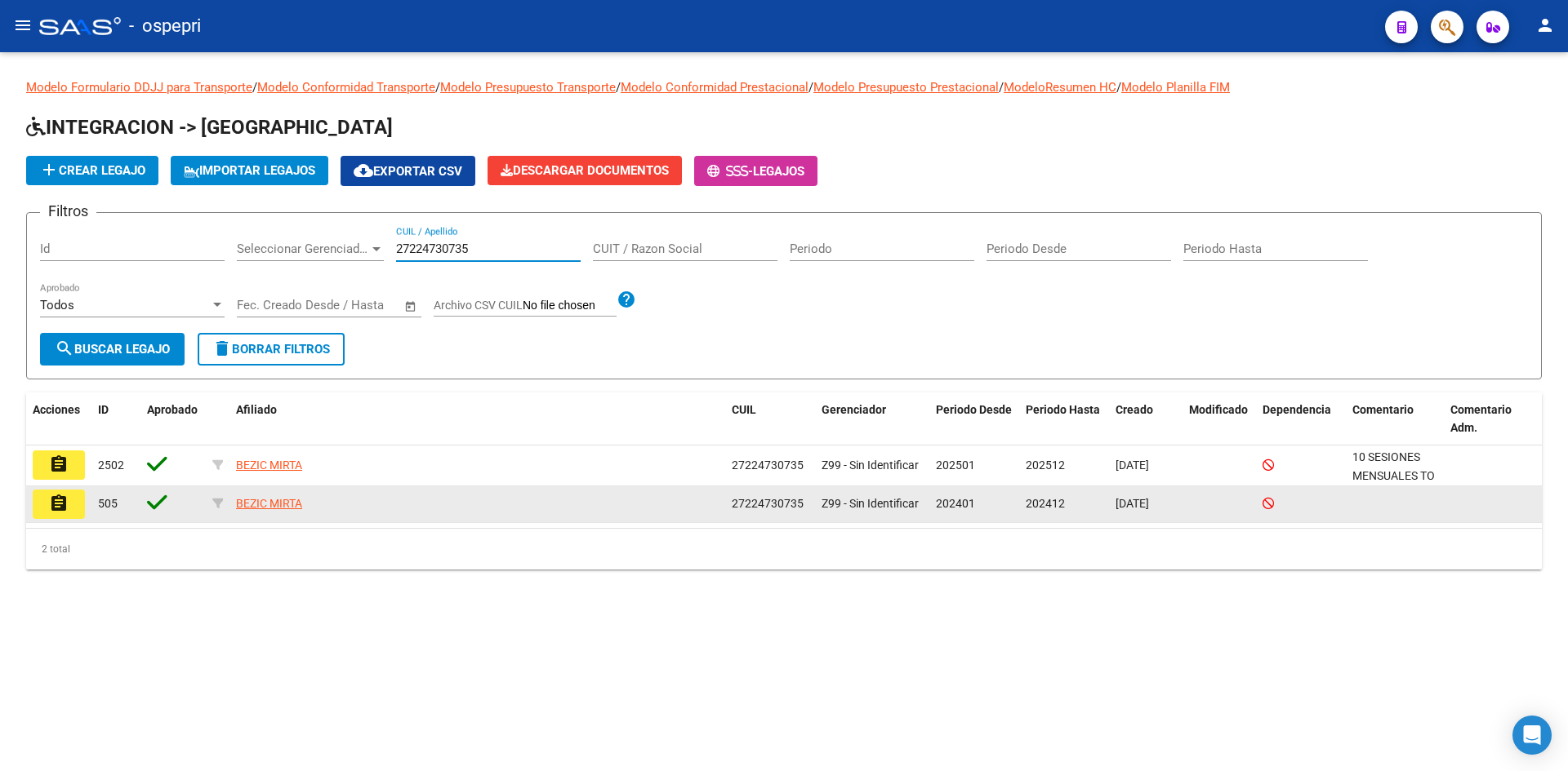
type input "27224730735"
click at [61, 506] on mat-icon "assignment" at bounding box center [58, 503] width 19 height 19
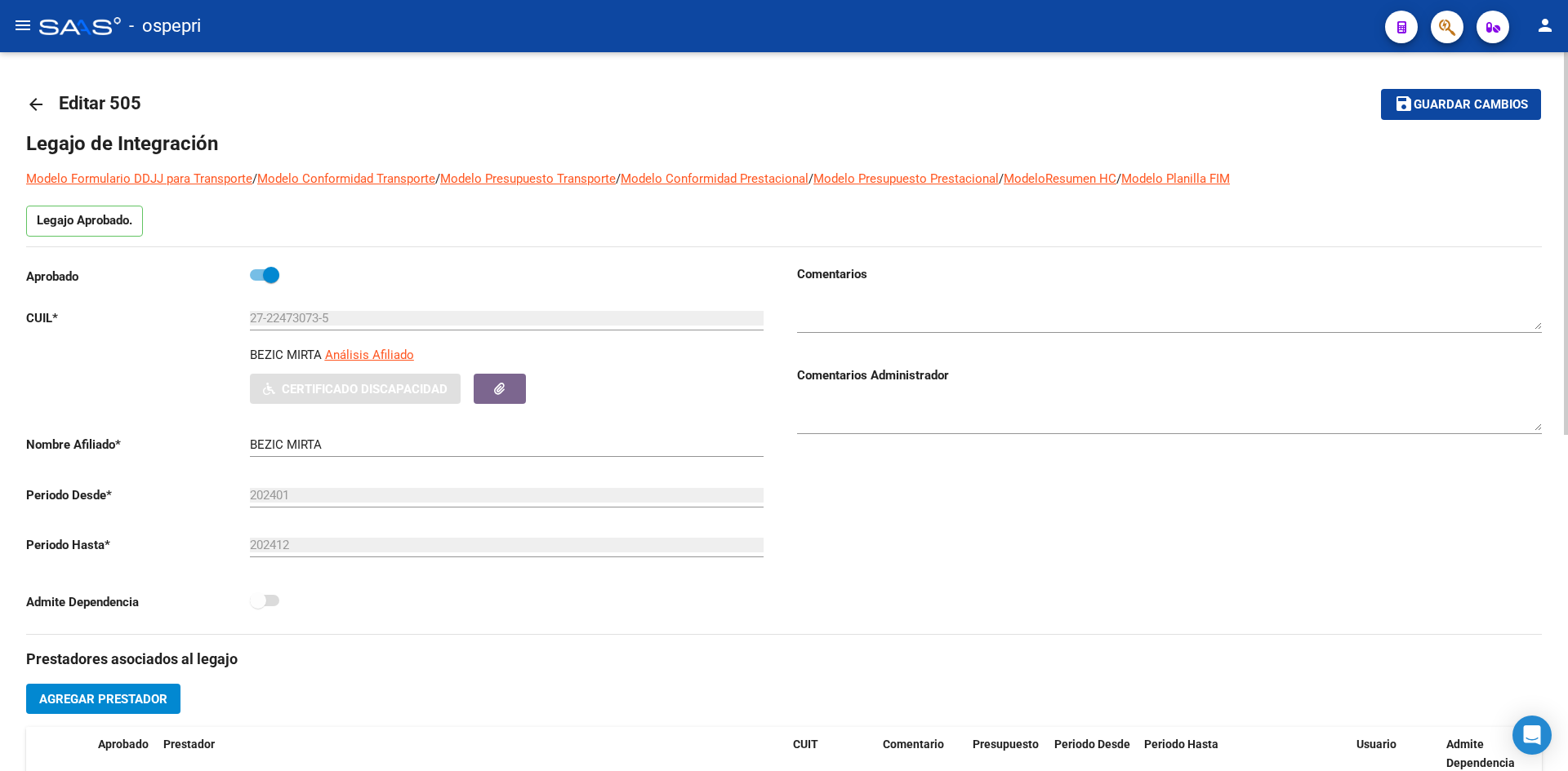
type input "BEZIC MIRTA"
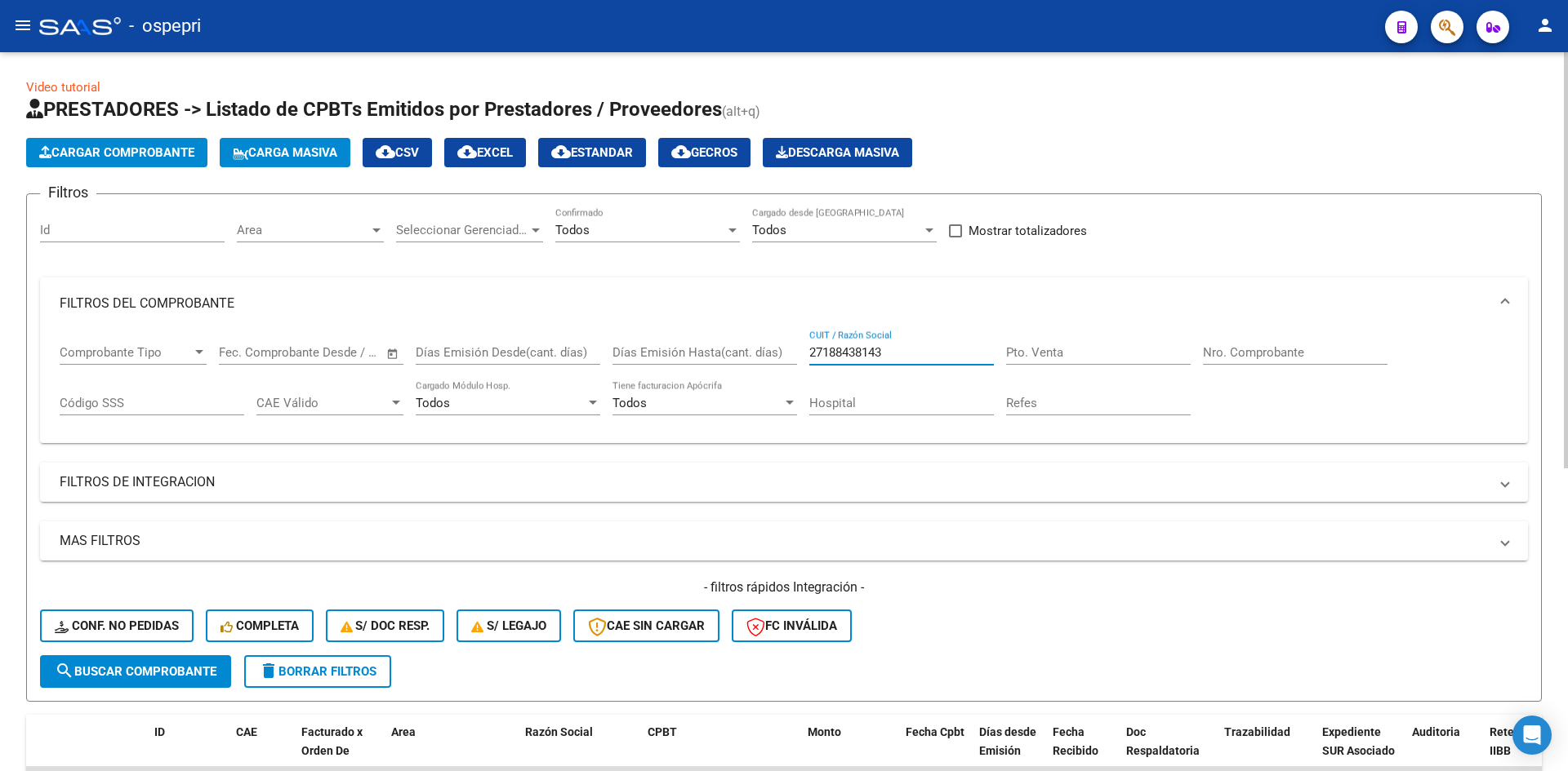
click at [933, 358] on input "27188438143" at bounding box center [902, 352] width 184 height 14
click at [933, 358] on input "27188438143" at bounding box center [902, 352] width 184 height 14
paste input "3563199334"
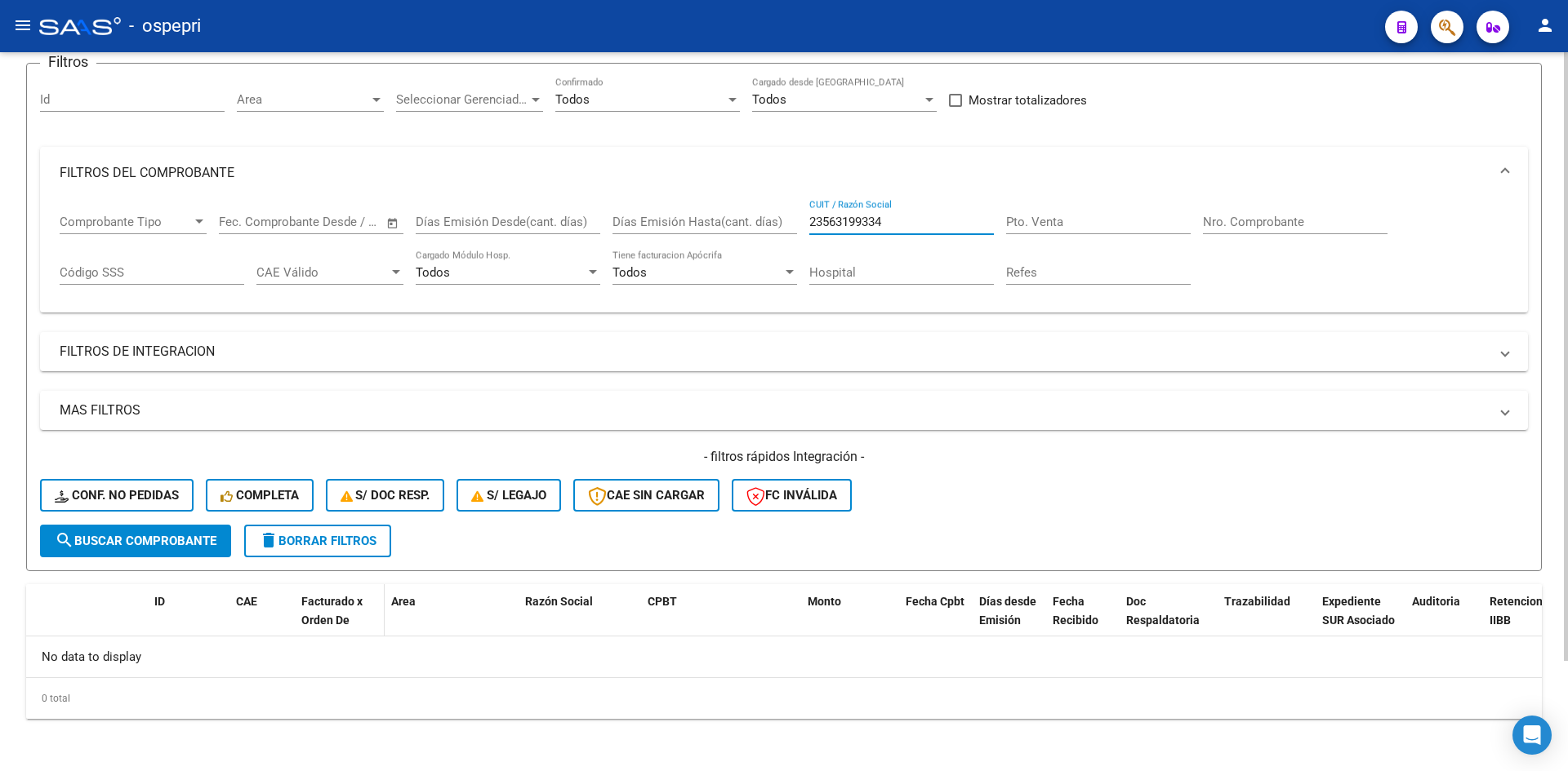
scroll to position [130, 0]
type input "23563199334"
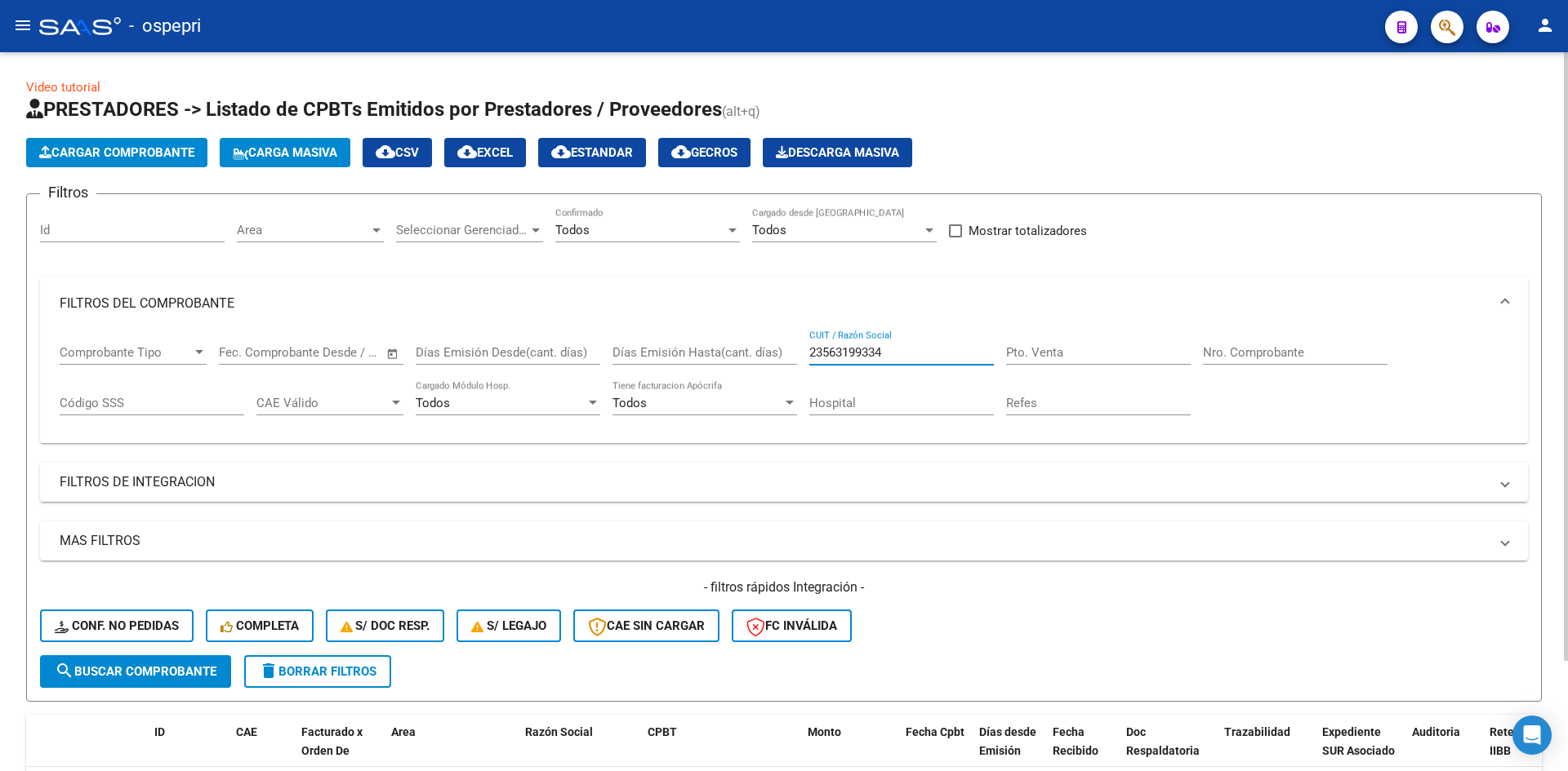
click at [926, 356] on input "23563199334" at bounding box center [902, 352] width 184 height 14
paste input "7224730735"
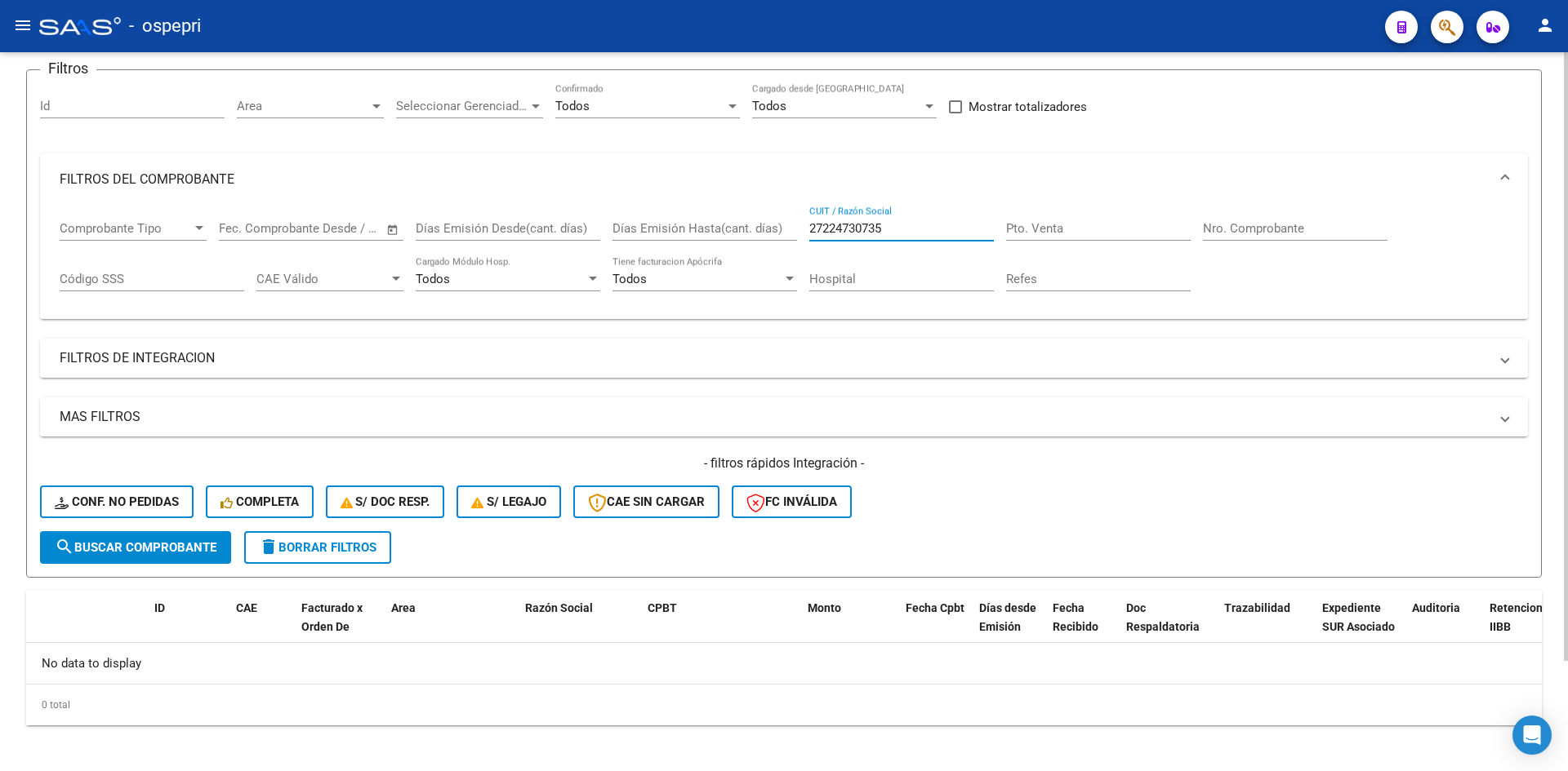
scroll to position [130, 0]
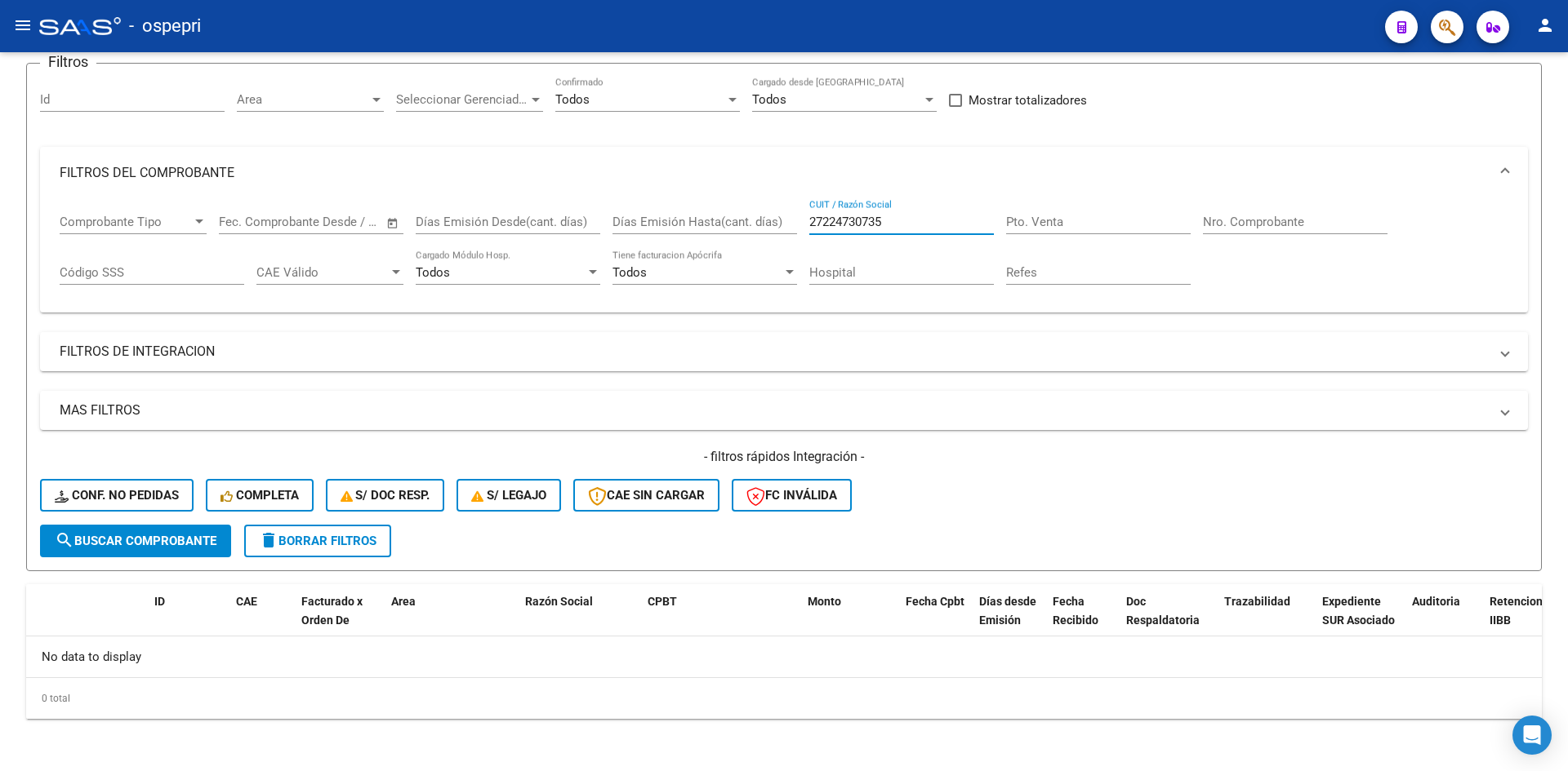
type input "27224730735"
